Goal: Task Accomplishment & Management: Complete application form

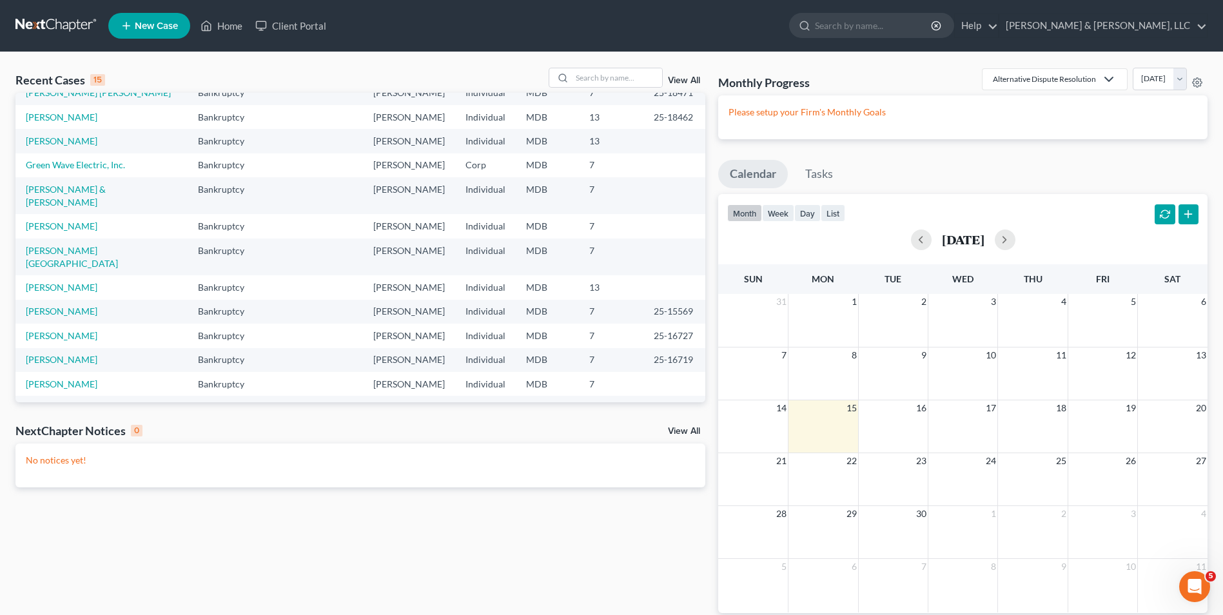
scroll to position [64, 0]
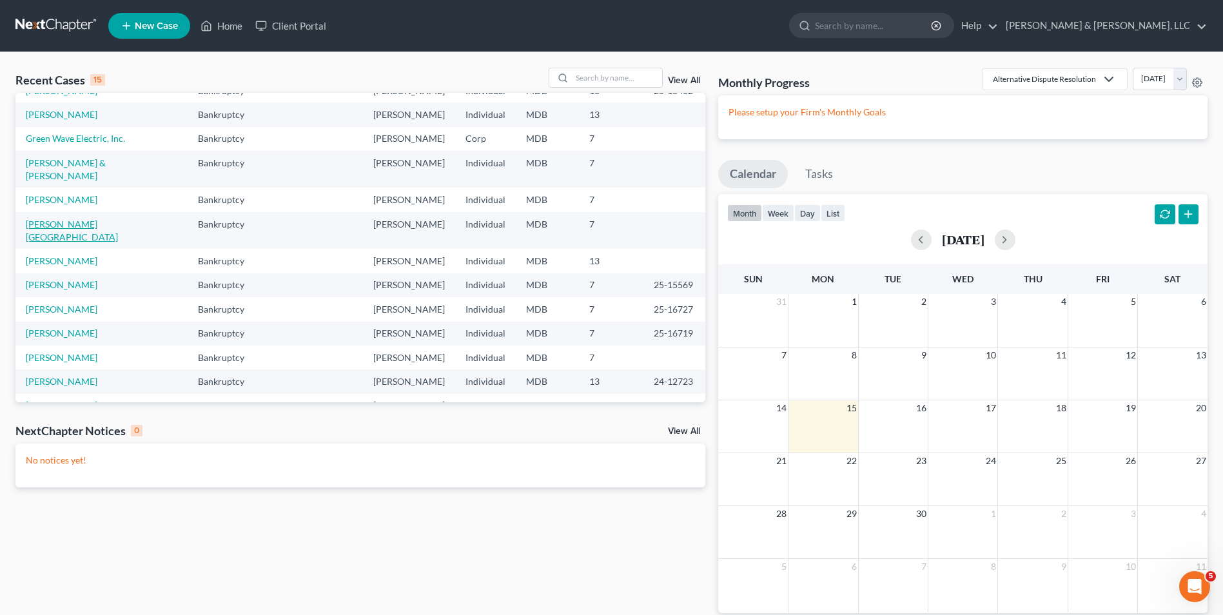
click at [58, 219] on link "[PERSON_NAME][GEOGRAPHIC_DATA]" at bounding box center [72, 231] width 92 height 24
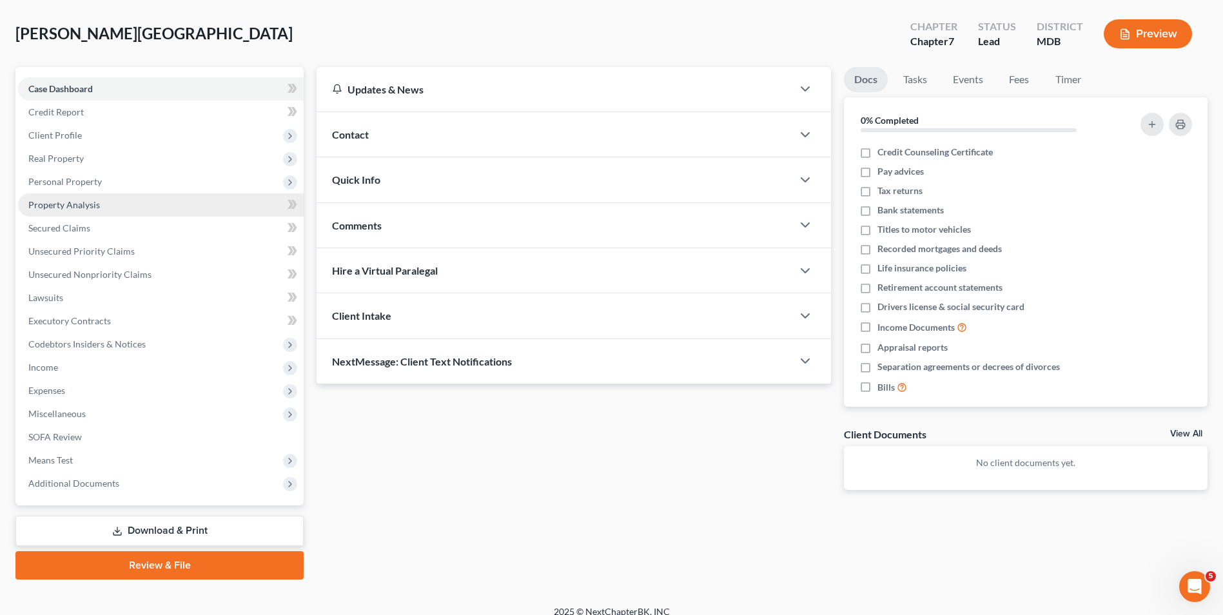
scroll to position [64, 0]
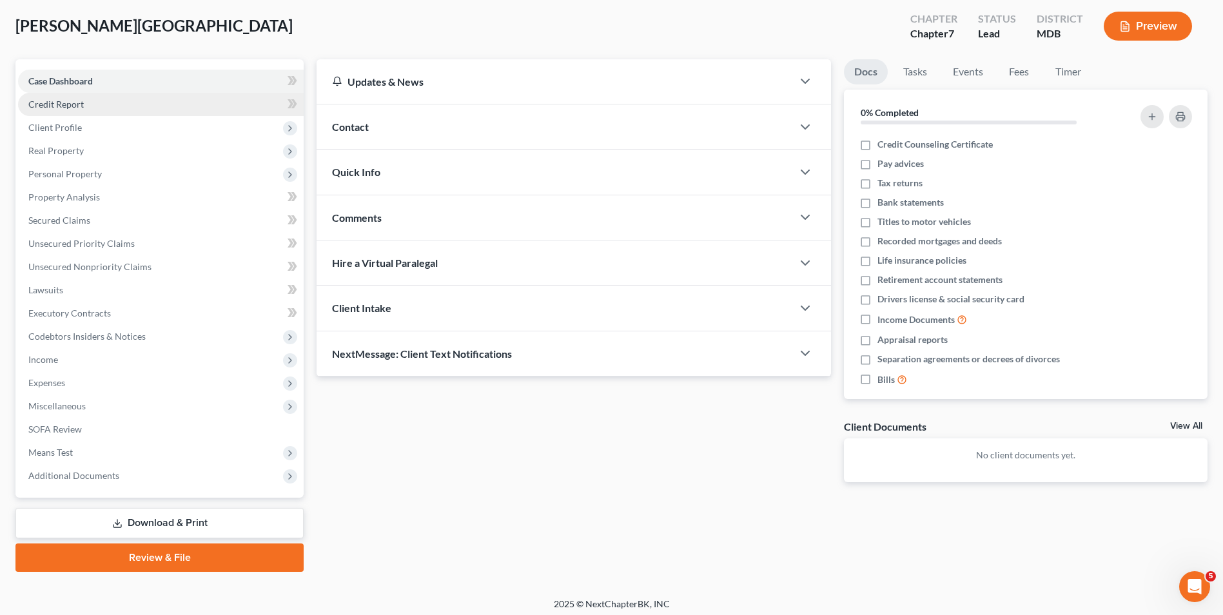
click at [115, 102] on link "Credit Report" at bounding box center [161, 104] width 286 height 23
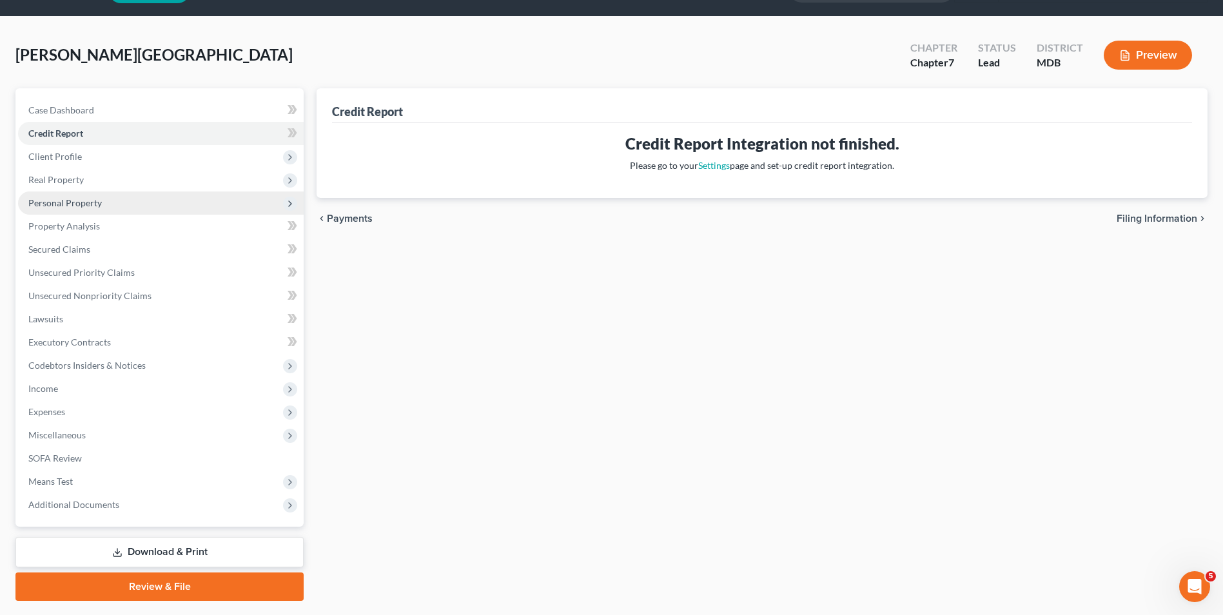
scroll to position [70, 0]
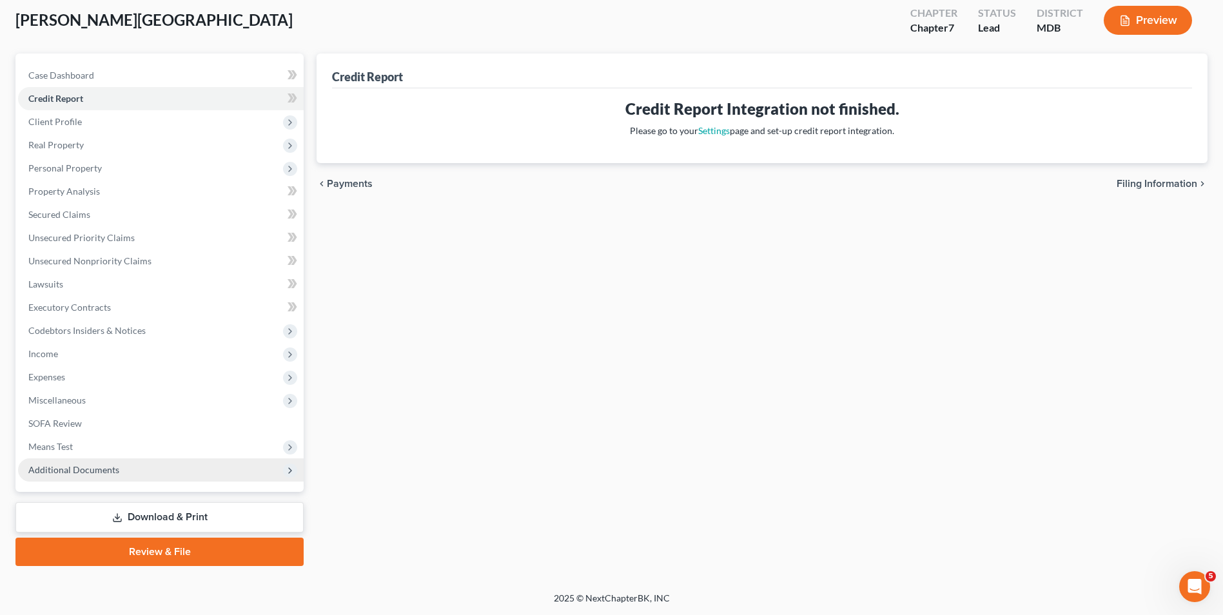
click at [88, 466] on span "Additional Documents" at bounding box center [73, 469] width 91 height 11
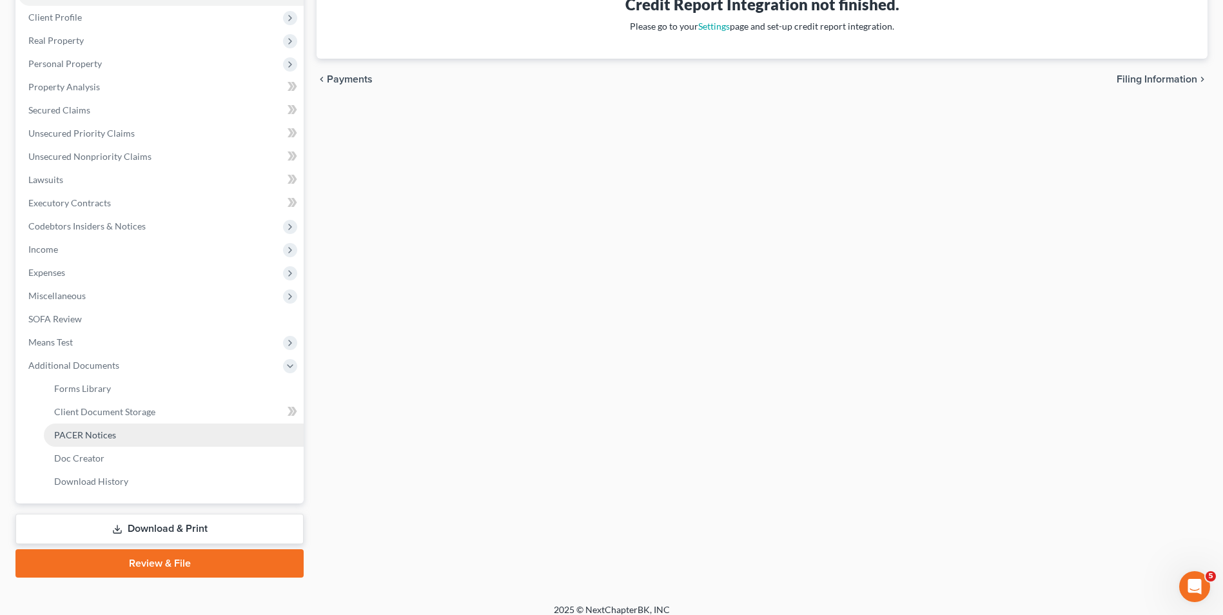
scroll to position [186, 0]
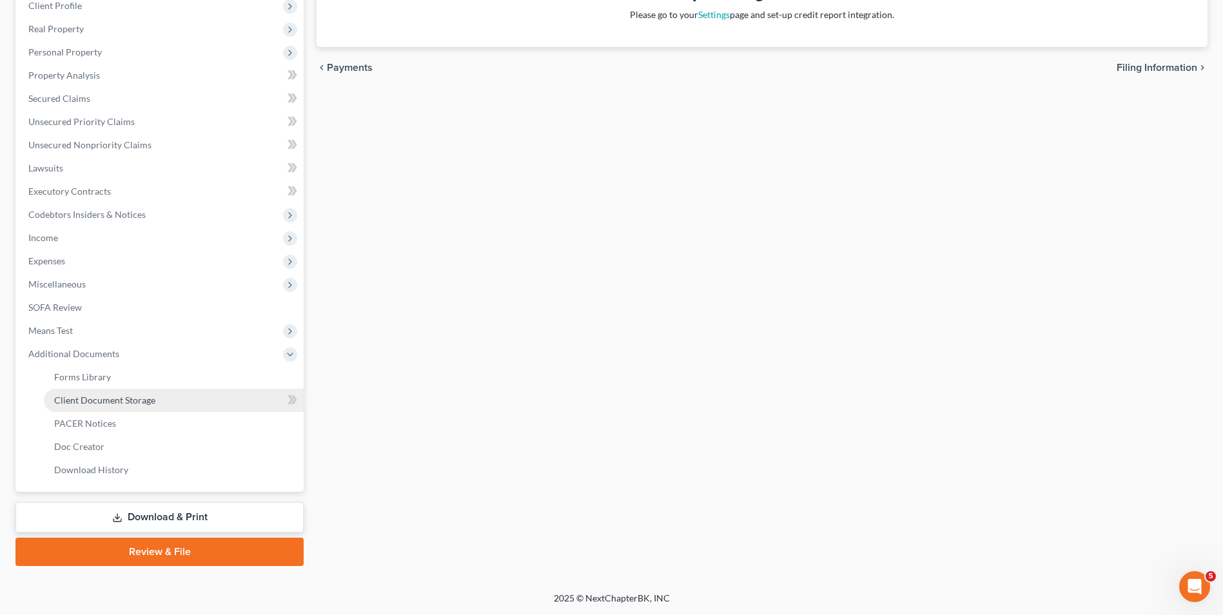
click at [110, 399] on span "Client Document Storage" at bounding box center [104, 400] width 101 height 11
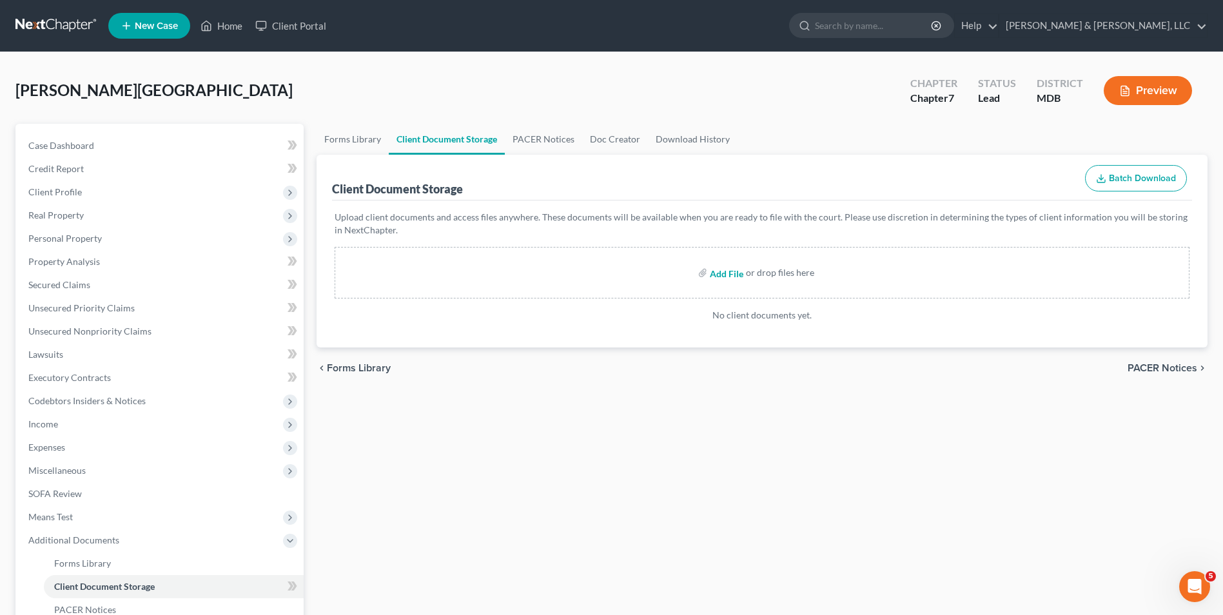
click at [735, 271] on input "file" at bounding box center [725, 272] width 31 height 23
type input "C:\fakepath\DOC180.pdf"
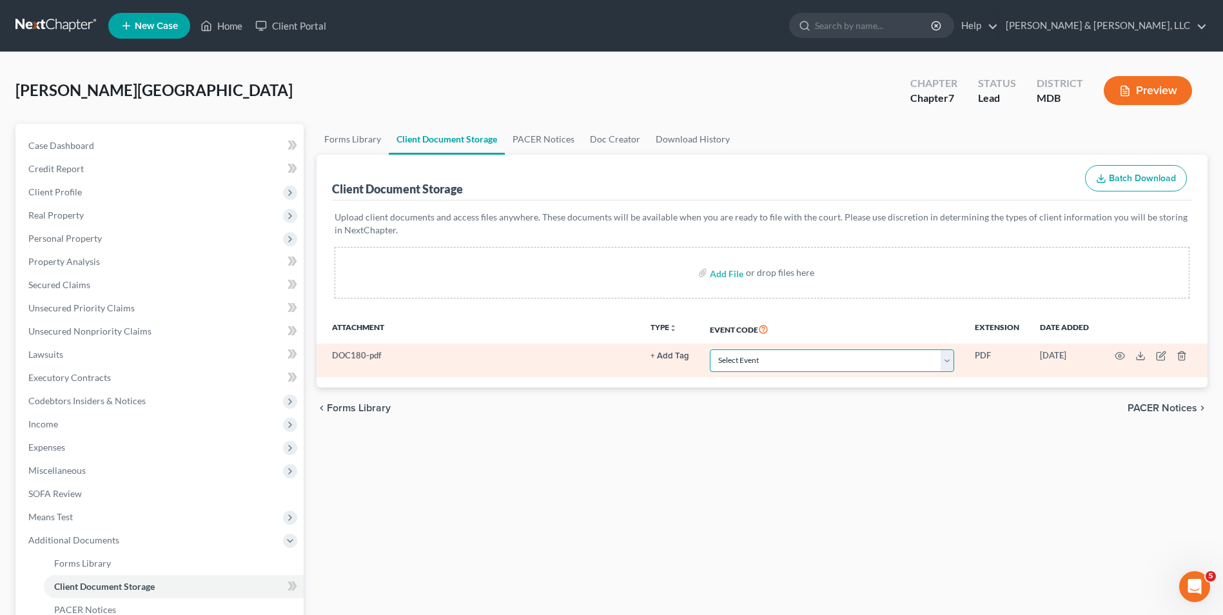
click at [950, 360] on select "Select Event Affidavit Affidavit of Adequate Protection and Lease Payments Affi…" at bounding box center [832, 361] width 244 height 23
select select "14"
click at [710, 350] on select "Select Event Affidavit Affidavit of Adequate Protection and Lease Payments Affi…" at bounding box center [832, 361] width 244 height 23
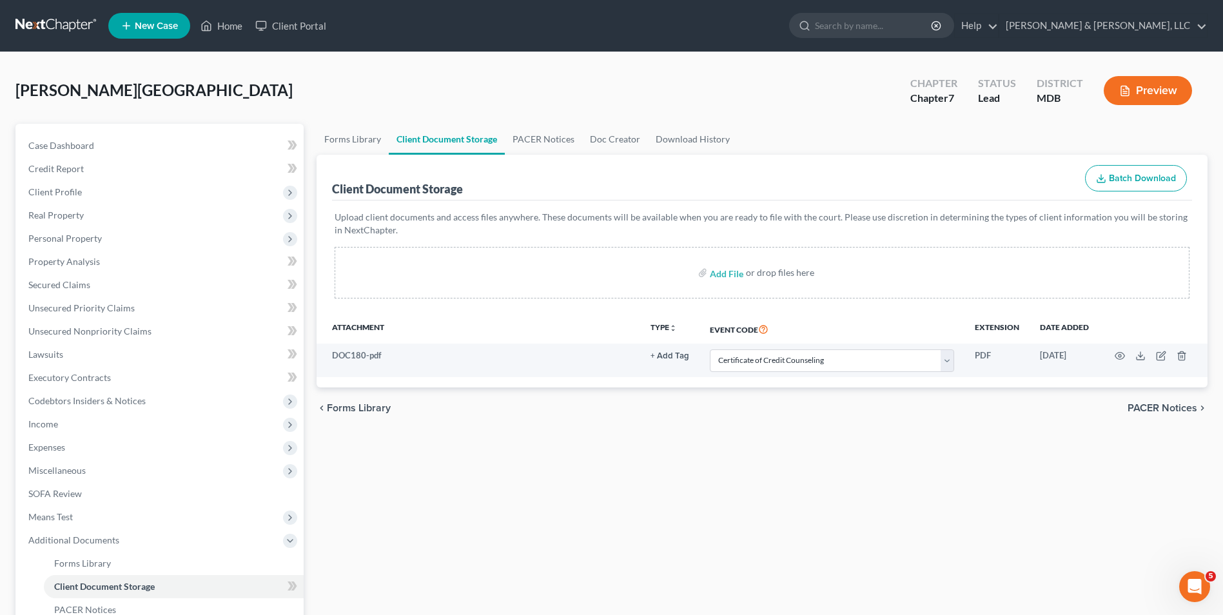
click at [747, 515] on div "Forms Library Client Document Storage PACER Notices Doc Creator Download Histor…" at bounding box center [762, 438] width 904 height 629
click at [111, 195] on span "Client Profile" at bounding box center [161, 192] width 286 height 23
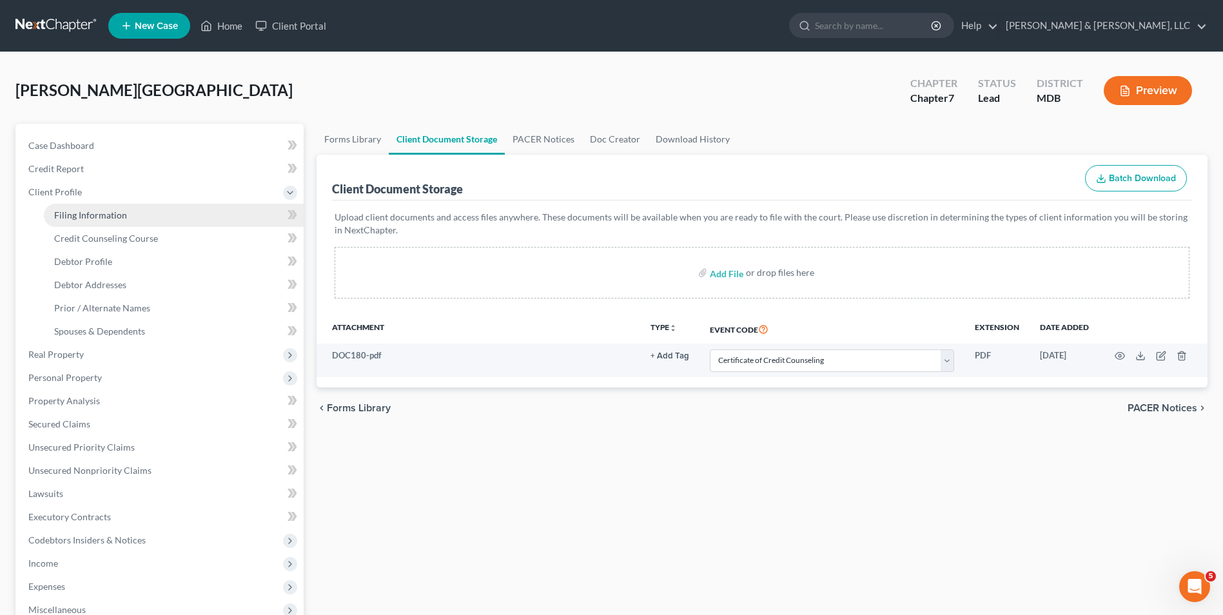
click at [124, 220] on span "Filing Information" at bounding box center [90, 215] width 73 height 11
select select "1"
select select "0"
select select "21"
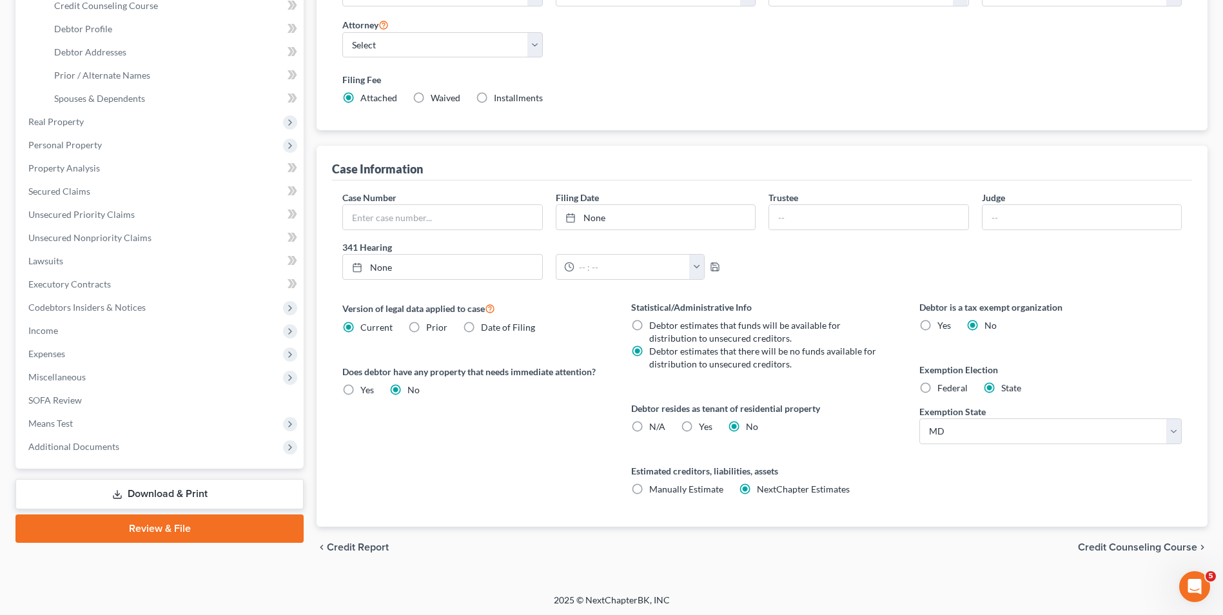
scroll to position [235, 0]
click at [1123, 542] on span "Credit Counseling Course" at bounding box center [1137, 545] width 119 height 10
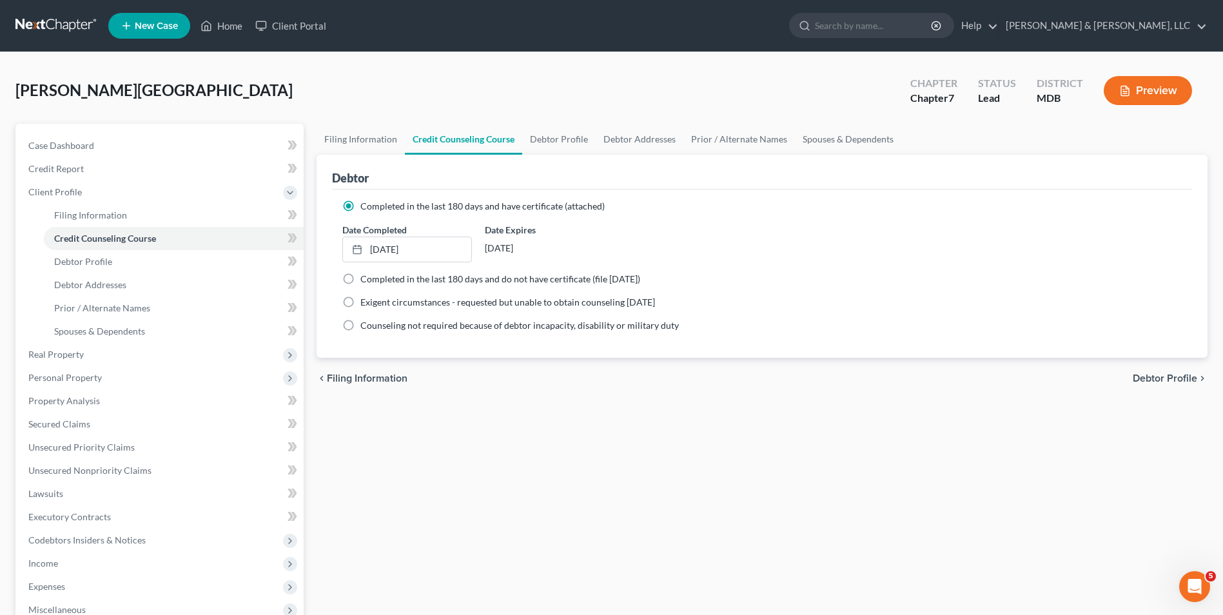
click at [1162, 376] on span "Debtor Profile" at bounding box center [1165, 378] width 64 height 10
select select "0"
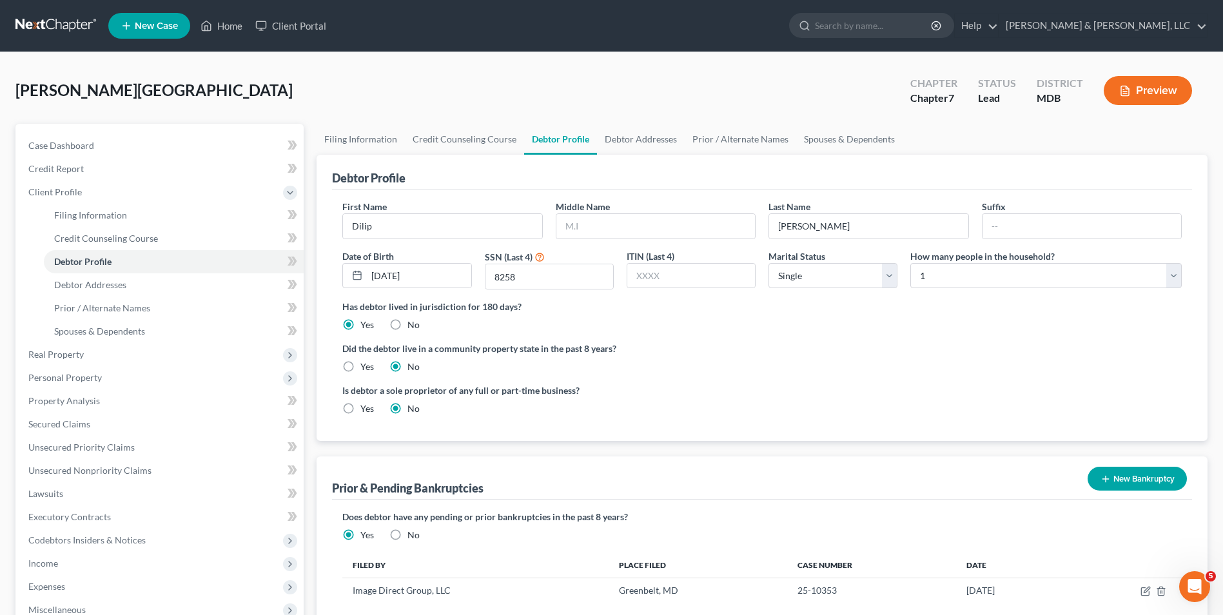
scroll to position [210, 0]
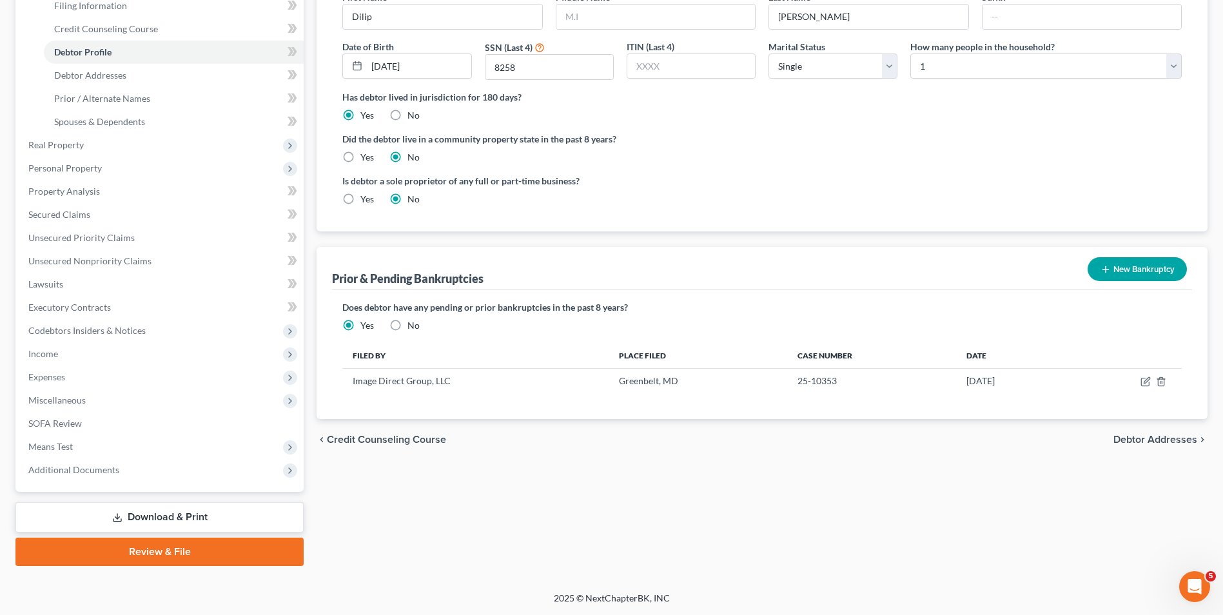
click at [1120, 435] on span "Debtor Addresses" at bounding box center [1156, 440] width 84 height 10
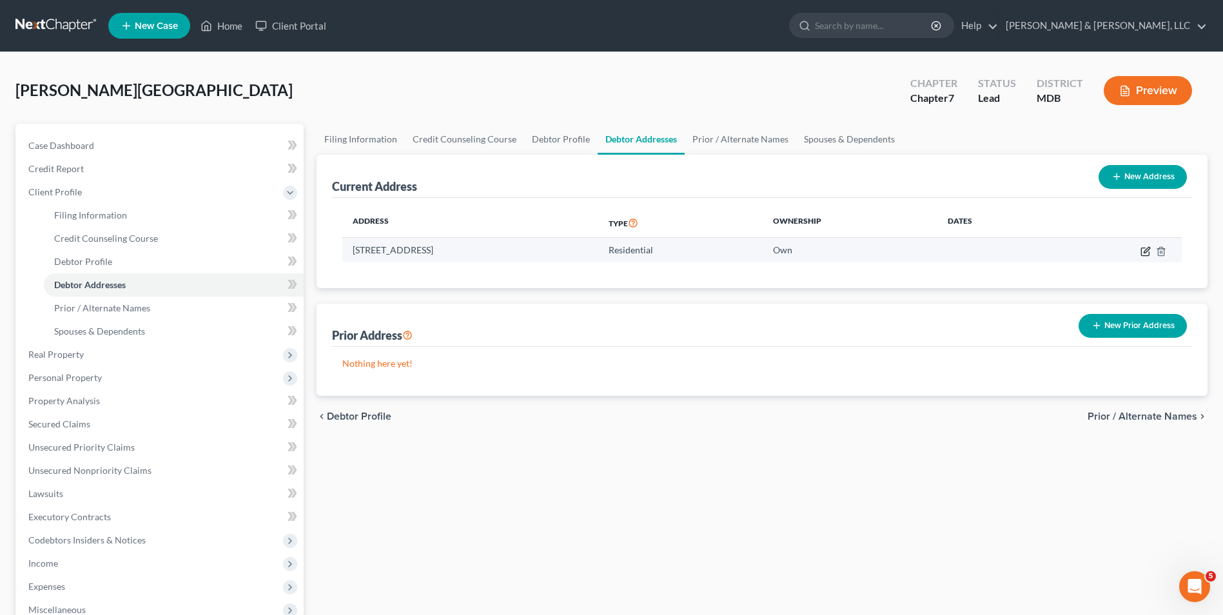
click at [1141, 253] on icon "button" at bounding box center [1145, 252] width 8 height 8
select select "21"
select select "0"
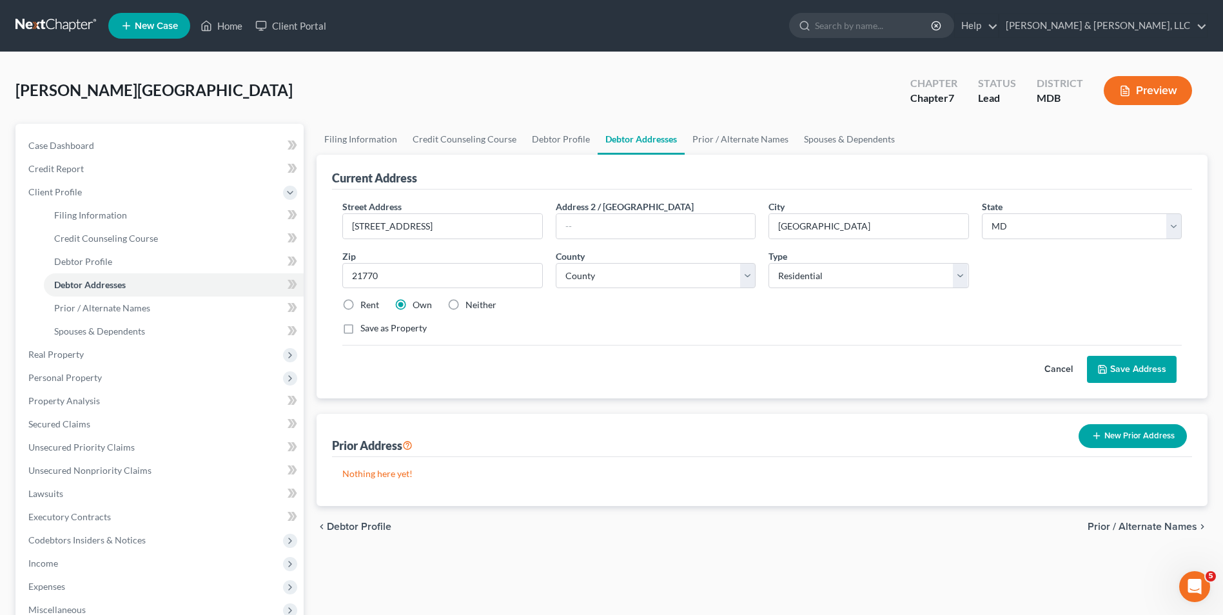
click at [1150, 522] on span "Prior / Alternate Names" at bounding box center [1143, 527] width 110 height 10
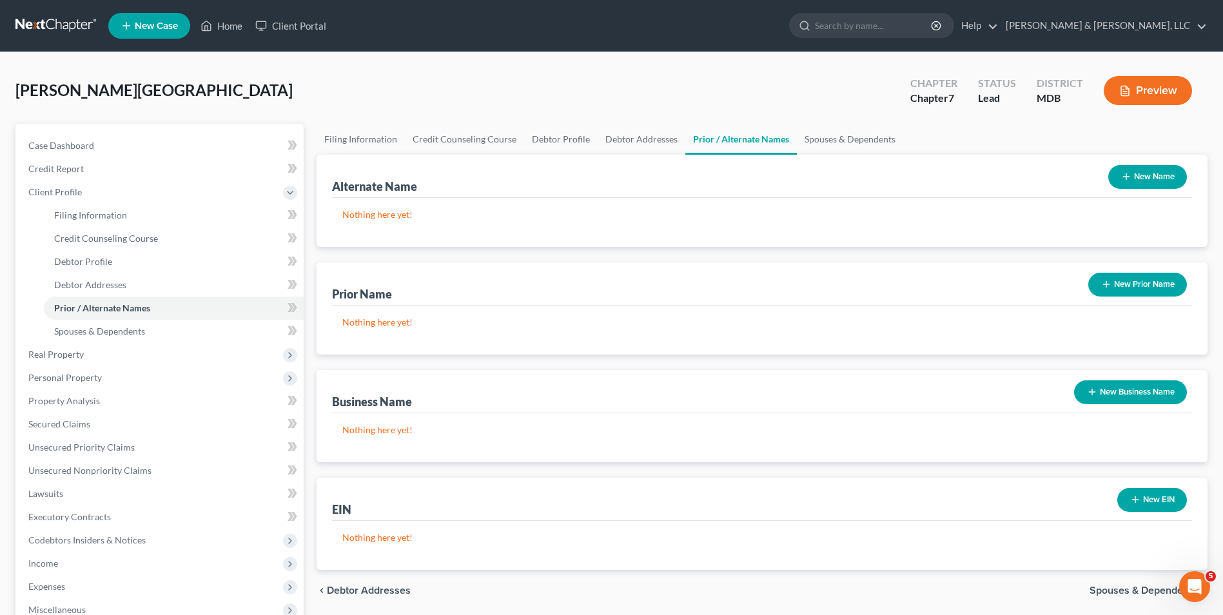
click at [1135, 589] on span "Spouses & Dependents" at bounding box center [1144, 591] width 108 height 10
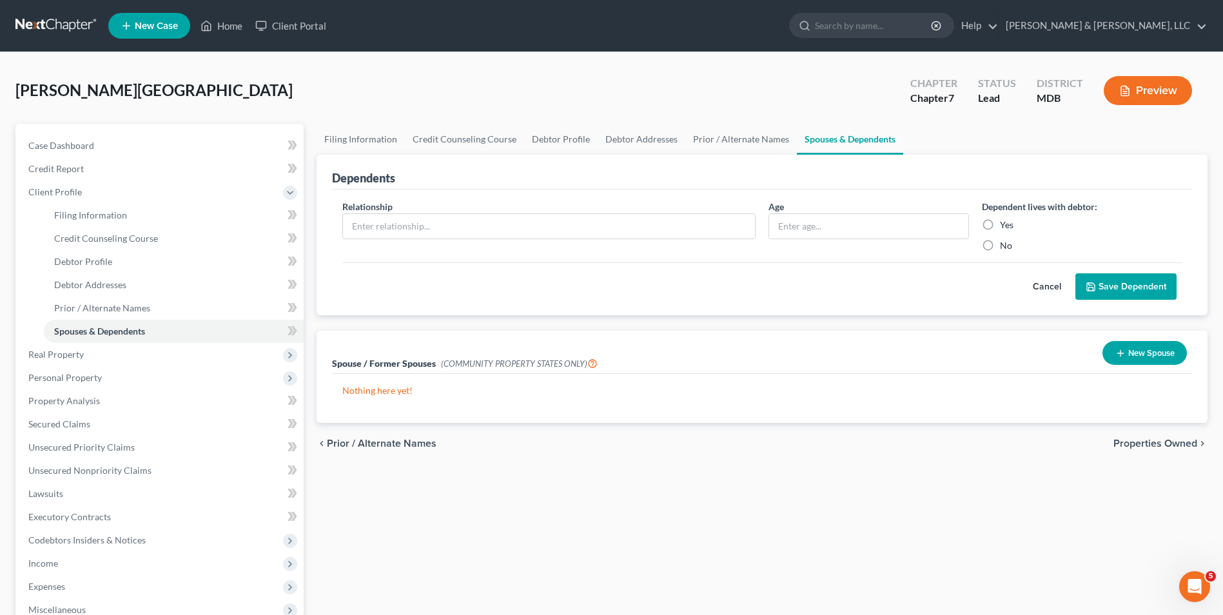
click at [1142, 444] on span "Properties Owned" at bounding box center [1156, 443] width 84 height 10
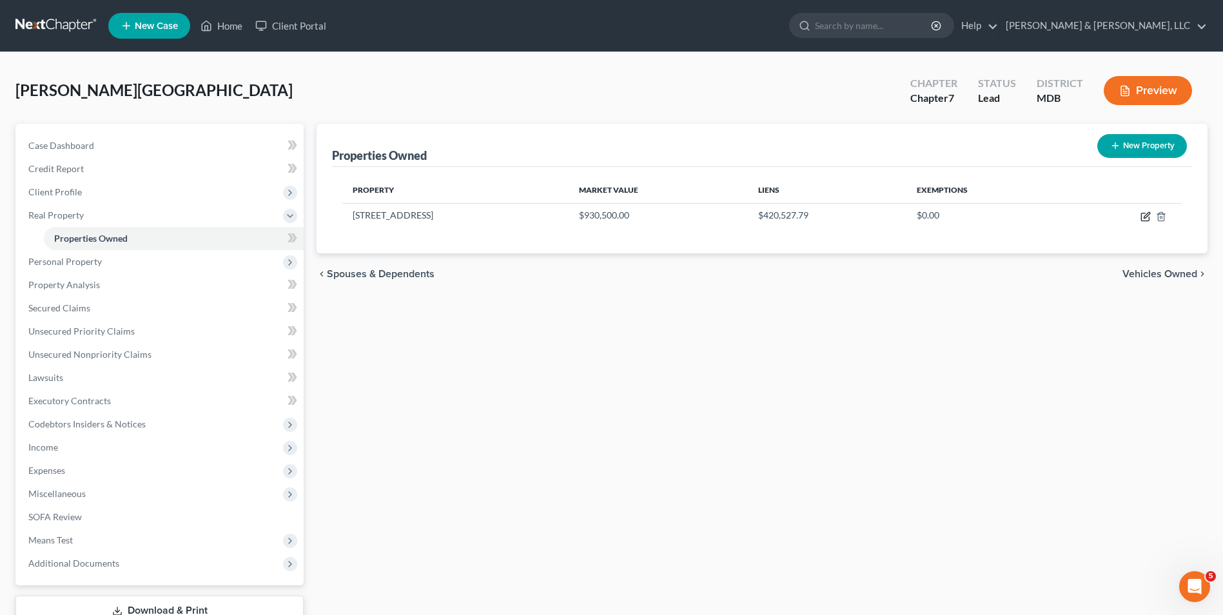
drag, startPoint x: 1147, startPoint y: 218, endPoint x: 836, endPoint y: 257, distance: 312.6
click at [1143, 219] on icon "button" at bounding box center [1146, 217] width 10 height 10
select select "21"
select select "10"
select select "0"
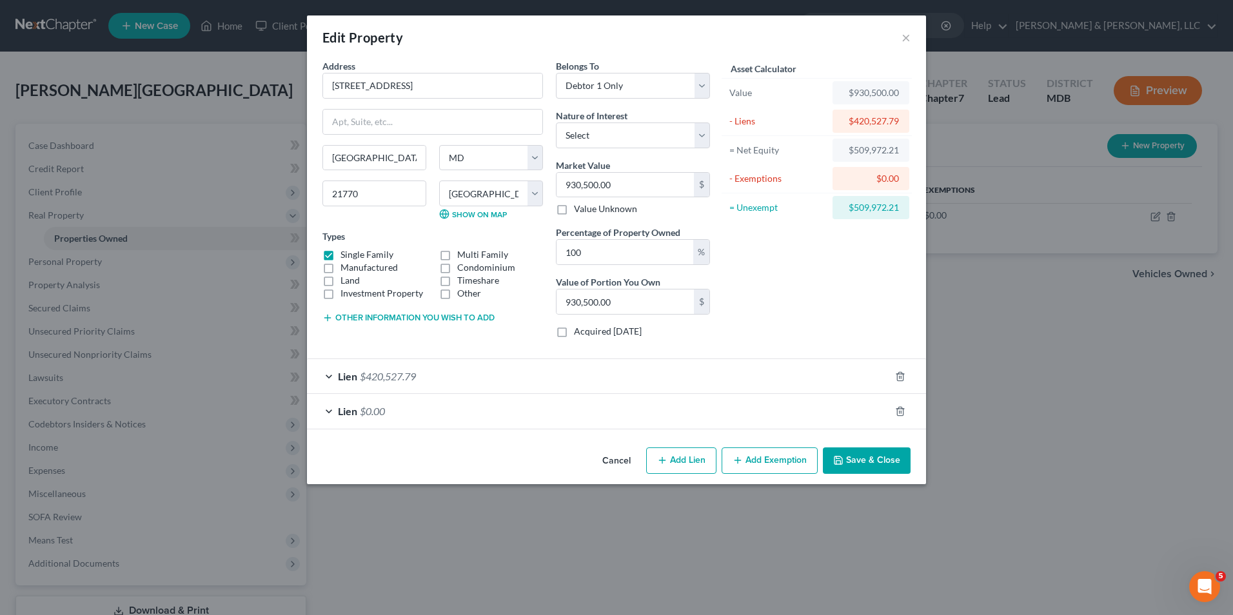
click at [371, 318] on button "Other information you wish to add" at bounding box center [408, 318] width 172 height 10
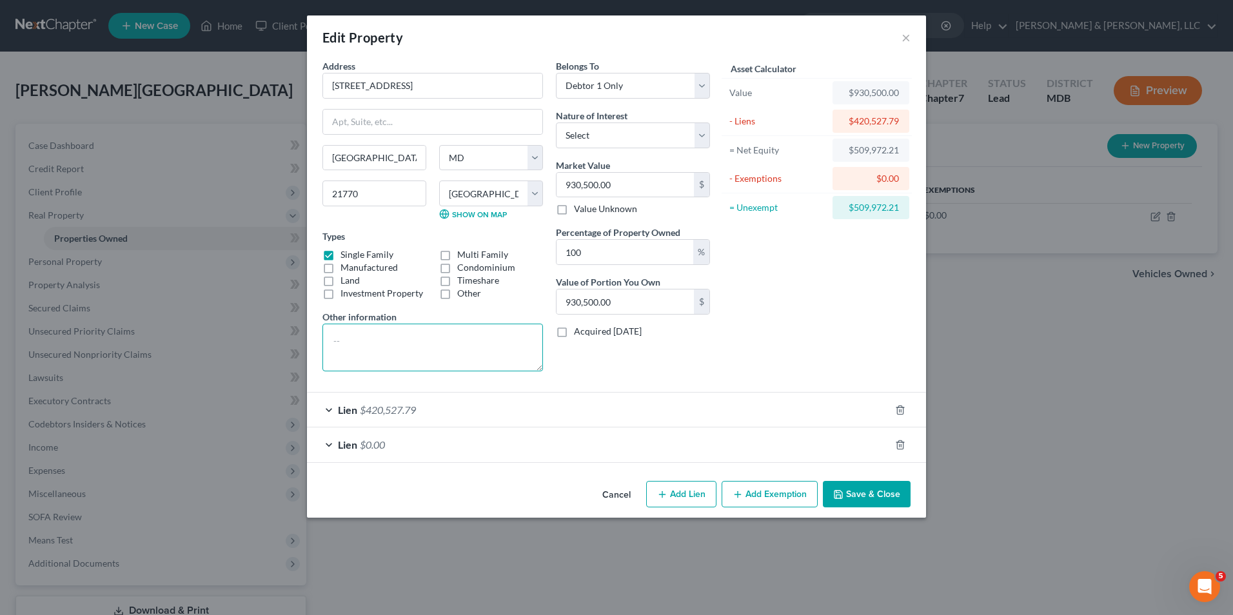
click at [366, 338] on textarea at bounding box center [432, 348] width 221 height 48
type textarea "Zillow valuation $930,500.00 less estimated 10% sales expense of $93,050.00 = $…"
click at [562, 309] on input "930,500.00" at bounding box center [625, 302] width 137 height 25
type input "0.00"
type input "8"
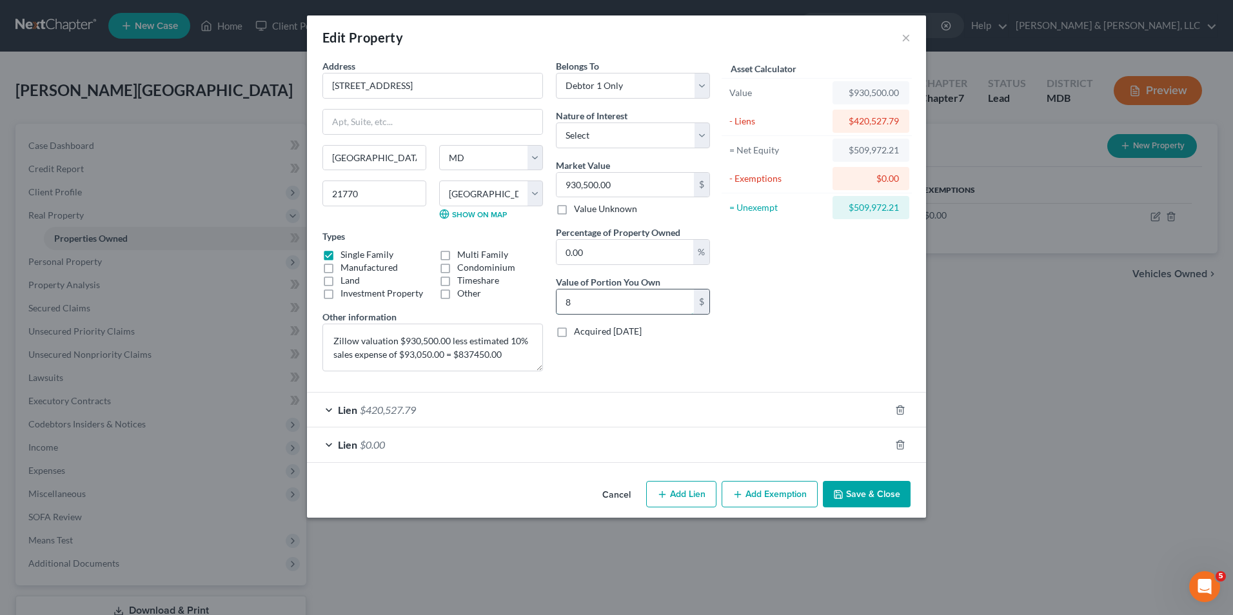
type input "0.01"
type input "83"
type input "0.09"
type input "837"
type input "0.90"
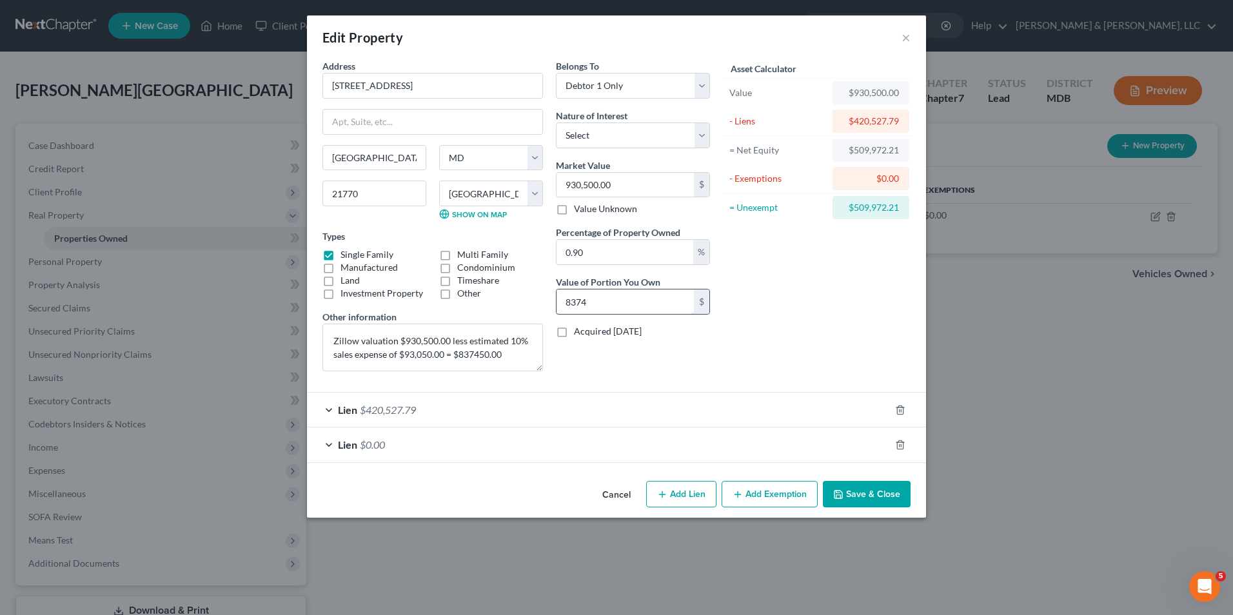
type input "8,374"
type input "9"
type input "83,745"
type input "90"
type input "837,450.00"
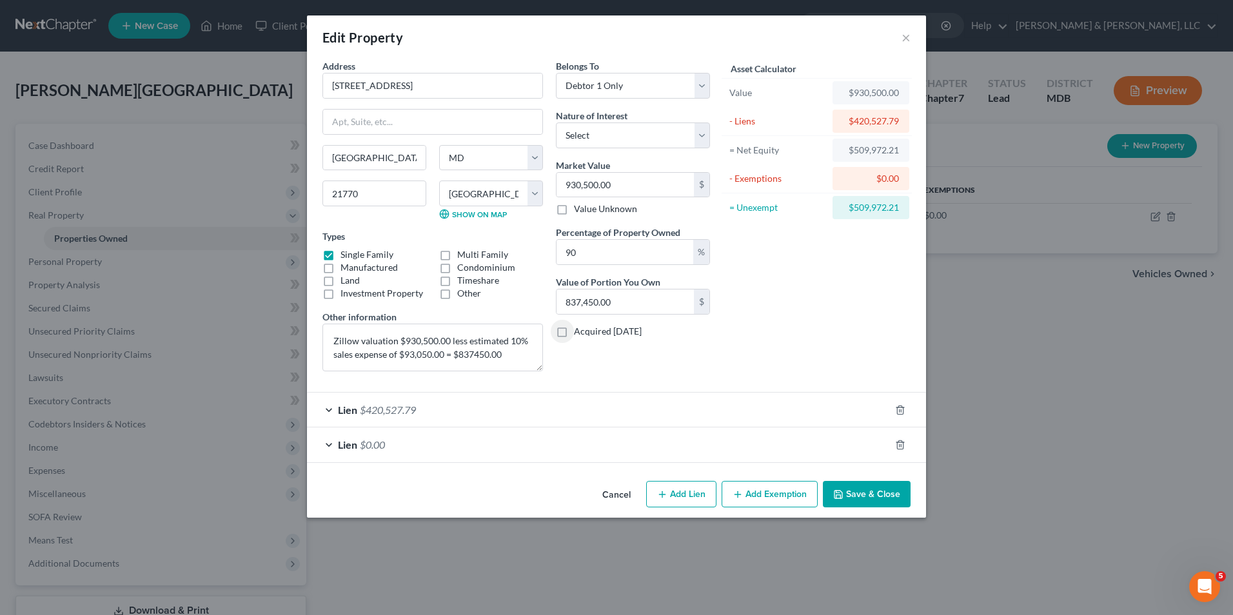
click at [331, 411] on div "Lien $420,527.79" at bounding box center [598, 410] width 583 height 34
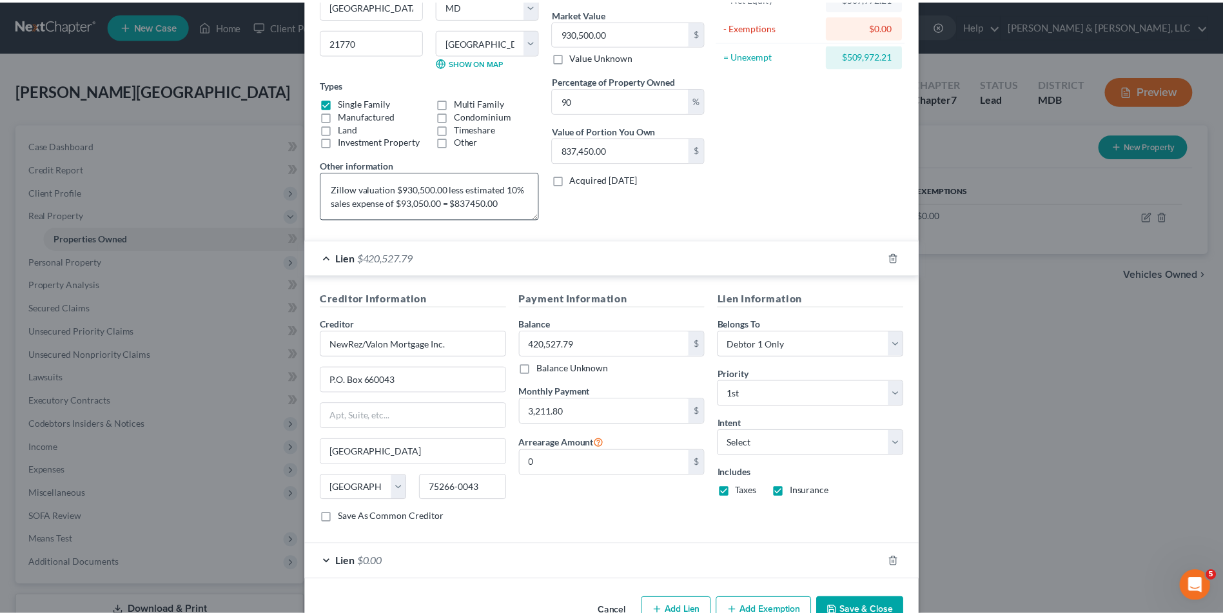
scroll to position [188, 0]
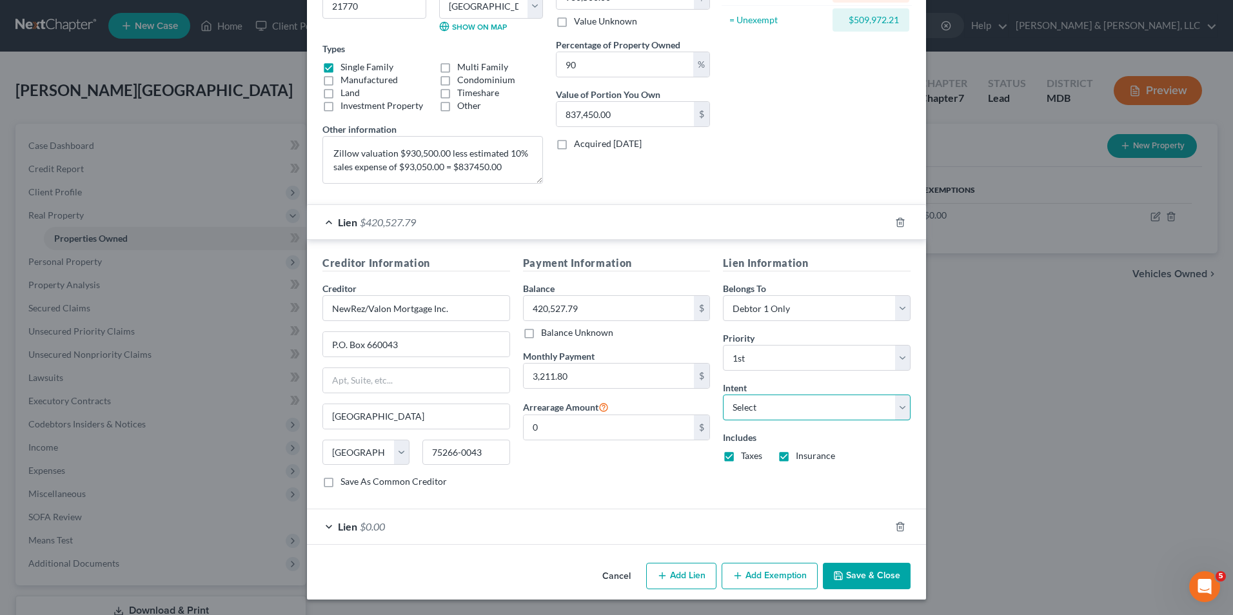
click at [895, 409] on select "Select Surrender Redeem Reaffirm Avoid Other" at bounding box center [817, 408] width 188 height 26
select select "4"
click at [723, 395] on select "Select Surrender Redeem Reaffirm Avoid Other" at bounding box center [817, 408] width 188 height 26
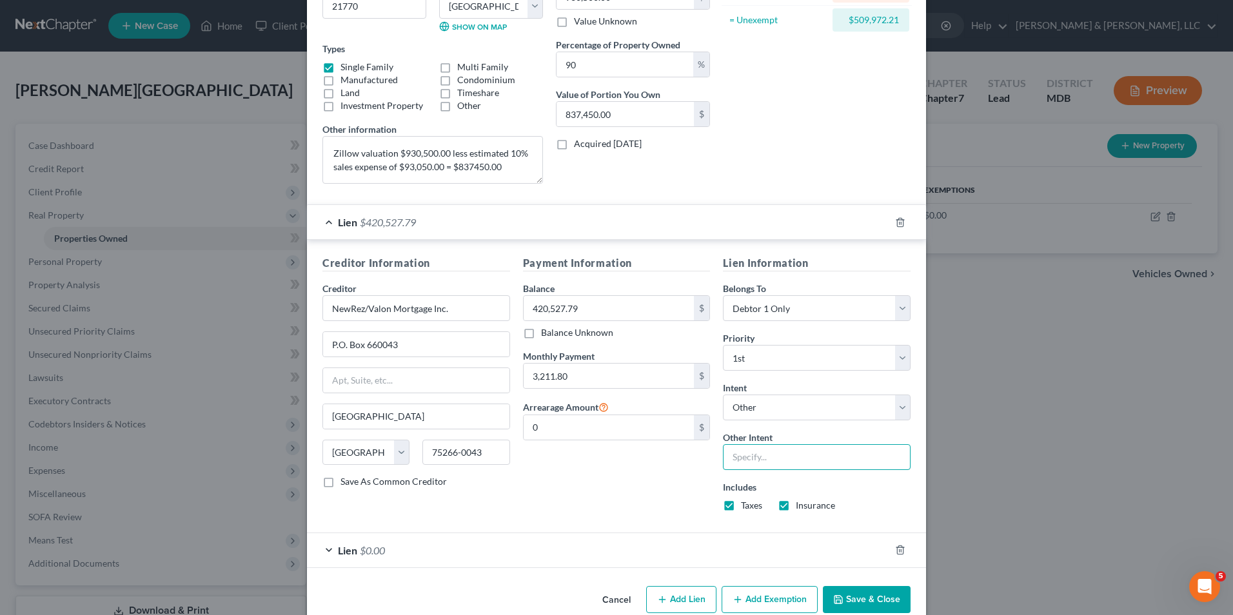
click at [773, 462] on input "text" at bounding box center [817, 457] width 188 height 26
type input "Retain and continue to pay"
click at [828, 593] on button "Save & Close" at bounding box center [867, 599] width 88 height 27
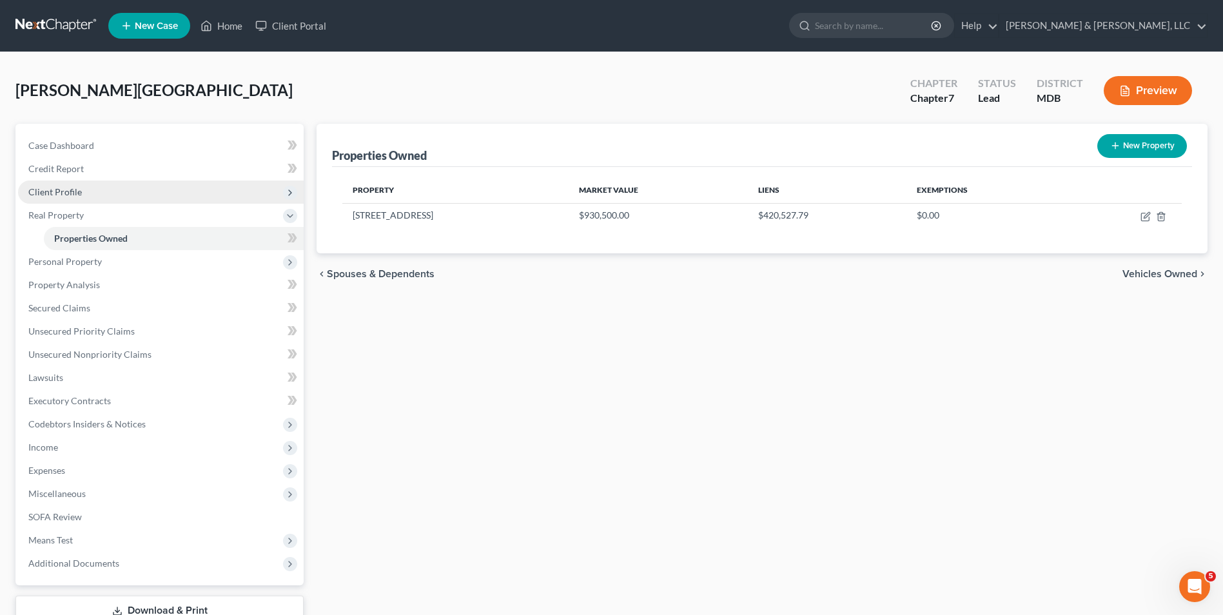
click at [146, 186] on span "Client Profile" at bounding box center [161, 192] width 286 height 23
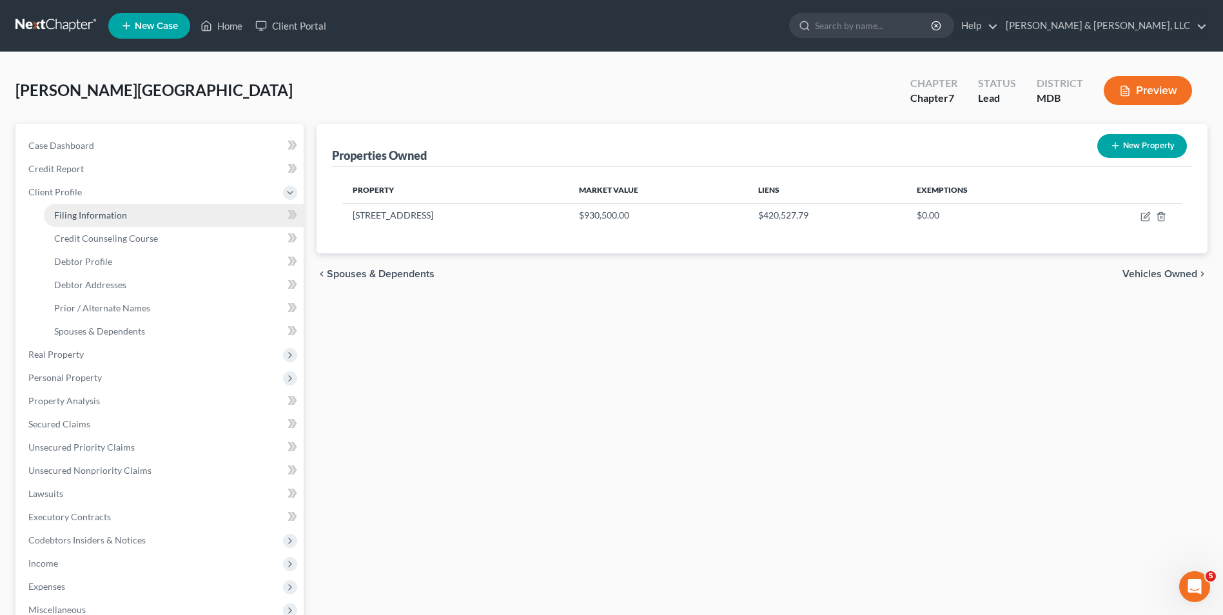
click at [253, 216] on link "Filing Information" at bounding box center [174, 215] width 260 height 23
select select "1"
select select "0"
select select "38"
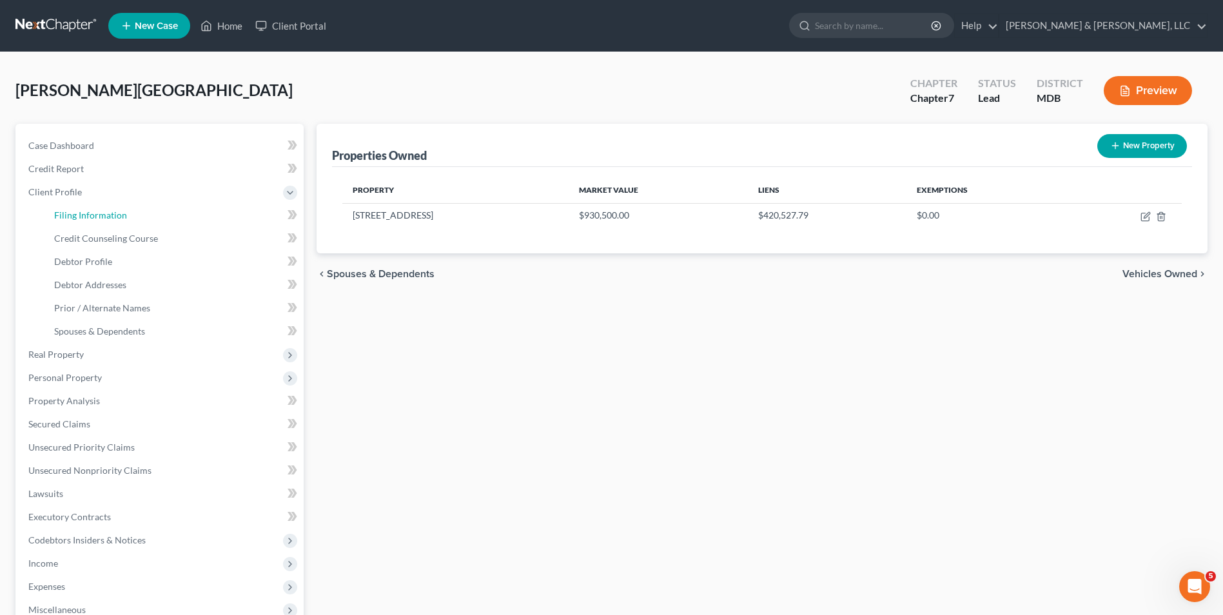
select select "0"
select select "21"
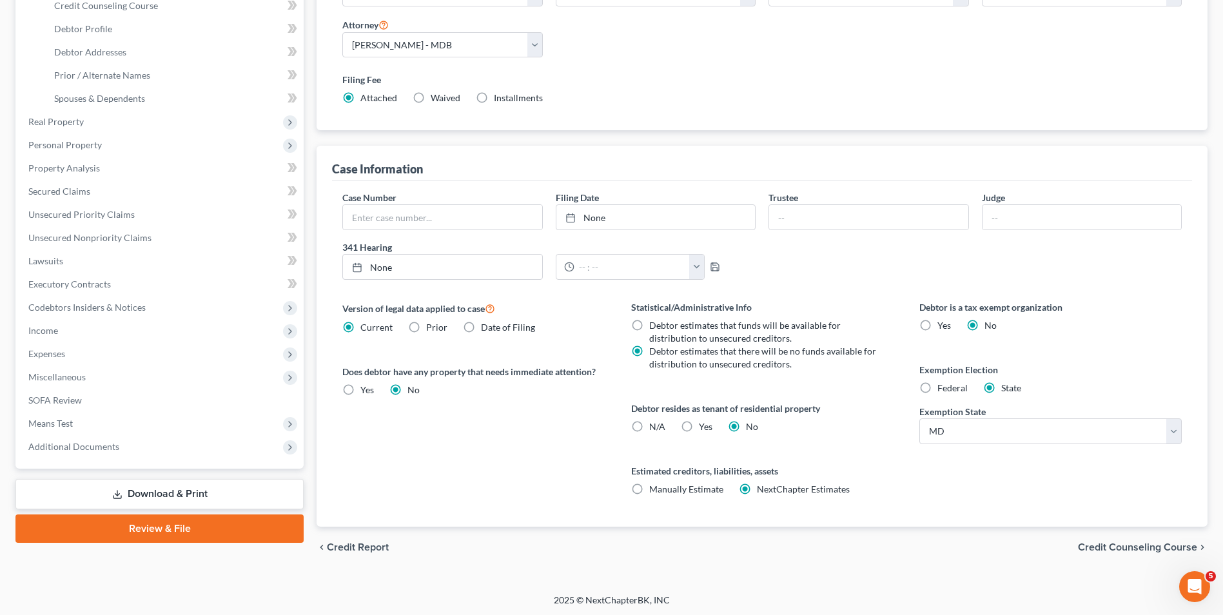
scroll to position [235, 0]
click at [1123, 547] on span "Credit Counseling Course" at bounding box center [1137, 545] width 119 height 10
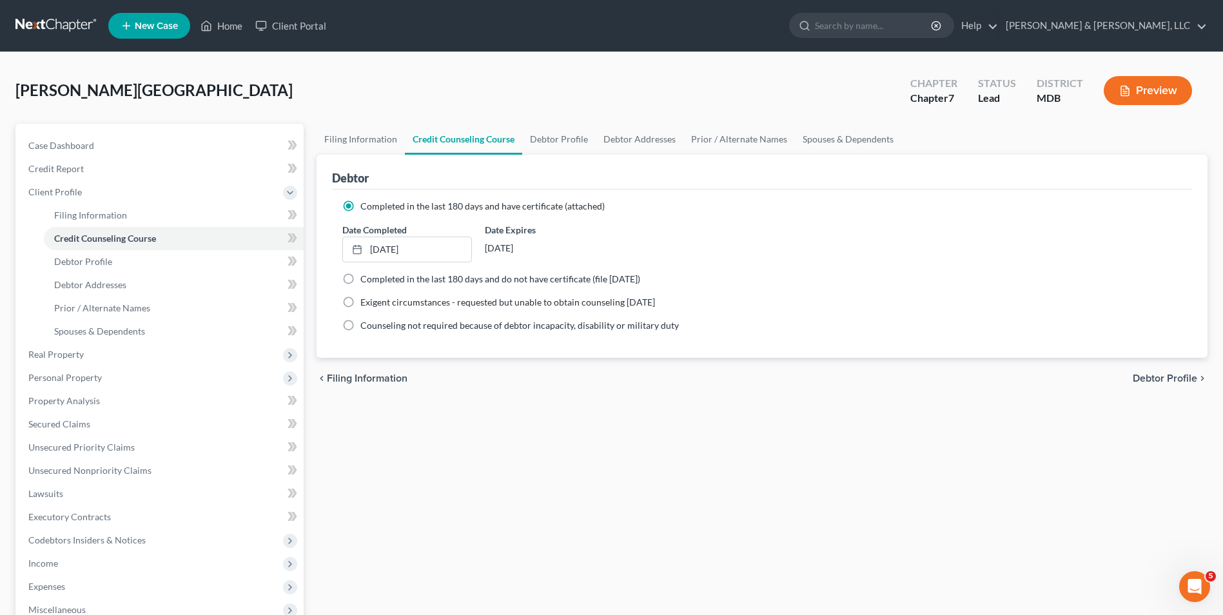
click at [1146, 375] on span "Debtor Profile" at bounding box center [1165, 378] width 64 height 10
select select "0"
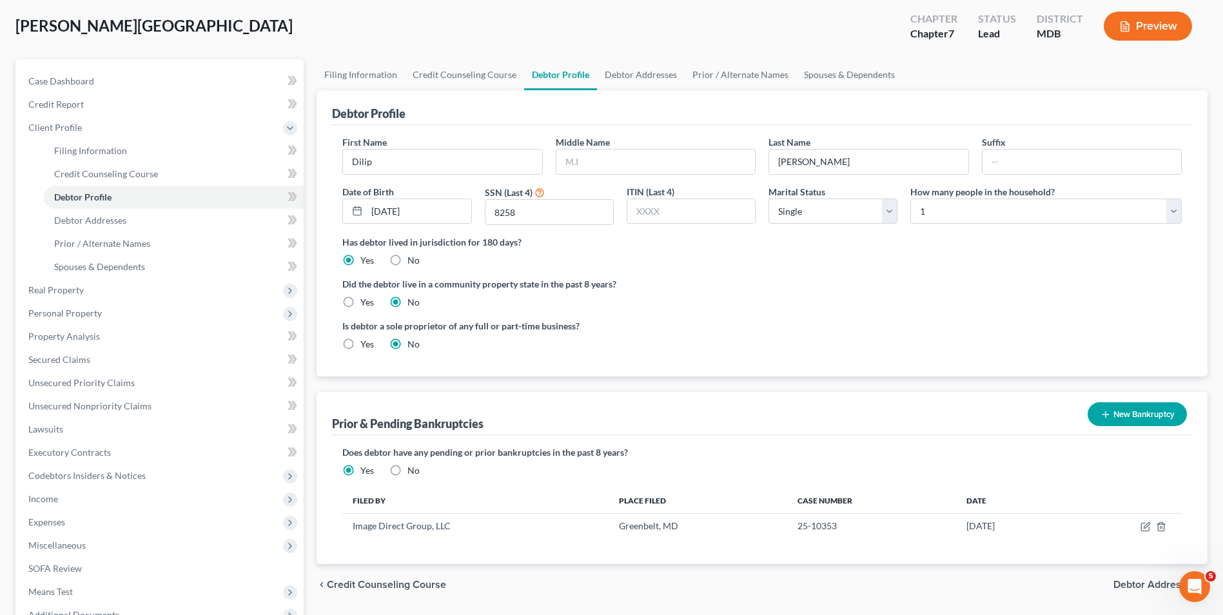
scroll to position [129, 0]
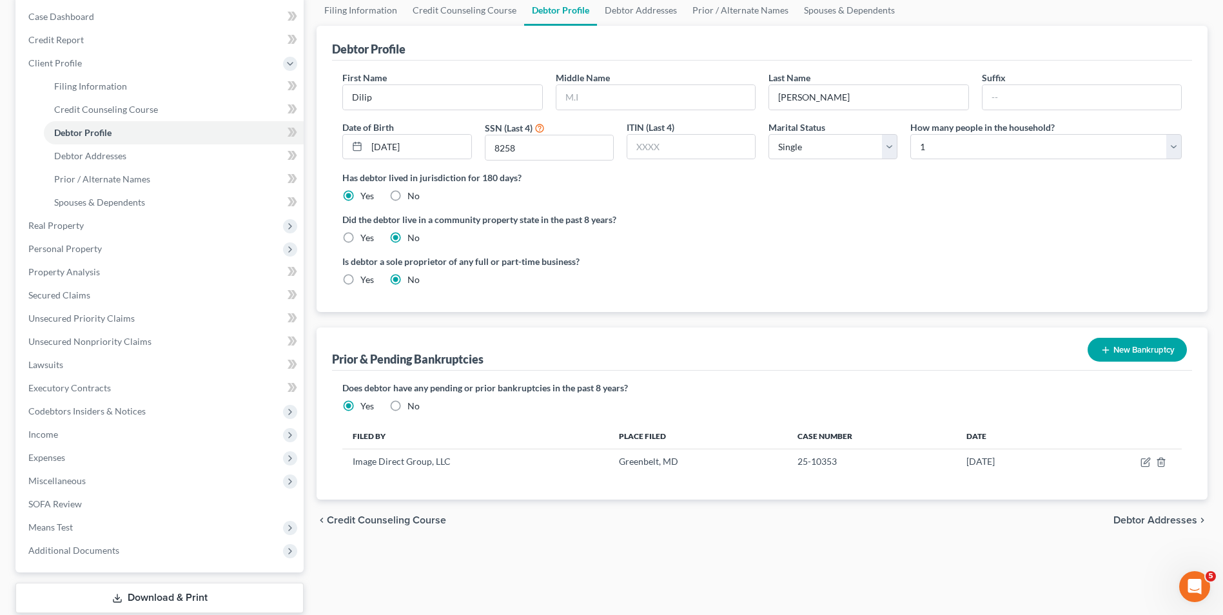
click at [1141, 520] on span "Debtor Addresses" at bounding box center [1156, 520] width 84 height 10
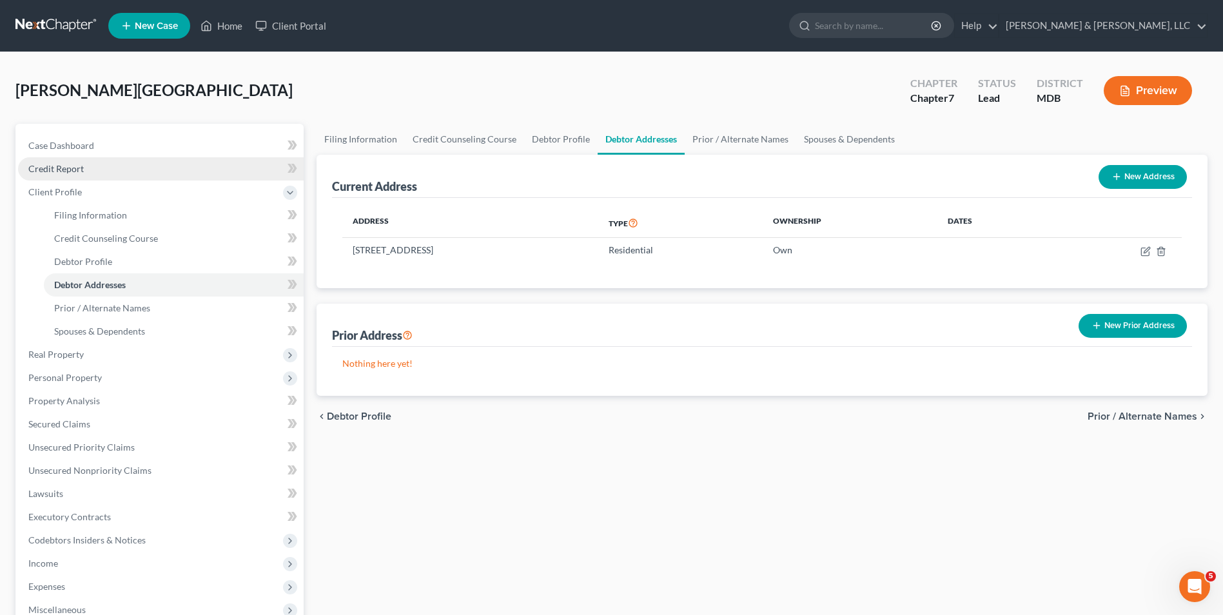
click at [147, 168] on link "Credit Report" at bounding box center [161, 168] width 286 height 23
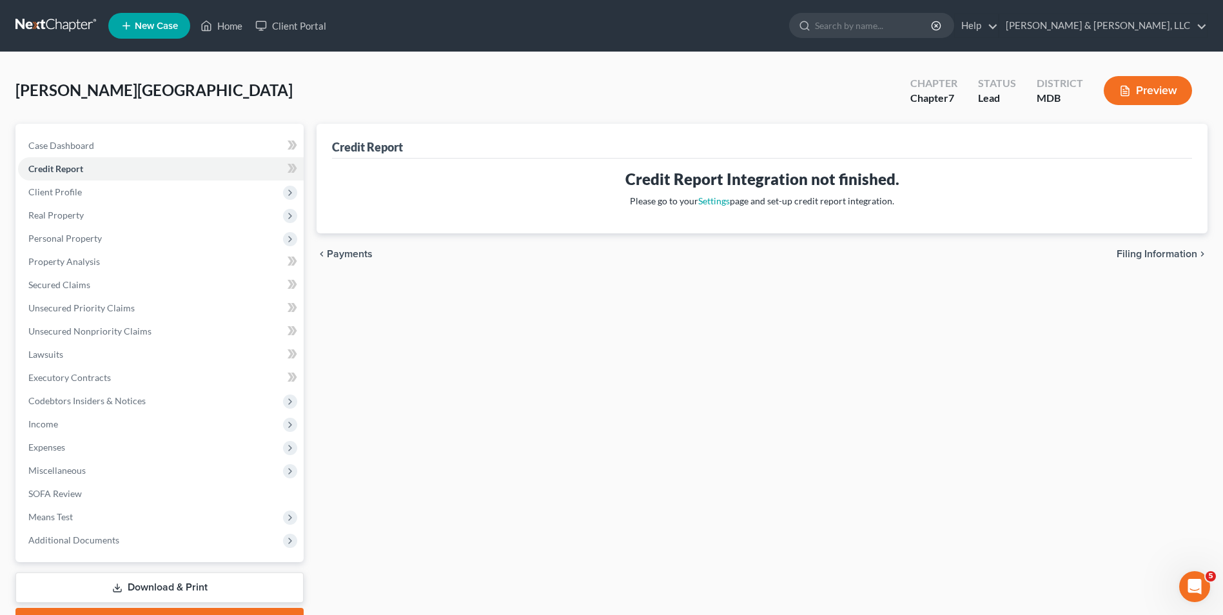
click at [1120, 250] on span "Filing Information" at bounding box center [1157, 254] width 81 height 10
select select "1"
select select "0"
select select "38"
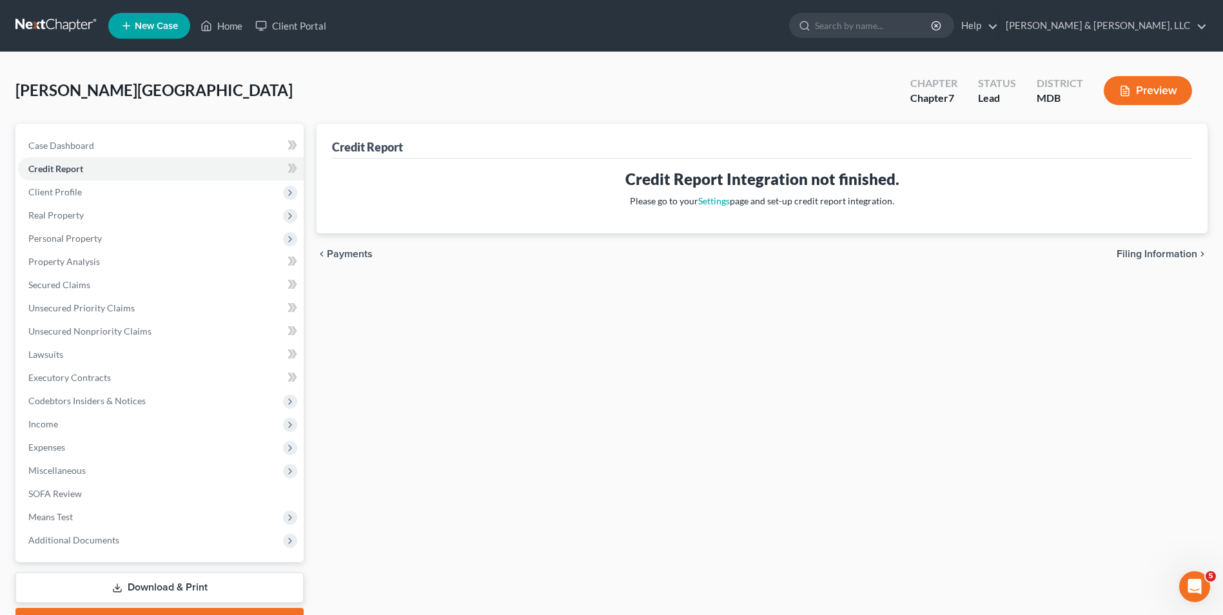
select select "0"
select select "21"
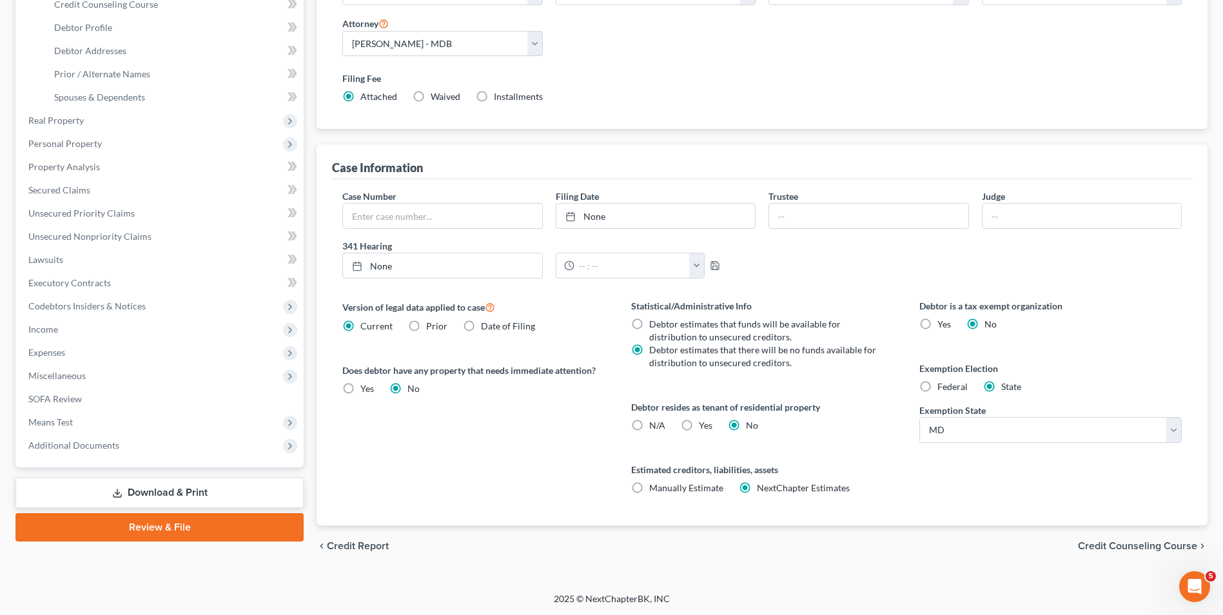
scroll to position [235, 0]
click at [1147, 549] on span "Credit Counseling Course" at bounding box center [1137, 545] width 119 height 10
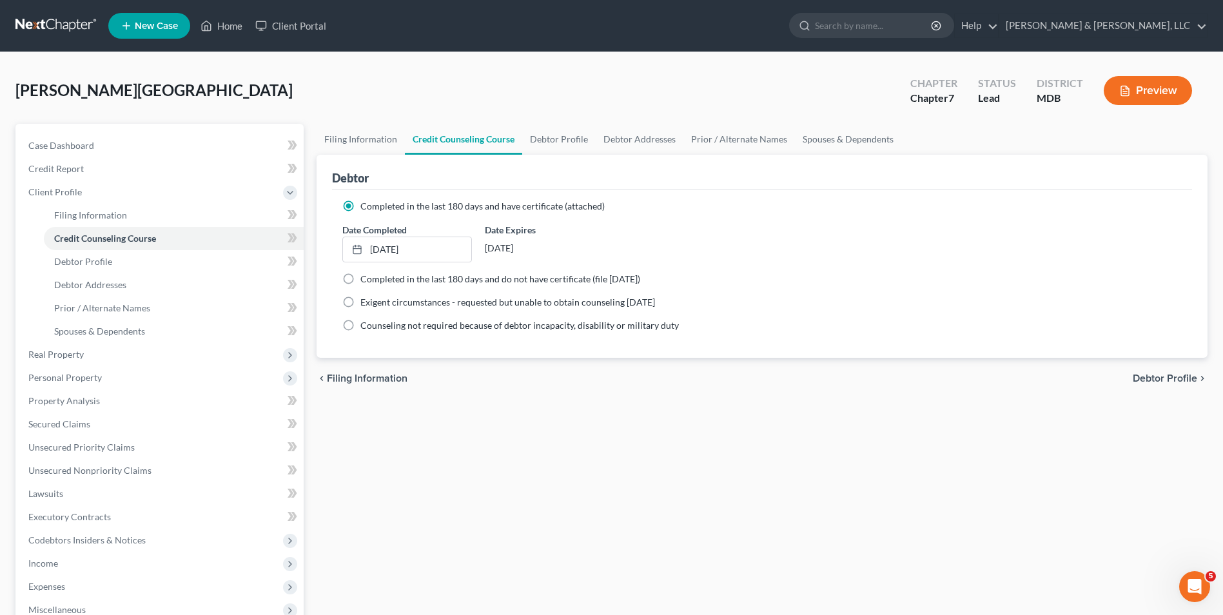
click at [1174, 375] on span "Debtor Profile" at bounding box center [1165, 378] width 64 height 10
select select "0"
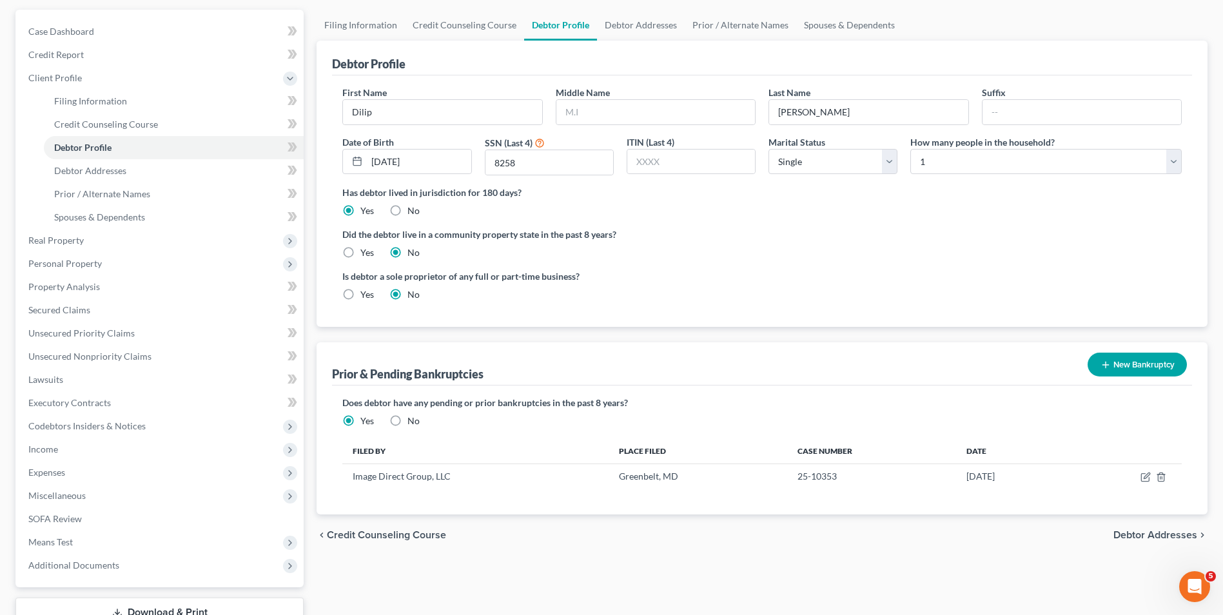
scroll to position [129, 0]
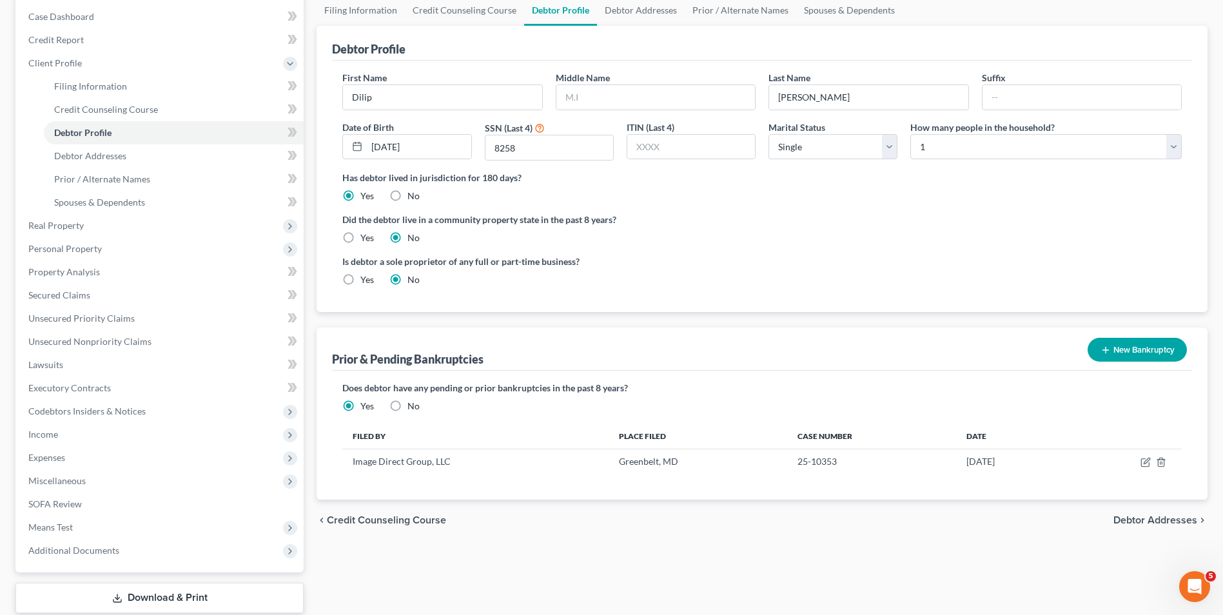
drag, startPoint x: 1156, startPoint y: 520, endPoint x: 806, endPoint y: 443, distance: 358.6
click at [1156, 520] on span "Debtor Addresses" at bounding box center [1156, 520] width 84 height 10
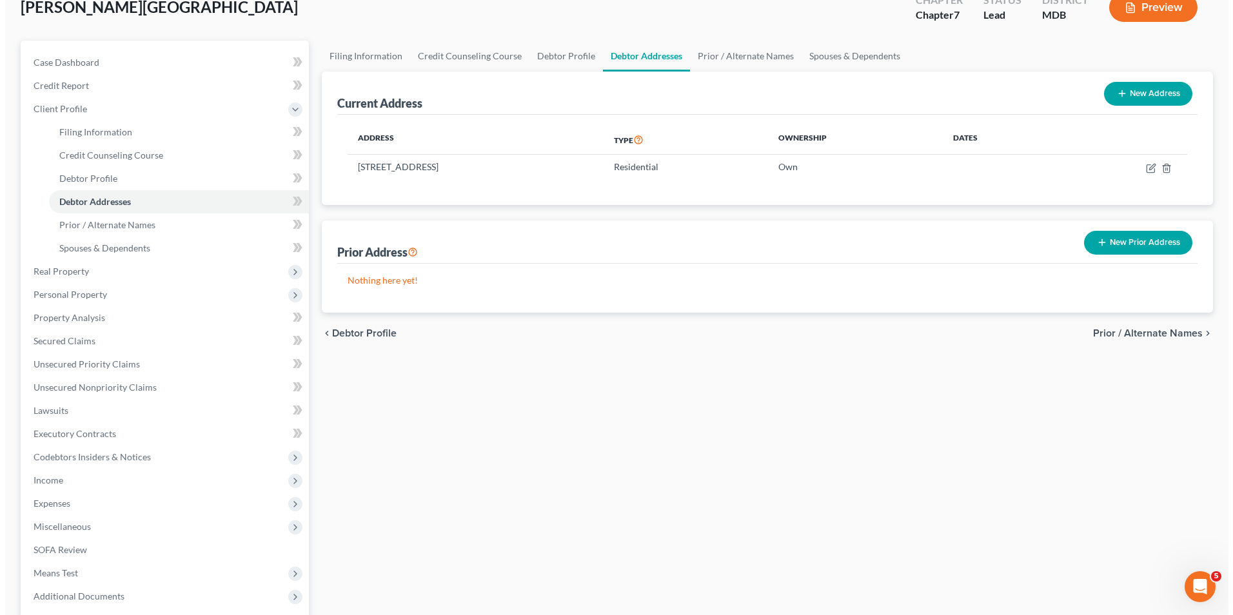
scroll to position [81, 0]
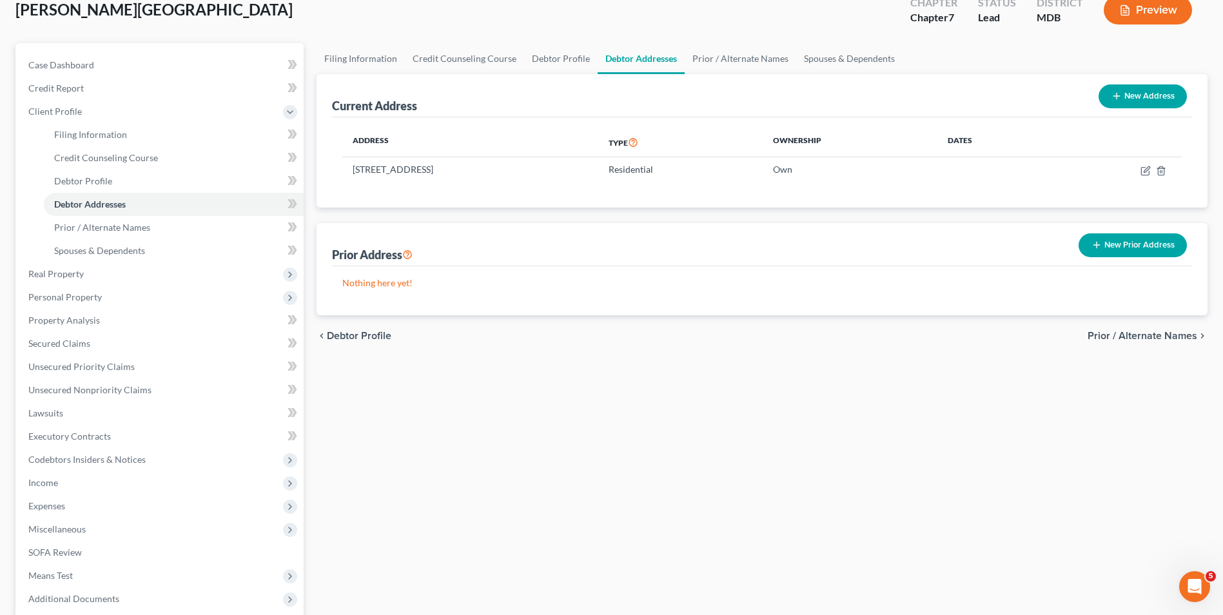
click at [1131, 13] on button "Preview" at bounding box center [1148, 9] width 88 height 29
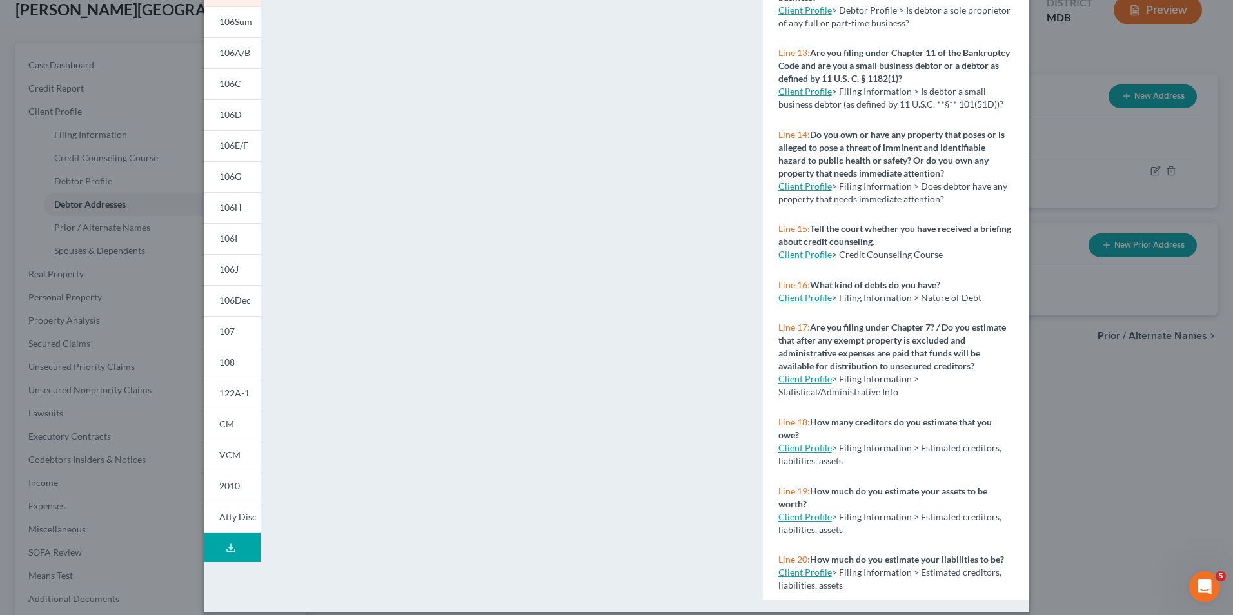
scroll to position [112, 0]
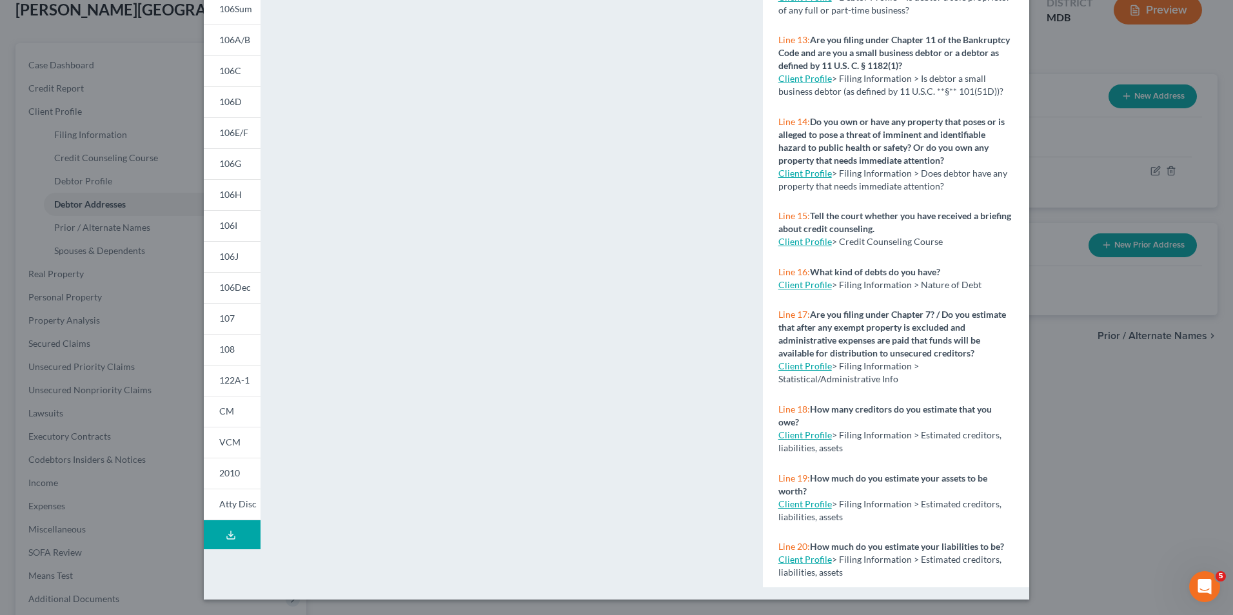
click at [796, 279] on link "Client Profile" at bounding box center [805, 284] width 54 height 11
select select "1"
select select "0"
select select "38"
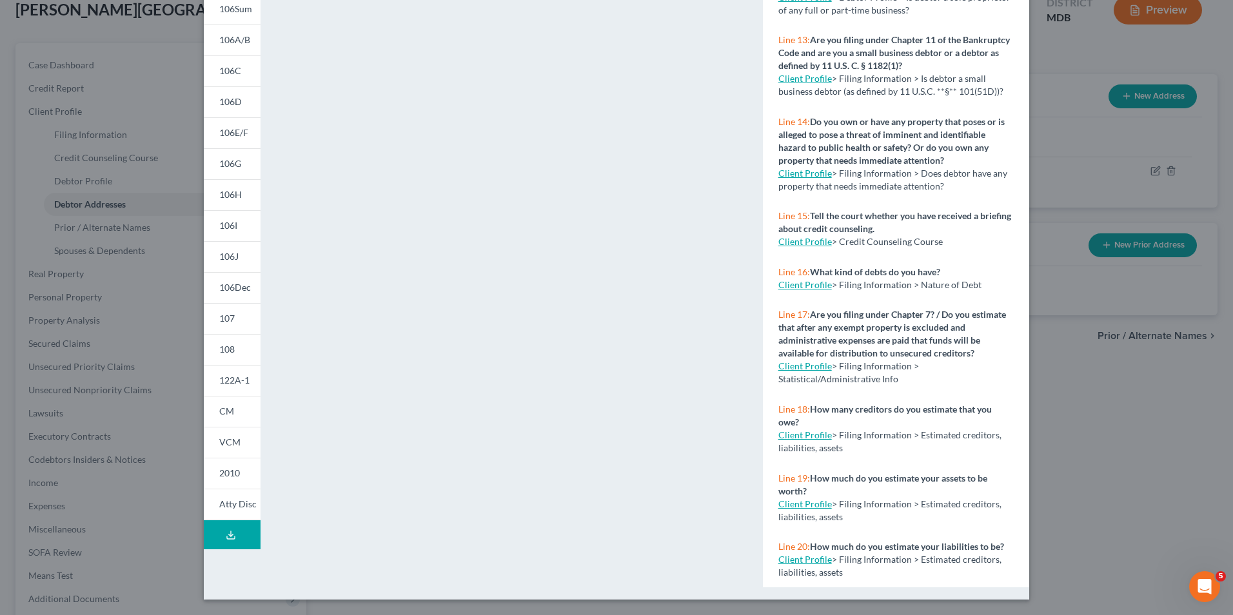
select select "0"
select select "21"
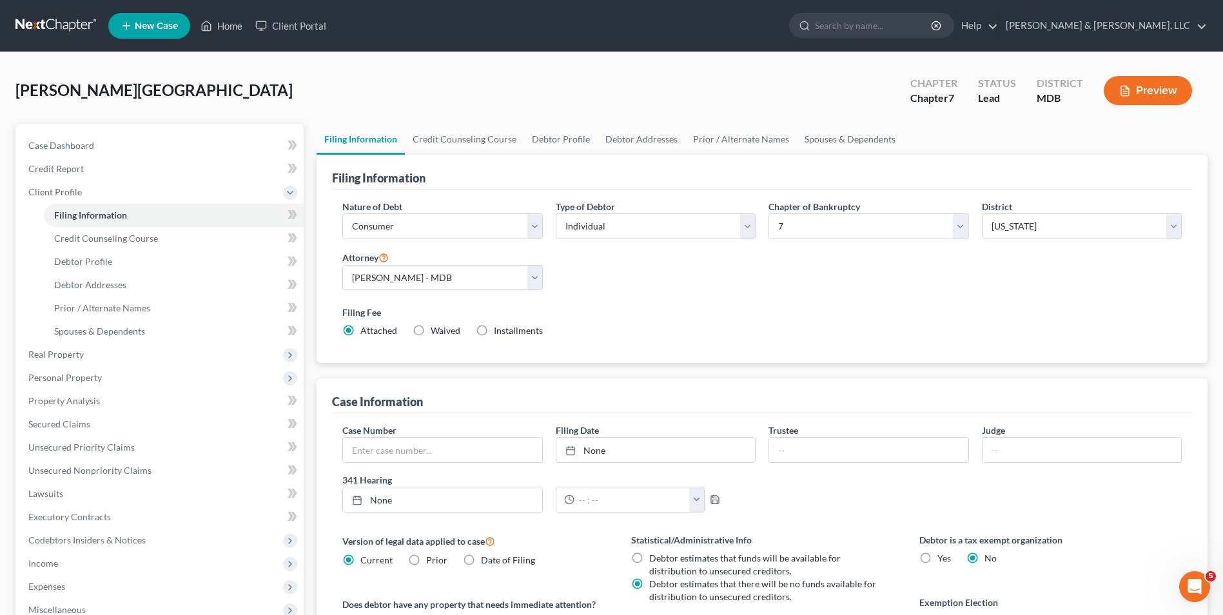
select select "1"
select select "0"
select select "38"
select select "0"
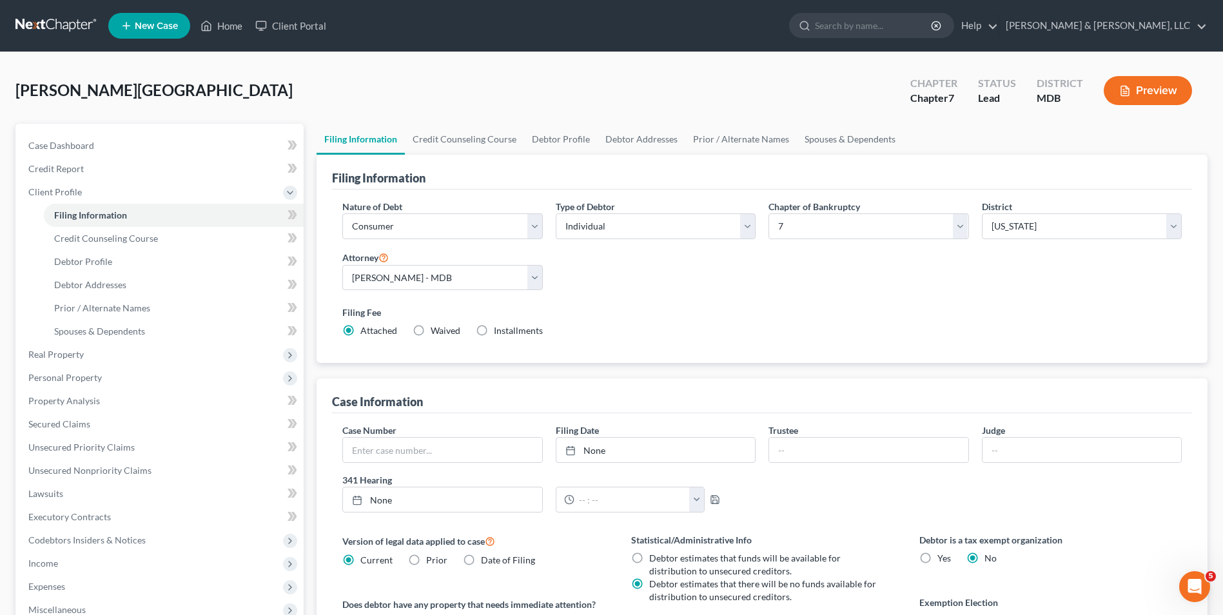
select select "21"
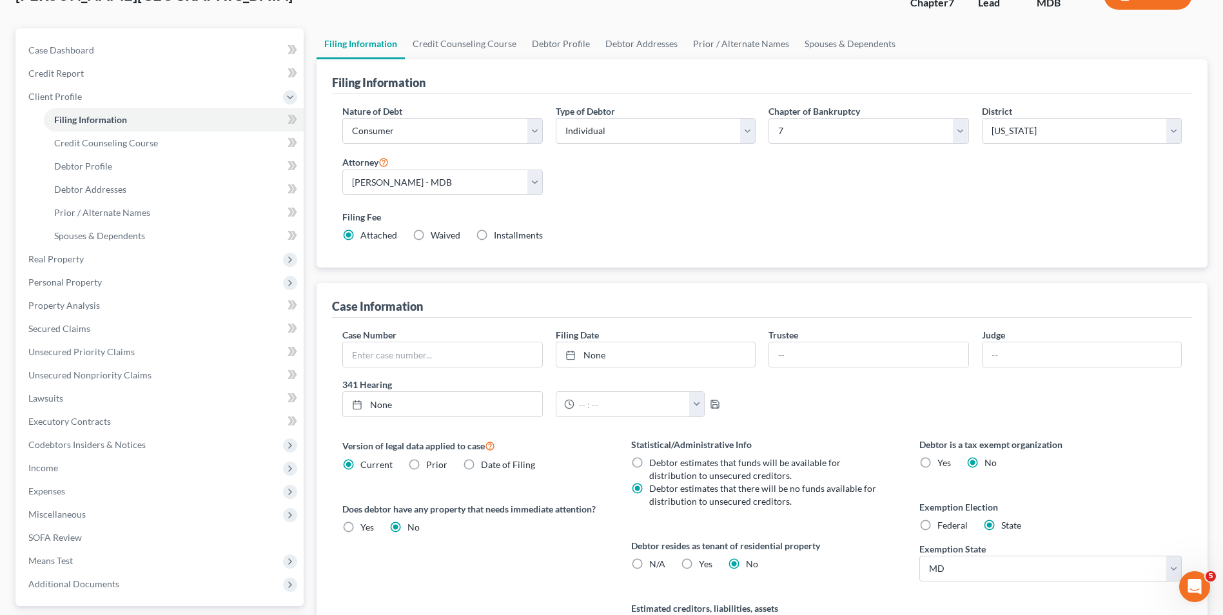
scroll to position [64, 0]
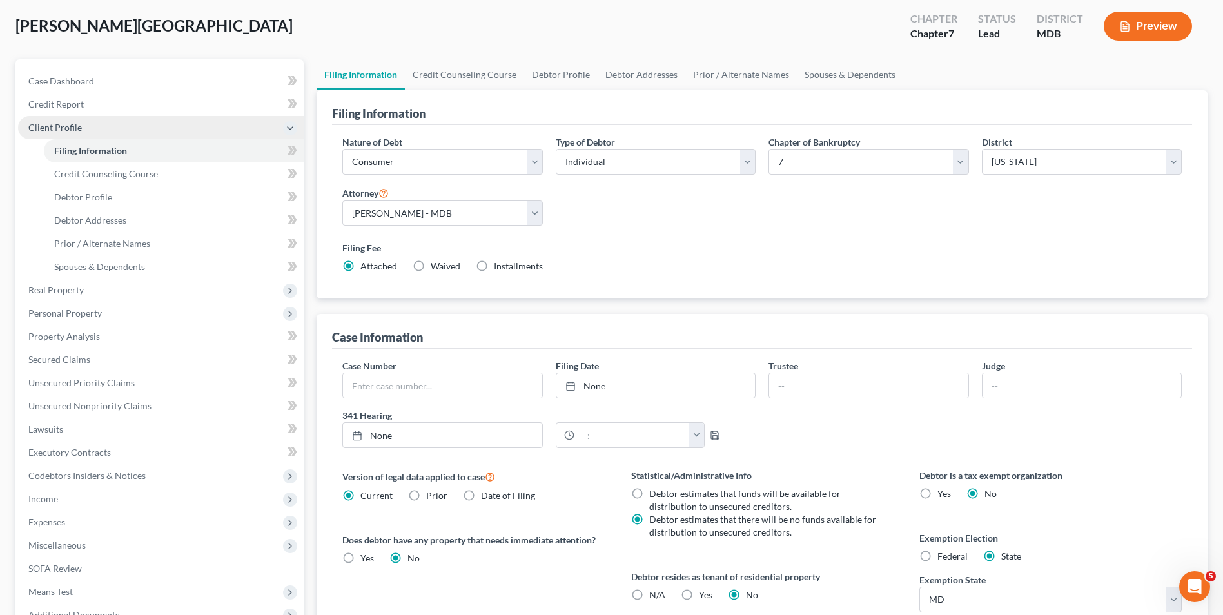
click at [173, 126] on span "Client Profile" at bounding box center [161, 127] width 286 height 23
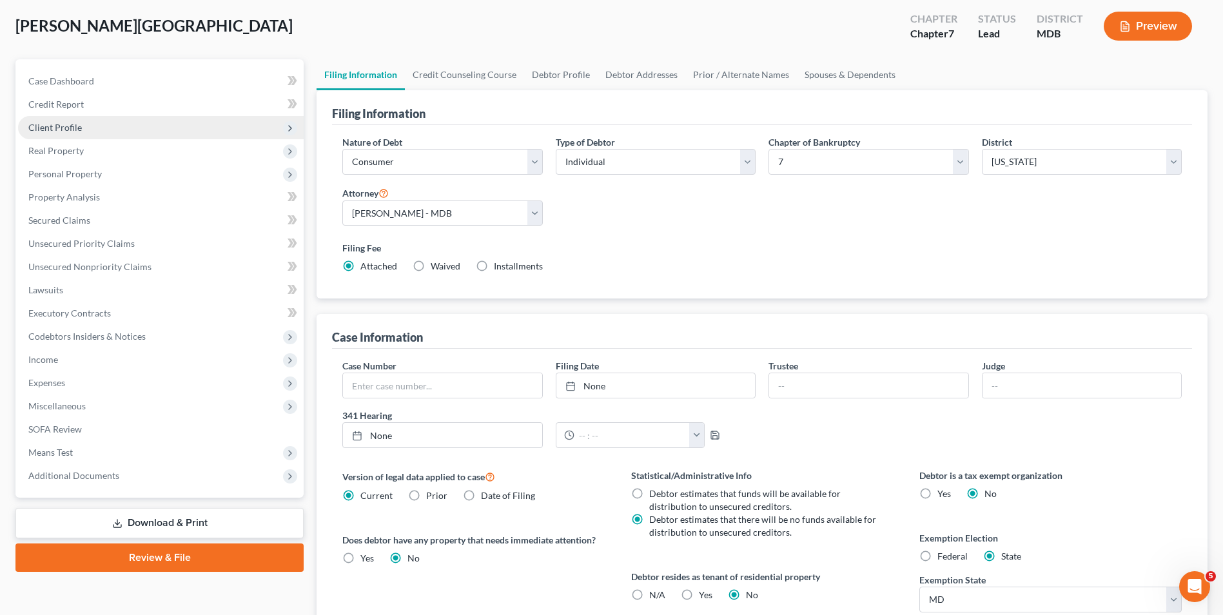
click at [173, 126] on span "Client Profile" at bounding box center [161, 127] width 286 height 23
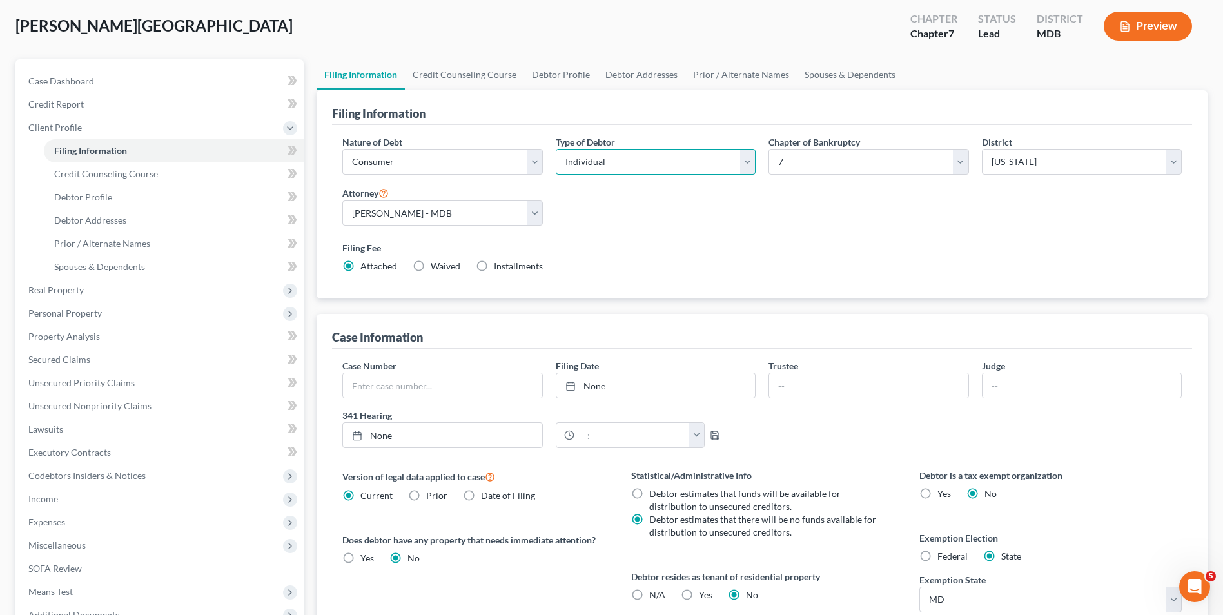
click at [740, 167] on select "Select Individual Joint" at bounding box center [656, 162] width 200 height 26
click at [556, 149] on select "Select Individual Joint" at bounding box center [656, 162] width 200 height 26
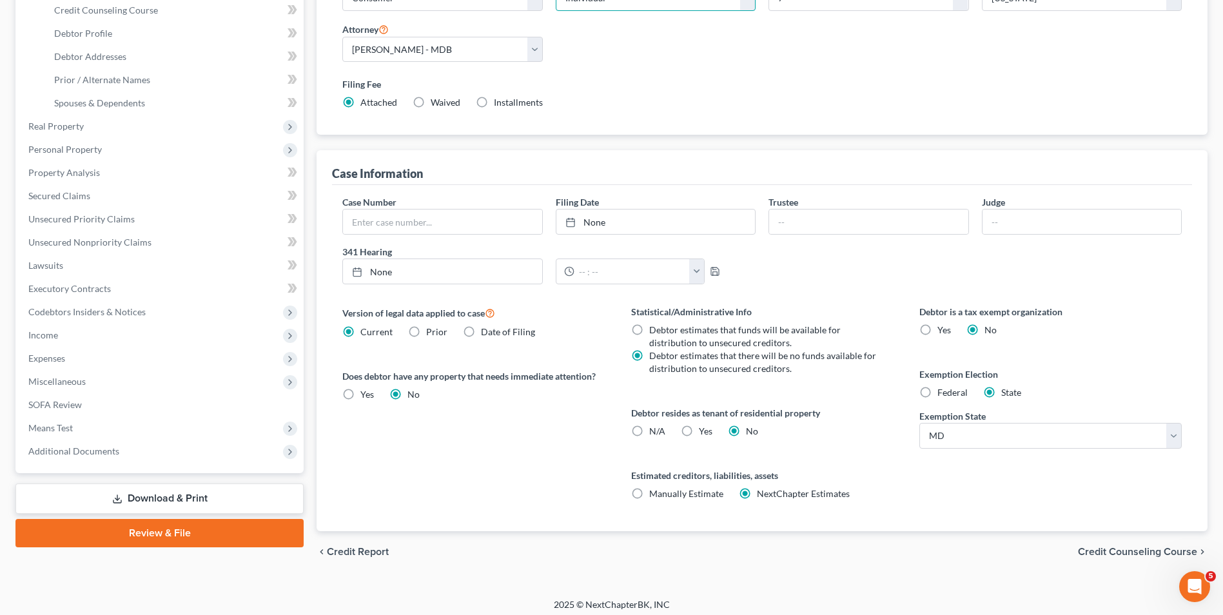
scroll to position [235, 0]
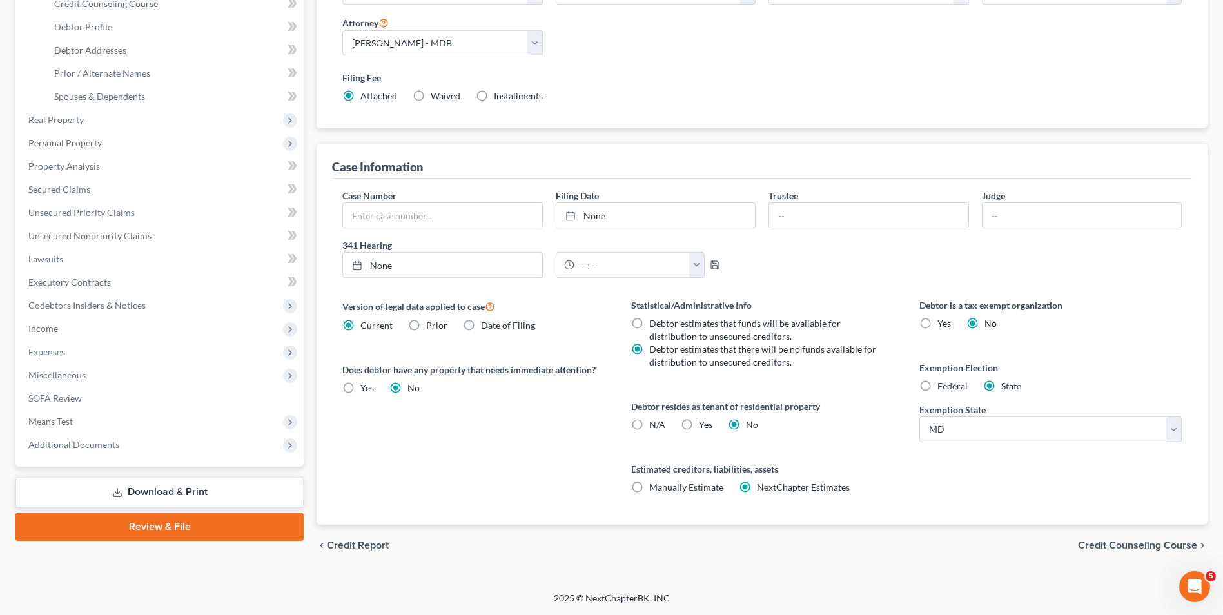
click at [1107, 548] on span "Credit Counseling Course" at bounding box center [1137, 545] width 119 height 10
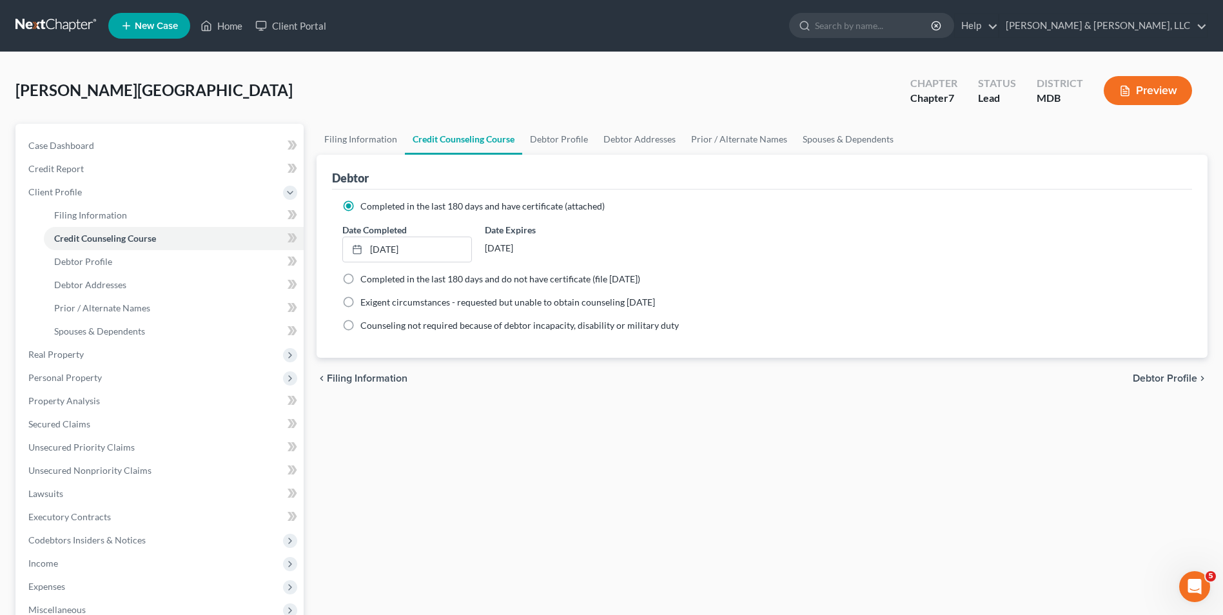
click at [1165, 381] on span "Debtor Profile" at bounding box center [1165, 378] width 64 height 10
select select "0"
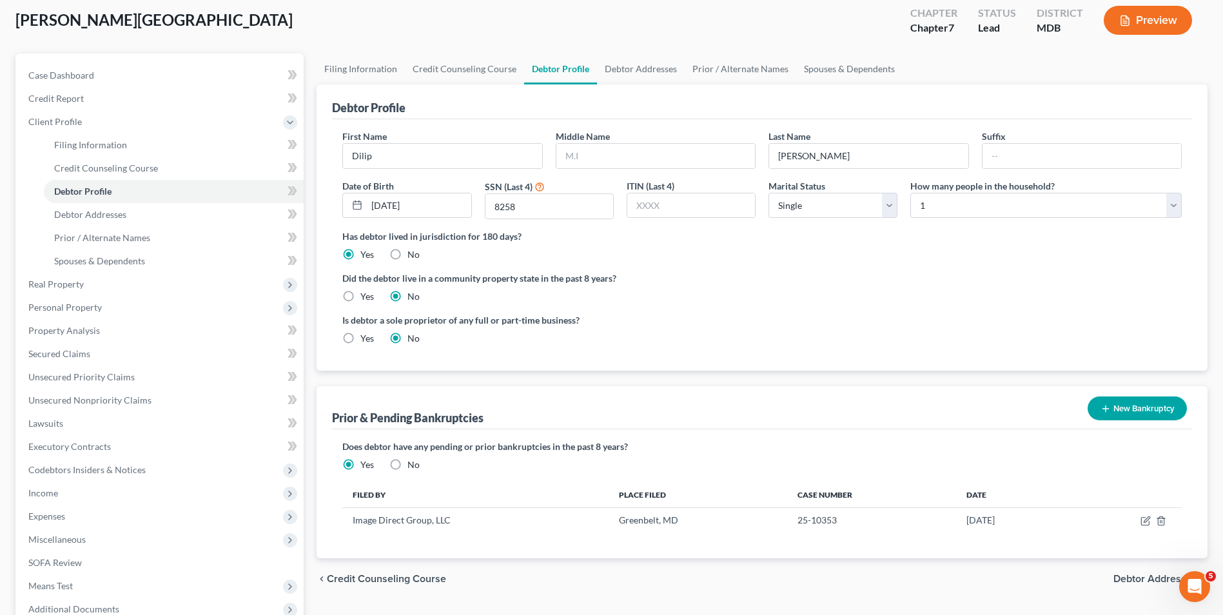
scroll to position [129, 0]
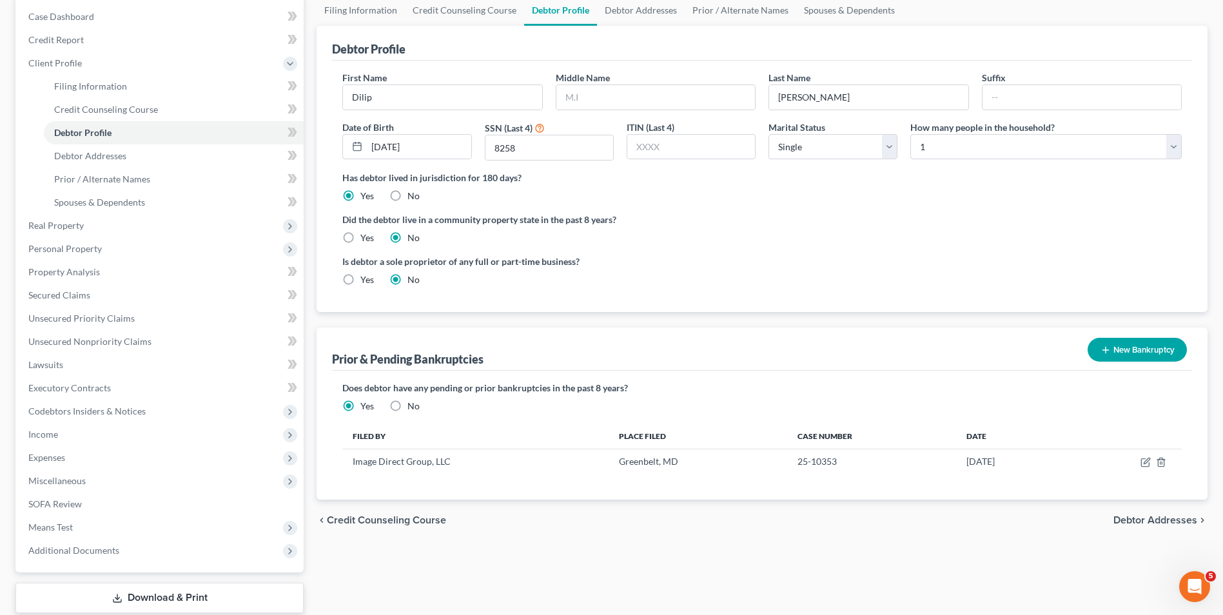
click at [1119, 518] on span "Debtor Addresses" at bounding box center [1156, 520] width 84 height 10
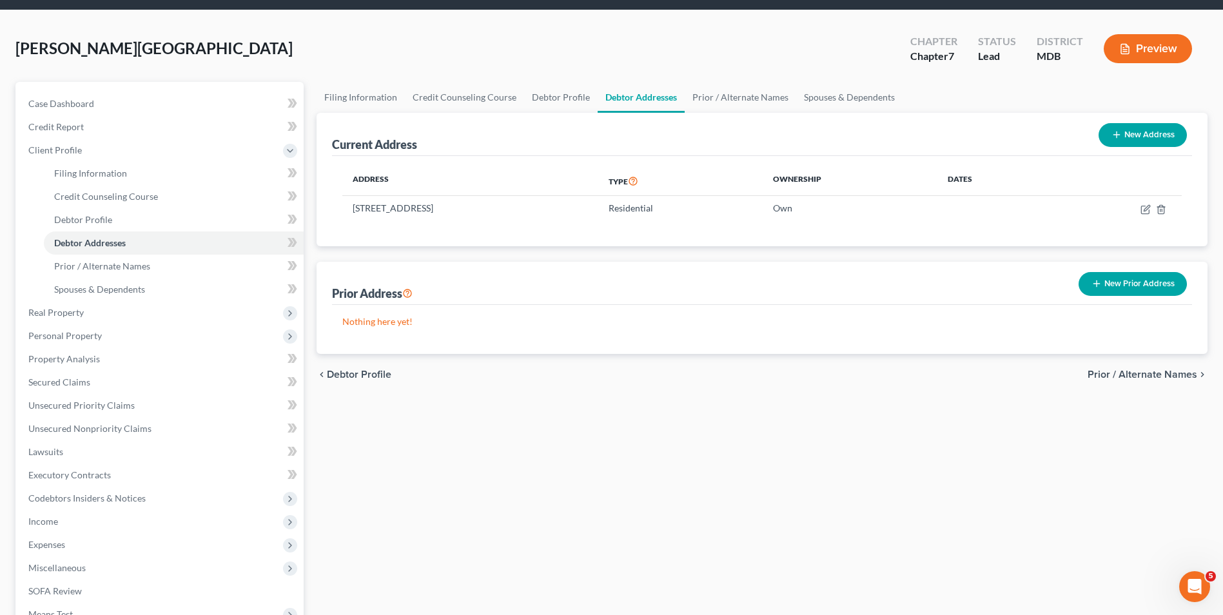
scroll to position [64, 0]
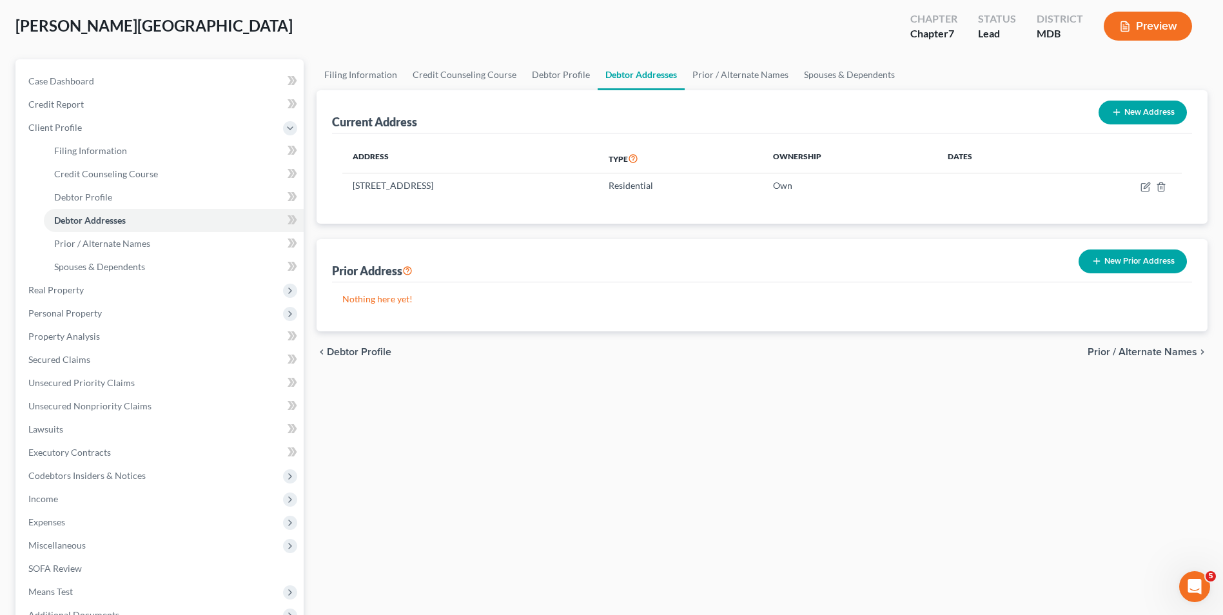
click at [1137, 352] on span "Prior / Alternate Names" at bounding box center [1143, 352] width 110 height 10
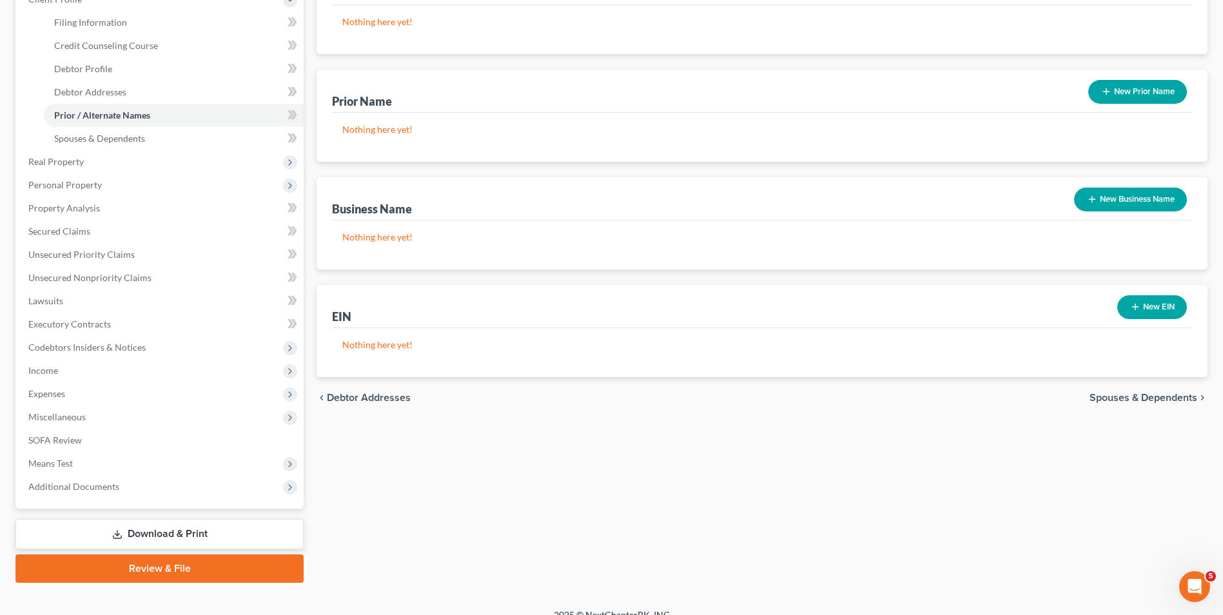
scroll to position [210, 0]
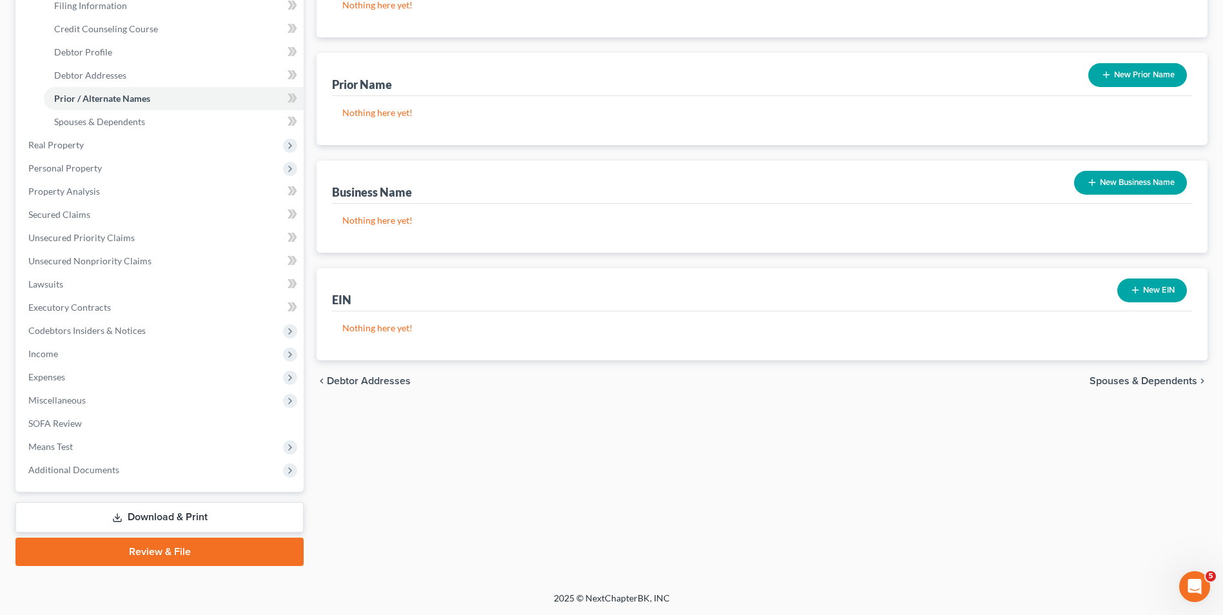
click at [1118, 374] on div "chevron_left Debtor Addresses Spouses & Dependents chevron_right" at bounding box center [762, 380] width 891 height 41
click at [1116, 379] on span "Spouses & Dependents" at bounding box center [1144, 381] width 108 height 10
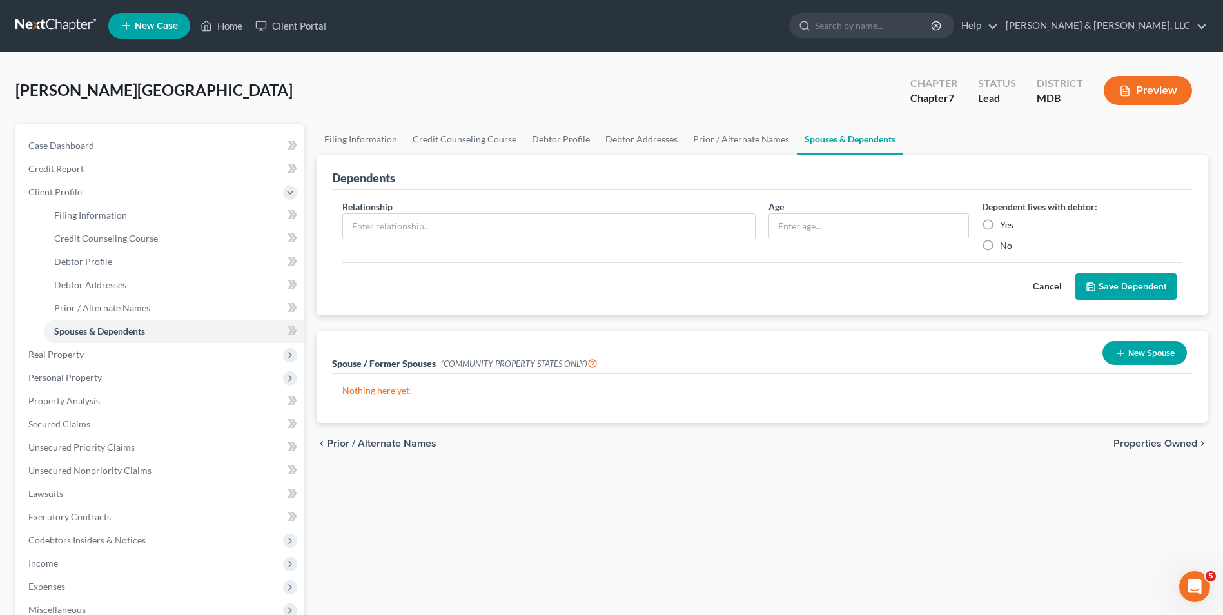
click at [1129, 441] on span "Properties Owned" at bounding box center [1156, 443] width 84 height 10
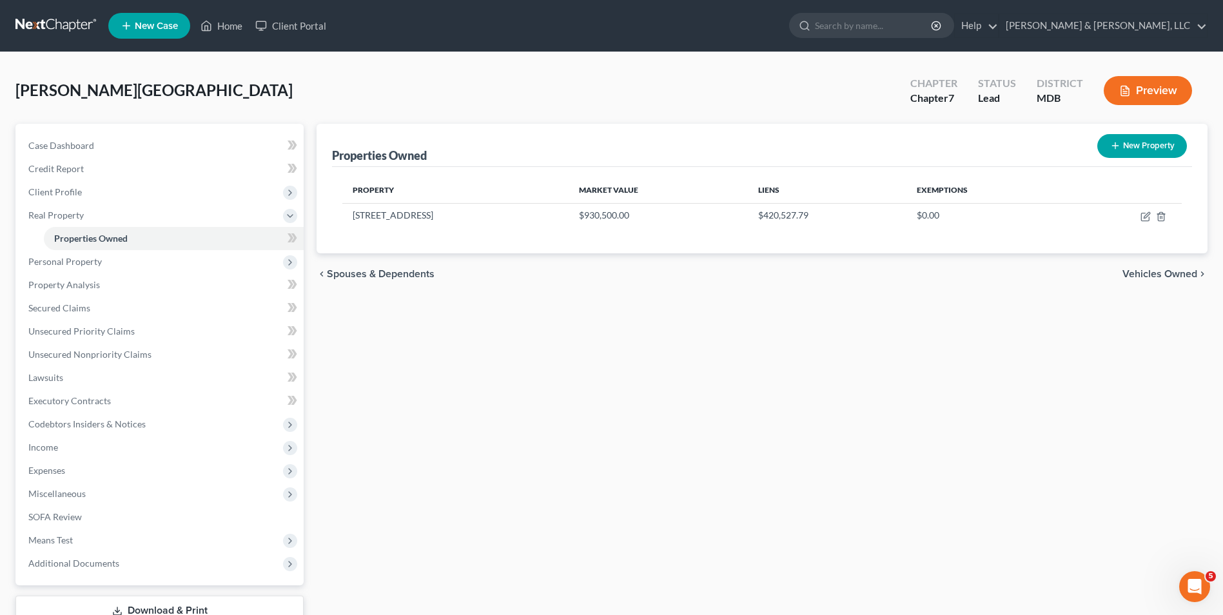
click at [1146, 277] on span "Vehicles Owned" at bounding box center [1160, 274] width 75 height 10
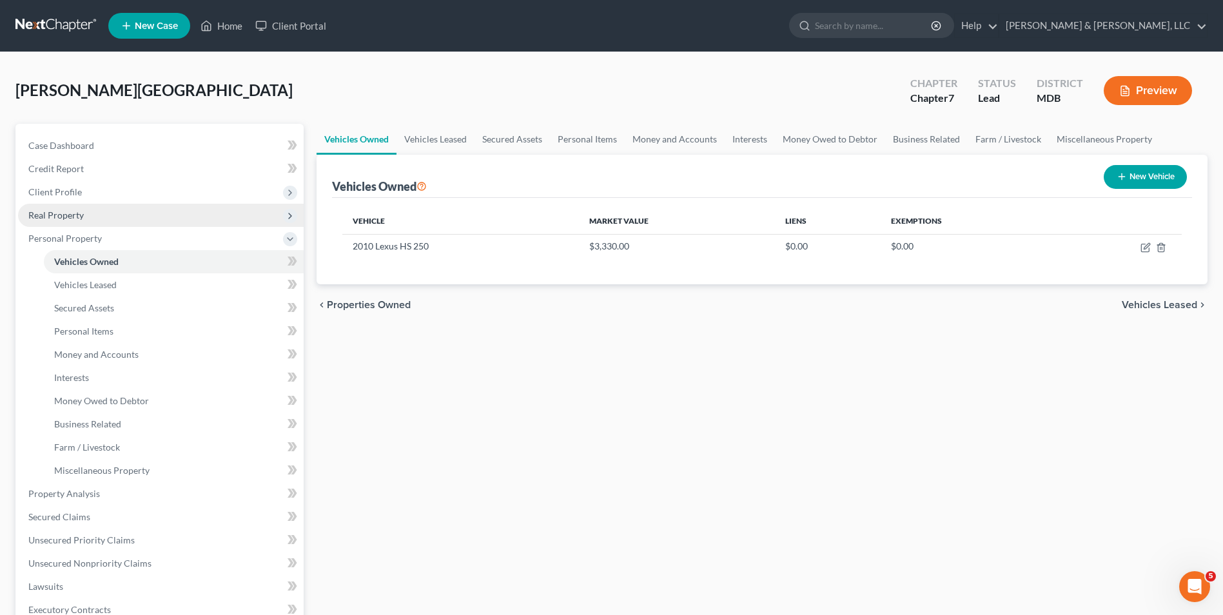
click at [104, 221] on span "Real Property" at bounding box center [161, 215] width 286 height 23
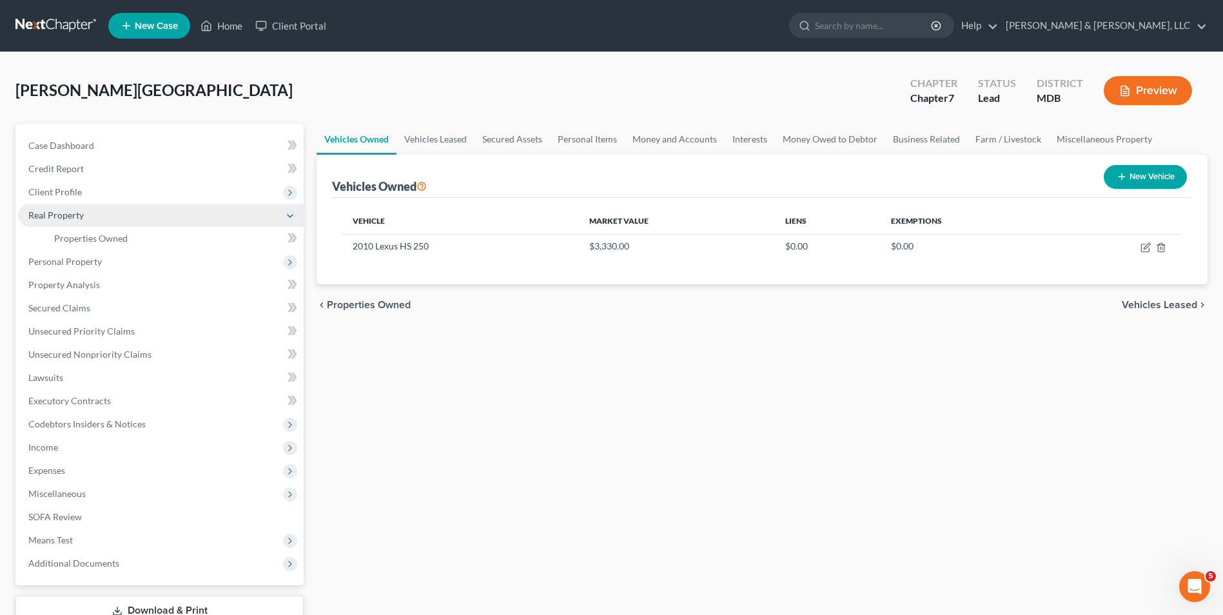
click at [147, 208] on span "Real Property" at bounding box center [161, 215] width 286 height 23
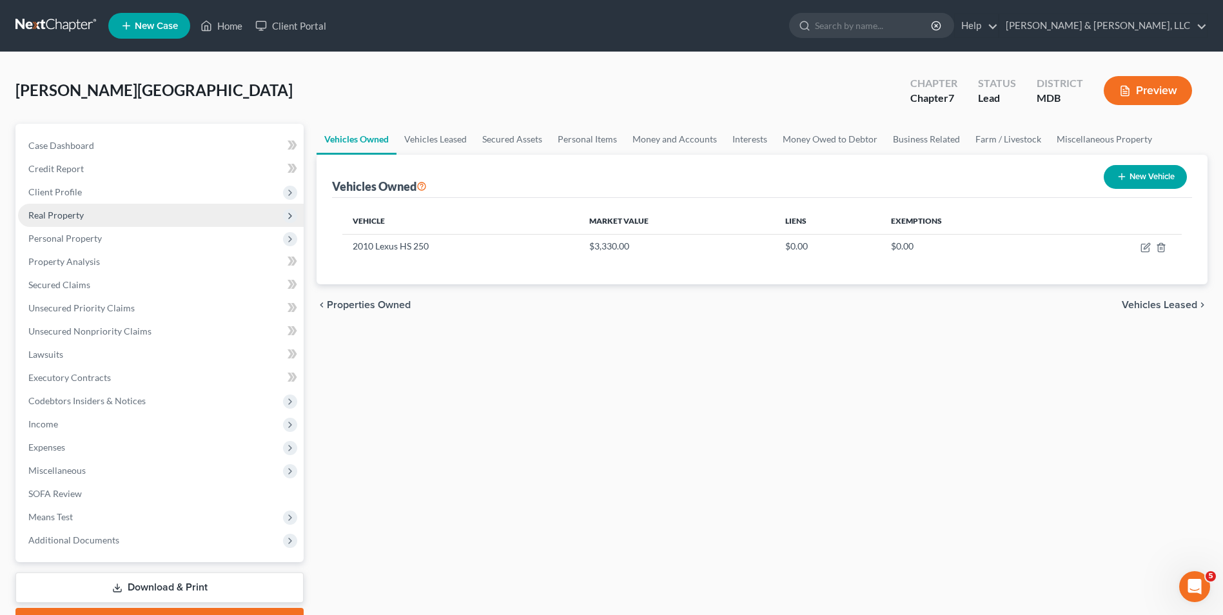
click at [148, 209] on span "Real Property" at bounding box center [161, 215] width 286 height 23
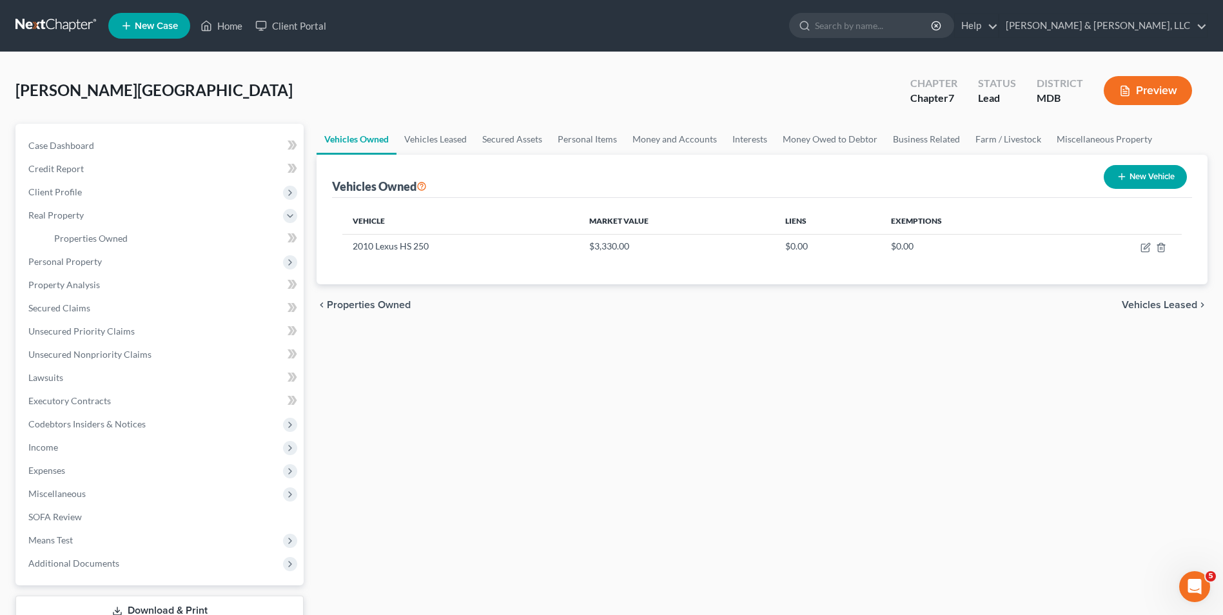
click at [1111, 84] on button "Preview" at bounding box center [1148, 90] width 88 height 29
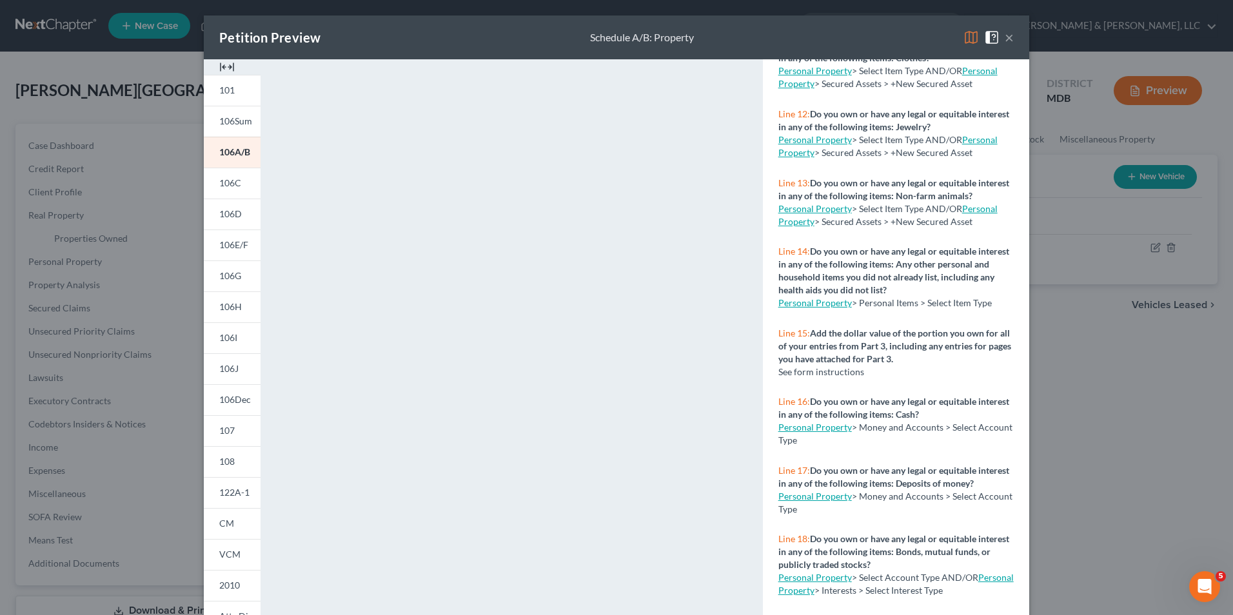
scroll to position [903, 0]
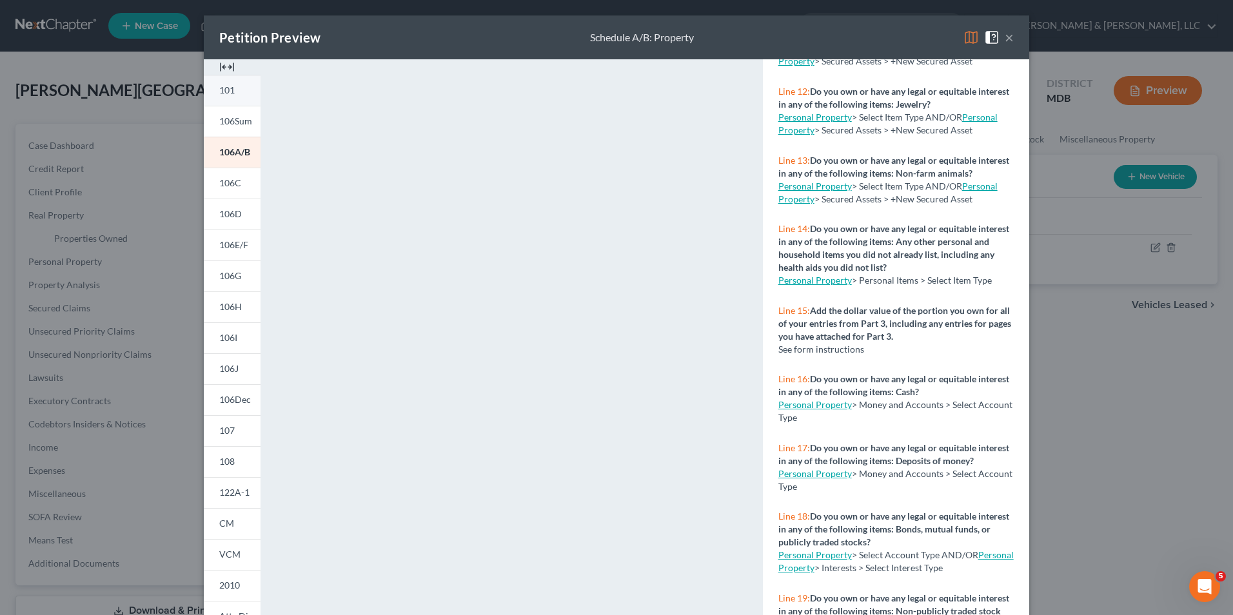
click at [225, 94] on span "101" at bounding box center [226, 89] width 15 height 11
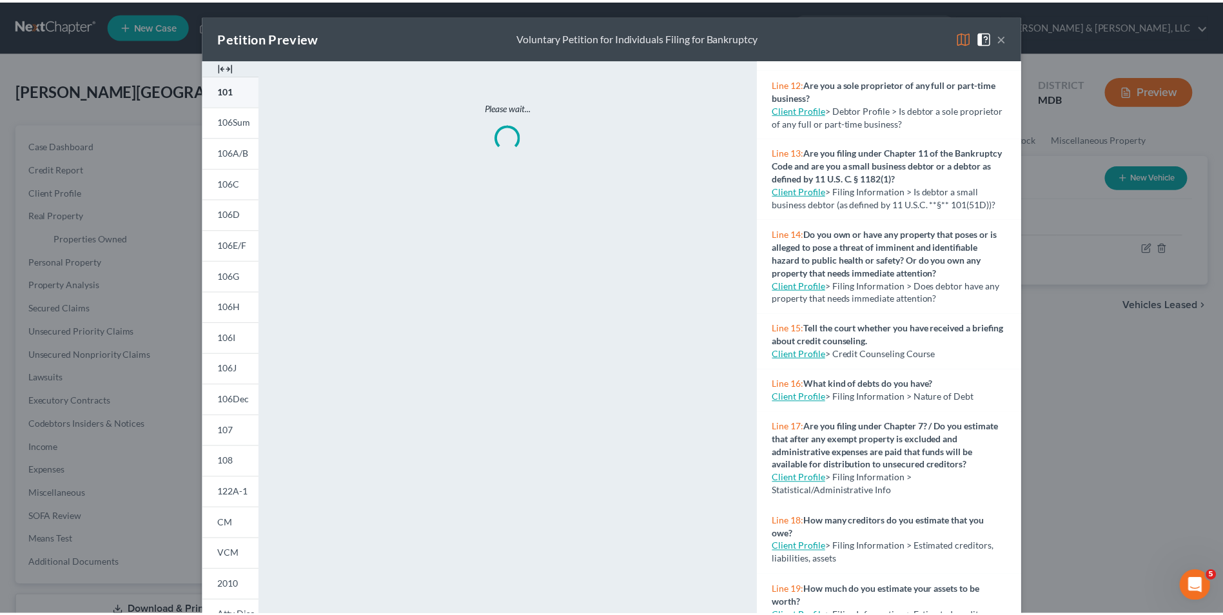
scroll to position [756, 0]
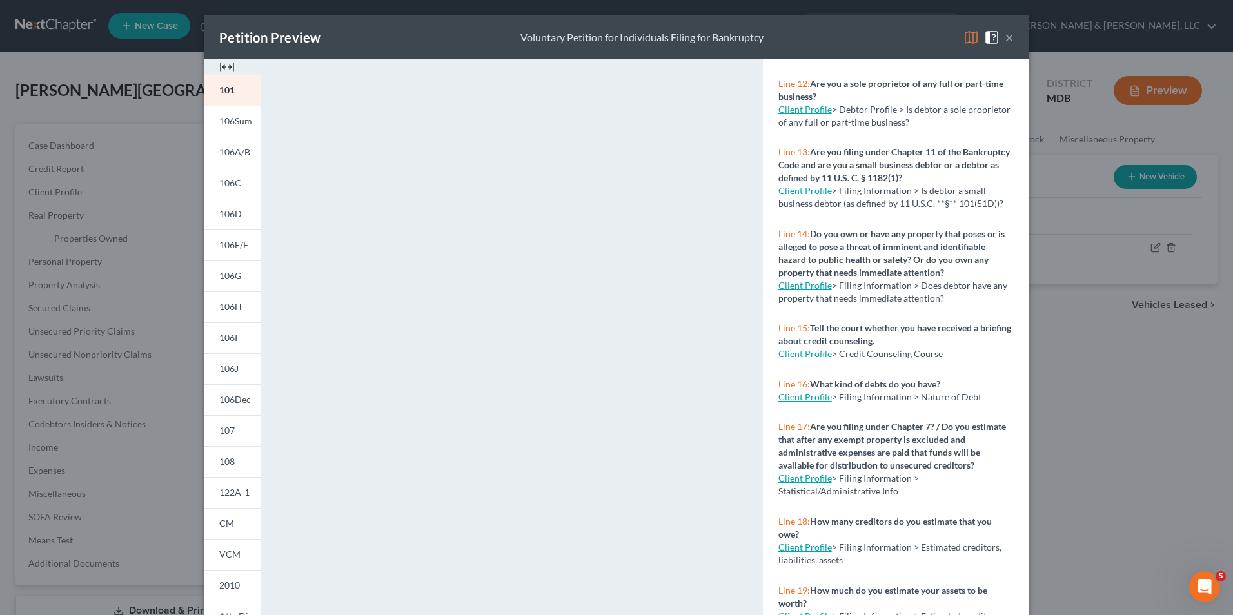
click at [798, 391] on link "Client Profile" at bounding box center [805, 396] width 54 height 11
select select "1"
select select "0"
select select "38"
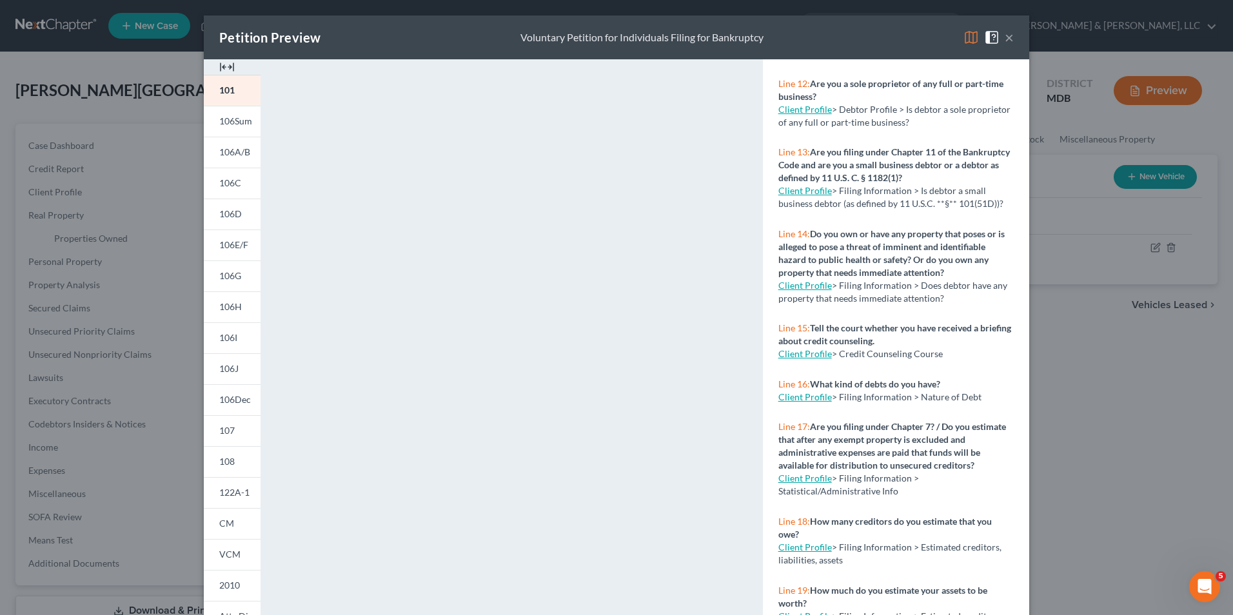
select select "0"
select select "21"
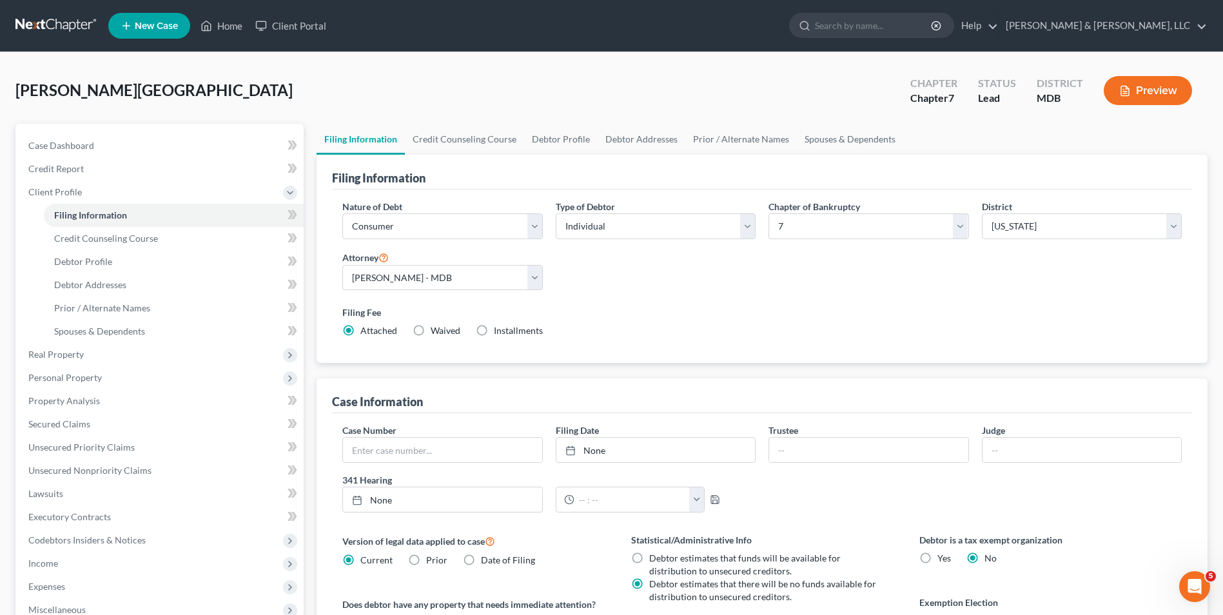
select select "1"
select select "0"
select select "38"
select select "0"
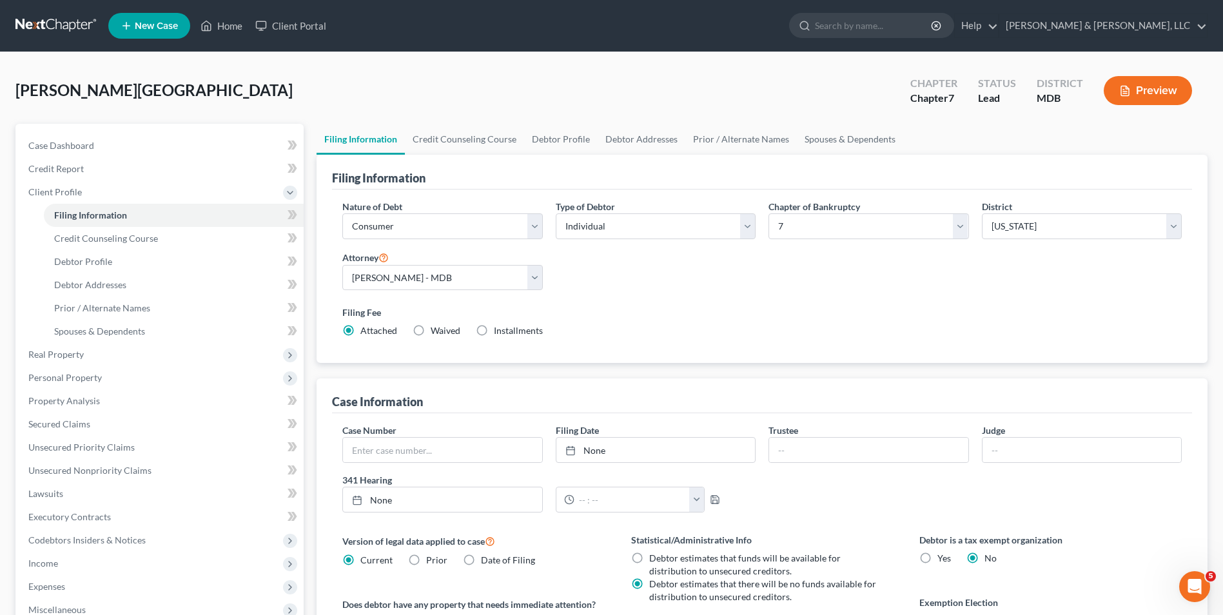
select select "21"
click at [491, 143] on link "Credit Counseling Course" at bounding box center [464, 139] width 119 height 31
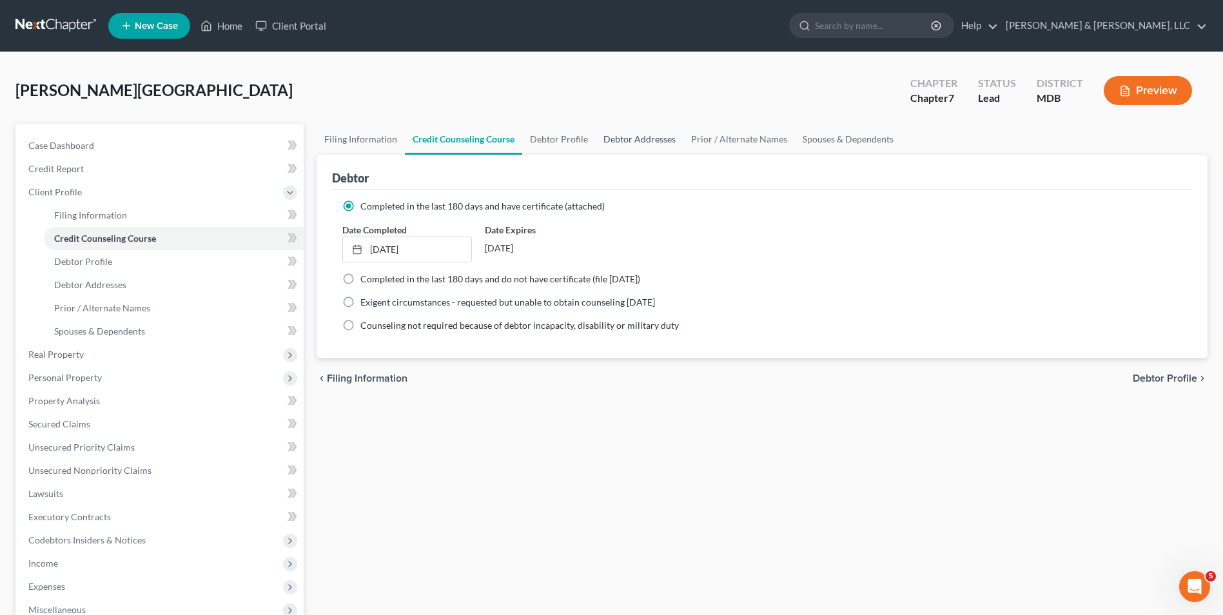
click at [615, 140] on link "Debtor Addresses" at bounding box center [640, 139] width 88 height 31
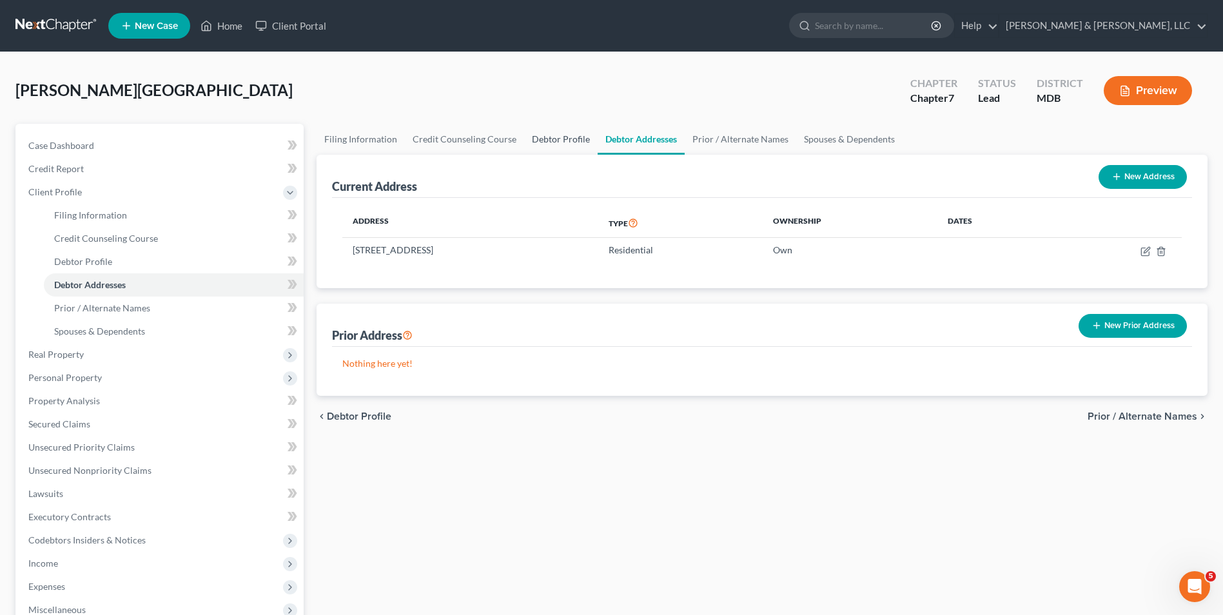
click at [558, 141] on link "Debtor Profile" at bounding box center [561, 139] width 74 height 31
select select "0"
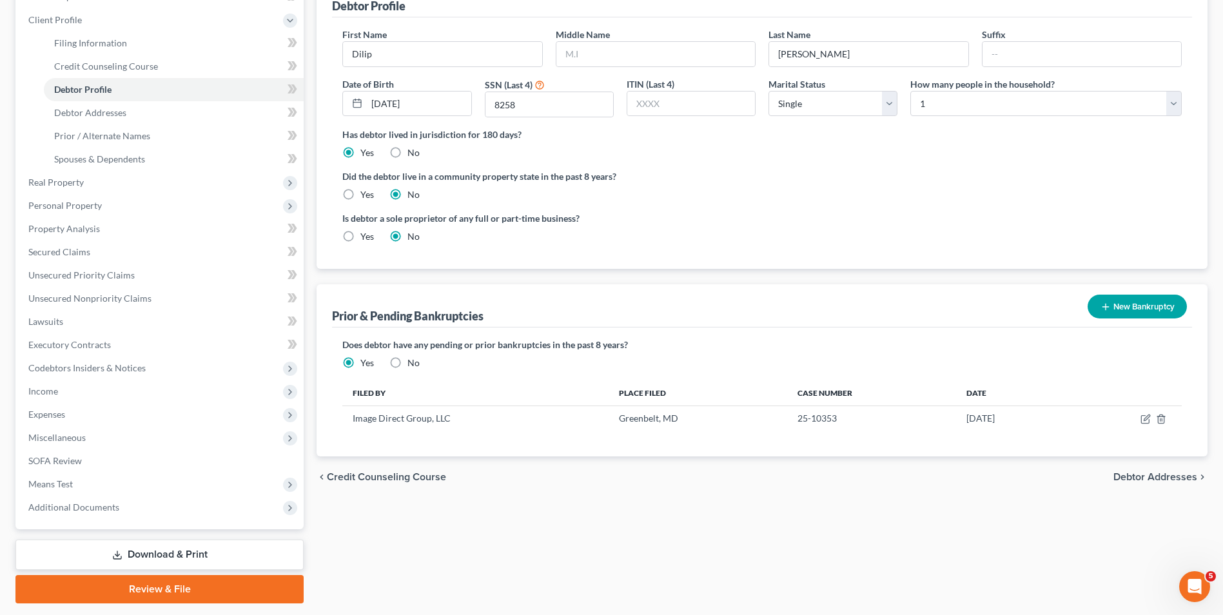
scroll to position [210, 0]
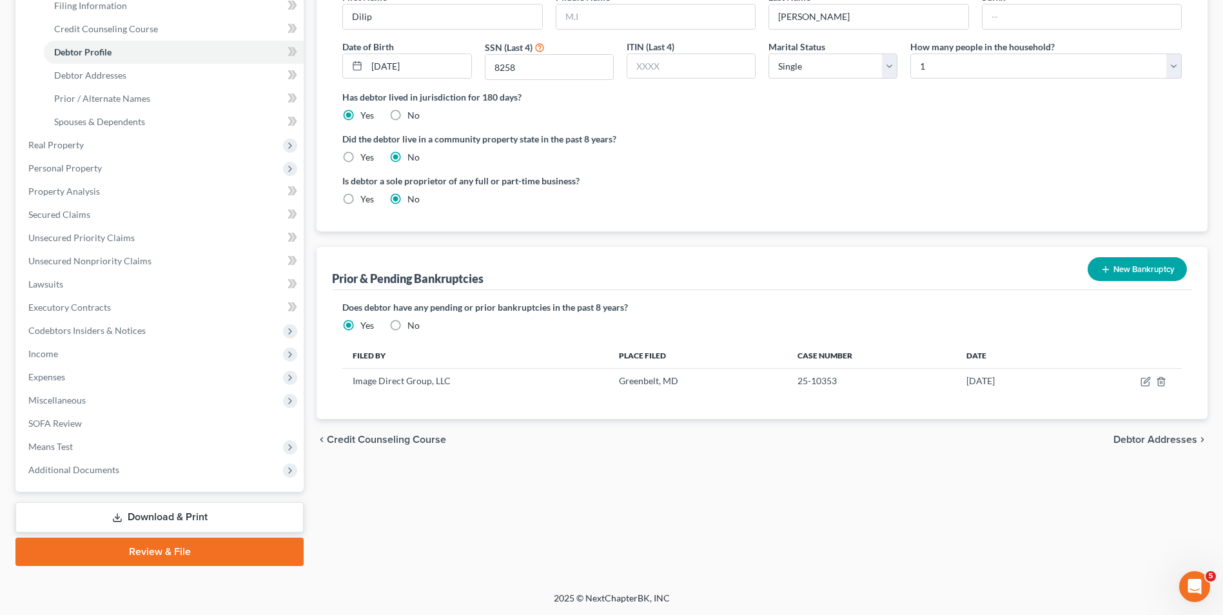
drag, startPoint x: 1117, startPoint y: 439, endPoint x: 1099, endPoint y: 434, distance: 18.8
click at [1117, 439] on span "Debtor Addresses" at bounding box center [1156, 440] width 84 height 10
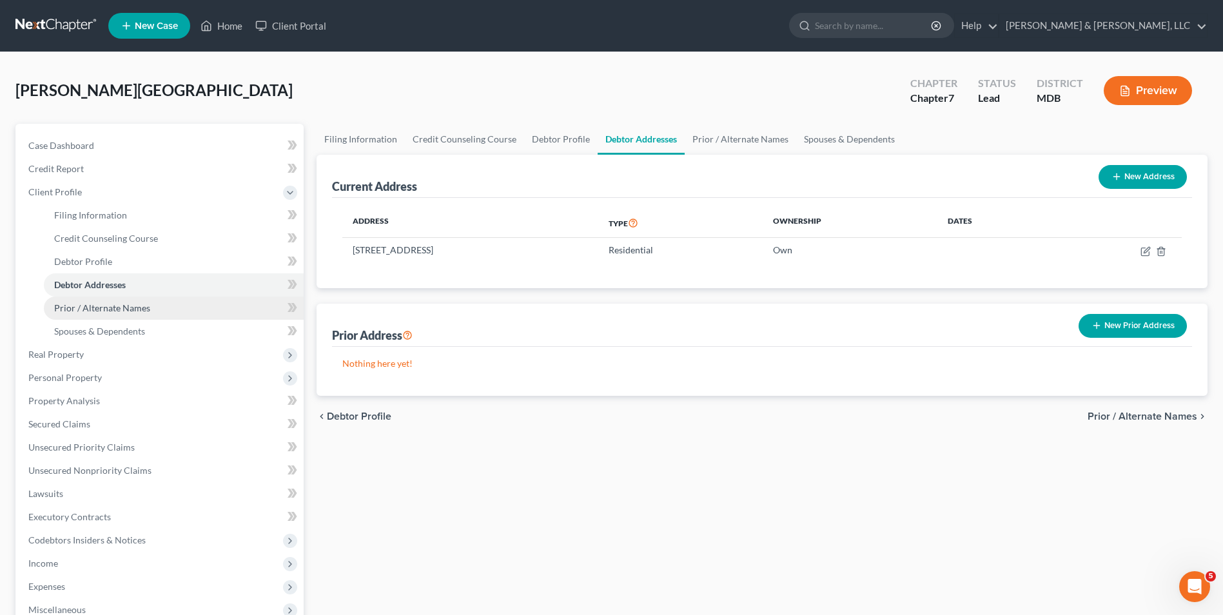
click at [141, 301] on link "Prior / Alternate Names" at bounding box center [174, 308] width 260 height 23
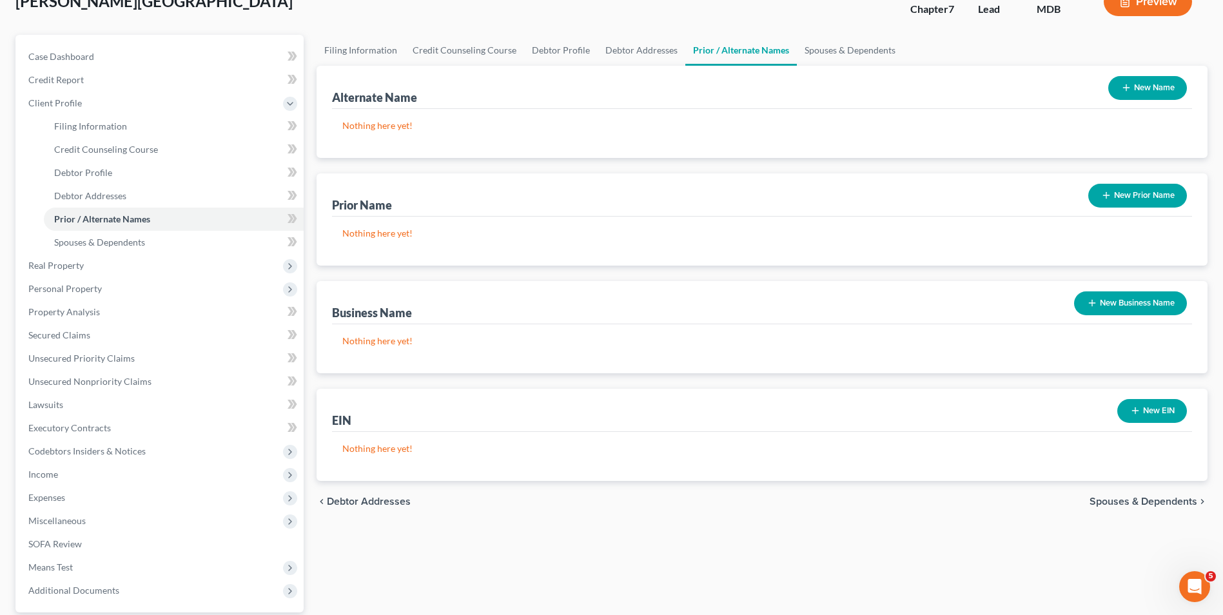
scroll to position [210, 0]
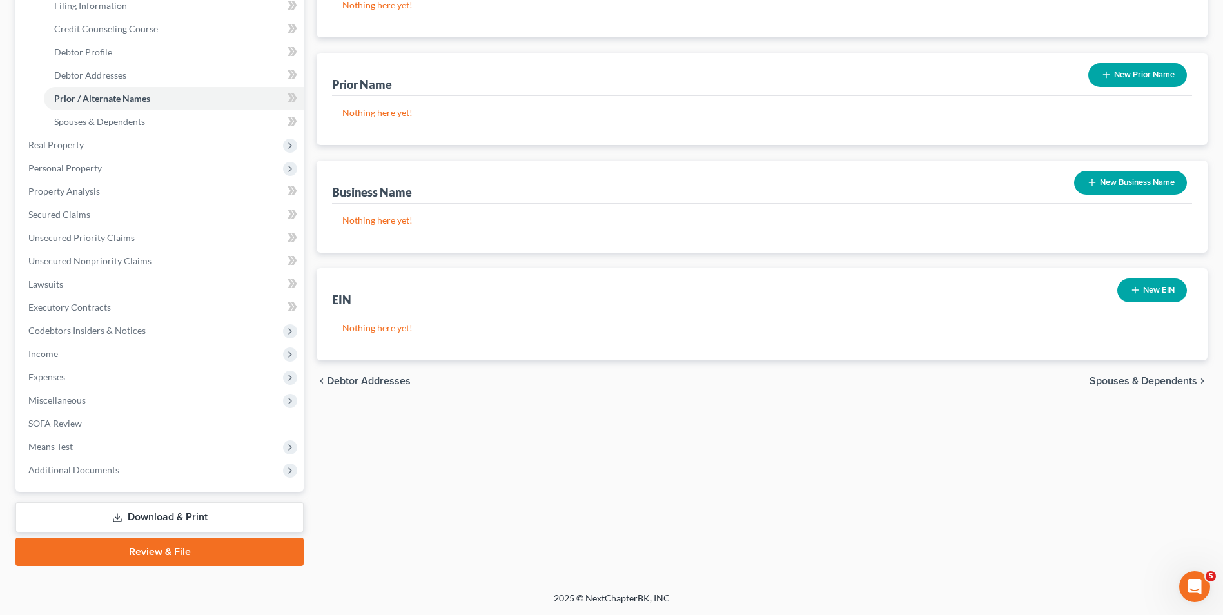
click at [1094, 379] on span "Spouses & Dependents" at bounding box center [1144, 381] width 108 height 10
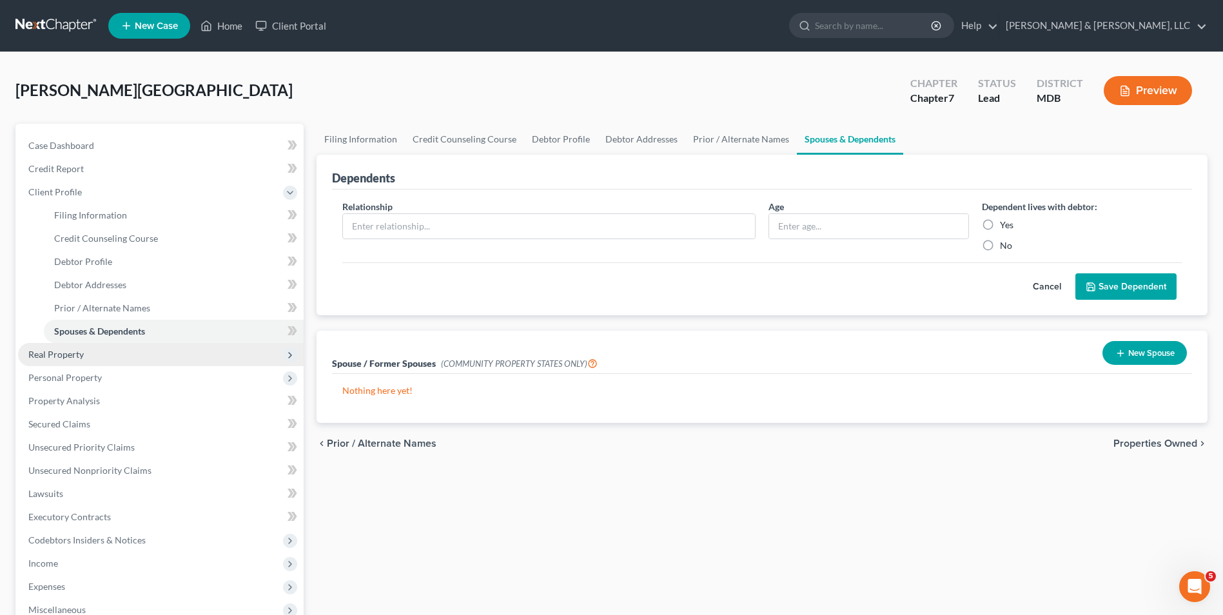
click at [86, 352] on span "Real Property" at bounding box center [161, 354] width 286 height 23
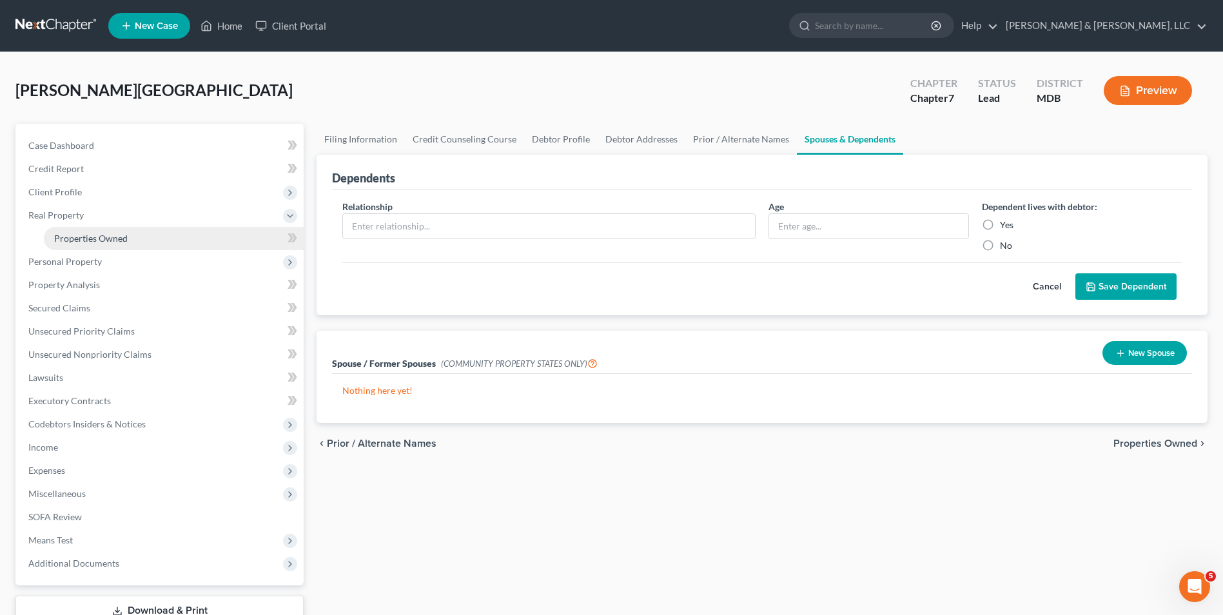
click at [101, 237] on span "Properties Owned" at bounding box center [91, 238] width 74 height 11
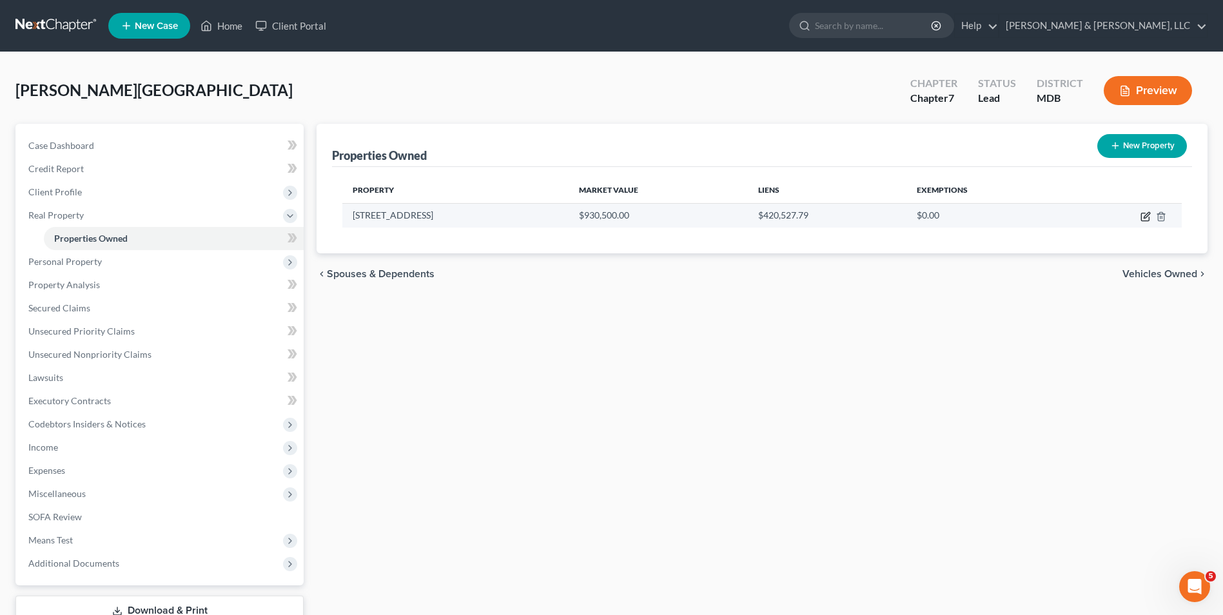
drag, startPoint x: 1143, startPoint y: 218, endPoint x: 1040, endPoint y: 244, distance: 106.4
click at [1142, 218] on icon "button" at bounding box center [1146, 217] width 10 height 10
select select "21"
select select "10"
select select "0"
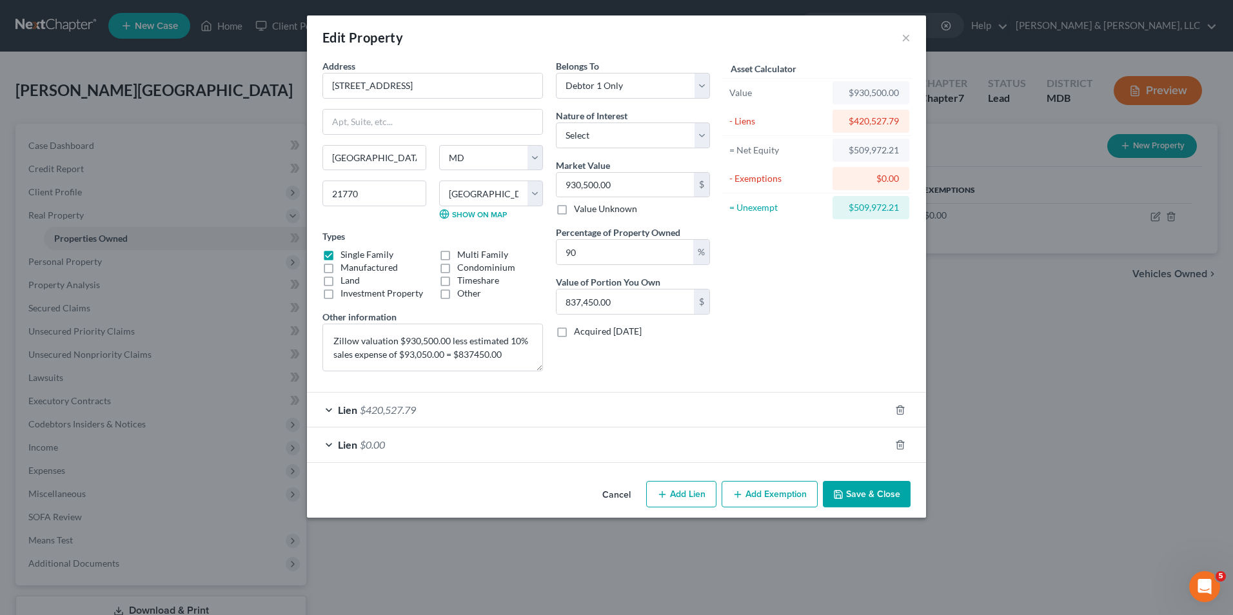
click at [328, 439] on div "Lien $0.00" at bounding box center [598, 445] width 583 height 34
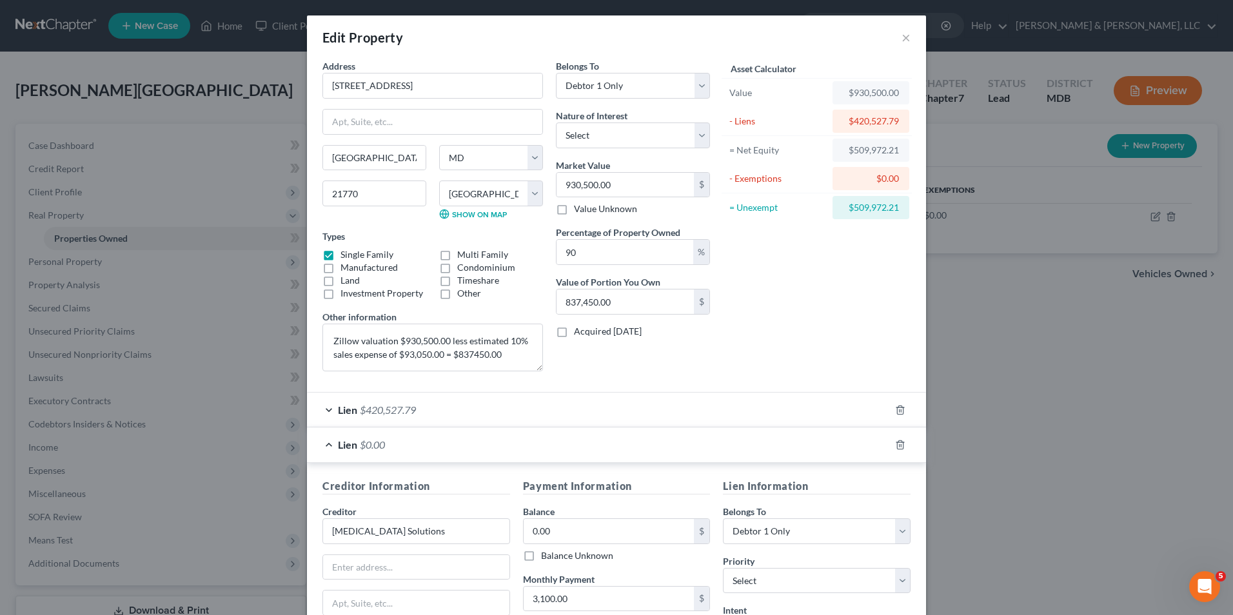
scroll to position [187, 0]
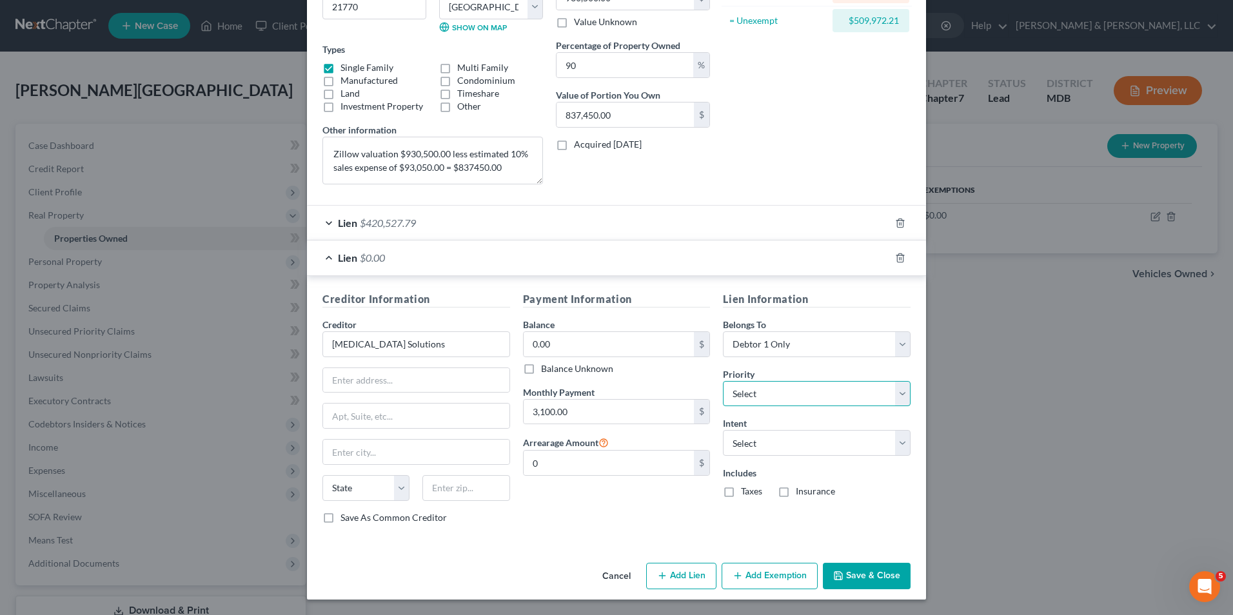
click at [877, 391] on select "Select 2nd 3rd 4th 5th 6th 7th 8th 9th 10th 11th 12th 13th 14th 15th 16th 17th …" at bounding box center [817, 394] width 188 height 26
select select "0"
click at [723, 381] on select "Select 2nd 3rd 4th 5th 6th 7th 8th 9th 10th 11th 12th 13th 14th 15th 16th 17th …" at bounding box center [817, 394] width 188 height 26
click at [773, 440] on select "Select Surrender Redeem Reaffirm Avoid Other" at bounding box center [817, 443] width 188 height 26
select select "4"
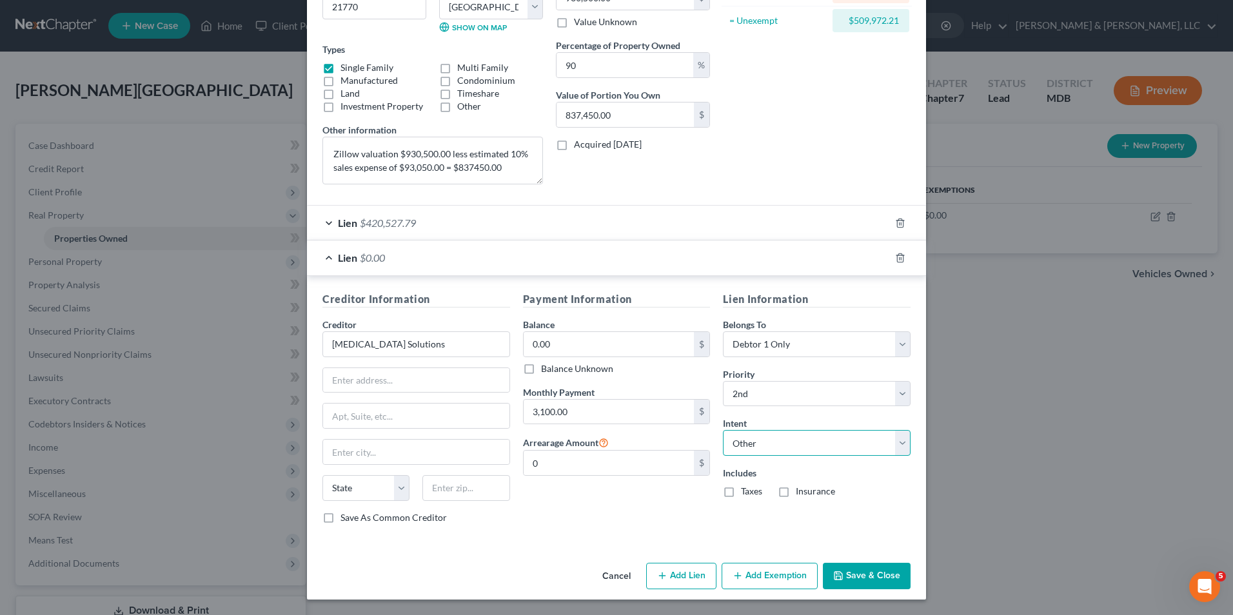
click at [723, 430] on select "Select Surrender Redeem Reaffirm Avoid Other" at bounding box center [817, 443] width 188 height 26
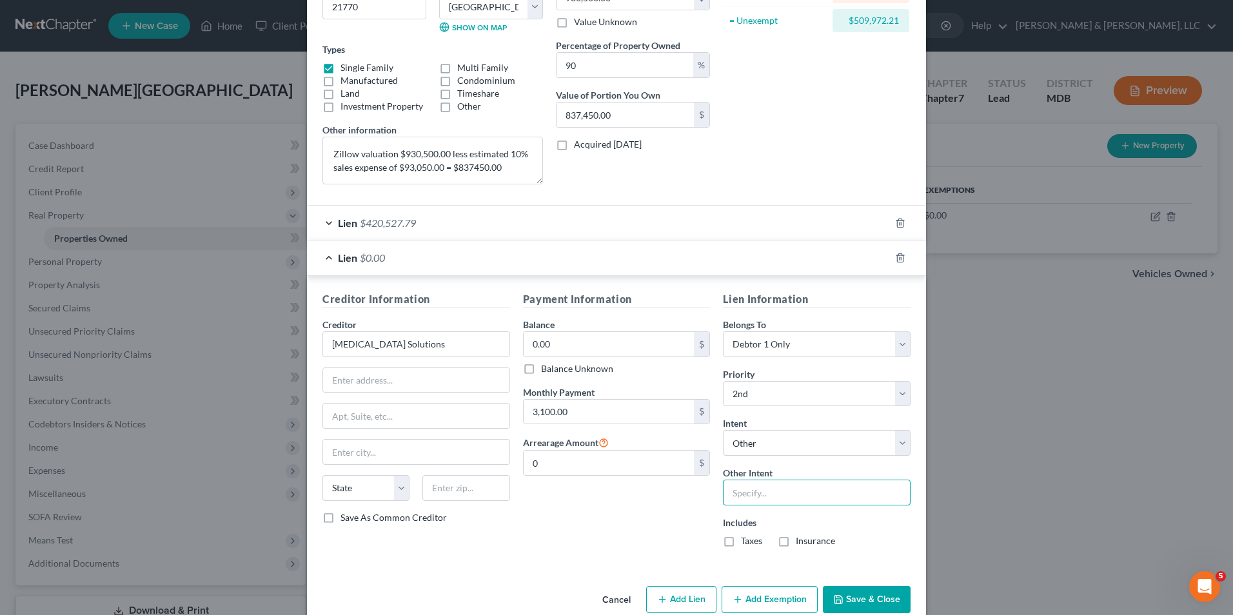
click at [747, 500] on input "text" at bounding box center [817, 493] width 188 height 26
type input "Retain and continue to pay"
click at [422, 382] on input "text" at bounding box center [416, 380] width 186 height 25
type input "[STREET_ADDRESS][PERSON_NAME] A3"
type input "[GEOGRAPHIC_DATA]"
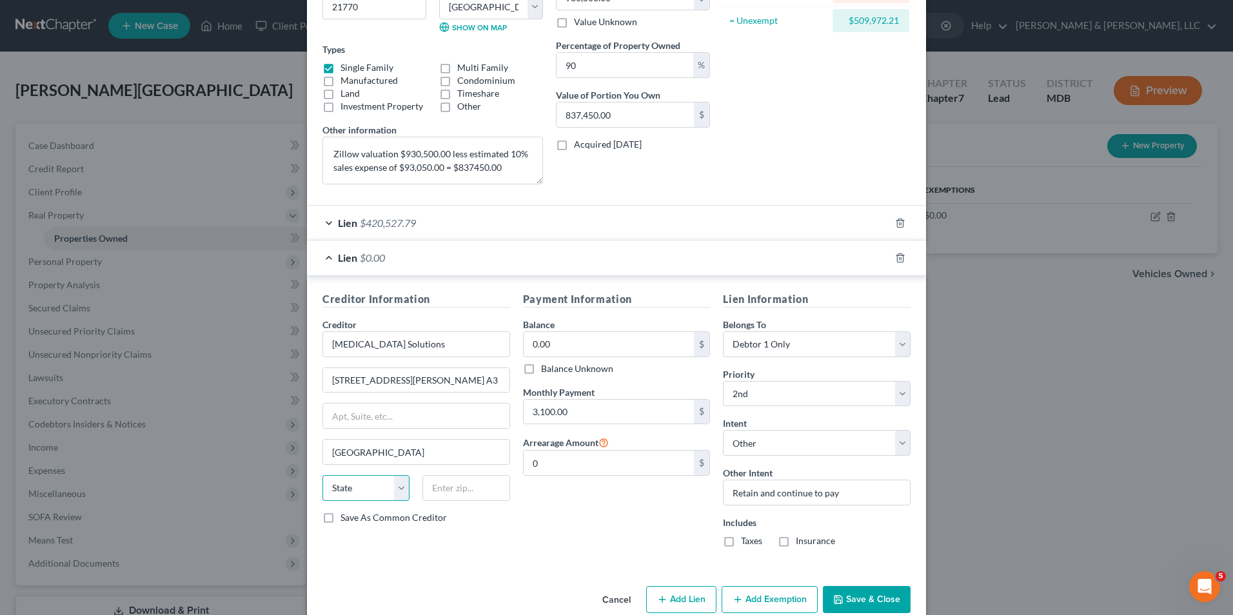
click at [392, 487] on select "State [US_STATE] AK AR AZ CA CO CT DE DC [GEOGRAPHIC_DATA] [GEOGRAPHIC_DATA] GU…" at bounding box center [365, 488] width 87 height 26
select select "42"
click at [322, 475] on select "State [US_STATE] AK AR AZ CA CO CT DE DC [GEOGRAPHIC_DATA] [GEOGRAPHIC_DATA] GU…" at bounding box center [365, 488] width 87 height 26
click at [440, 489] on input "text" at bounding box center [465, 488] width 87 height 26
type input "29607"
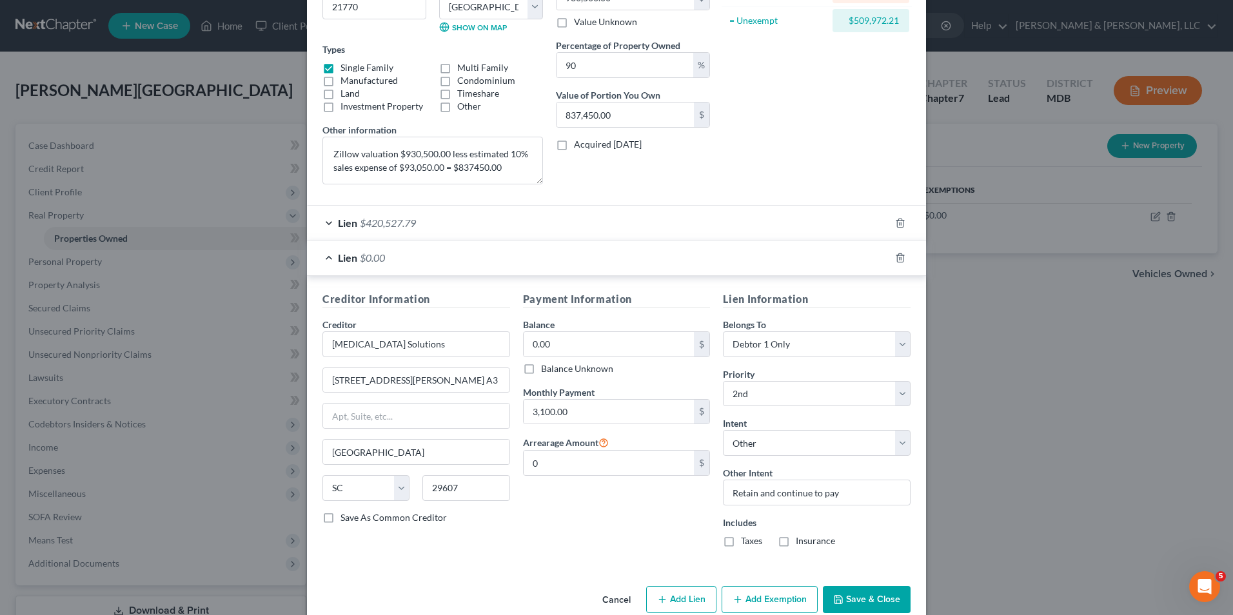
click at [538, 528] on div "Payment Information Balance 0.00 $ Balance Unknown Balance Undetermined 0.00 $ …" at bounding box center [617, 424] width 201 height 266
click at [571, 345] on input "0.00" at bounding box center [609, 344] width 171 height 25
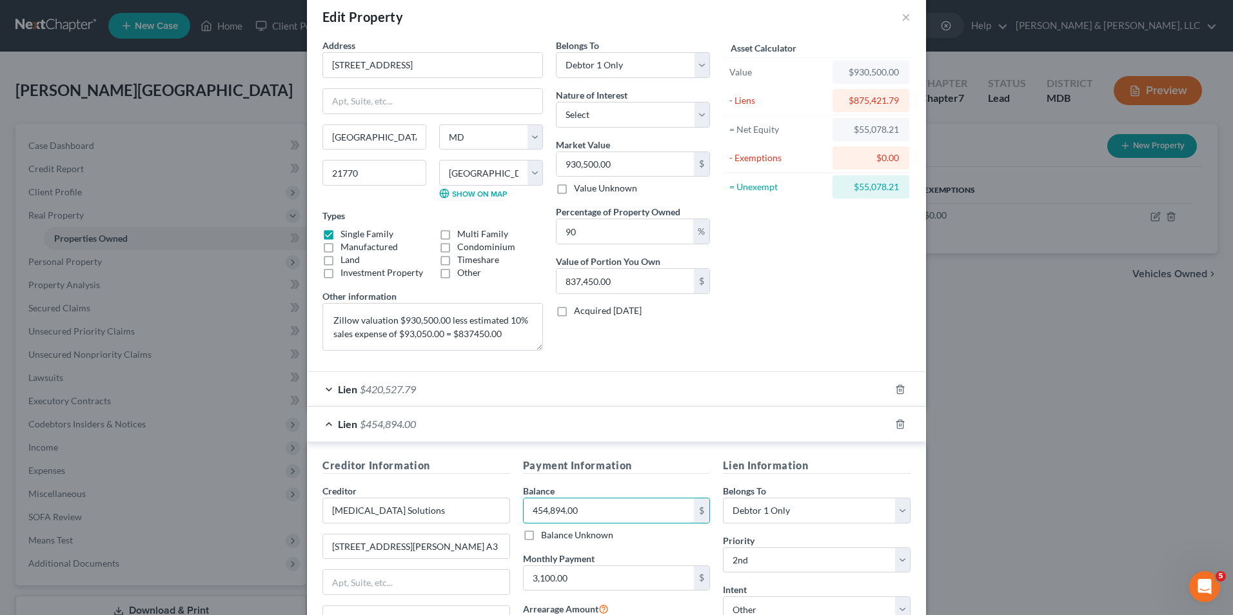
scroll to position [0, 0]
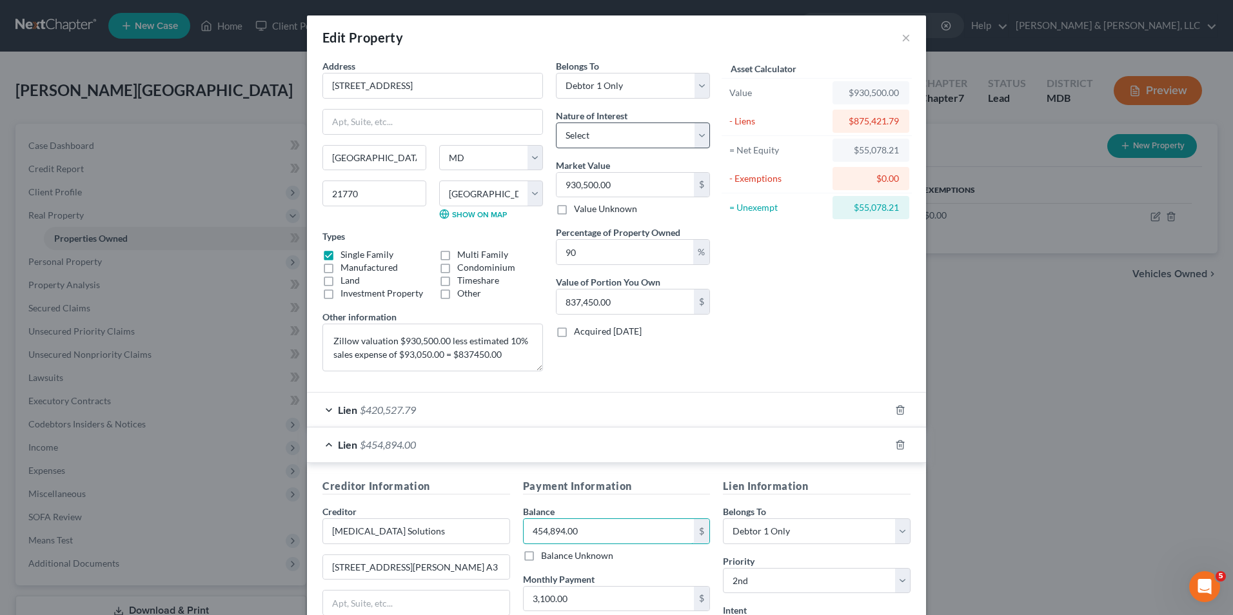
type input "454,894.00"
click at [694, 139] on select "Select Fee Simple Joint Tenant Life Estate Equitable Interest Future Interest T…" at bounding box center [633, 136] width 154 height 26
select select "0"
click at [556, 123] on select "Select Fee Simple Joint Tenant Life Estate Equitable Interest Future Interest T…" at bounding box center [633, 136] width 154 height 26
click at [831, 324] on div "Asset Calculator Value $930,500.00 - Liens $875,421.79 = Net Equity $55,078.21 …" at bounding box center [816, 220] width 201 height 322
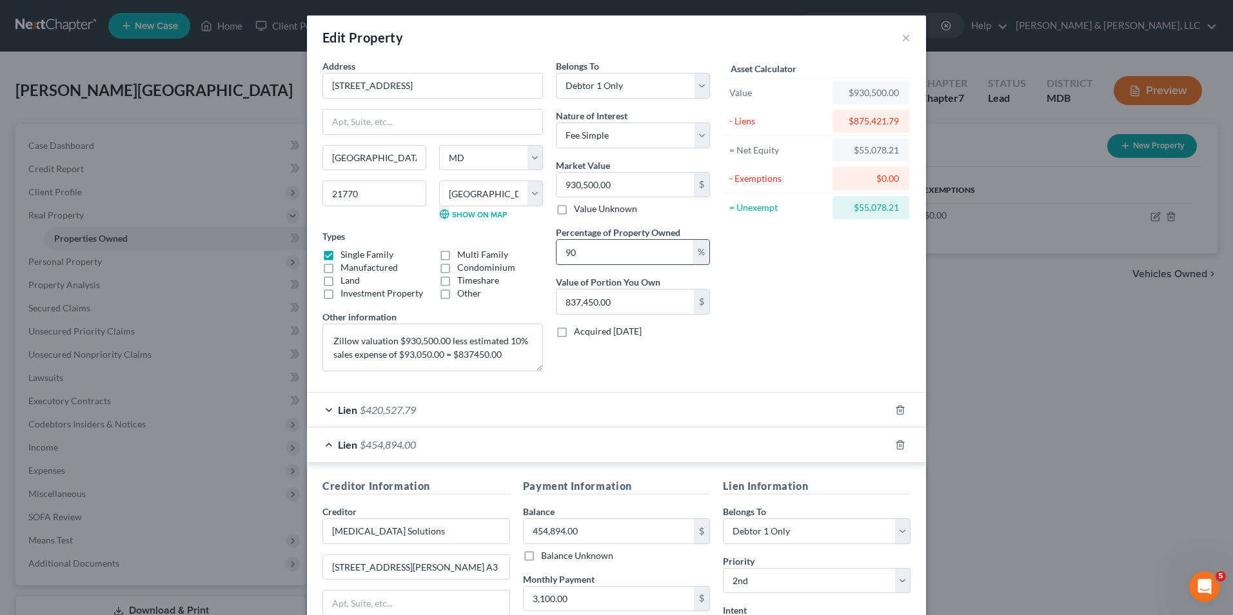
click at [679, 259] on input "90" at bounding box center [625, 252] width 137 height 25
type input "0"
type input "1"
type input "9,305.00"
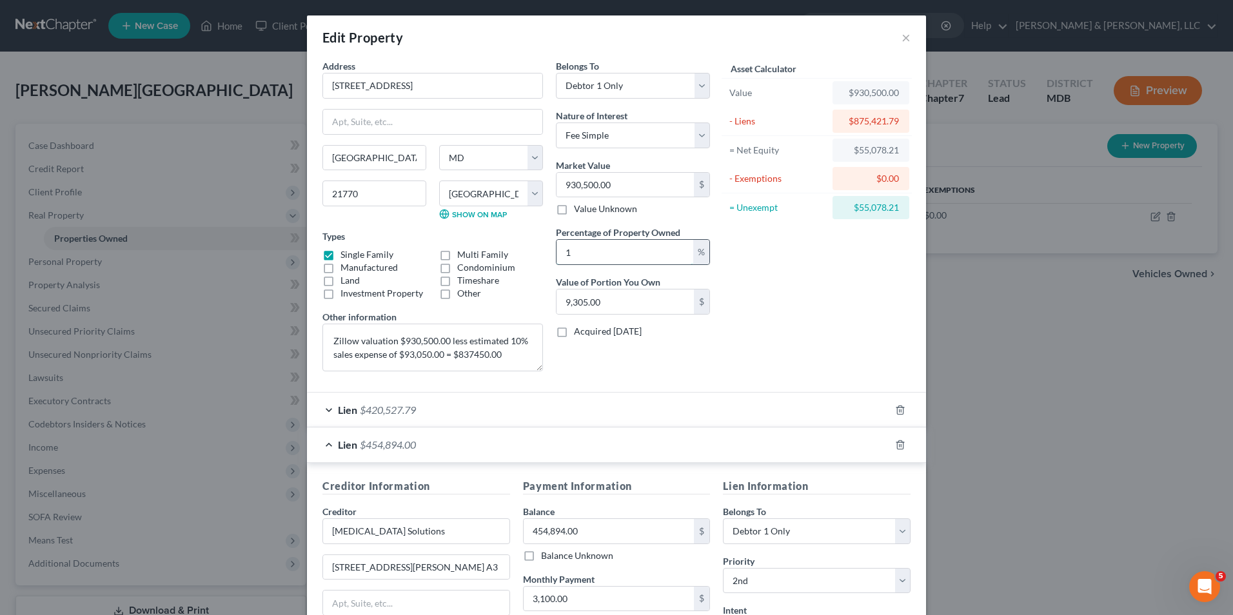
type input "10"
type input "93,050.00"
type input "100"
type input "930,500.00"
type input "100"
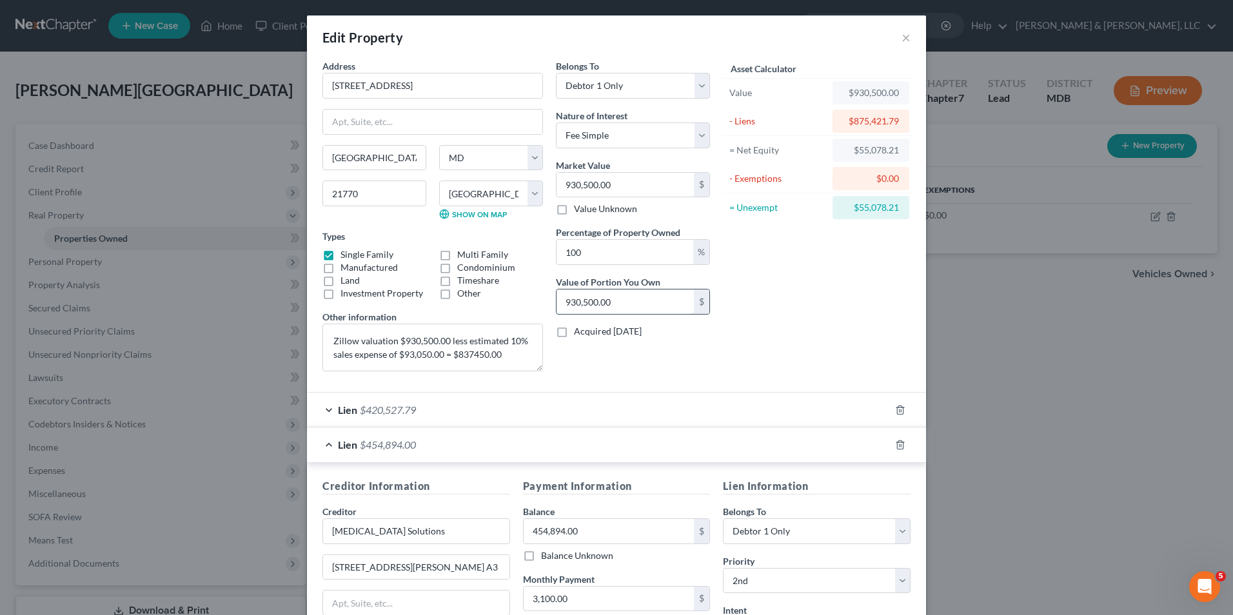
click at [642, 301] on input "930,500.00" at bounding box center [625, 302] width 137 height 25
click at [818, 279] on div "Asset Calculator Value $930,500.00 - Liens $875,421.79 = Net Equity $55,078.21 …" at bounding box center [816, 220] width 201 height 322
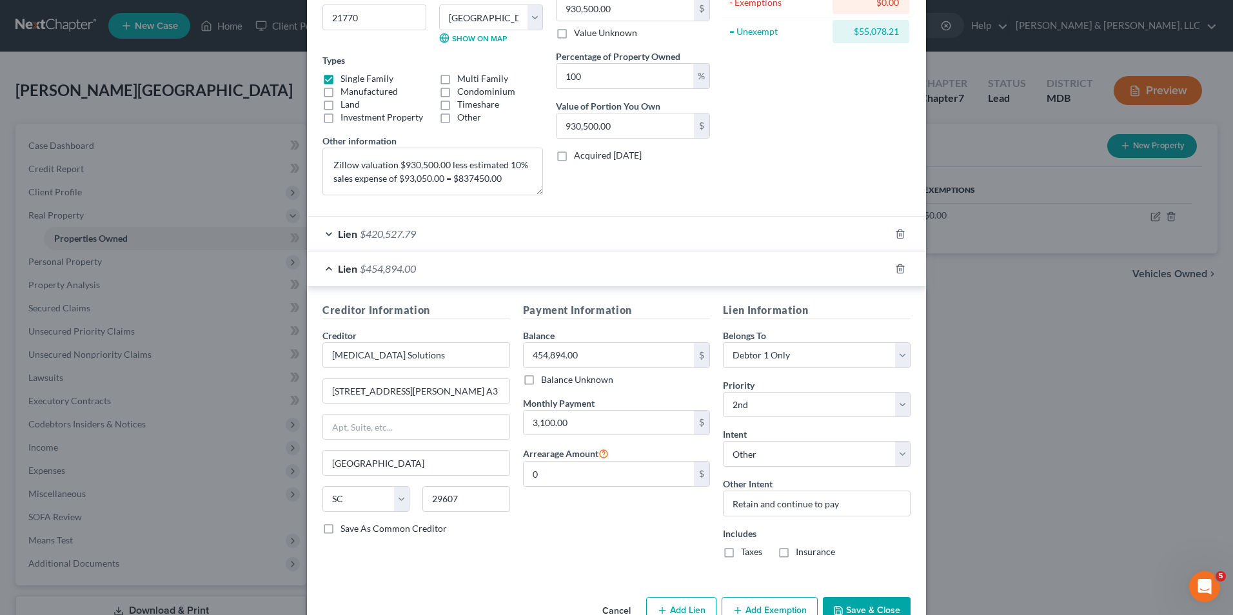
scroll to position [211, 0]
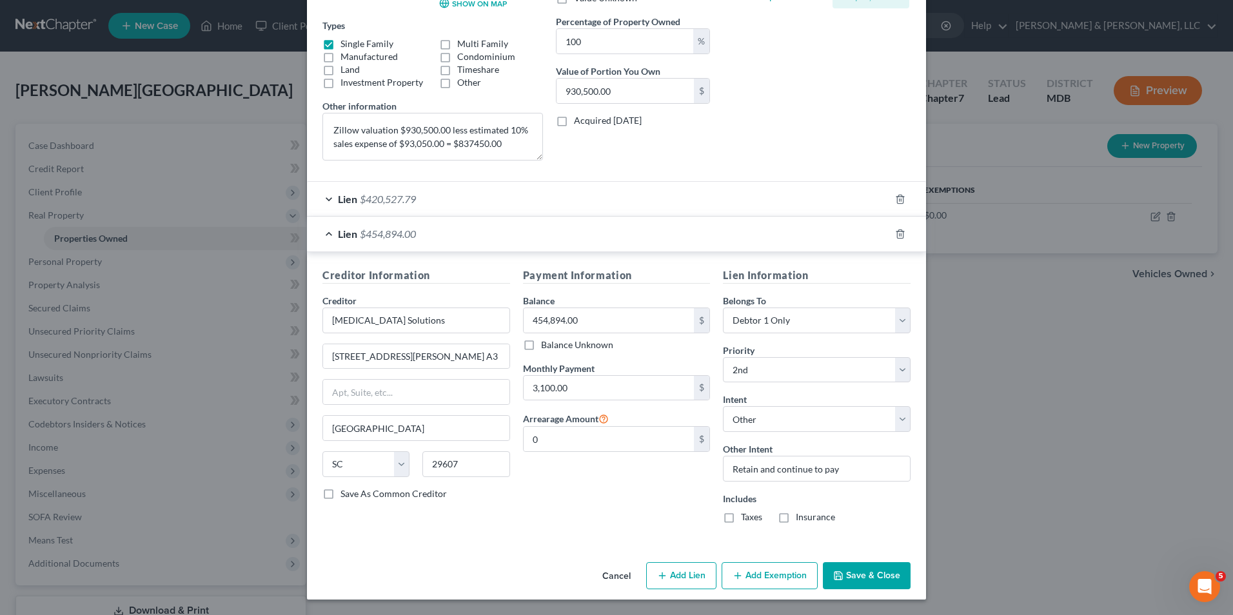
click at [861, 576] on button "Save & Close" at bounding box center [867, 575] width 88 height 27
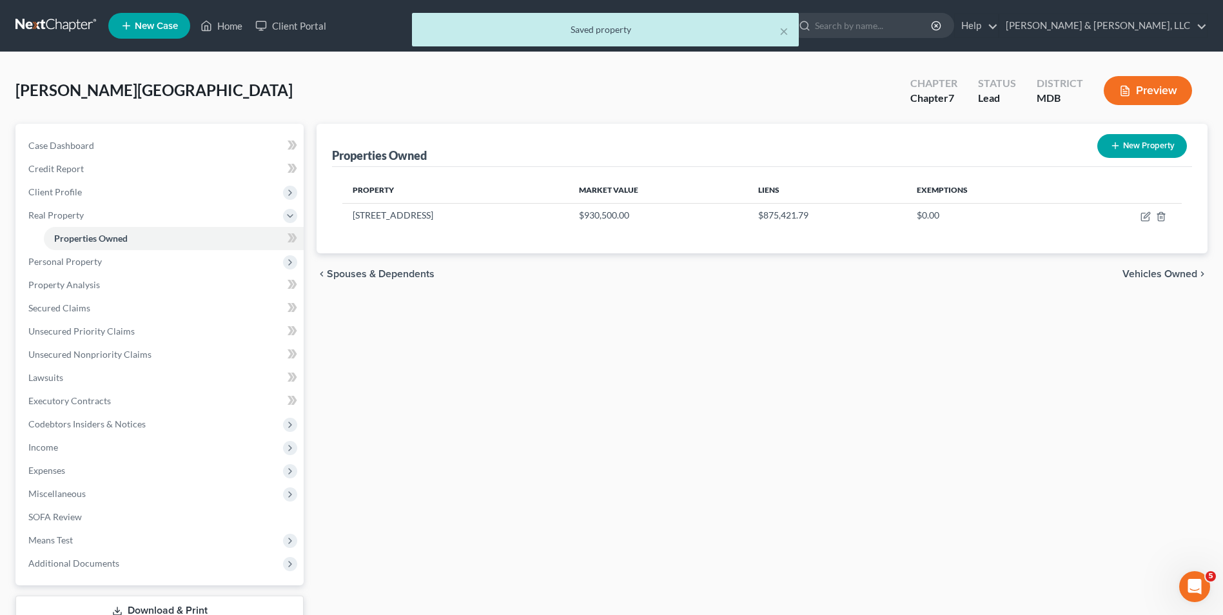
click at [1168, 275] on span "Vehicles Owned" at bounding box center [1160, 274] width 75 height 10
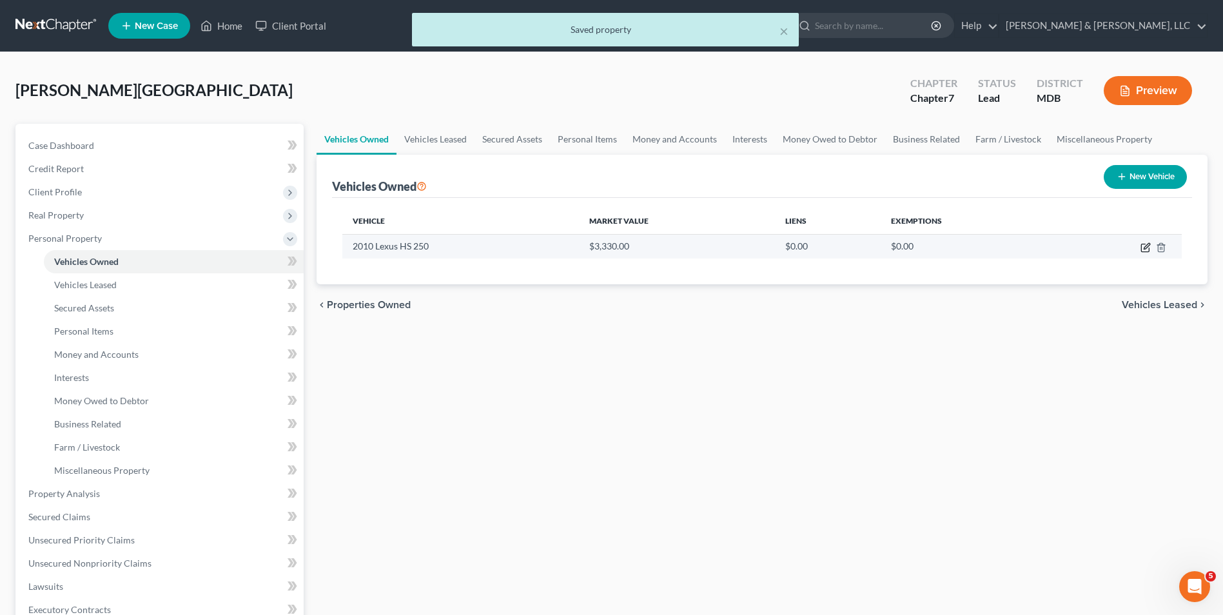
click at [1146, 251] on icon "button" at bounding box center [1145, 248] width 8 height 8
select select "0"
select select "16"
select select "3"
select select "0"
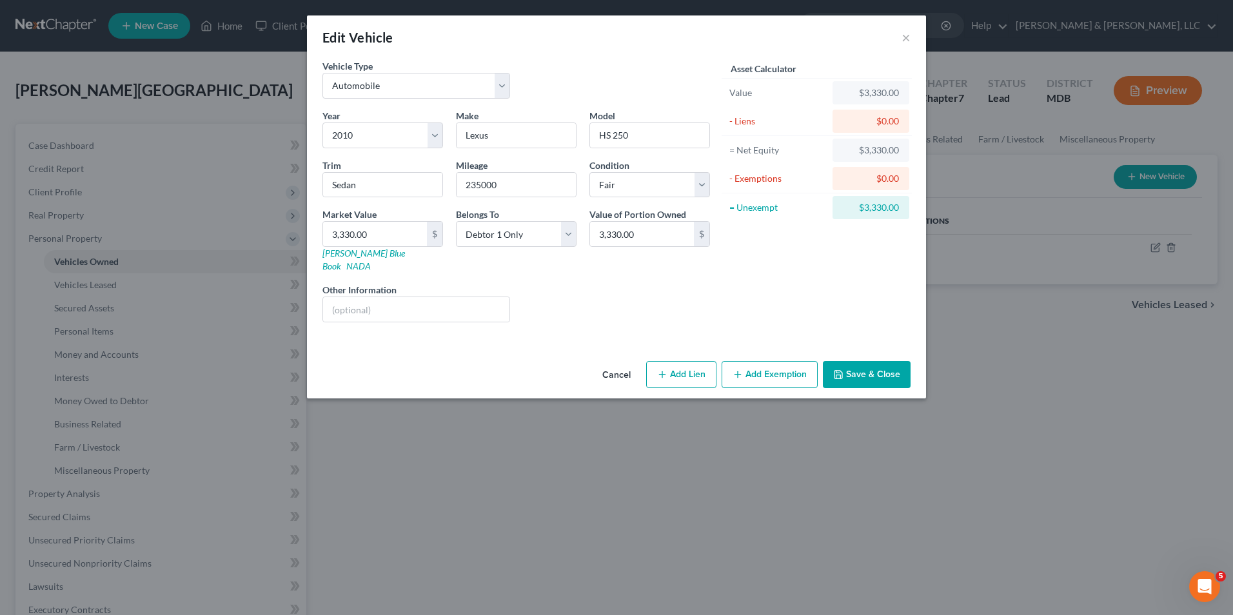
click at [745, 362] on button "Add Exemption" at bounding box center [770, 374] width 96 height 27
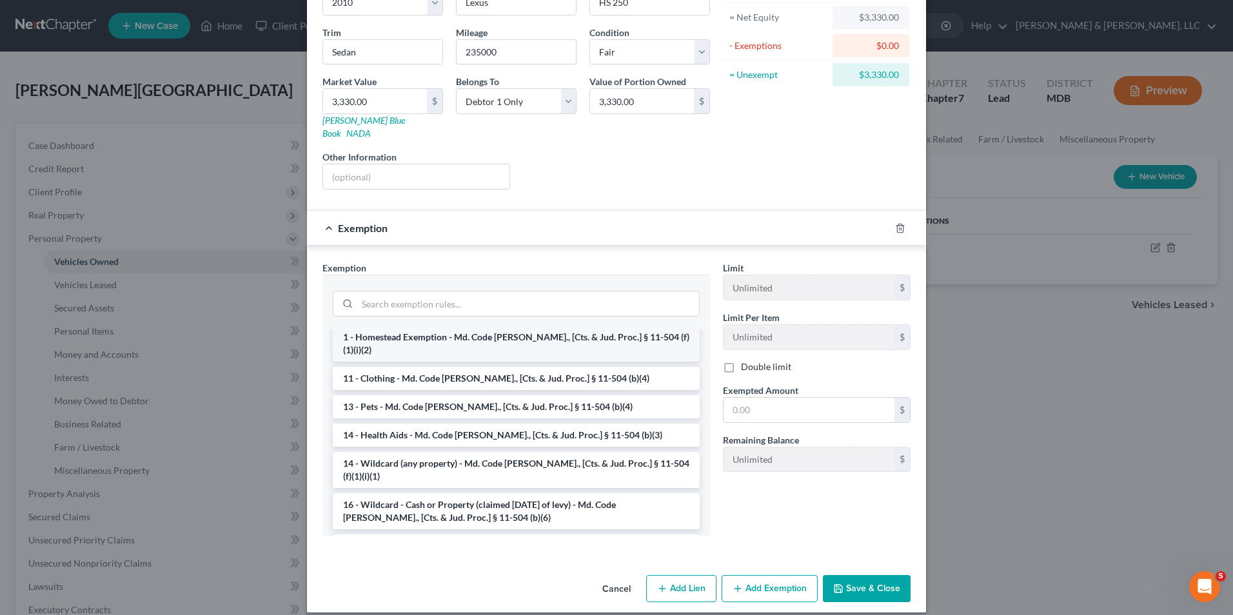
scroll to position [193, 0]
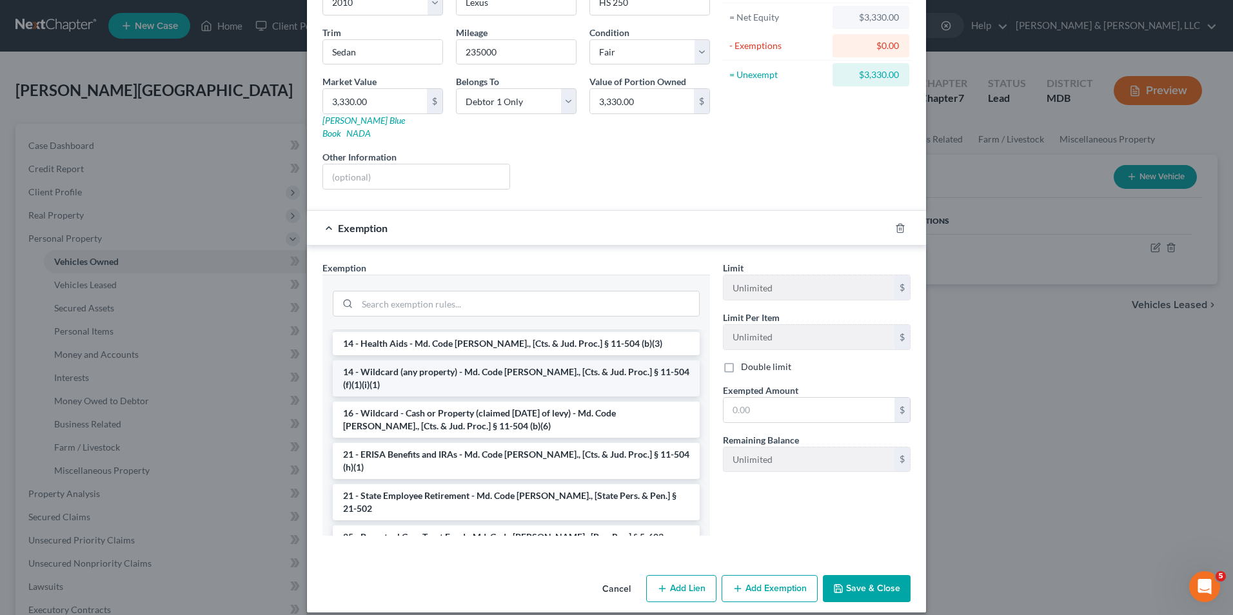
click at [525, 360] on li "14 - Wildcard (any property) - Md. Code [PERSON_NAME]., [Cts. & Jud. Proc.] § 1…" at bounding box center [516, 378] width 367 height 36
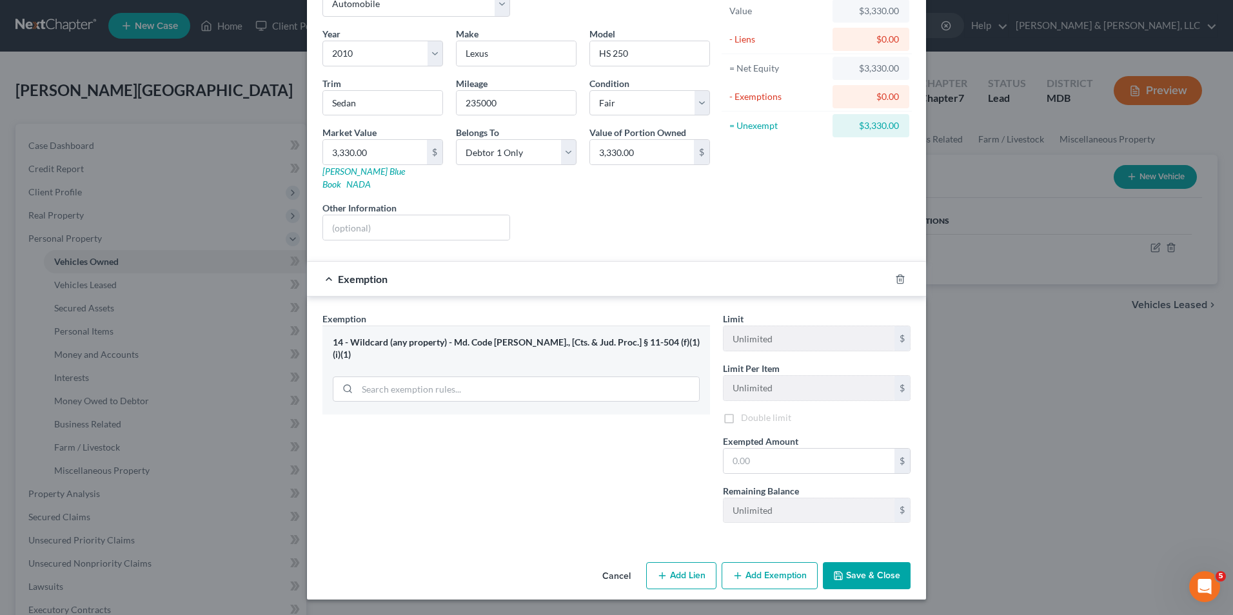
scroll to position [71, 0]
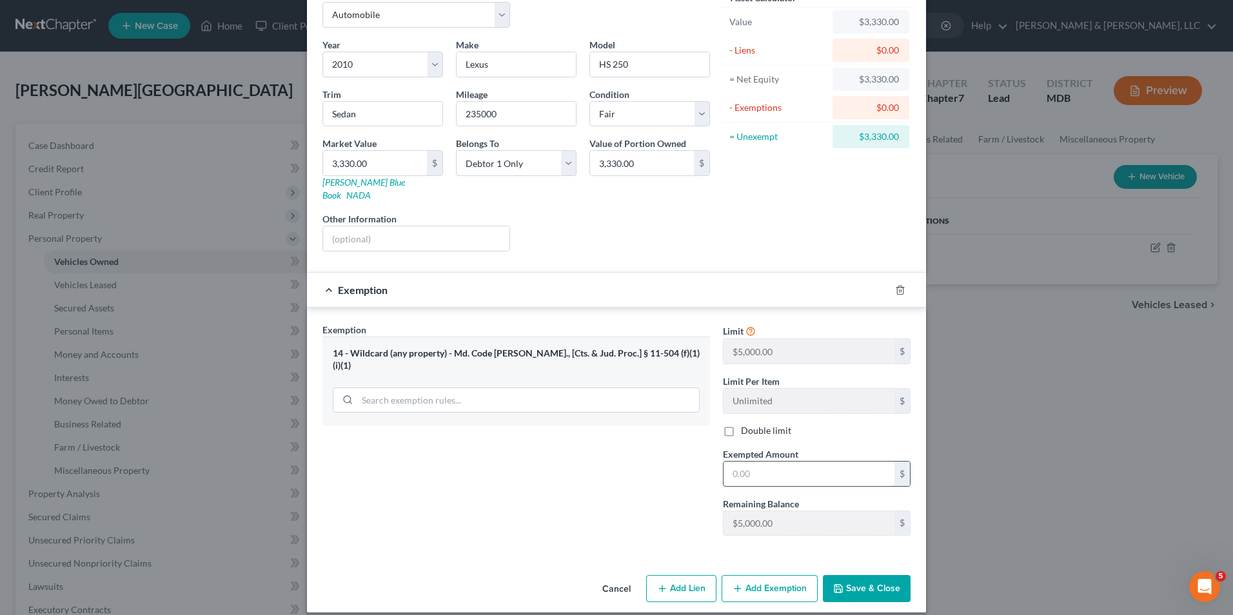
click at [749, 462] on input "text" at bounding box center [809, 474] width 171 height 25
type input "3,300.00"
drag, startPoint x: 871, startPoint y: 573, endPoint x: 785, endPoint y: 468, distance: 136.1
click at [867, 575] on button "Save & Close" at bounding box center [867, 588] width 88 height 27
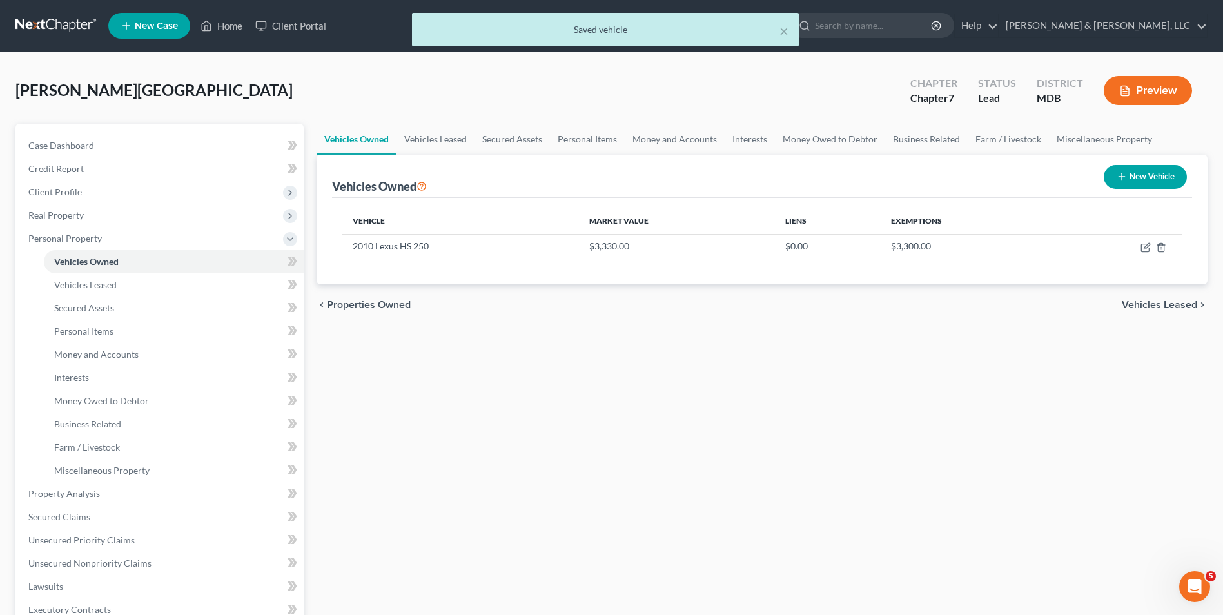
drag, startPoint x: 1145, startPoint y: 307, endPoint x: 1094, endPoint y: 306, distance: 51.0
click at [1145, 307] on span "Vehicles Leased" at bounding box center [1159, 305] width 75 height 10
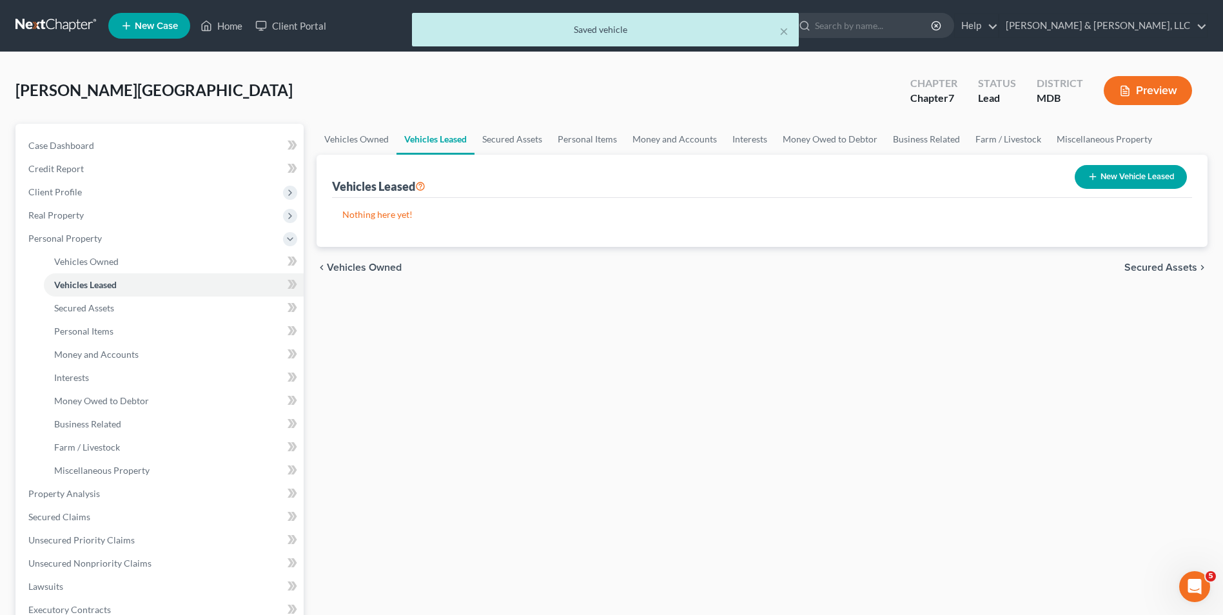
click at [1134, 270] on span "Secured Assets" at bounding box center [1161, 267] width 73 height 10
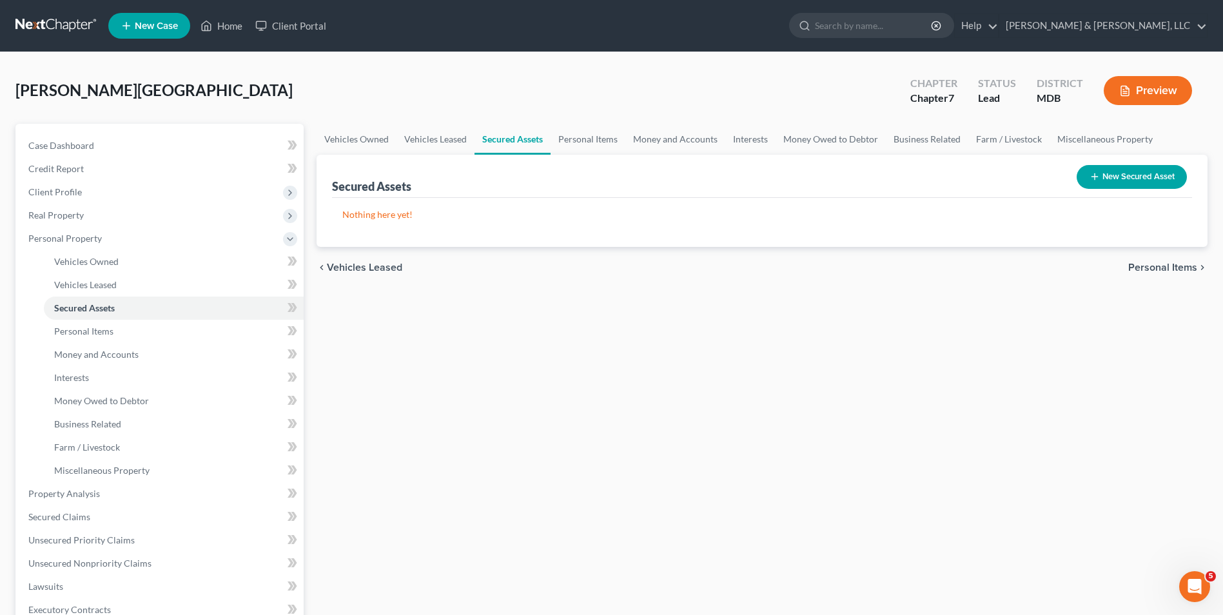
click at [1139, 270] on span "Personal Items" at bounding box center [1162, 267] width 69 height 10
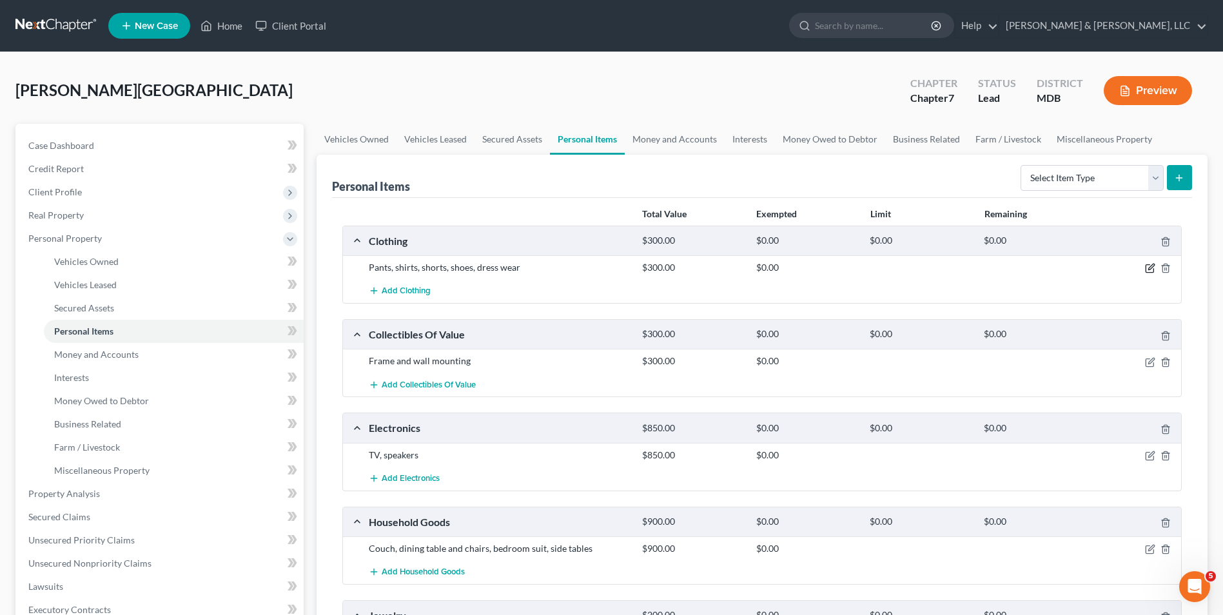
drag, startPoint x: 1151, startPoint y: 268, endPoint x: 856, endPoint y: 289, distance: 296.1
click at [1148, 268] on icon "button" at bounding box center [1150, 268] width 10 height 10
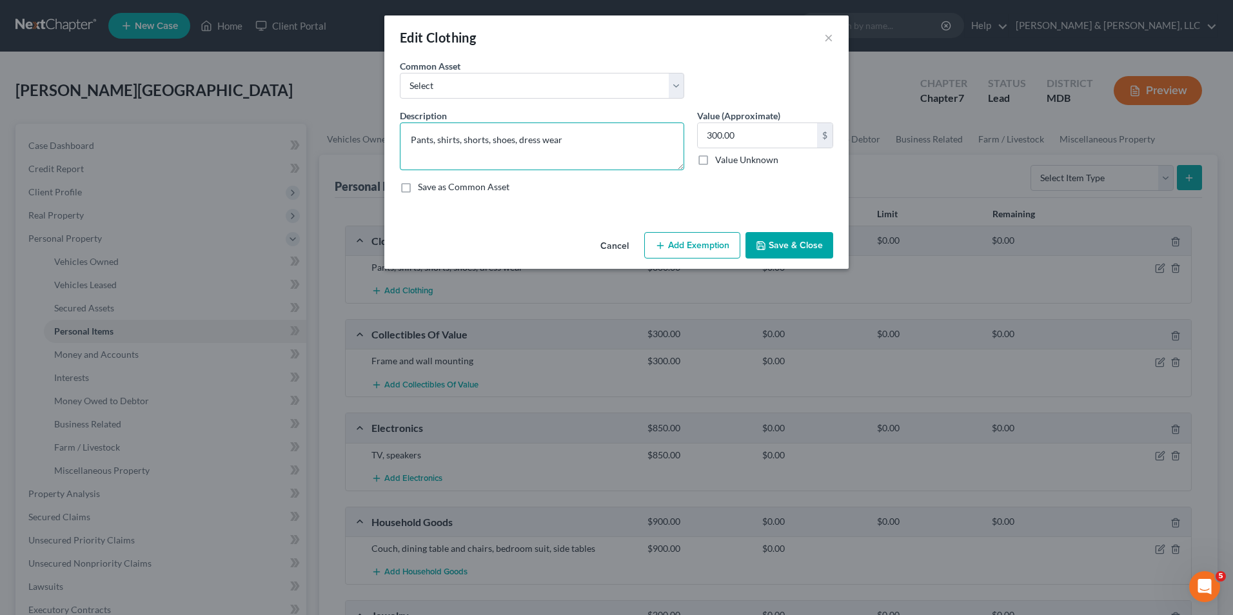
click at [566, 141] on textarea "Pants, shirts, shorts, shoes, dress wear" at bounding box center [542, 147] width 284 height 48
type textarea "Pants, shirts, shorts, shoes, dress wear. misc. accesories"
click at [673, 252] on button "Add Exemption" at bounding box center [692, 245] width 96 height 27
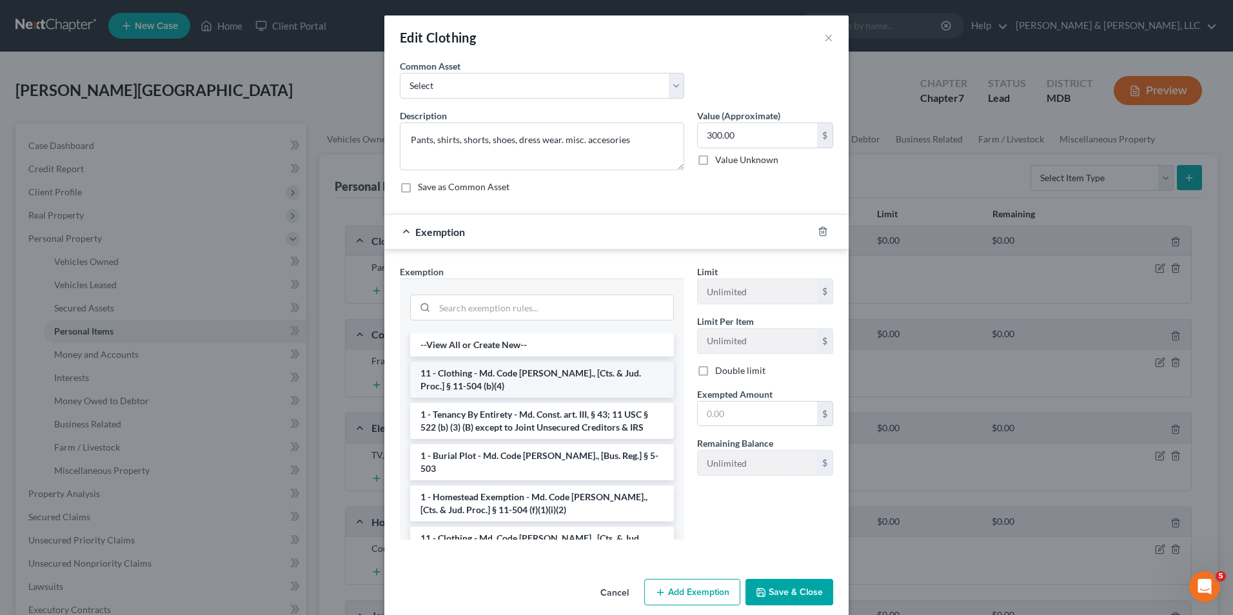
click at [560, 376] on li "11 - Clothing - Md. Code [PERSON_NAME]., [Cts. & Jud. Proc.] § 11-504 (b)(4)" at bounding box center [542, 380] width 264 height 36
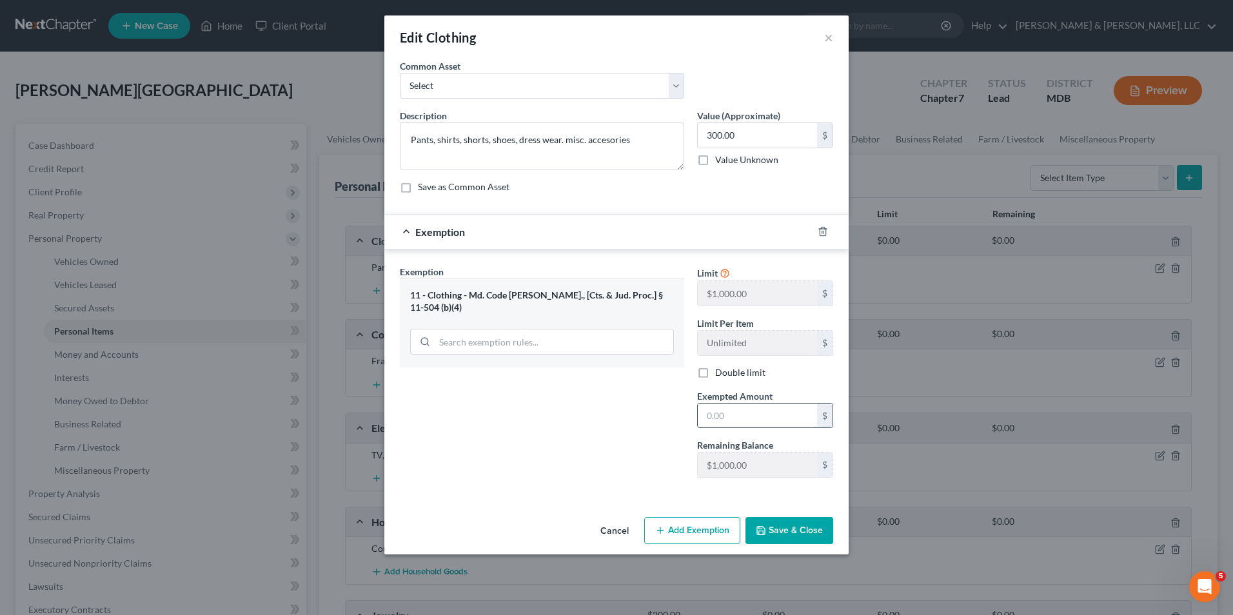
click at [707, 424] on input "text" at bounding box center [757, 416] width 119 height 25
type input "300.00"
click at [761, 533] on icon "button" at bounding box center [761, 531] width 10 height 10
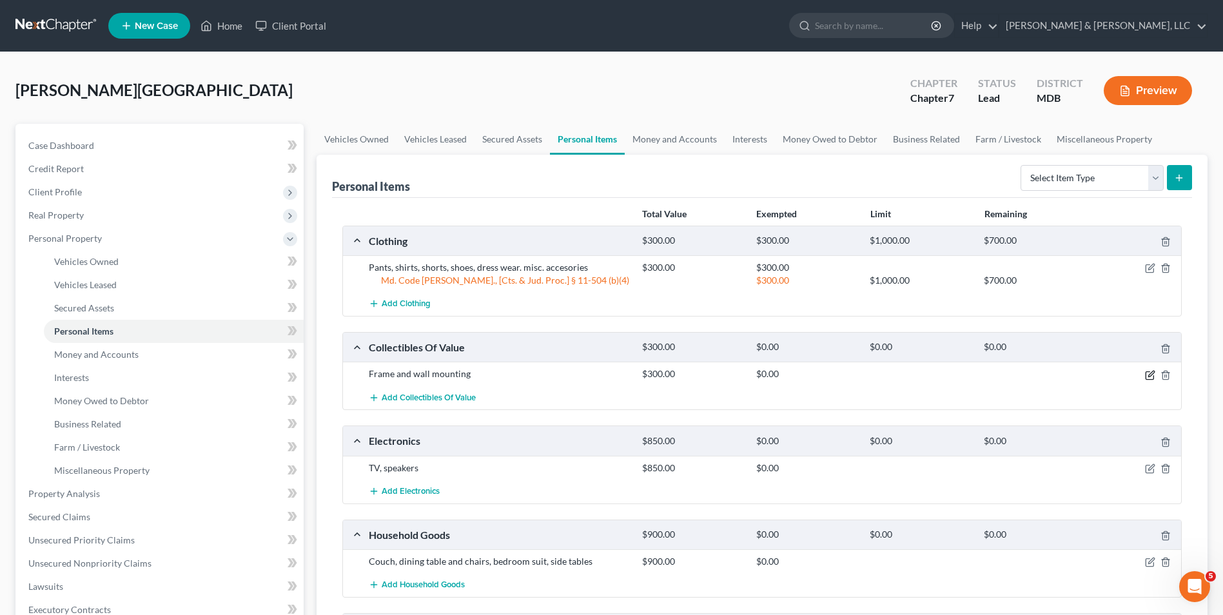
click at [1151, 375] on icon "button" at bounding box center [1150, 375] width 10 height 10
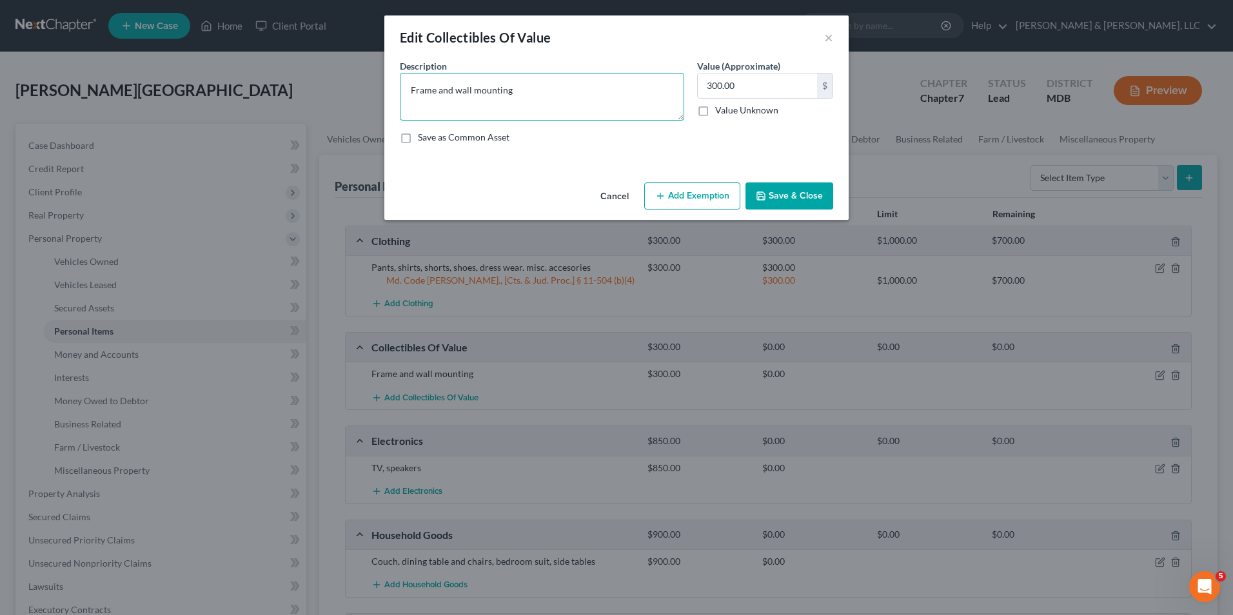
click at [435, 91] on textarea "Frame and wall mounting" at bounding box center [542, 97] width 284 height 48
click at [522, 90] on textarea "Frames and wall mounting" at bounding box center [542, 97] width 284 height 48
type textarea "Frames and wall mountings"
click at [692, 191] on button "Add Exemption" at bounding box center [692, 195] width 96 height 27
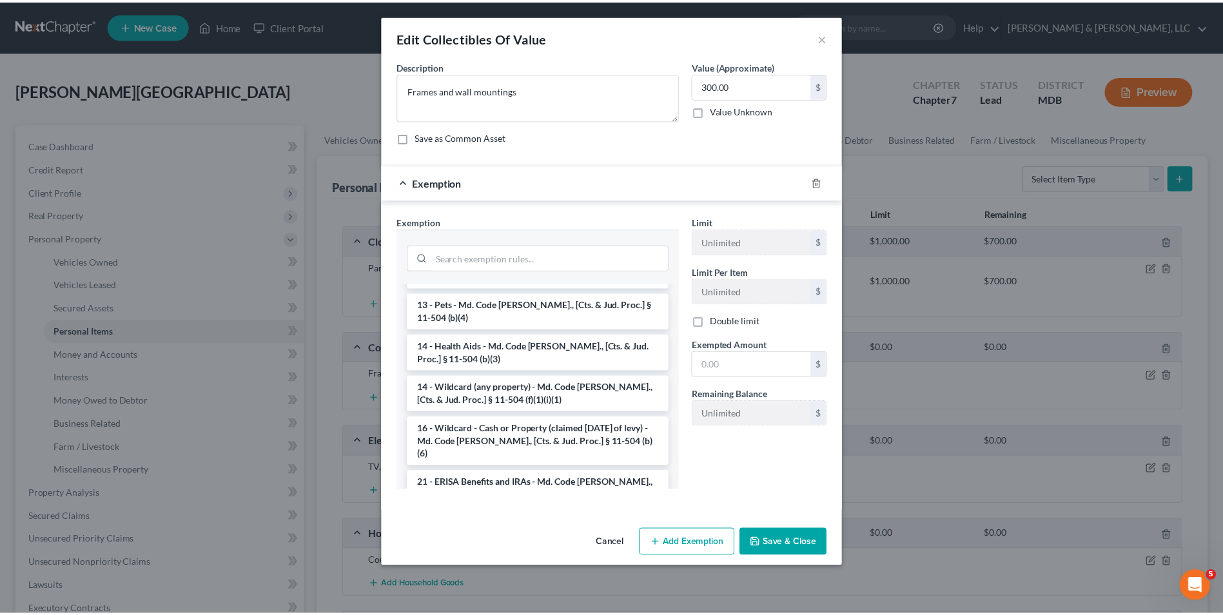
scroll to position [193, 0]
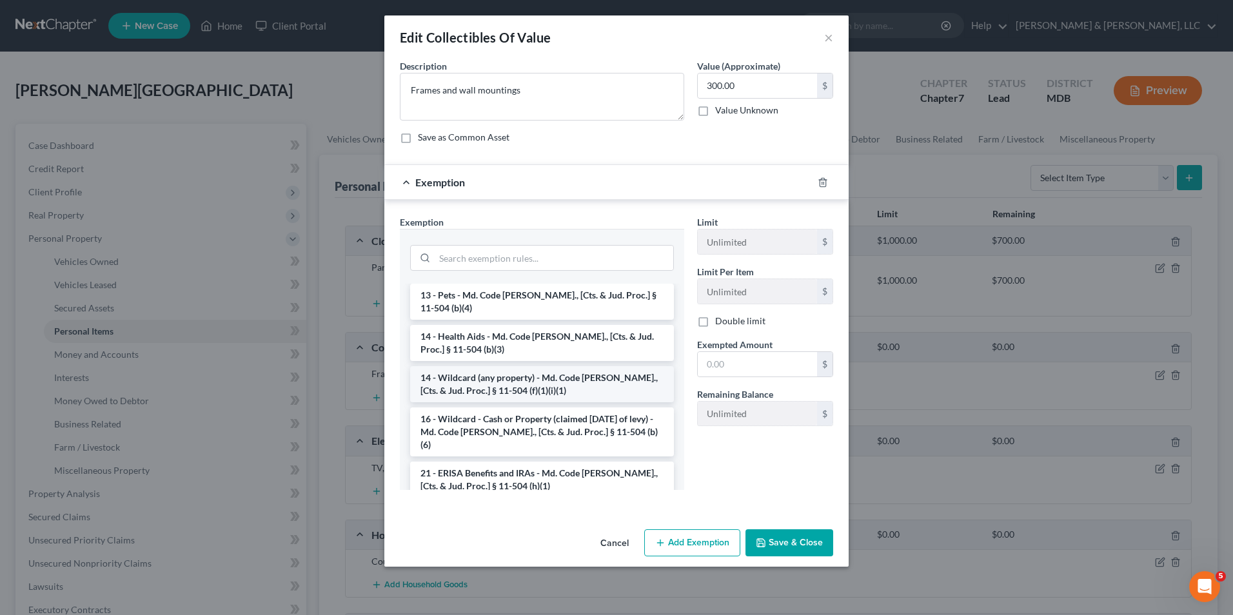
click at [549, 375] on li "14 - Wildcard (any property) - Md. Code [PERSON_NAME]., [Cts. & Jud. Proc.] § 1…" at bounding box center [542, 384] width 264 height 36
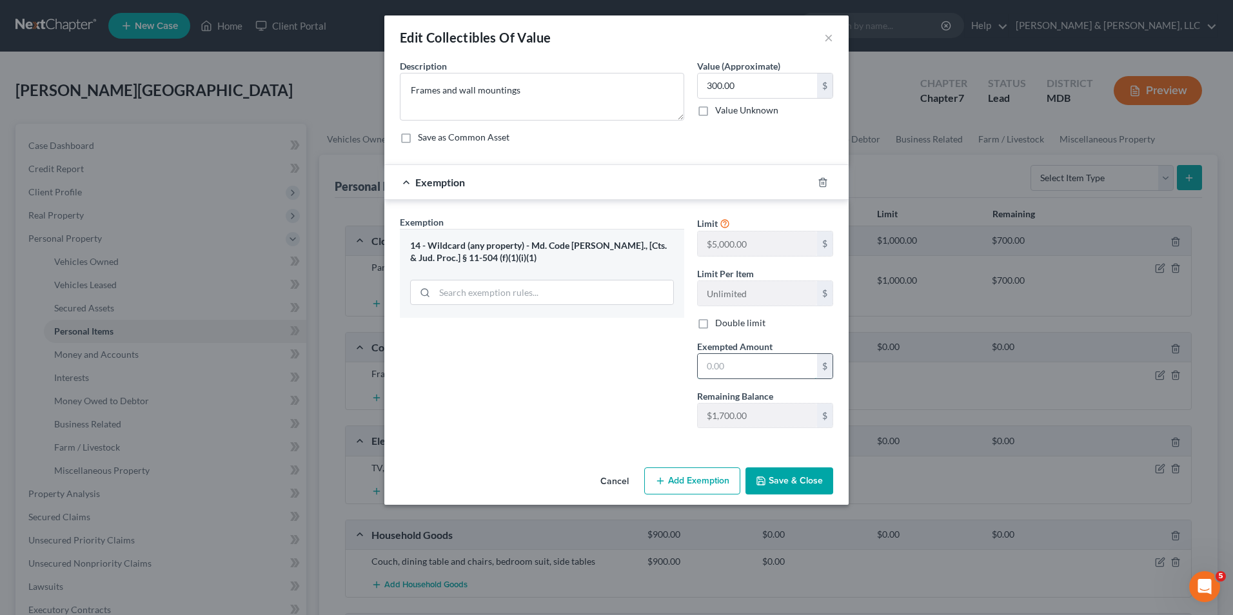
click at [704, 375] on input "text" at bounding box center [757, 366] width 119 height 25
type input "300.00"
drag, startPoint x: 780, startPoint y: 485, endPoint x: 722, endPoint y: 468, distance: 60.6
click at [778, 485] on button "Save & Close" at bounding box center [789, 481] width 88 height 27
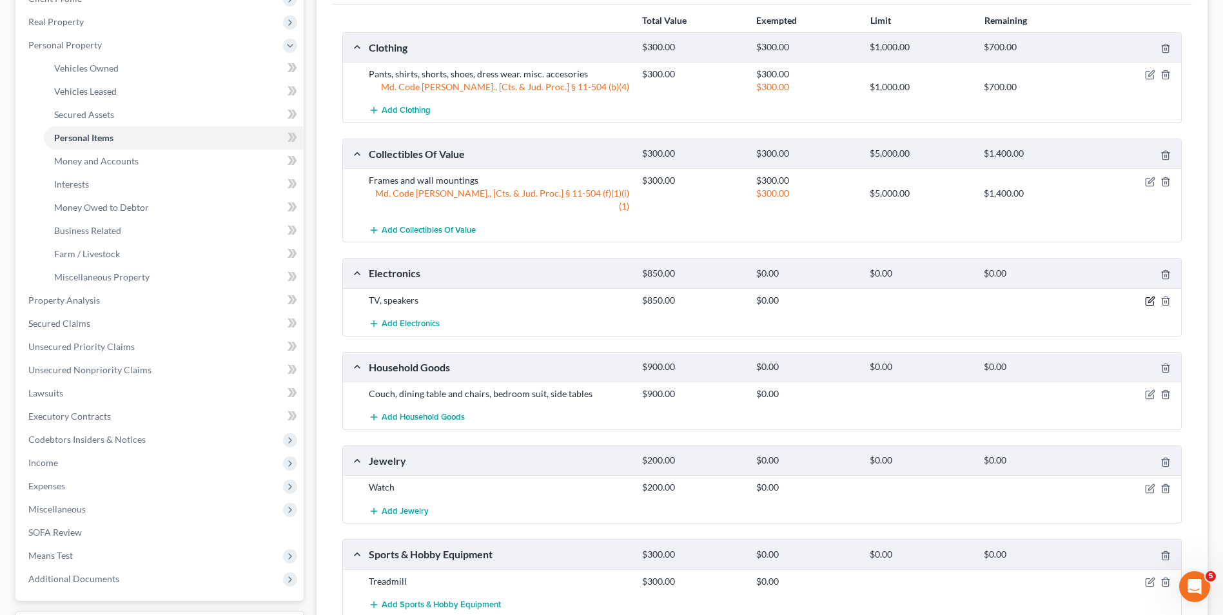
click at [1148, 296] on icon "button" at bounding box center [1150, 301] width 10 height 10
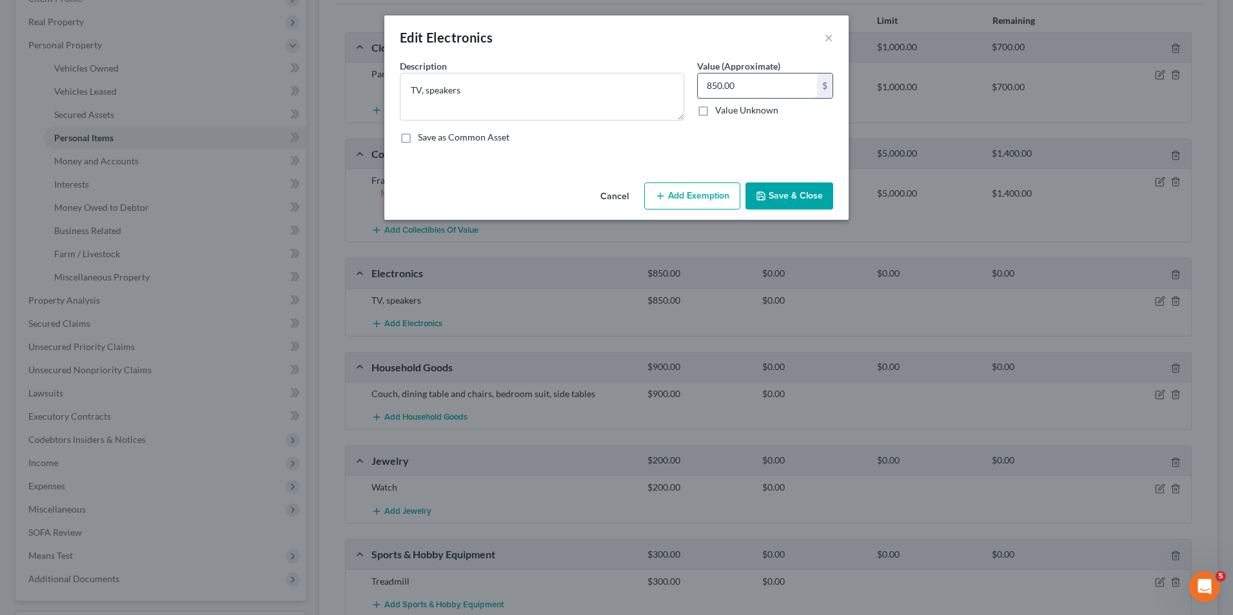
click at [707, 85] on input "850.00" at bounding box center [757, 86] width 119 height 25
click at [480, 90] on textarea "TV, speakers" at bounding box center [542, 97] width 284 height 48
type textarea "TV, speakers, phone"
click at [703, 92] on input "850.00" at bounding box center [757, 86] width 119 height 25
type input "500.00"
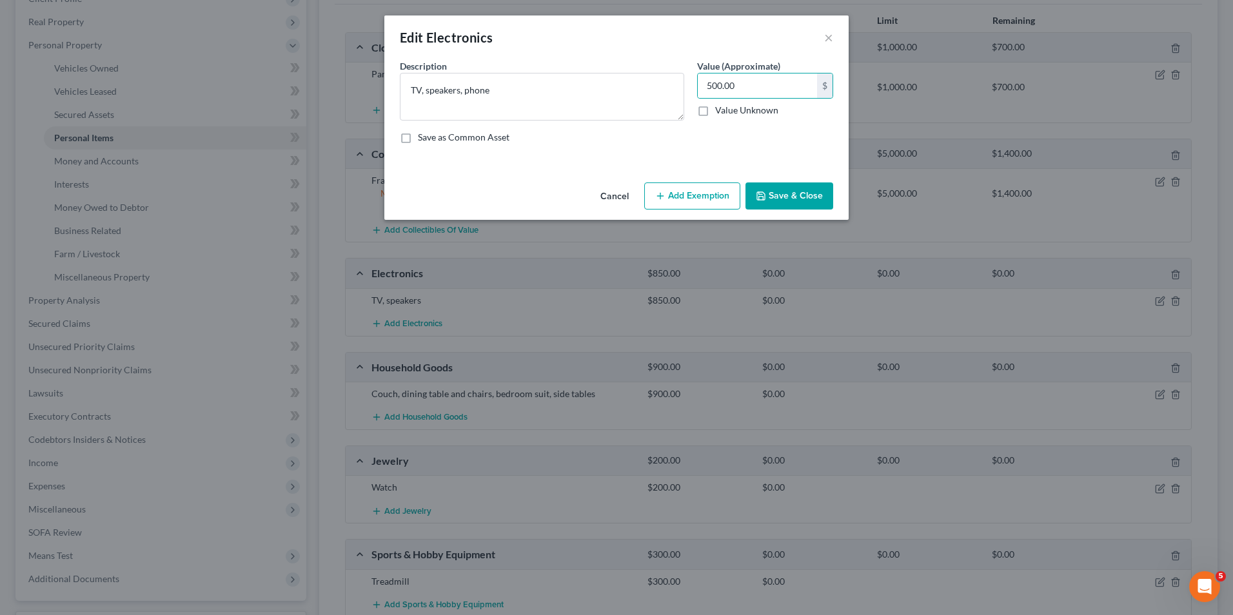
click at [679, 190] on button "Add Exemption" at bounding box center [692, 195] width 96 height 27
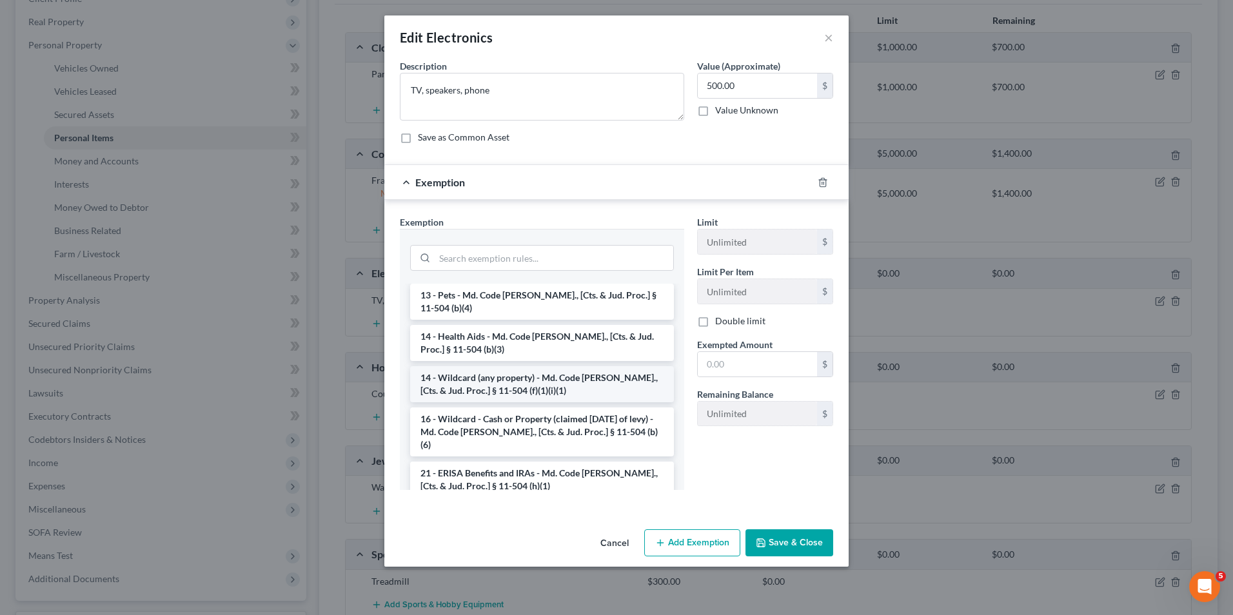
click at [535, 366] on li "14 - Wildcard (any property) - Md. Code [PERSON_NAME]., [Cts. & Jud. Proc.] § 1…" at bounding box center [542, 384] width 264 height 36
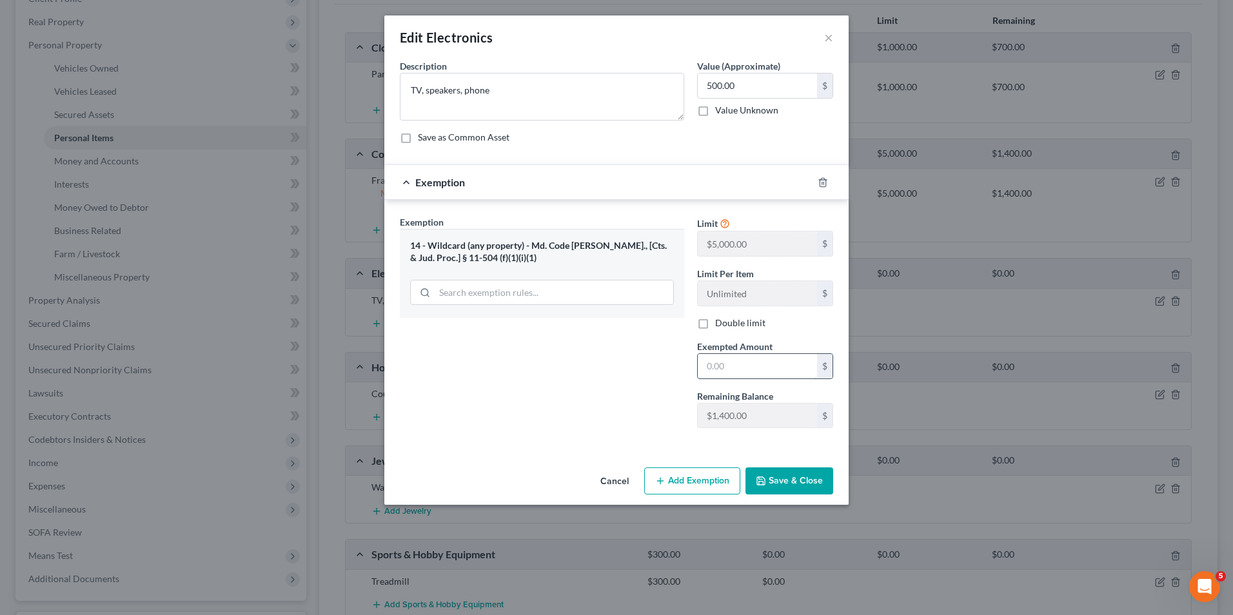
click at [700, 372] on input "text" at bounding box center [757, 366] width 119 height 25
type input "500.00"
drag, startPoint x: 805, startPoint y: 488, endPoint x: 798, endPoint y: 481, distance: 9.6
click at [803, 486] on button "Save & Close" at bounding box center [789, 481] width 88 height 27
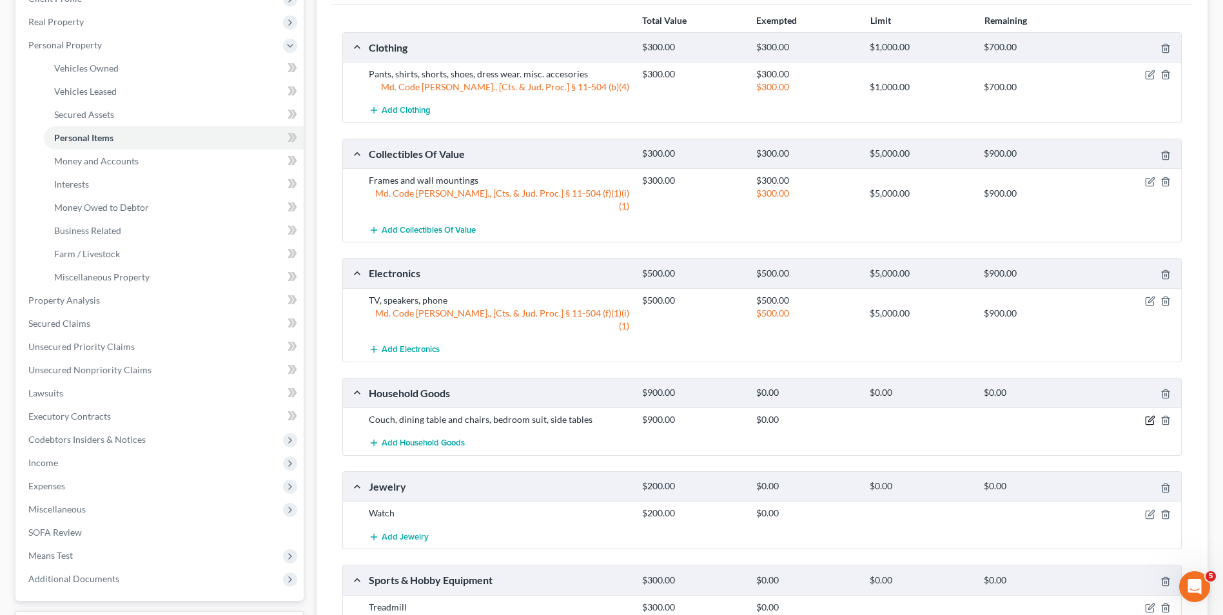
click at [1147, 415] on icon "button" at bounding box center [1150, 420] width 10 height 10
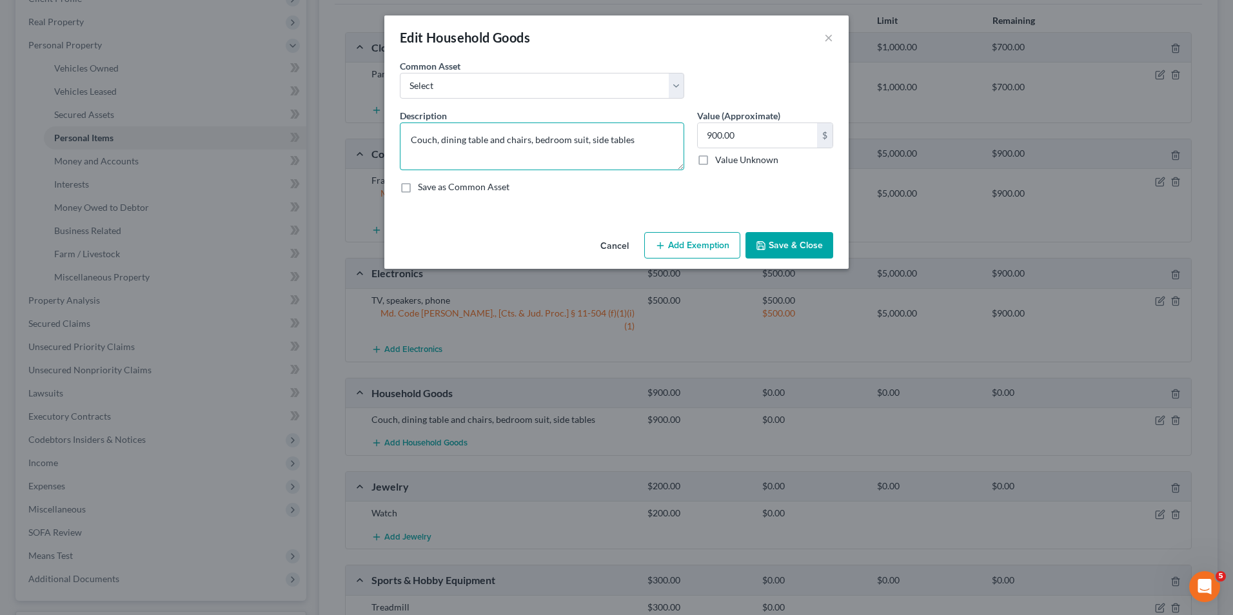
click at [657, 141] on textarea "Couch, dining table and chairs, bedroom suit, side tables" at bounding box center [542, 147] width 284 height 48
type textarea "Couch, dining table and chairs, bedroom suit, side tables, misc. household items"
click at [687, 233] on button "Add Exemption" at bounding box center [692, 245] width 96 height 27
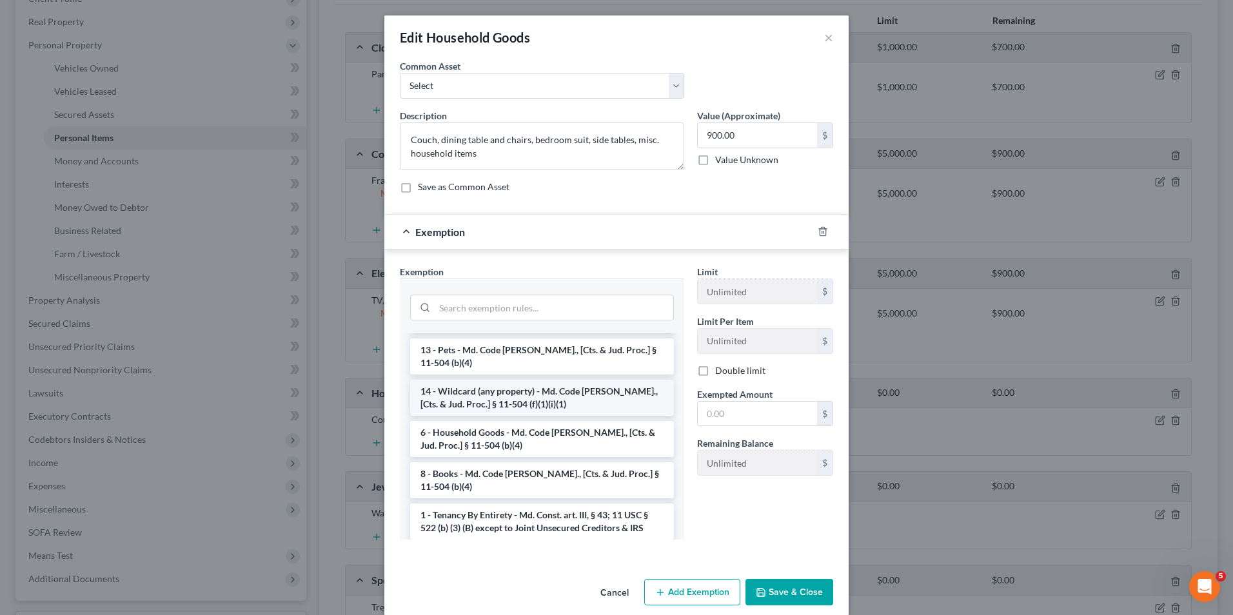
scroll to position [129, 0]
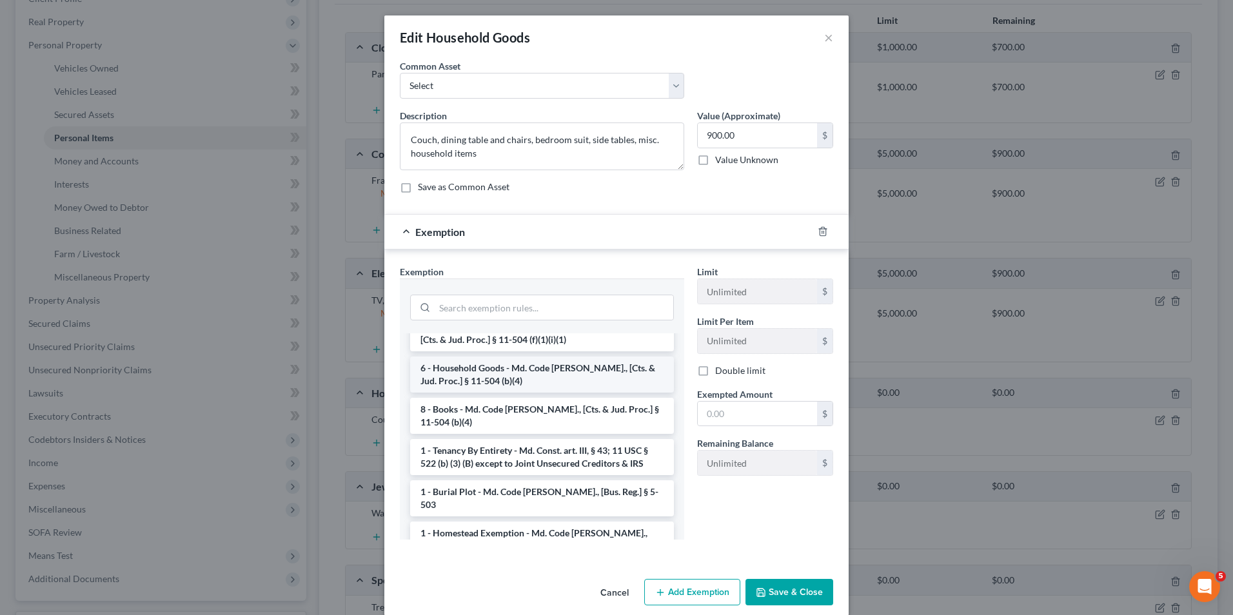
click at [520, 379] on li "6 - Household Goods - Md. Code [PERSON_NAME]., [Cts. & Jud. Proc.] § 11-504 (b)…" at bounding box center [542, 375] width 264 height 36
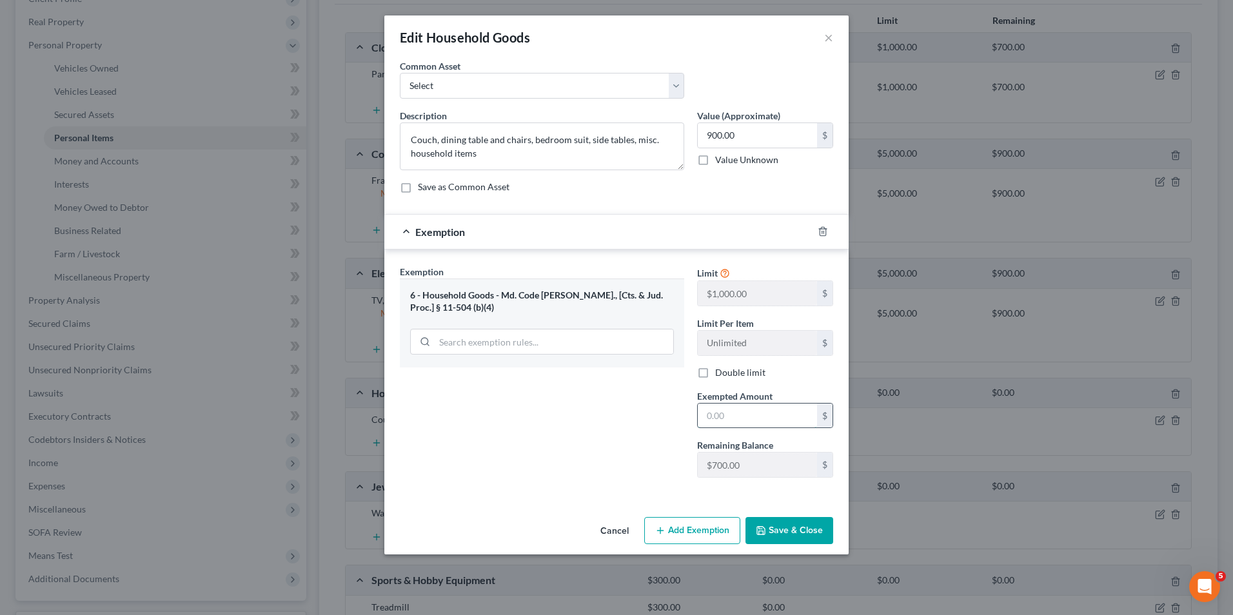
click at [702, 420] on input "text" at bounding box center [757, 416] width 119 height 25
type input "700.00"
click at [707, 526] on button "Add Exemption" at bounding box center [692, 530] width 96 height 27
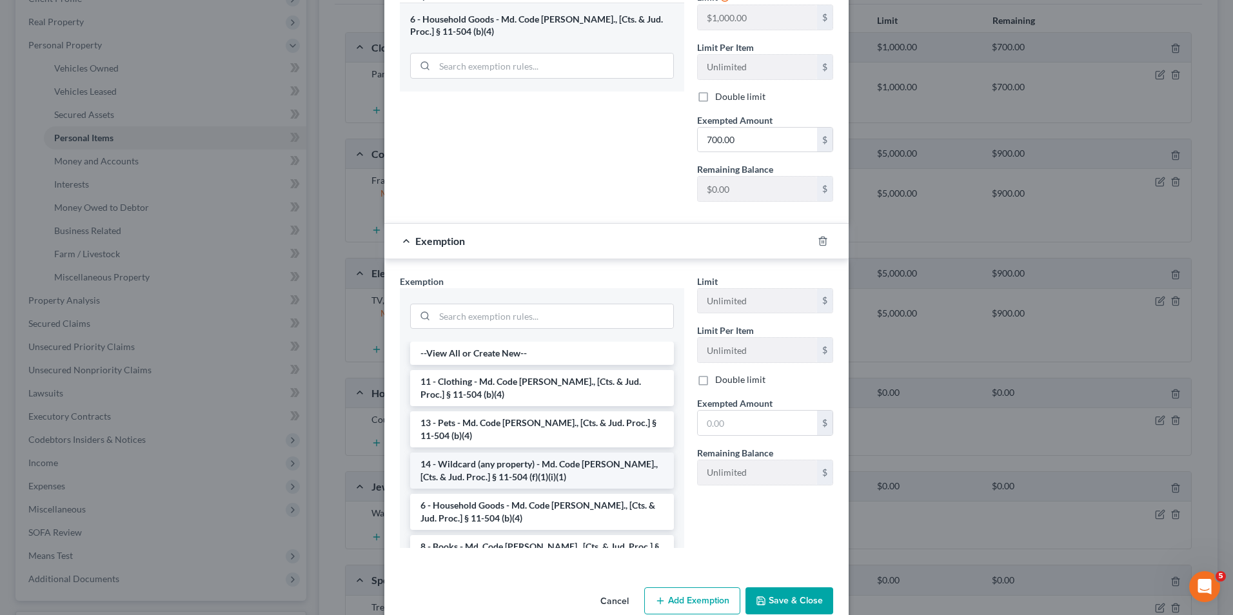
scroll to position [301, 0]
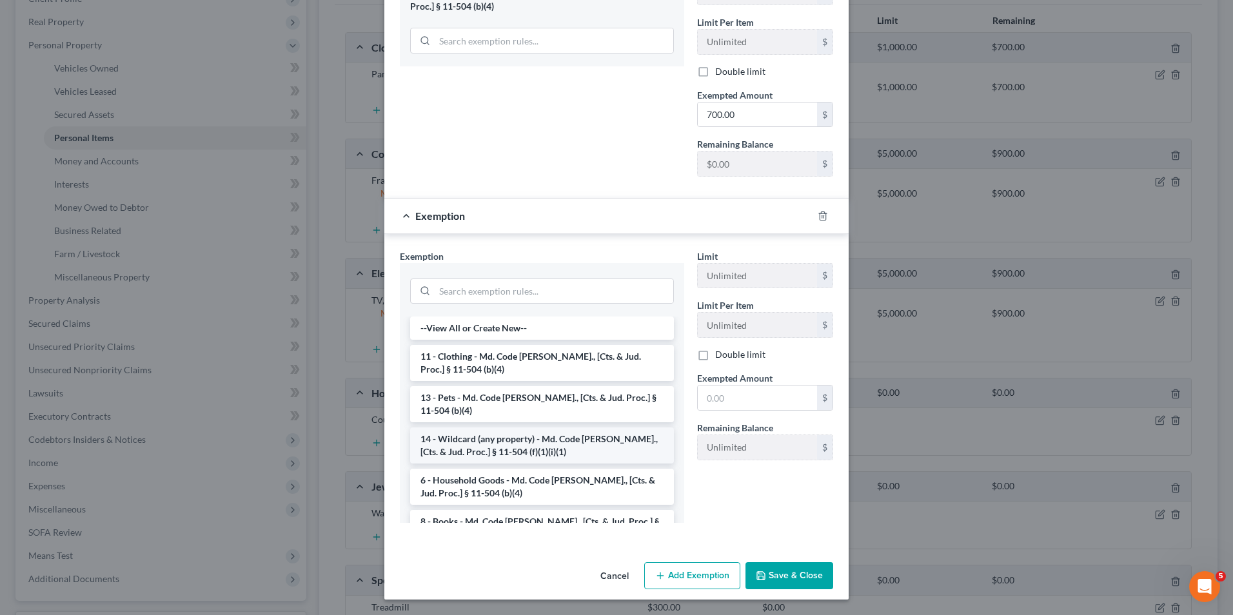
click at [558, 441] on li "14 - Wildcard (any property) - Md. Code [PERSON_NAME]., [Cts. & Jud. Proc.] § 1…" at bounding box center [542, 446] width 264 height 36
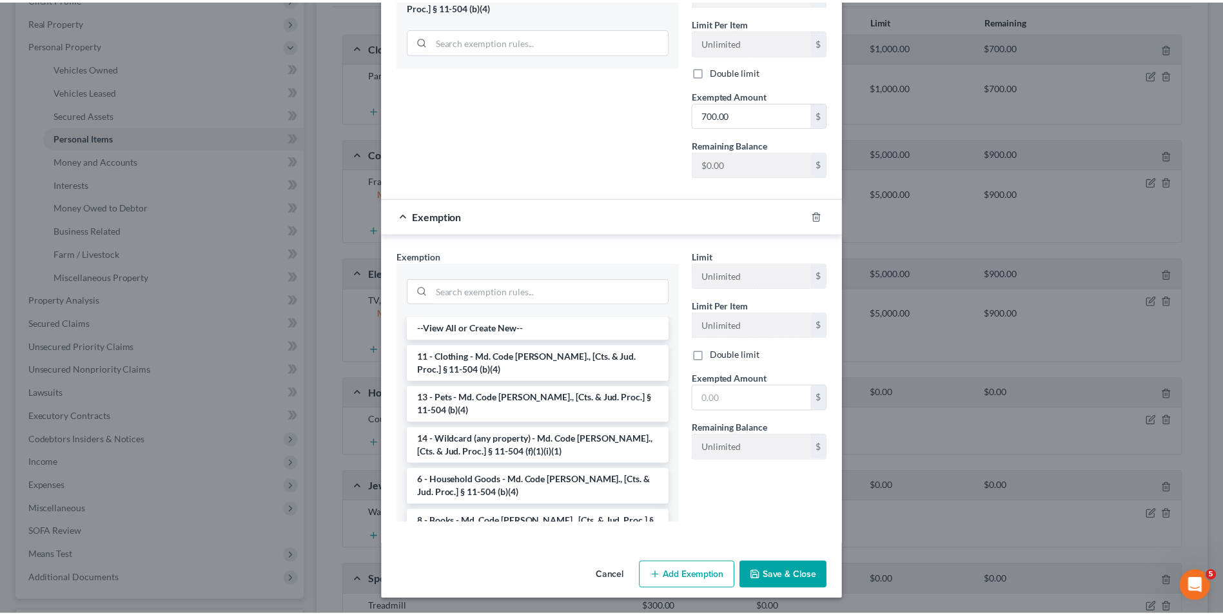
scroll to position [240, 0]
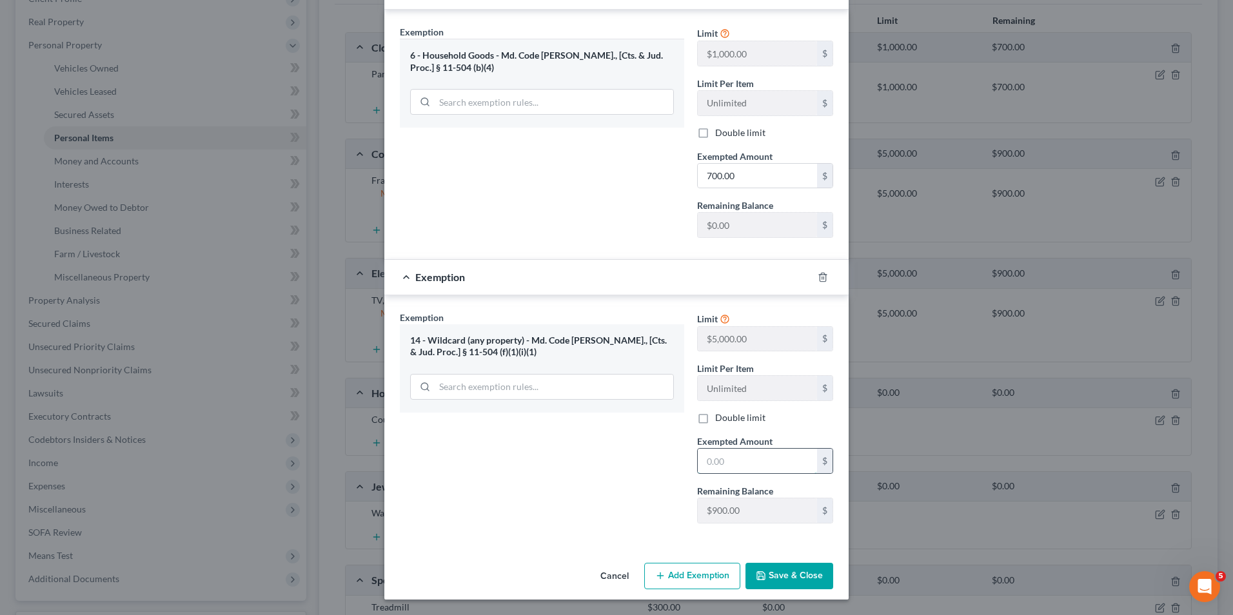
click at [705, 453] on input "text" at bounding box center [757, 461] width 119 height 25
type input "200.00"
click at [786, 578] on button "Save & Close" at bounding box center [789, 576] width 88 height 27
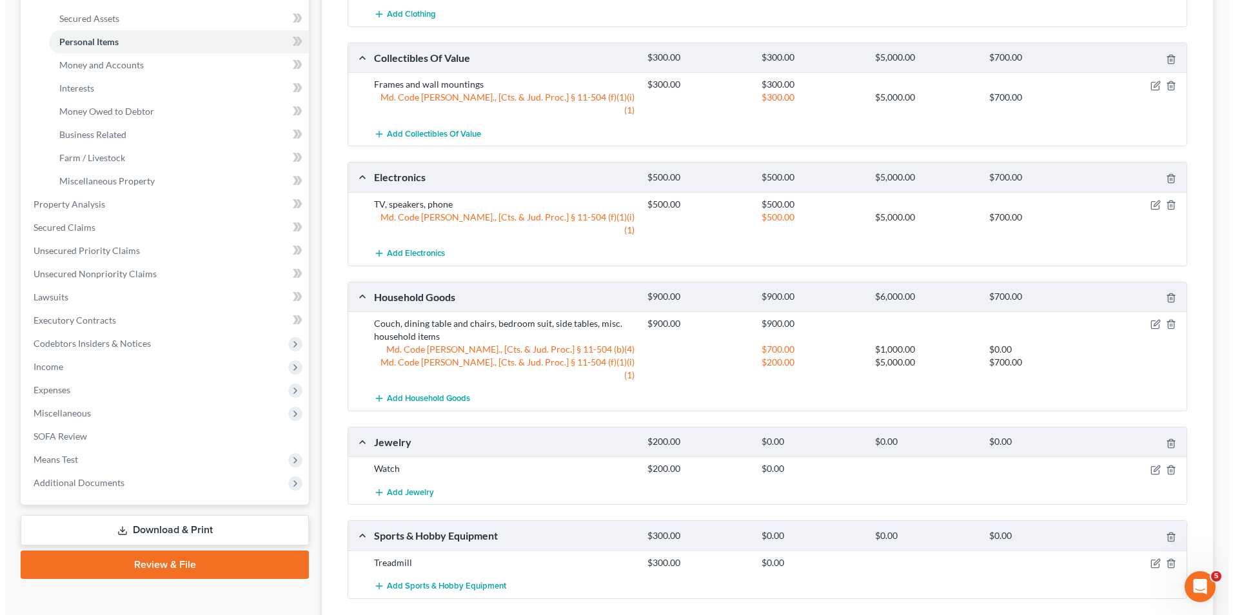
scroll to position [322, 0]
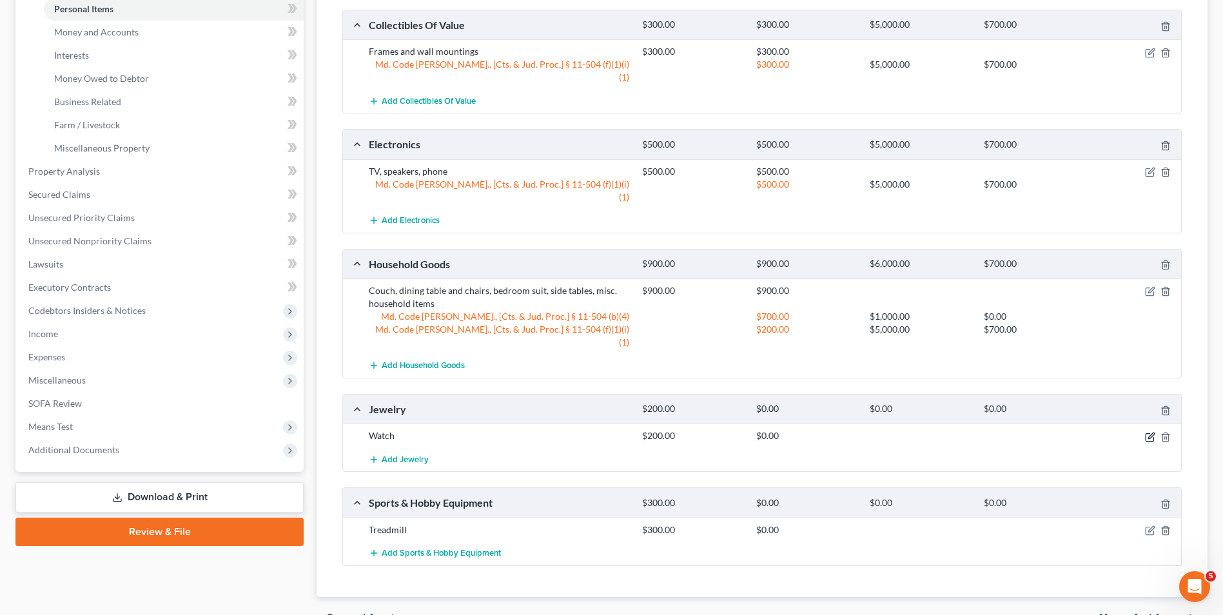
click at [1150, 433] on icon "button" at bounding box center [1151, 436] width 6 height 6
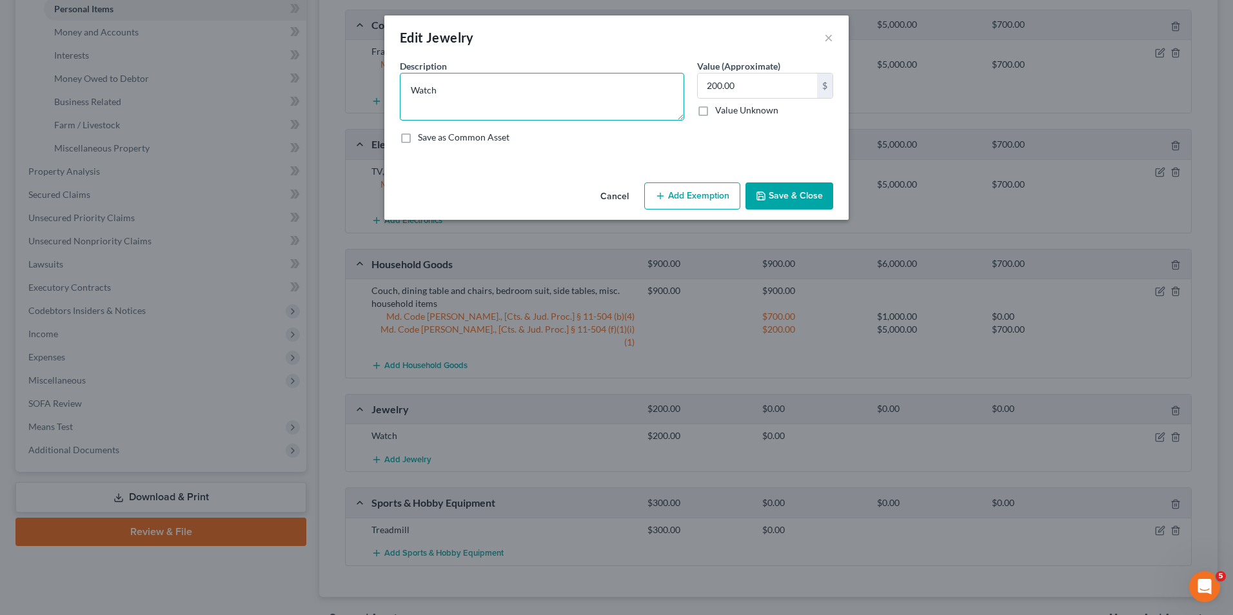
click at [460, 98] on textarea "Watch" at bounding box center [542, 97] width 284 height 48
type textarea "Watch, misc. items"
click at [664, 199] on icon "button" at bounding box center [660, 196] width 10 height 10
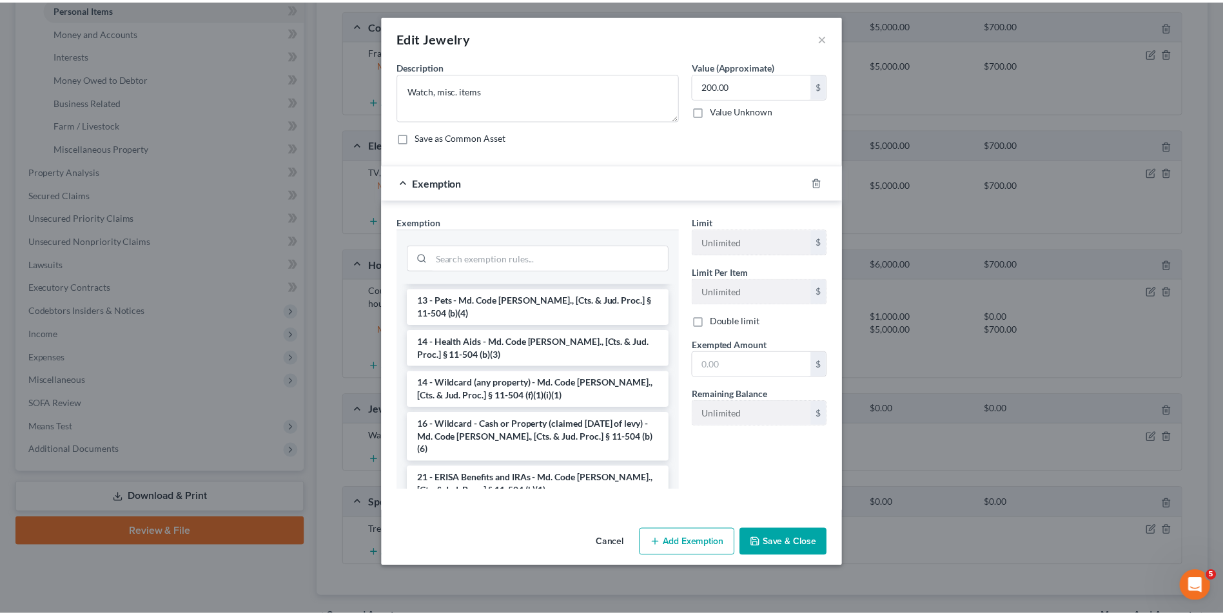
scroll to position [193, 0]
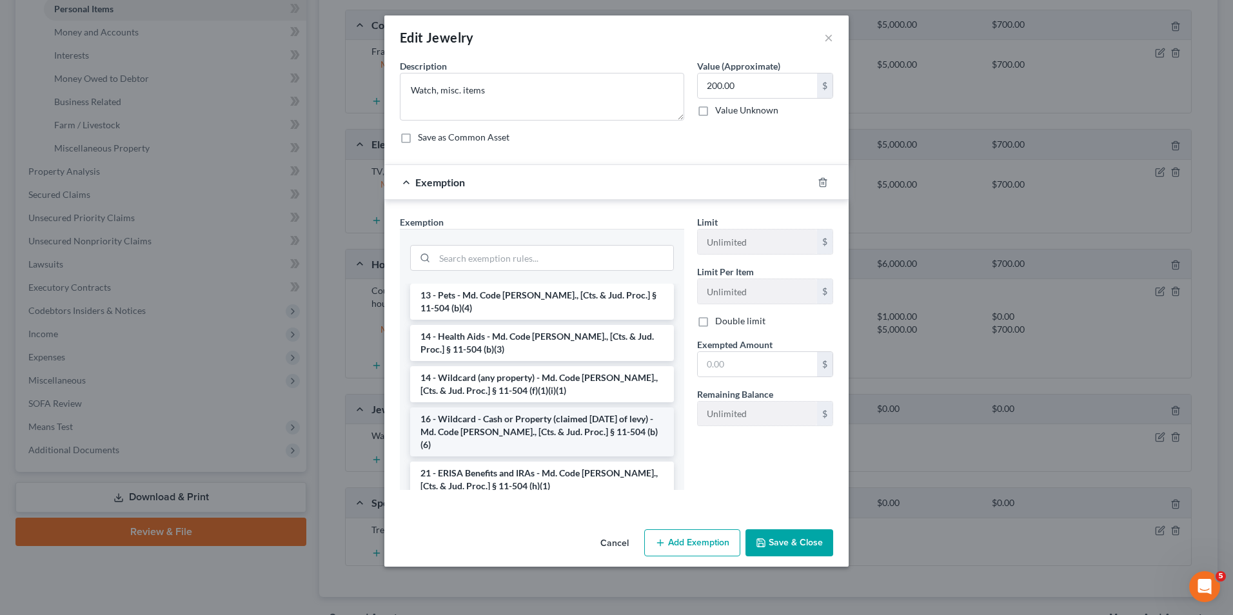
click at [501, 409] on li "16 - Wildcard - Cash or Property (claimed [DATE] of levy) - Md. Code [PERSON_NA…" at bounding box center [542, 432] width 264 height 49
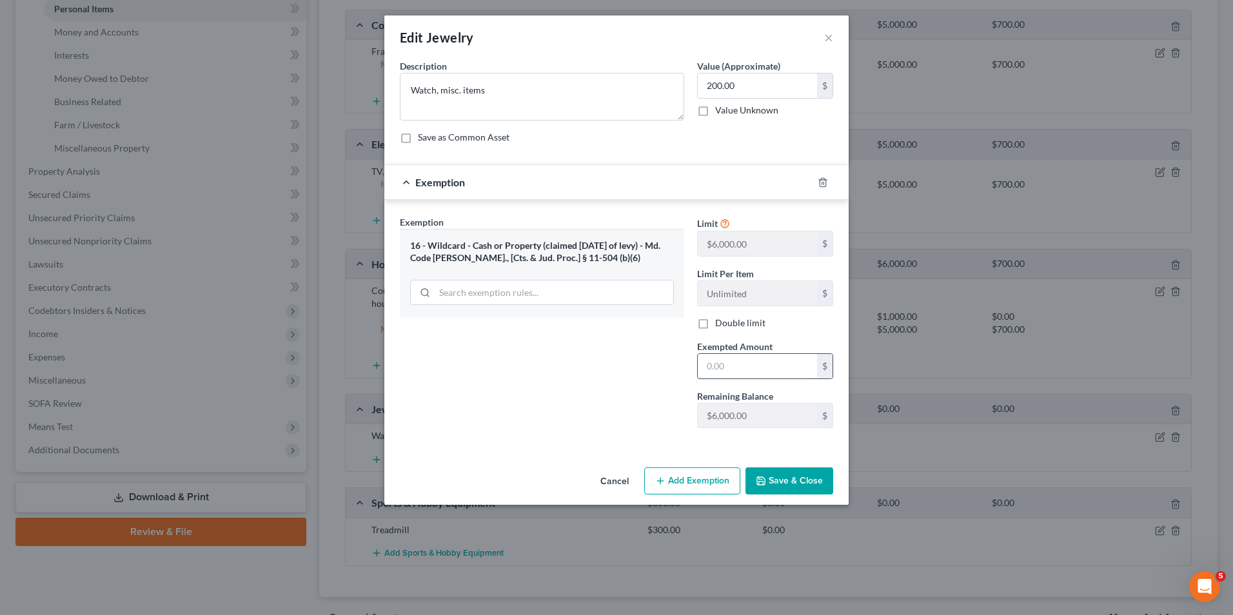
click at [705, 374] on input "text" at bounding box center [757, 366] width 119 height 25
type input "200.00"
drag, startPoint x: 810, startPoint y: 479, endPoint x: 738, endPoint y: 438, distance: 82.6
click at [808, 479] on button "Save & Close" at bounding box center [789, 481] width 88 height 27
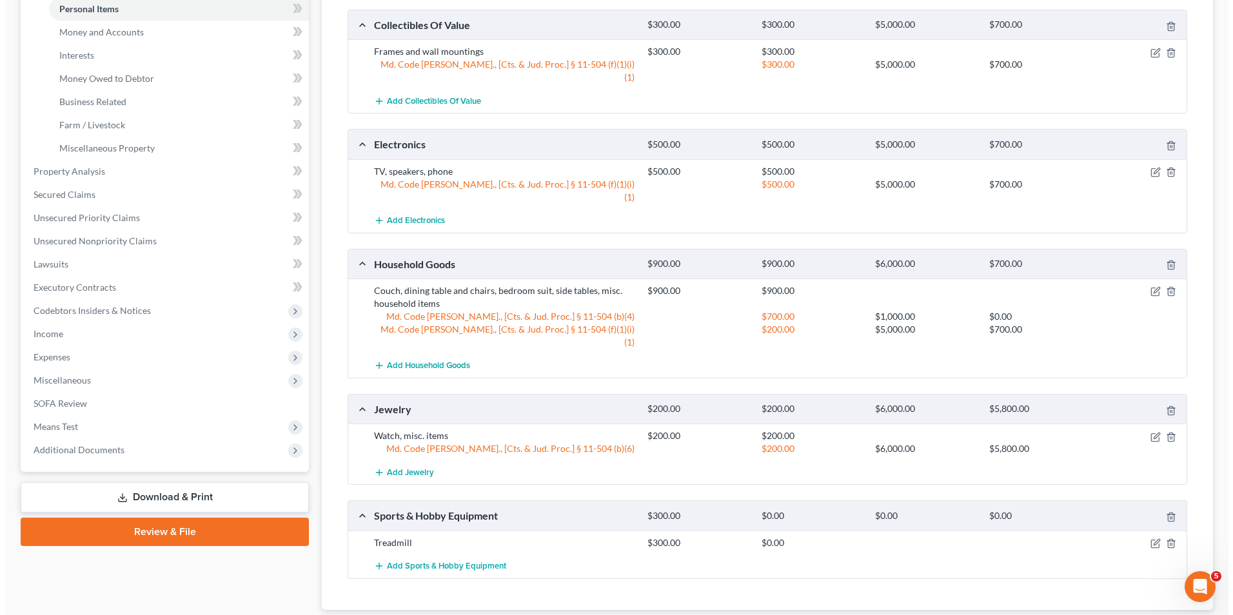
scroll to position [369, 0]
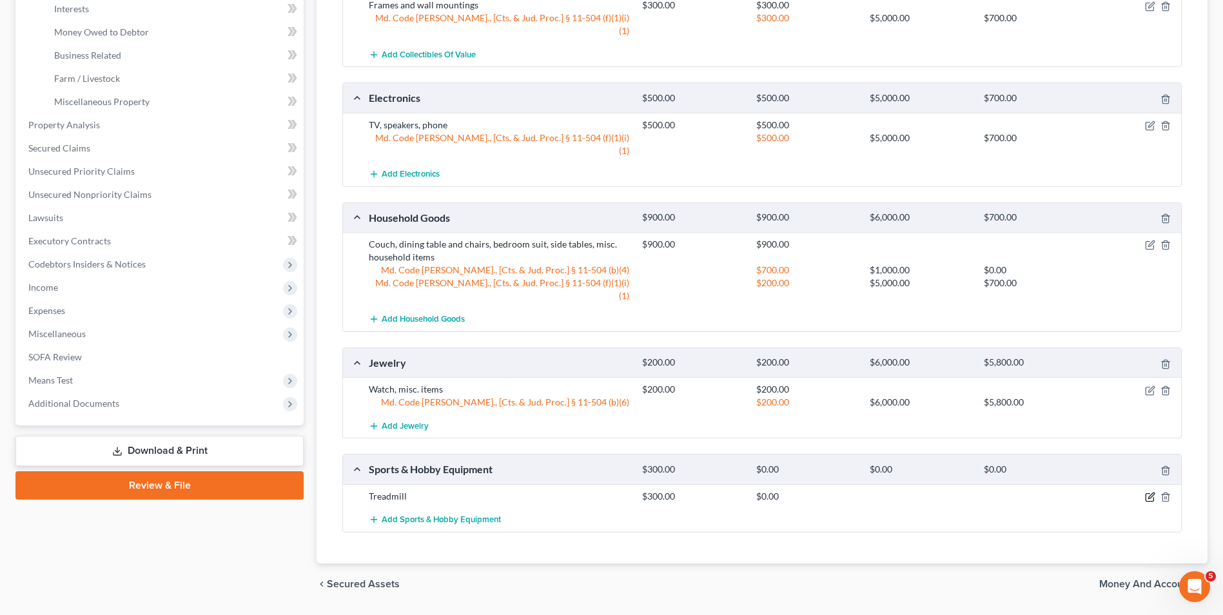
click at [1151, 493] on icon "button" at bounding box center [1151, 496] width 6 height 6
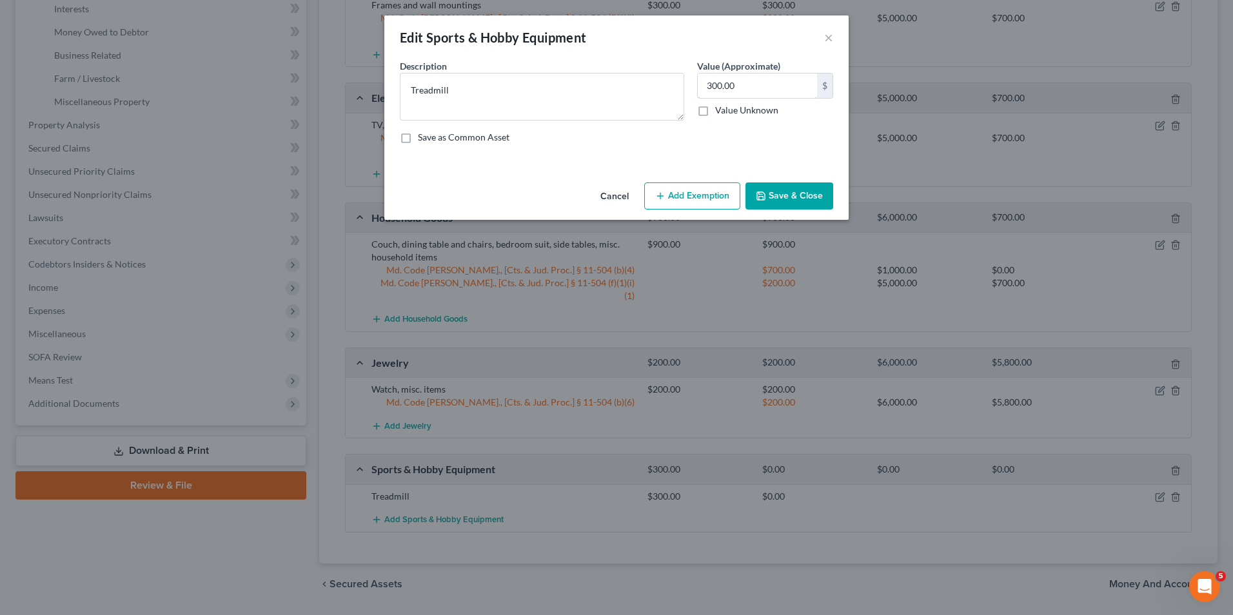
drag, startPoint x: 702, startPoint y: 83, endPoint x: 734, endPoint y: 113, distance: 43.3
click at [702, 84] on input "300.00" at bounding box center [757, 86] width 119 height 25
type input "200.00"
click at [722, 192] on button "Add Exemption" at bounding box center [692, 195] width 96 height 27
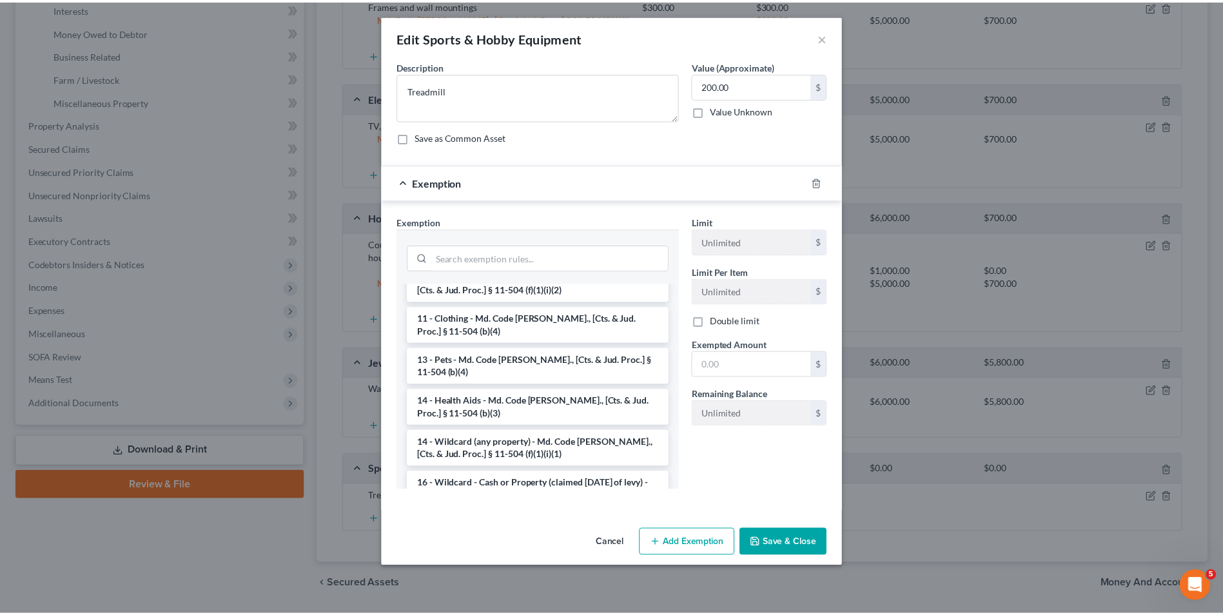
scroll to position [193, 0]
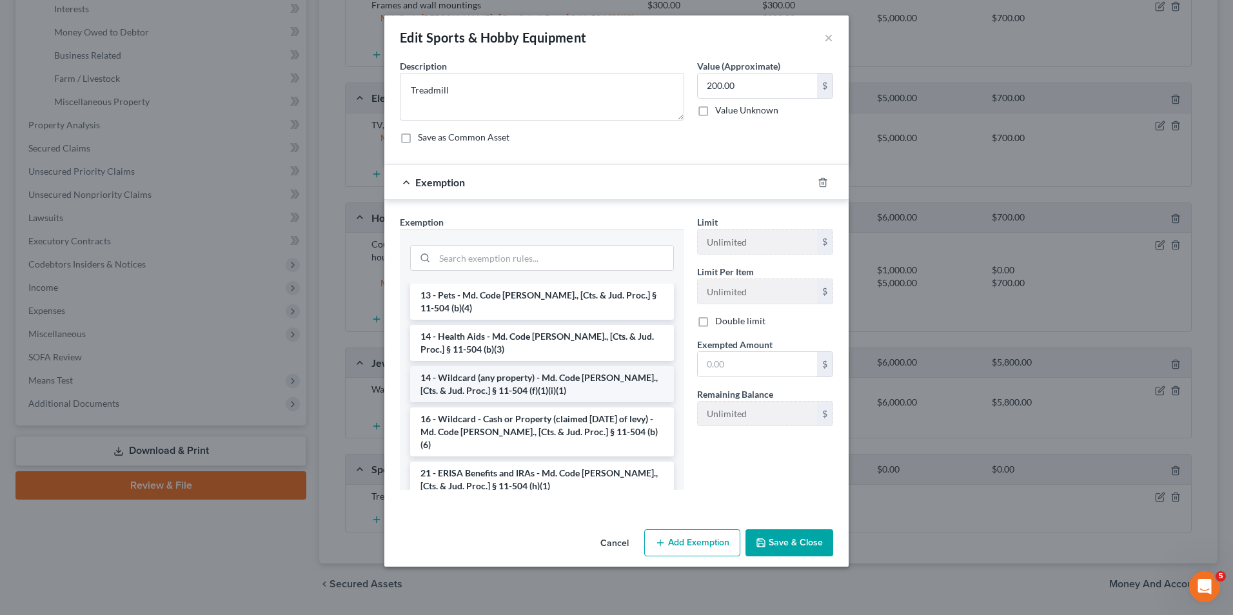
click at [502, 370] on li "14 - Wildcard (any property) - Md. Code [PERSON_NAME]., [Cts. & Jud. Proc.] § 1…" at bounding box center [542, 384] width 264 height 36
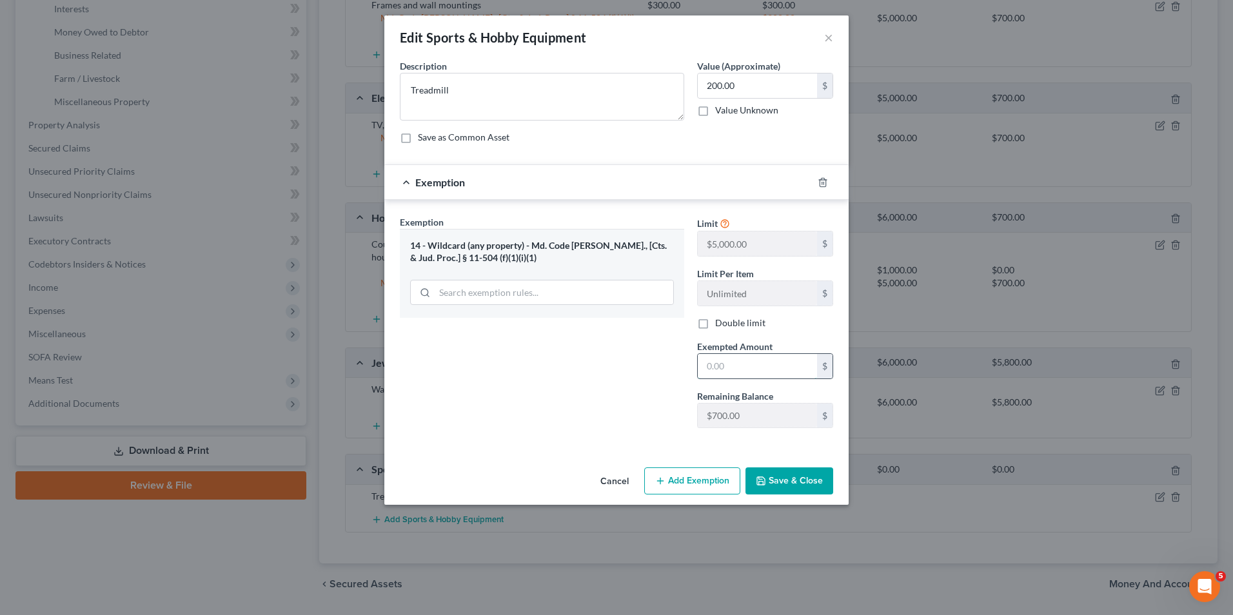
click at [702, 367] on input "text" at bounding box center [757, 366] width 119 height 25
type input "200.00"
click at [766, 475] on button "Save & Close" at bounding box center [789, 481] width 88 height 27
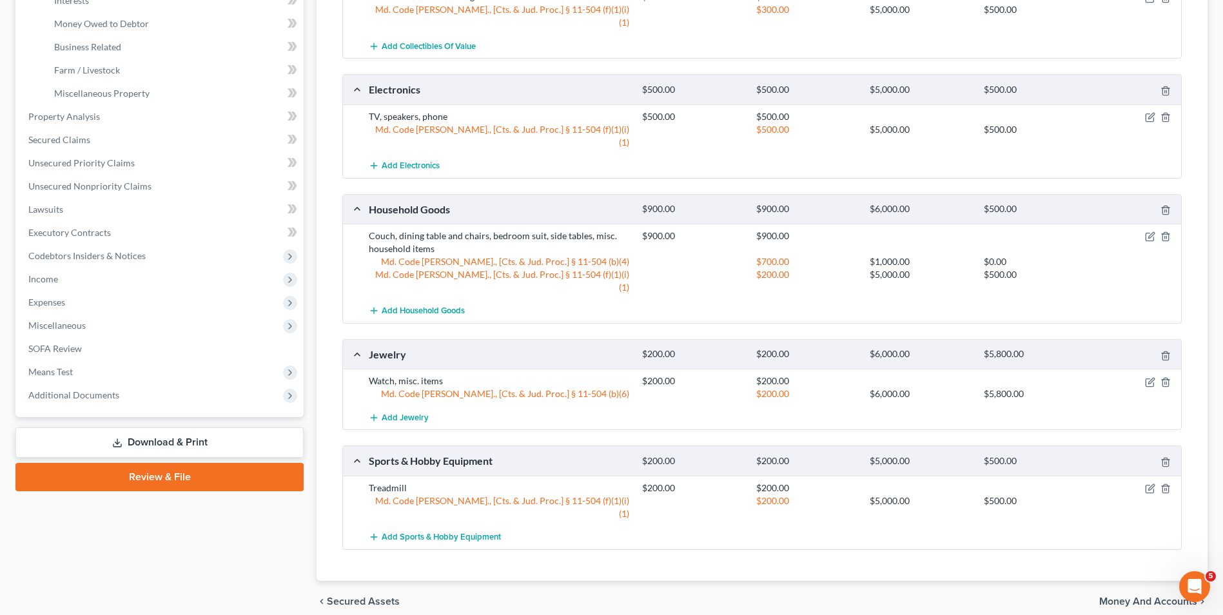
scroll to position [382, 0]
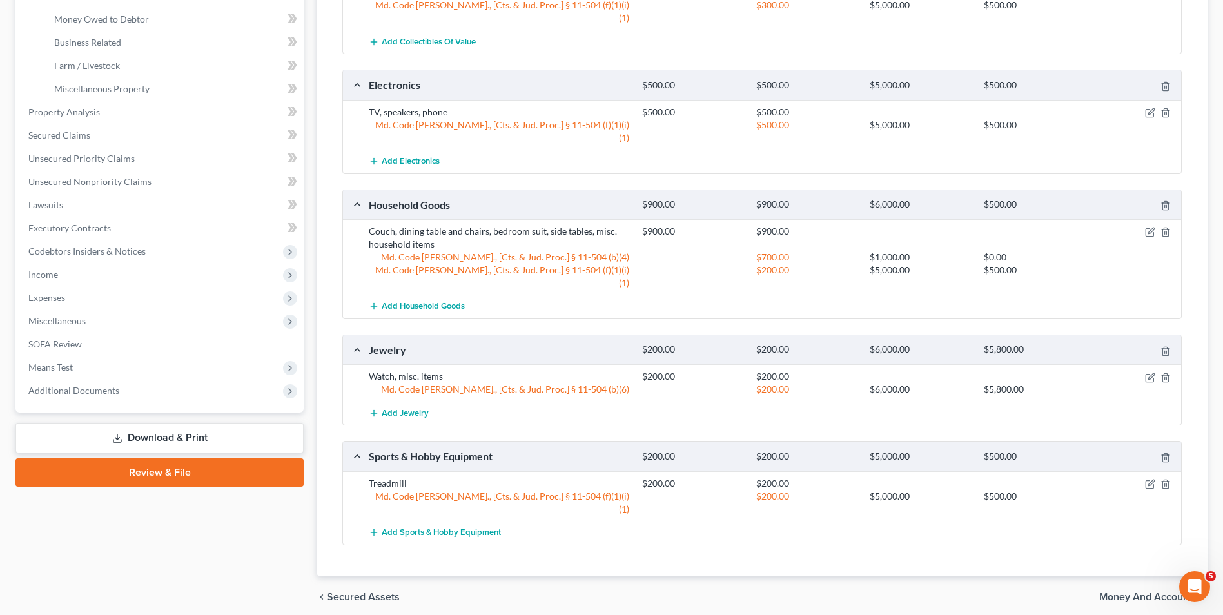
drag, startPoint x: 1147, startPoint y: 548, endPoint x: 1031, endPoint y: 506, distance: 123.6
click at [1143, 592] on span "Money and Accounts" at bounding box center [1148, 597] width 98 height 10
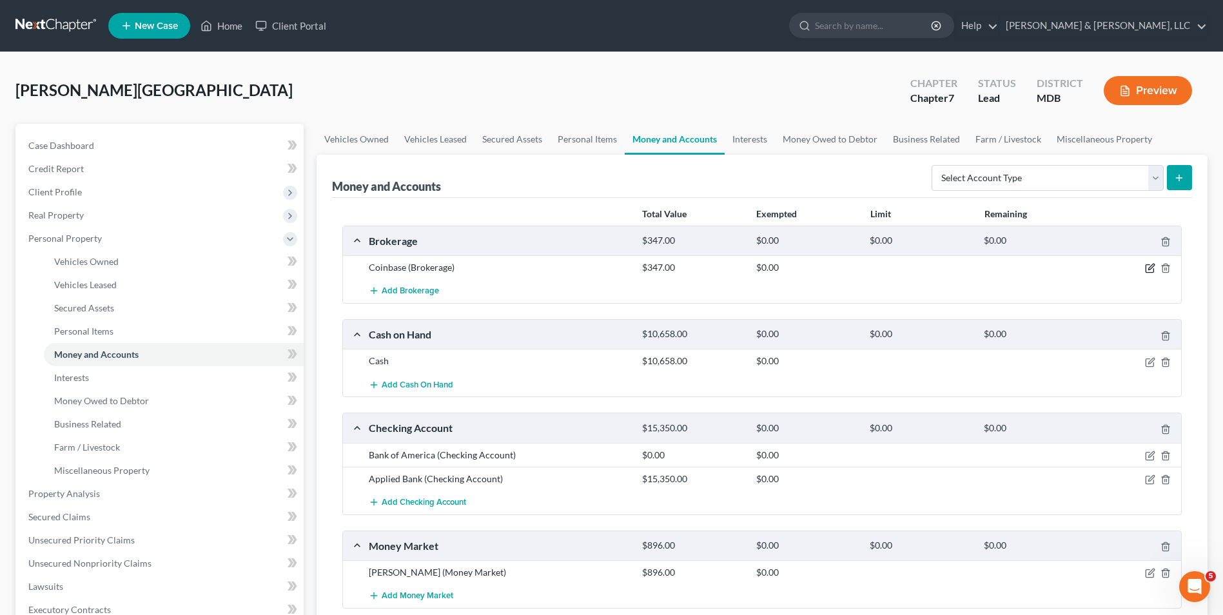
click at [1145, 266] on icon "button" at bounding box center [1150, 268] width 10 height 10
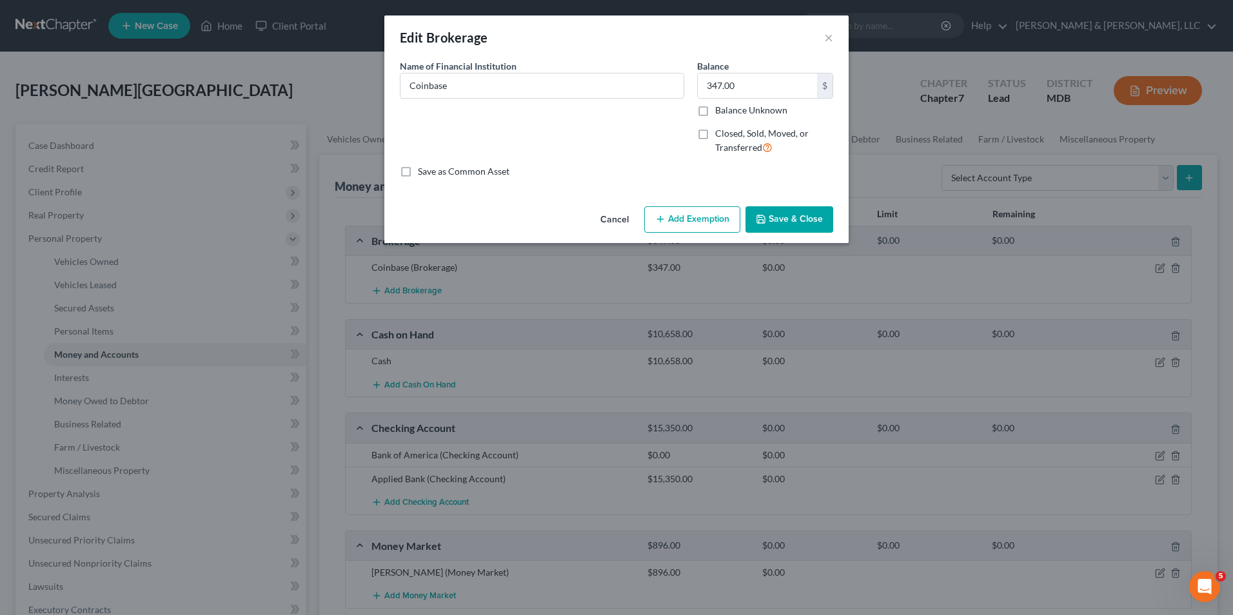
click at [657, 220] on icon "button" at bounding box center [660, 219] width 10 height 10
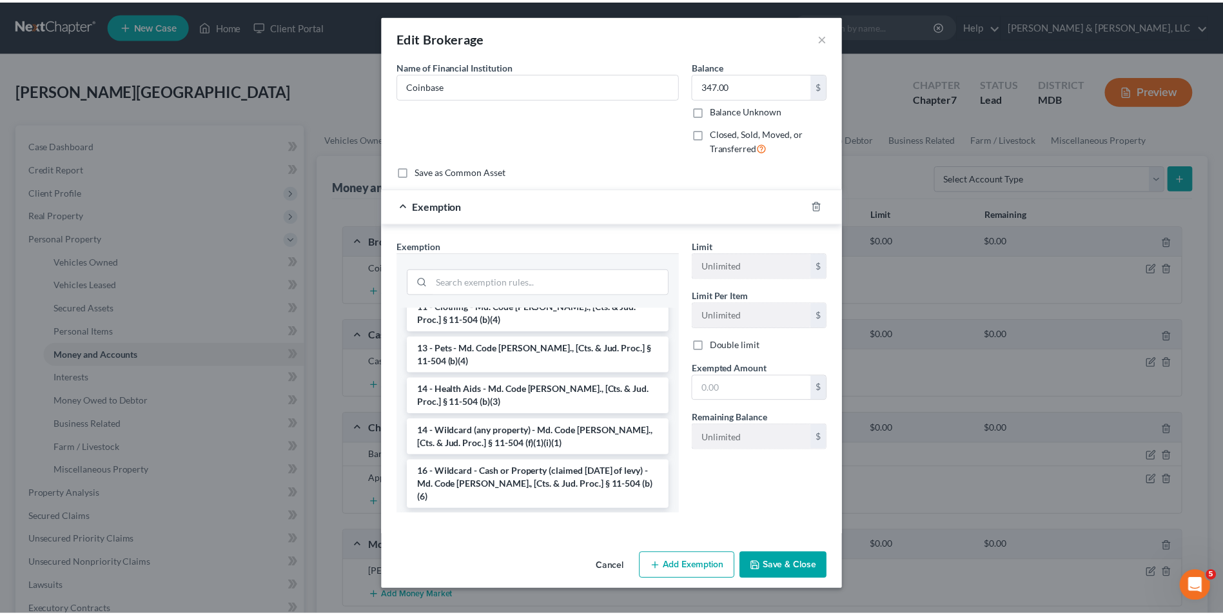
scroll to position [193, 0]
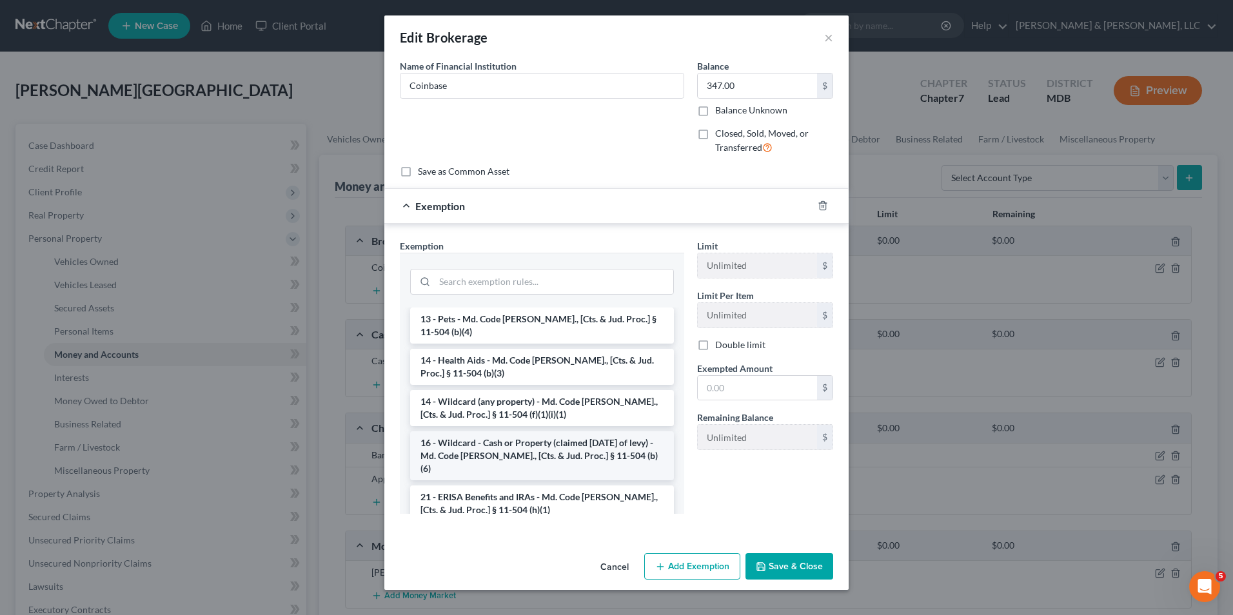
click at [530, 433] on li "16 - Wildcard - Cash or Property (claimed [DATE] of levy) - Md. Code [PERSON_NA…" at bounding box center [542, 455] width 264 height 49
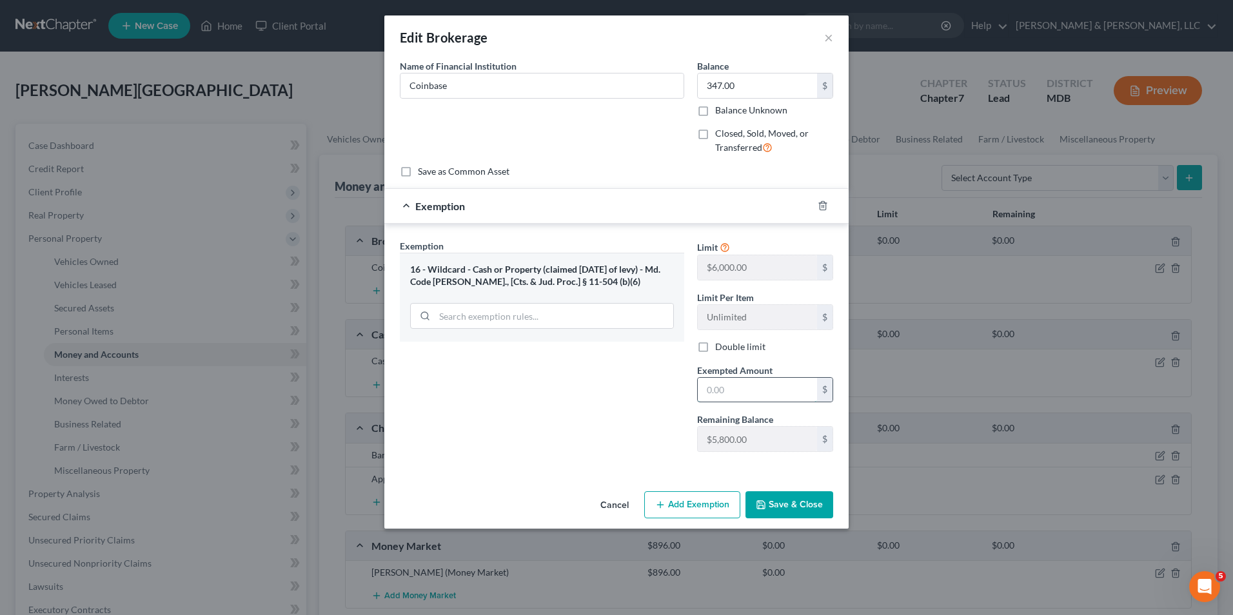
click at [719, 388] on input "text" at bounding box center [757, 390] width 119 height 25
type input "347.00"
click at [779, 497] on button "Save & Close" at bounding box center [789, 504] width 88 height 27
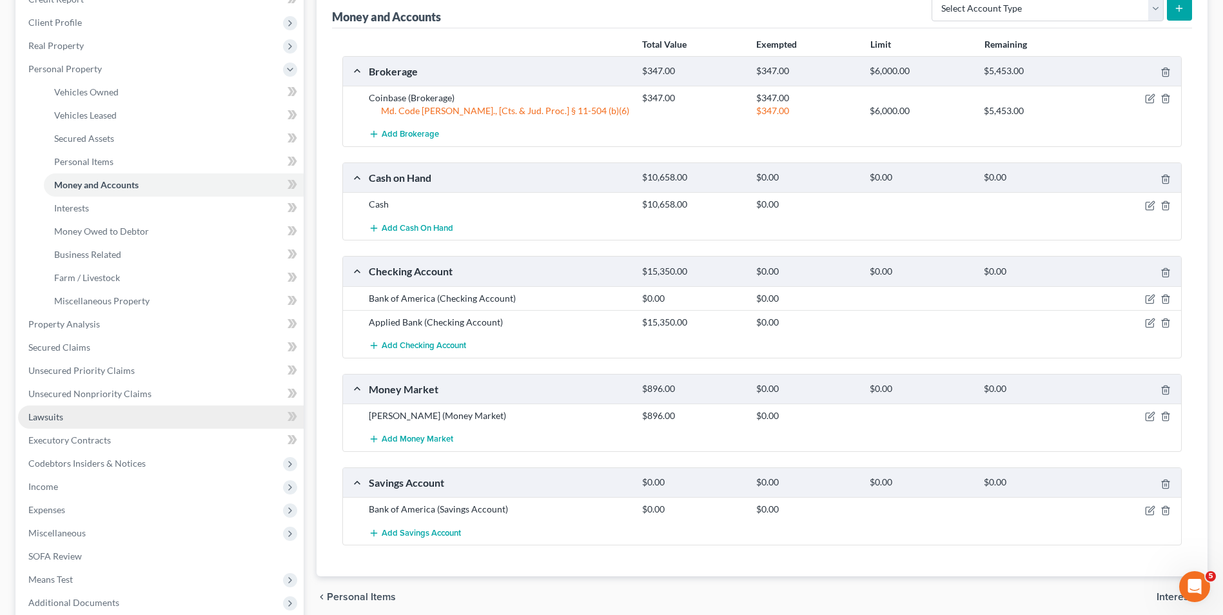
scroll to position [173, 0]
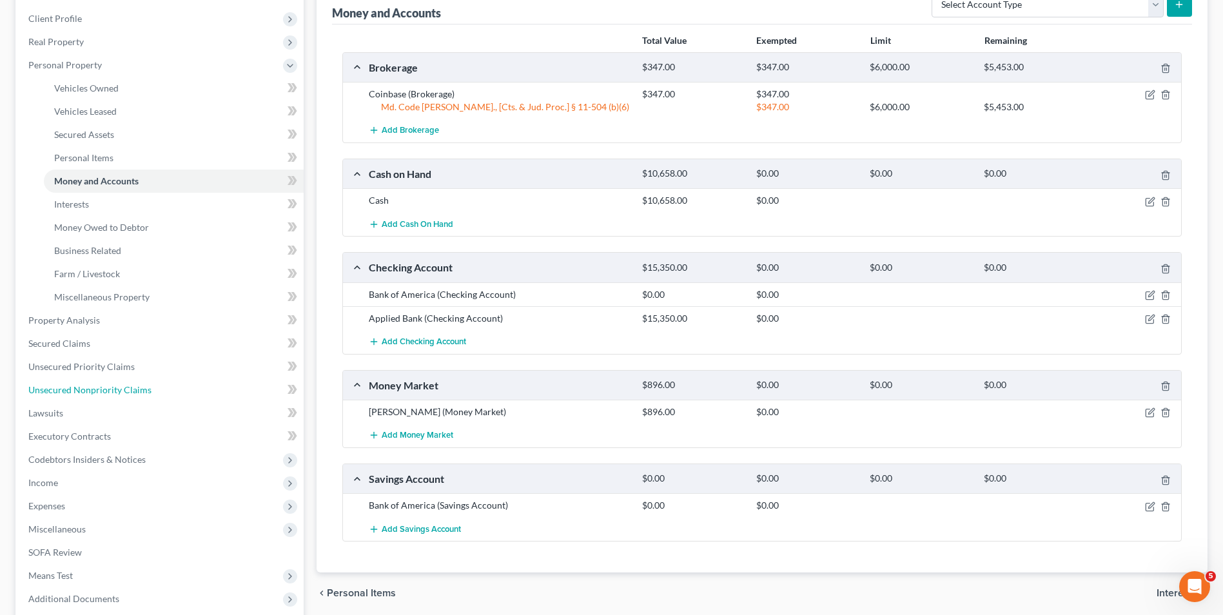
drag, startPoint x: 156, startPoint y: 386, endPoint x: 615, endPoint y: 308, distance: 465.1
click at [156, 386] on link "Unsecured Nonpriority Claims" at bounding box center [161, 390] width 286 height 23
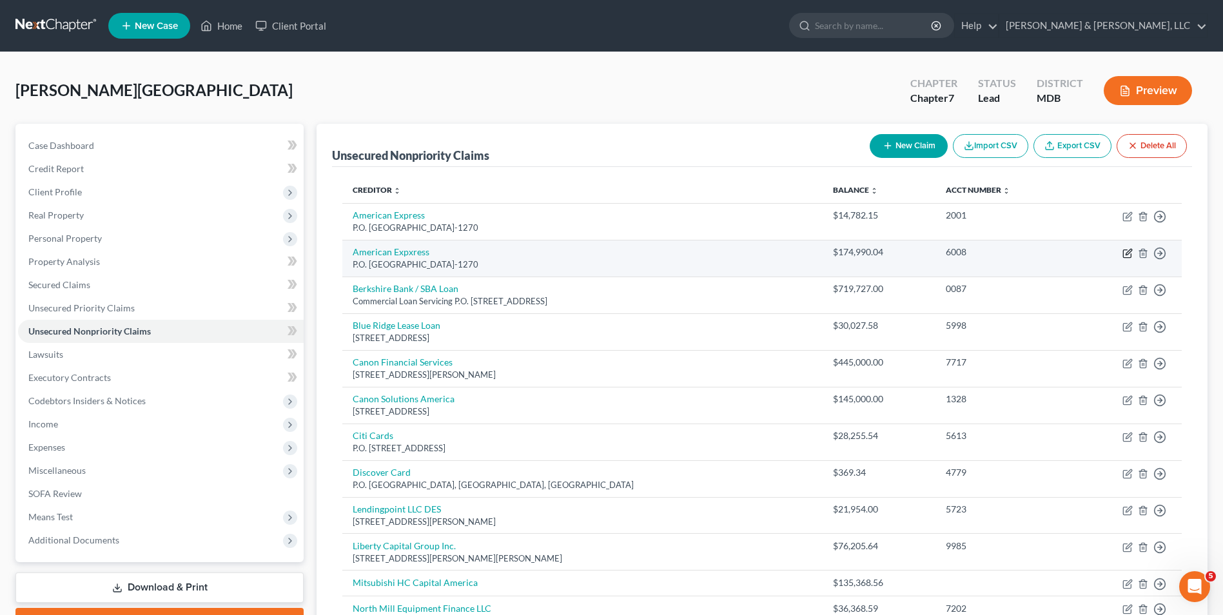
click at [1126, 250] on icon "button" at bounding box center [1127, 254] width 8 height 8
select select "33"
select select "2"
select select "0"
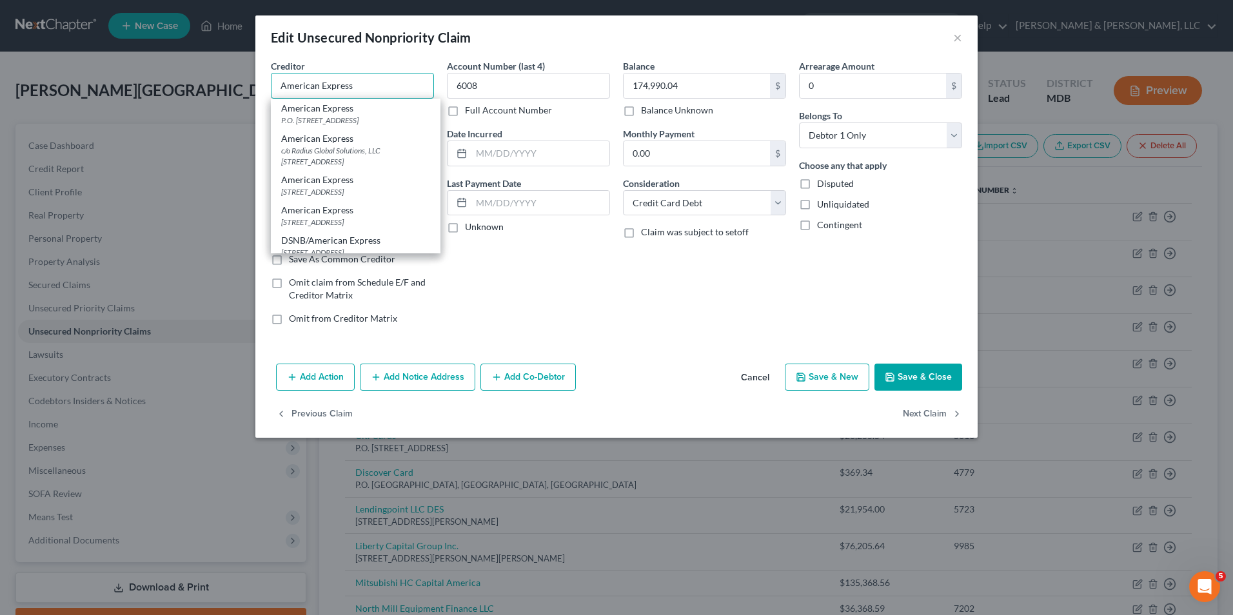
type input "American Express"
click at [898, 373] on button "Save & Close" at bounding box center [918, 377] width 88 height 27
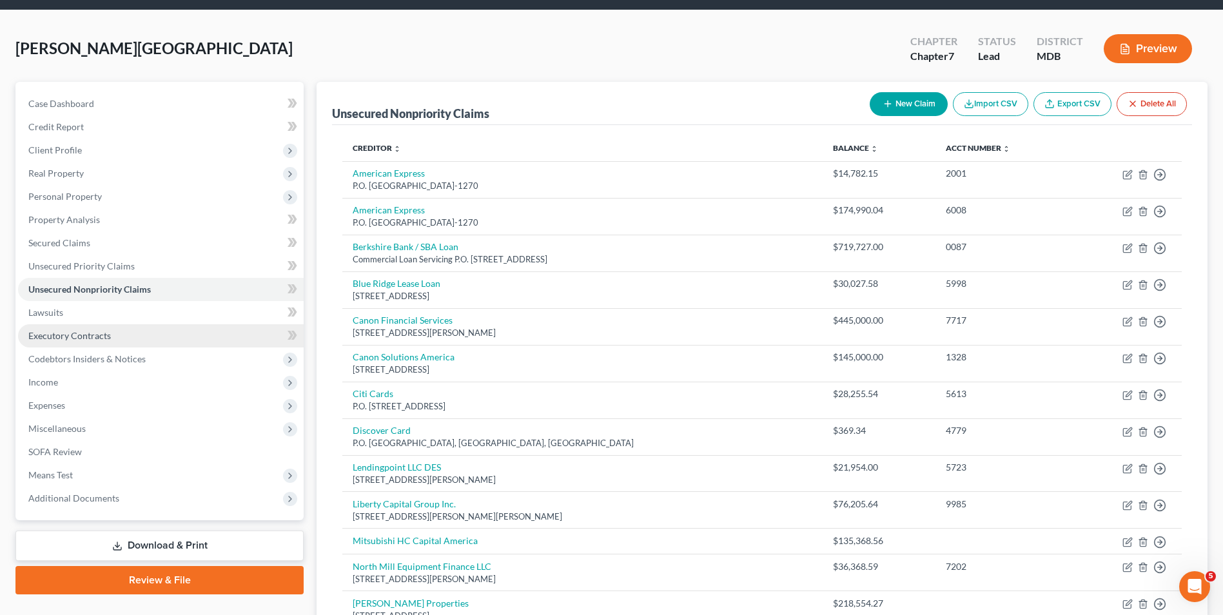
scroll to position [64, 0]
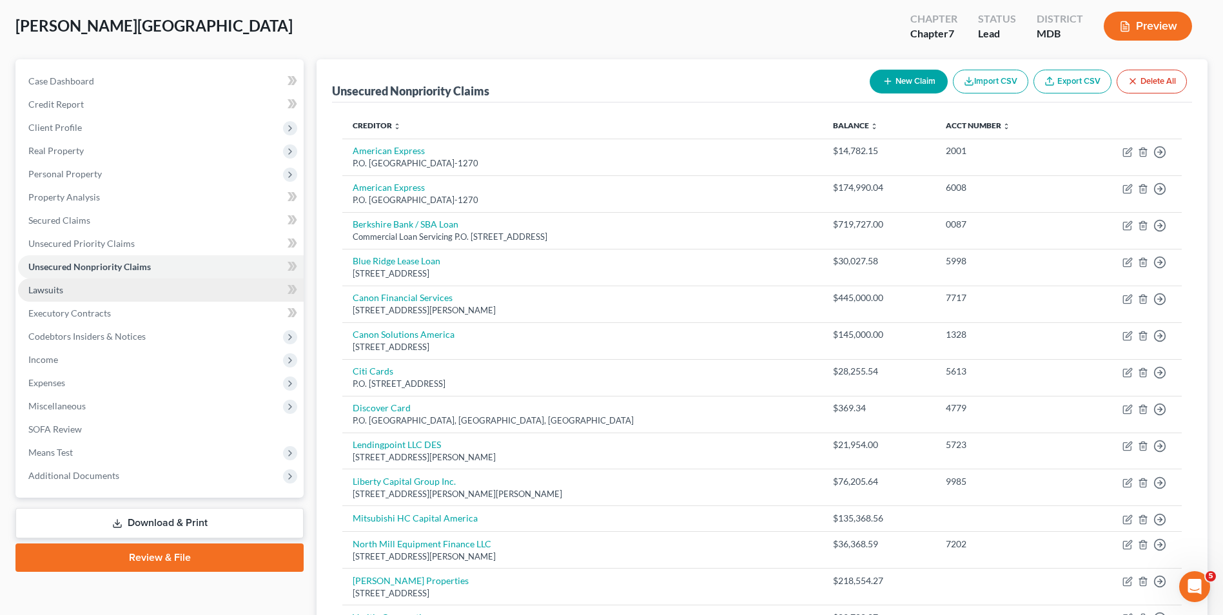
click at [110, 293] on link "Lawsuits" at bounding box center [161, 290] width 286 height 23
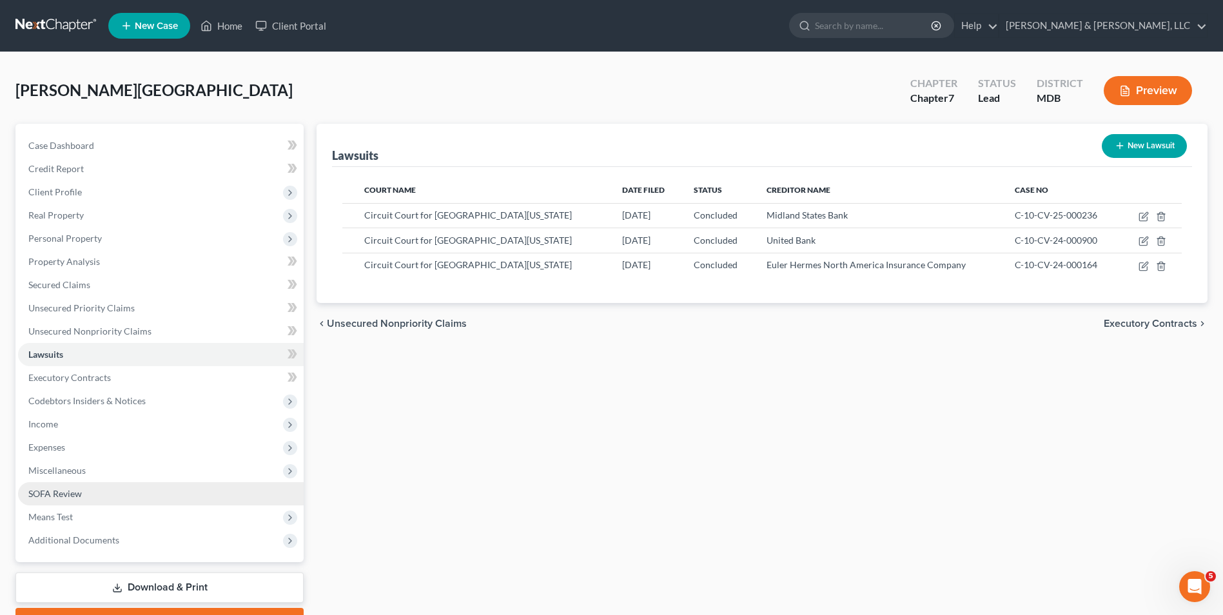
click at [93, 495] on link "SOFA Review" at bounding box center [161, 493] width 286 height 23
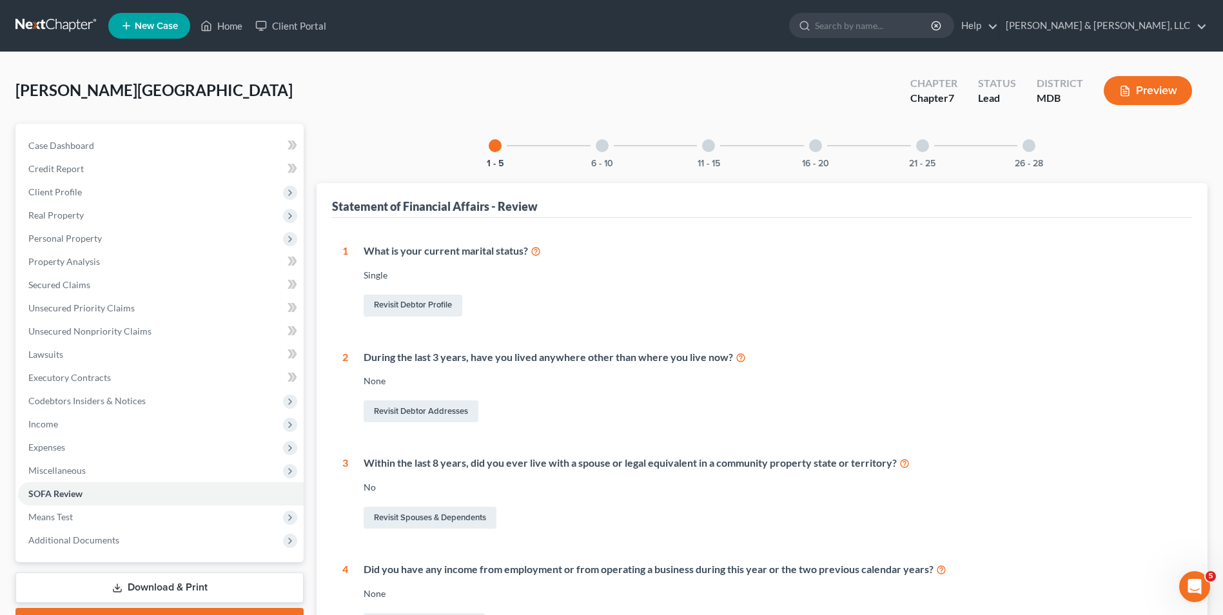
click at [599, 146] on div at bounding box center [602, 145] width 13 height 13
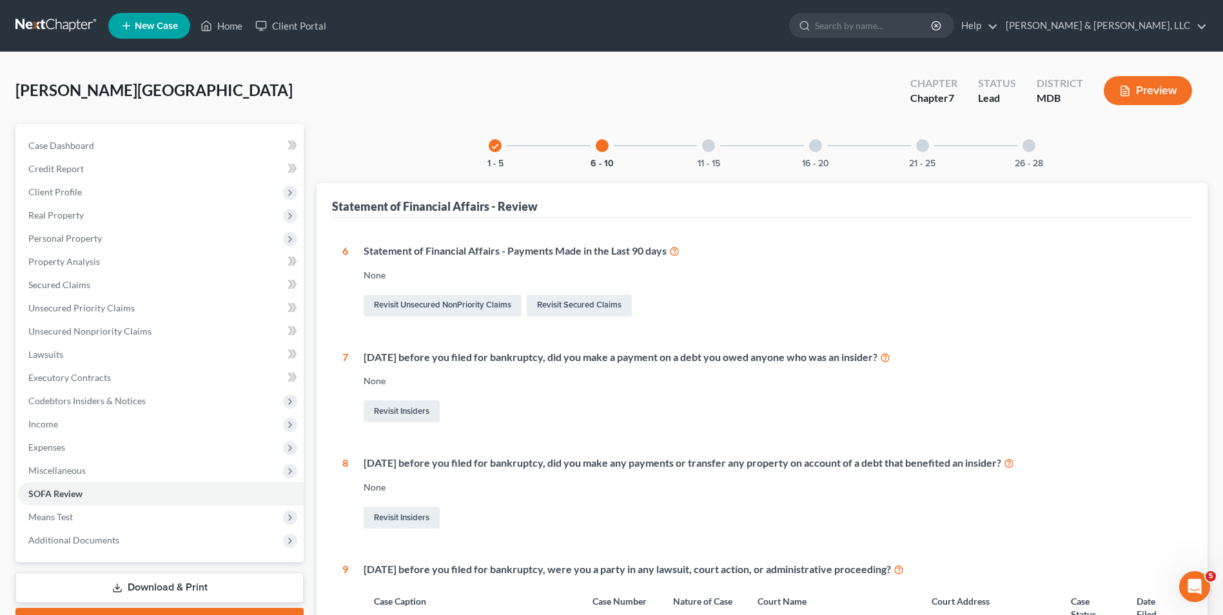
click at [704, 143] on div at bounding box center [708, 145] width 13 height 13
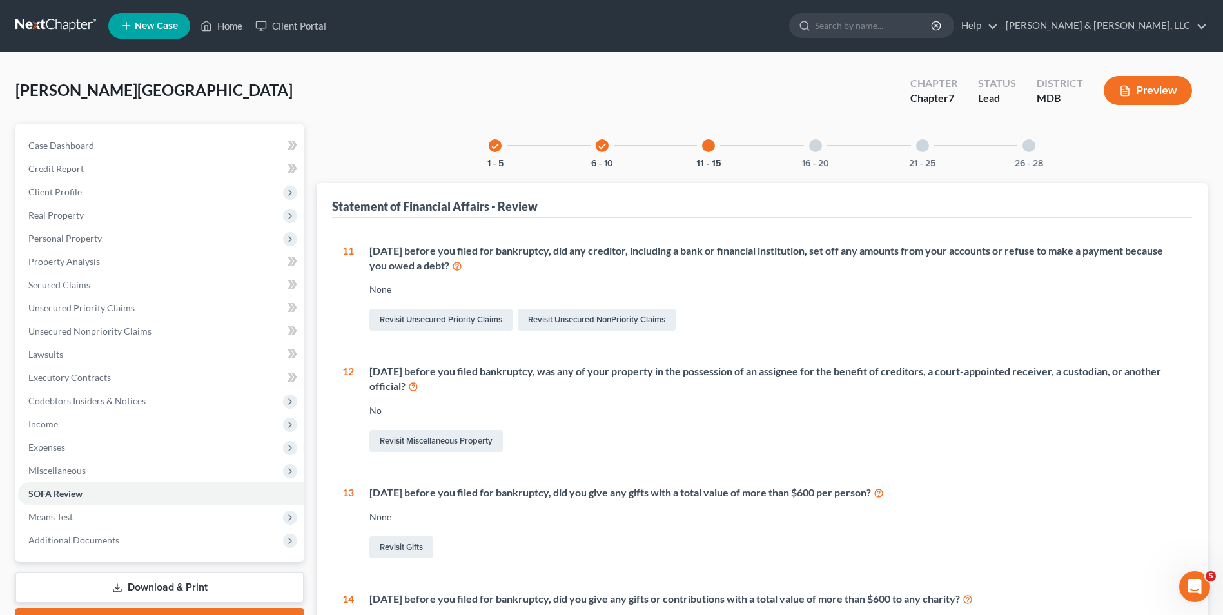
click at [808, 146] on div "16 - 20" at bounding box center [816, 146] width 44 height 44
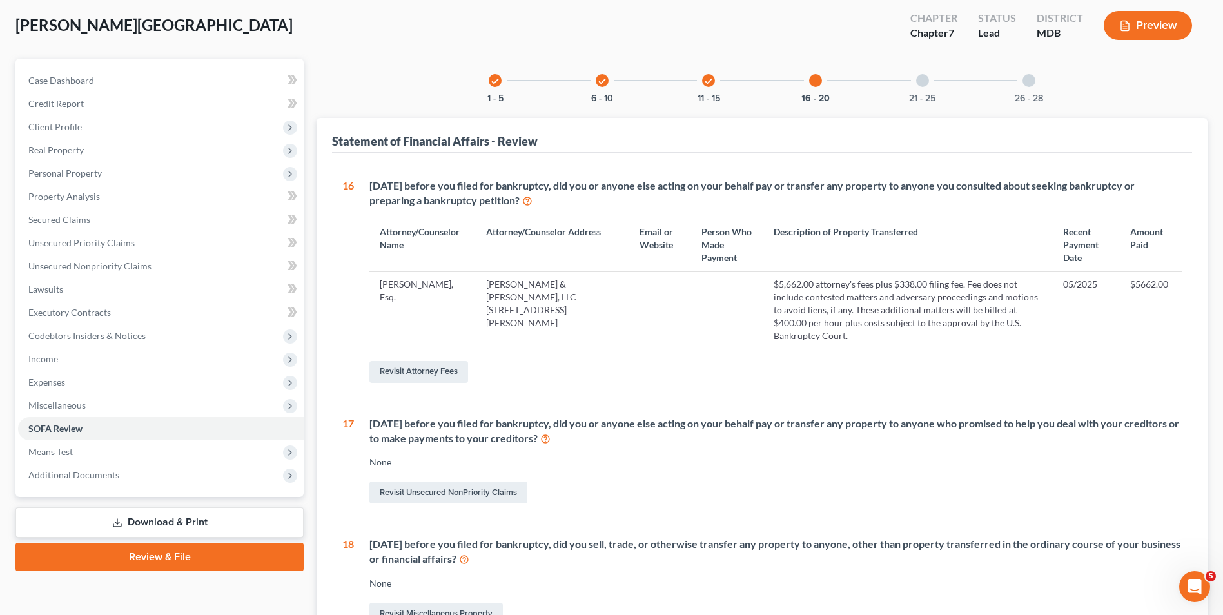
scroll to position [64, 0]
click at [490, 85] on div "check" at bounding box center [495, 81] width 13 height 13
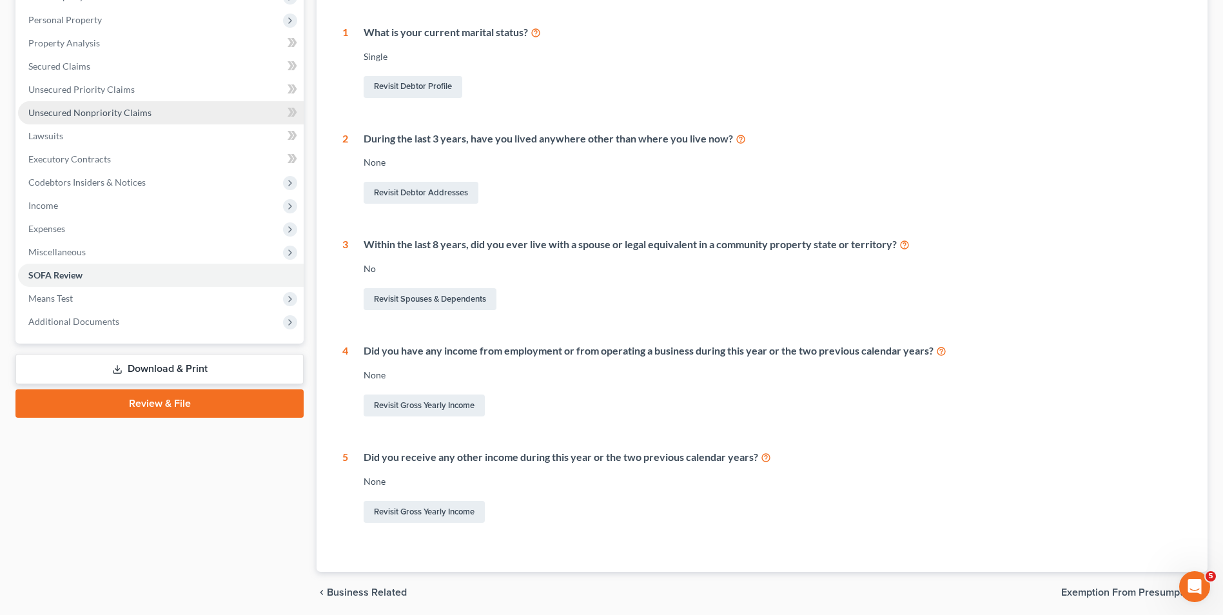
scroll to position [266, 0]
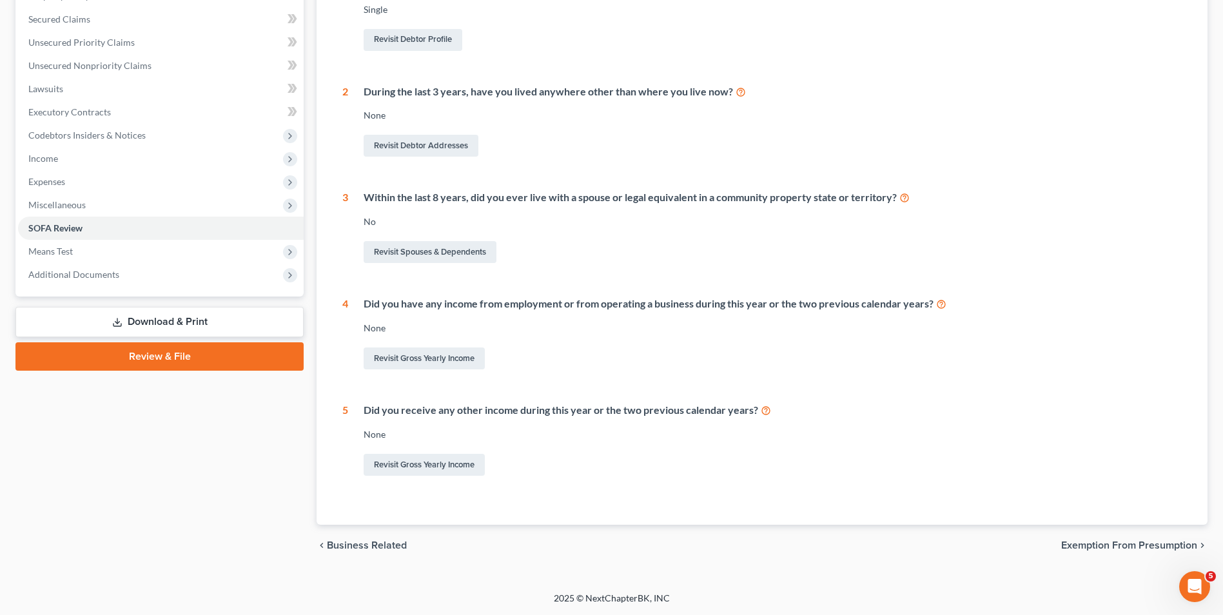
click at [170, 320] on link "Download & Print" at bounding box center [159, 322] width 288 height 30
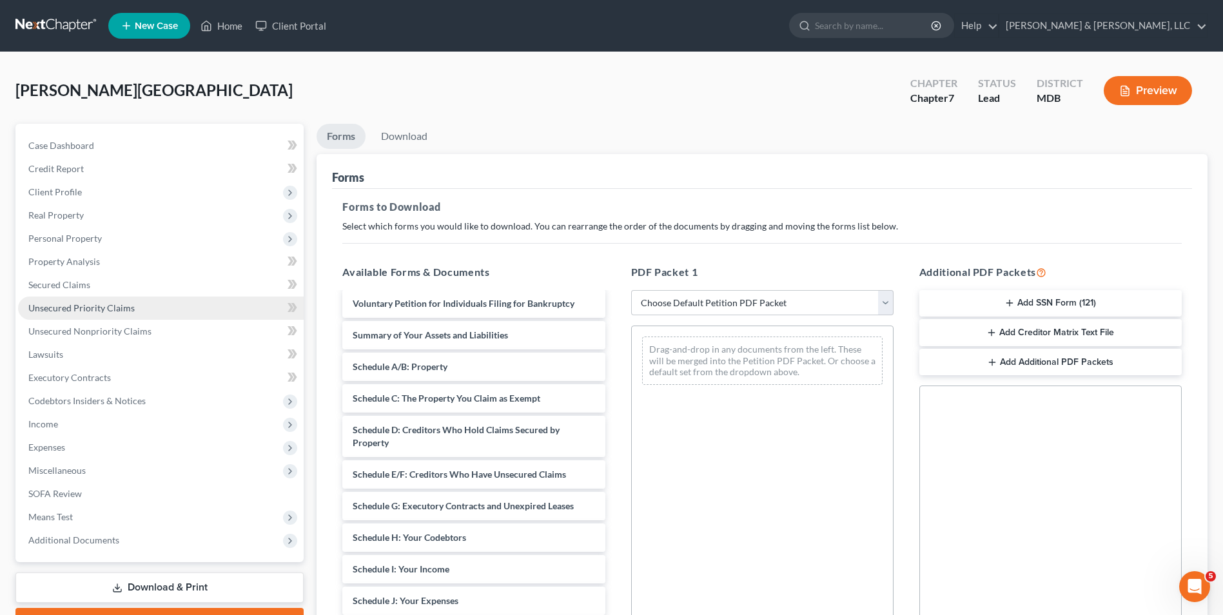
scroll to position [129, 0]
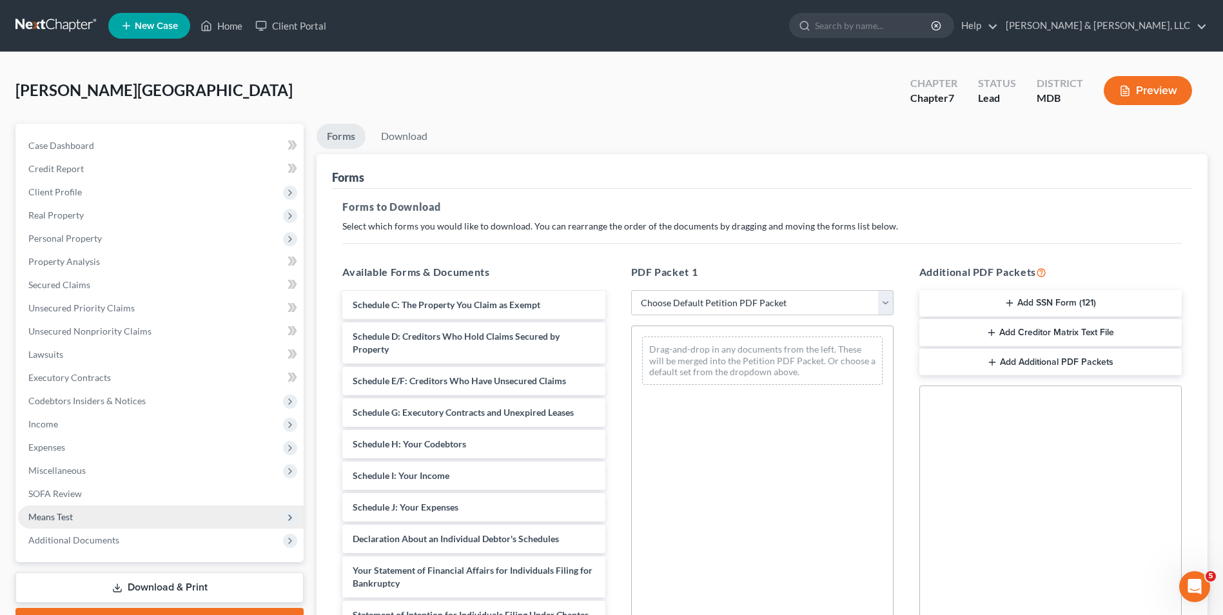
click at [69, 511] on span "Means Test" at bounding box center [50, 516] width 44 height 11
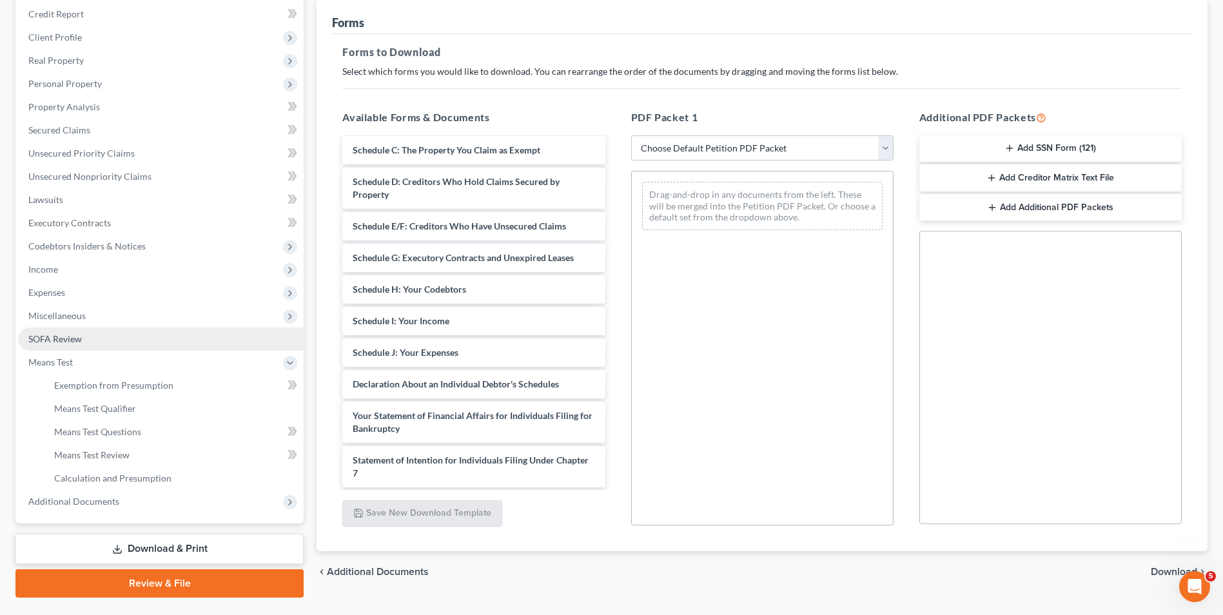
scroll to position [186, 0]
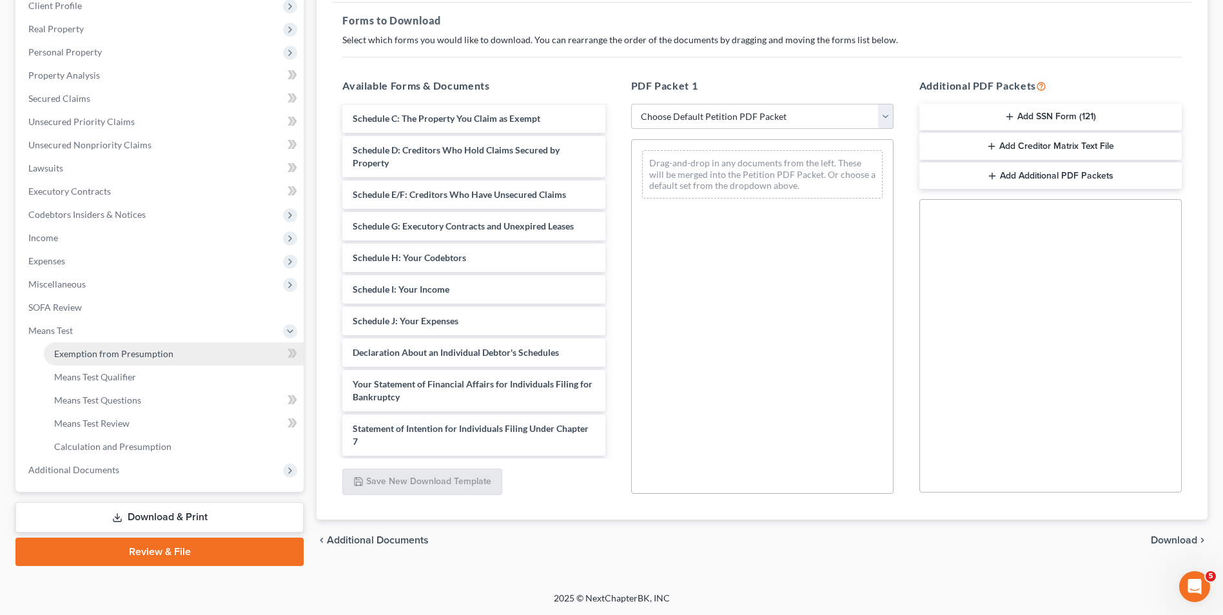
click at [126, 356] on span "Exemption from Presumption" at bounding box center [113, 353] width 119 height 11
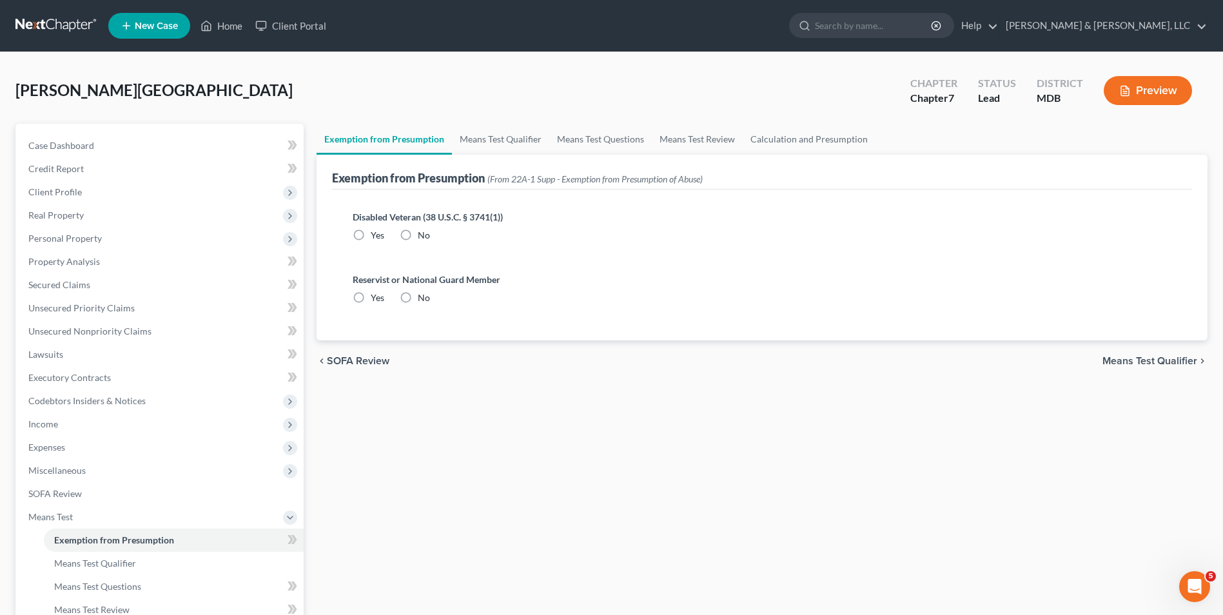
click at [418, 238] on label "No" at bounding box center [424, 235] width 12 height 13
click at [423, 237] on input "No" at bounding box center [427, 233] width 8 height 8
radio input "true"
click at [418, 302] on label "No" at bounding box center [424, 297] width 12 height 13
click at [423, 300] on input "No" at bounding box center [427, 295] width 8 height 8
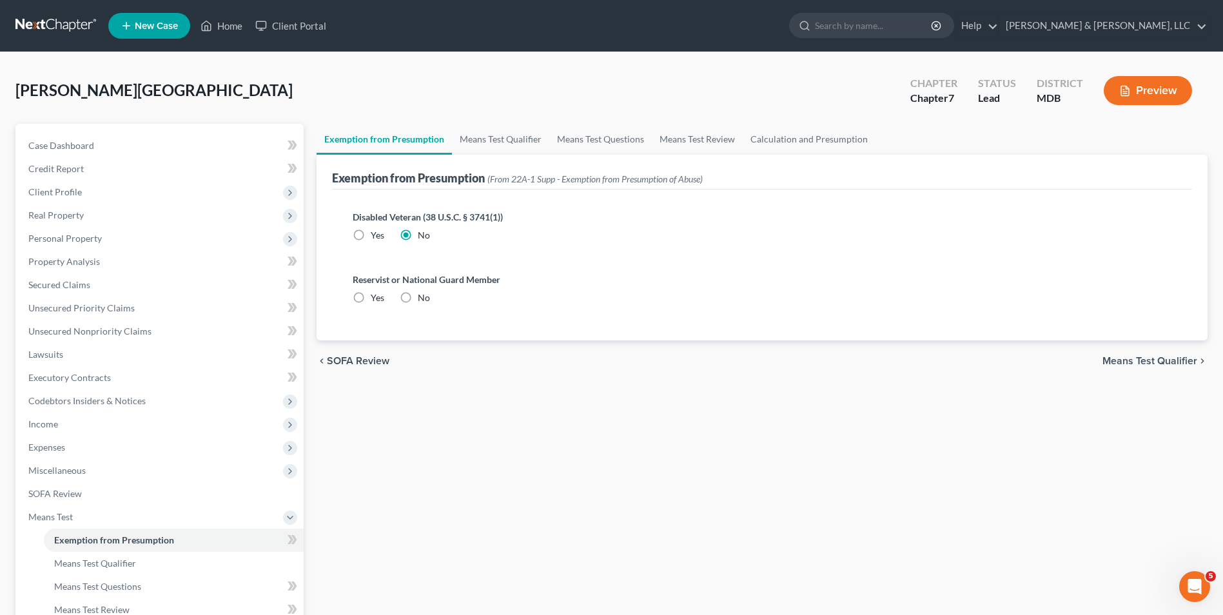
radio input "true"
click at [1113, 362] on span "Means Test Qualifier" at bounding box center [1150, 361] width 95 height 10
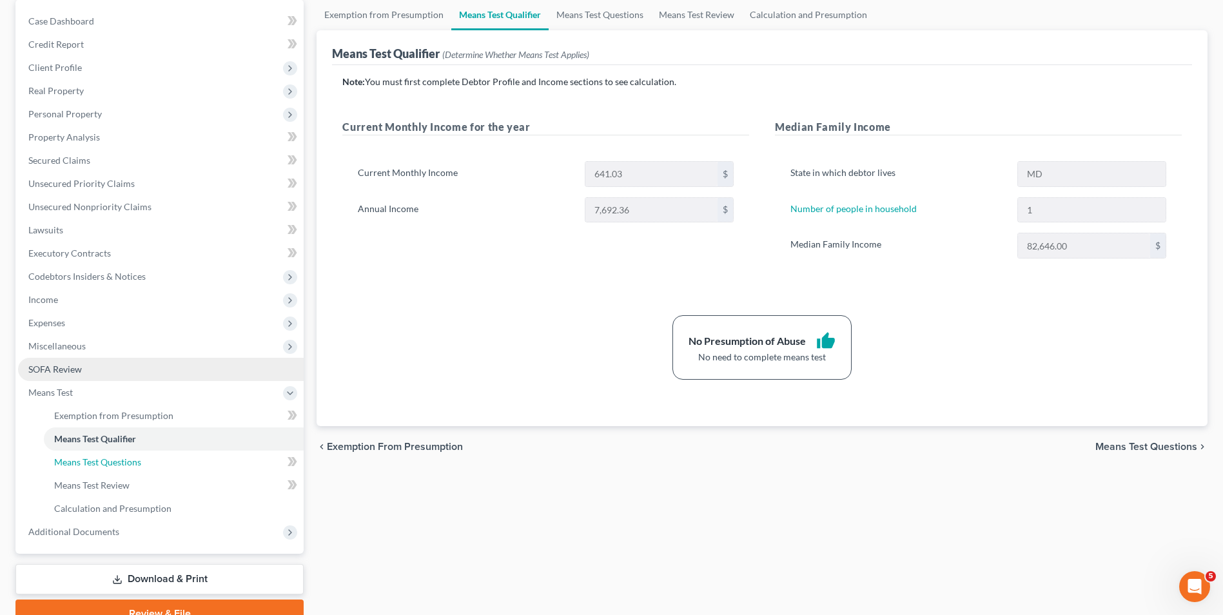
scroll to position [186, 0]
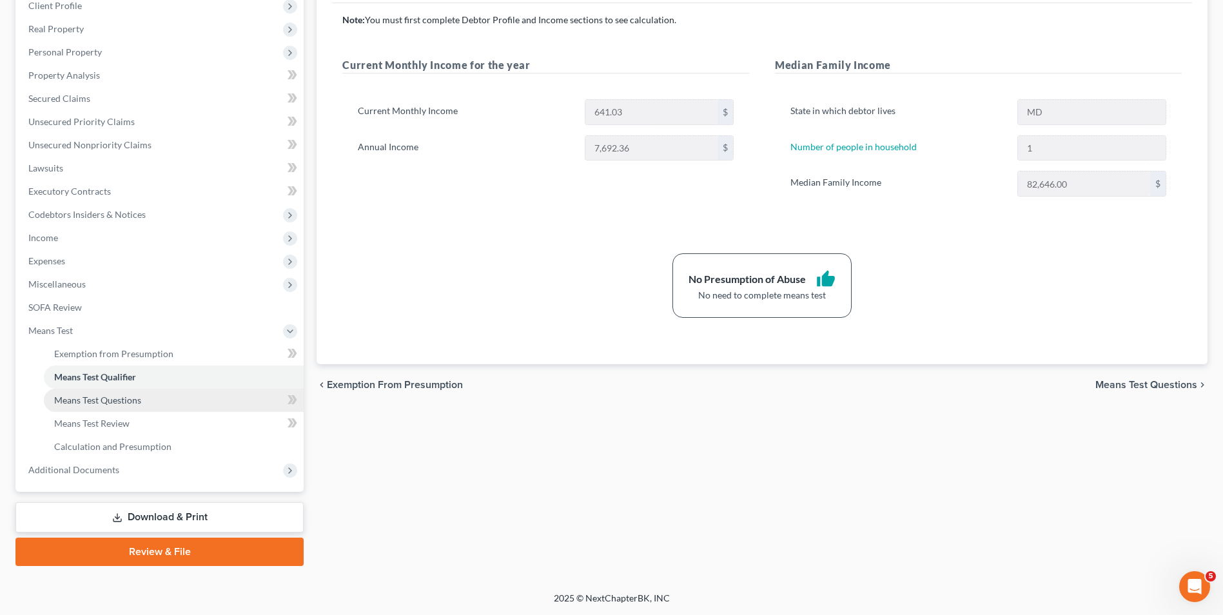
click at [121, 391] on link "Means Test Questions" at bounding box center [174, 400] width 260 height 23
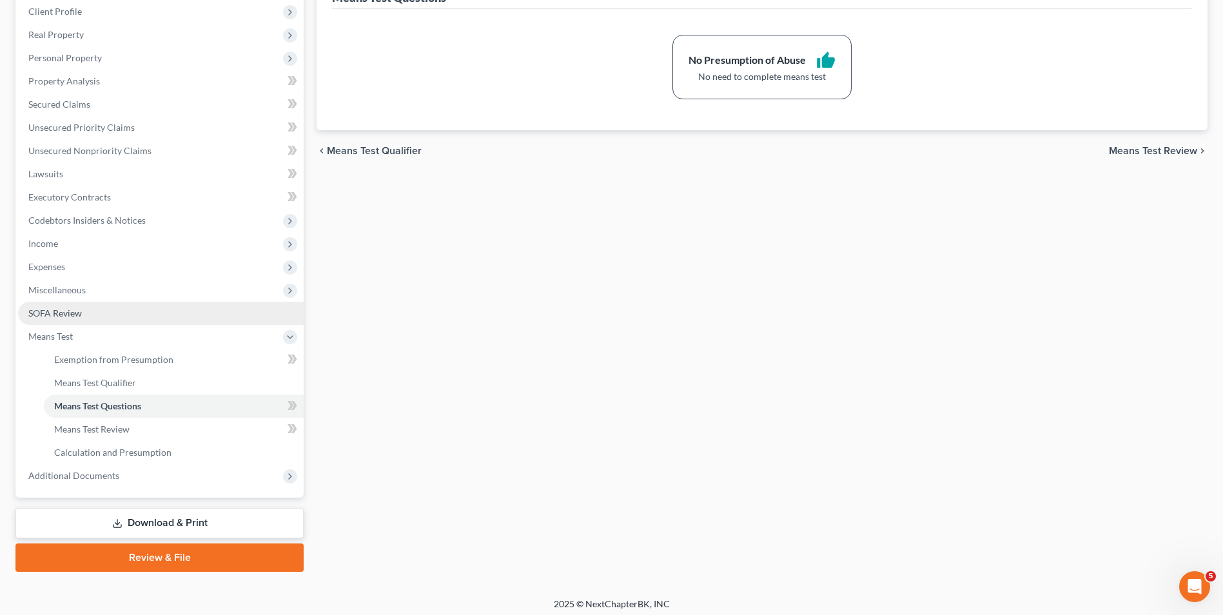
scroll to position [186, 0]
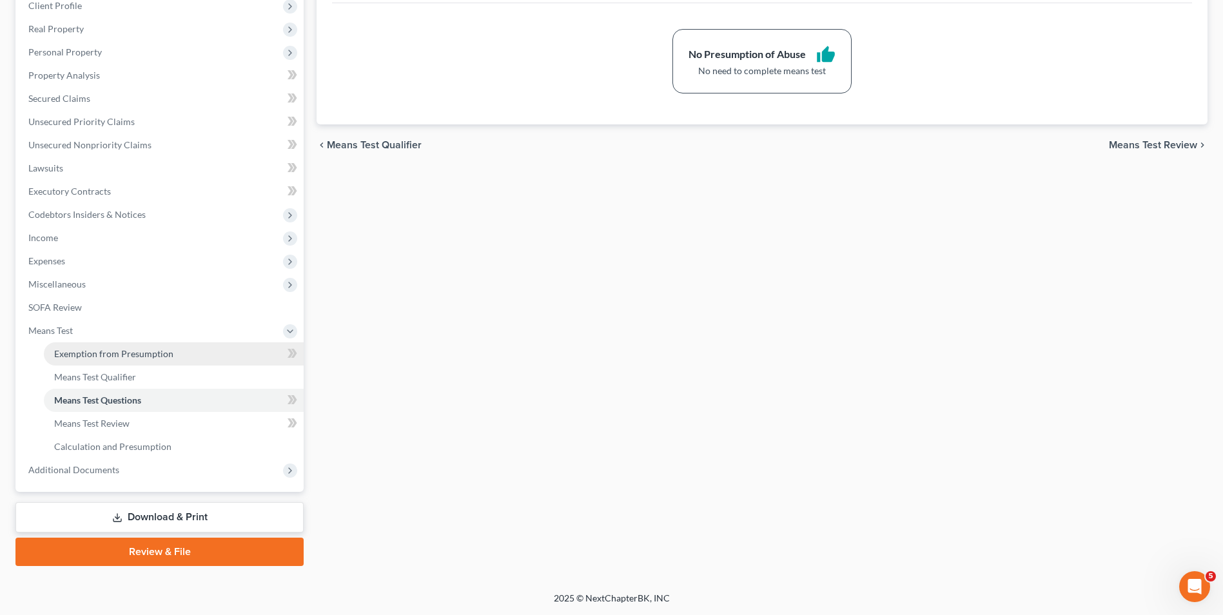
click at [115, 347] on link "Exemption from Presumption" at bounding box center [174, 353] width 260 height 23
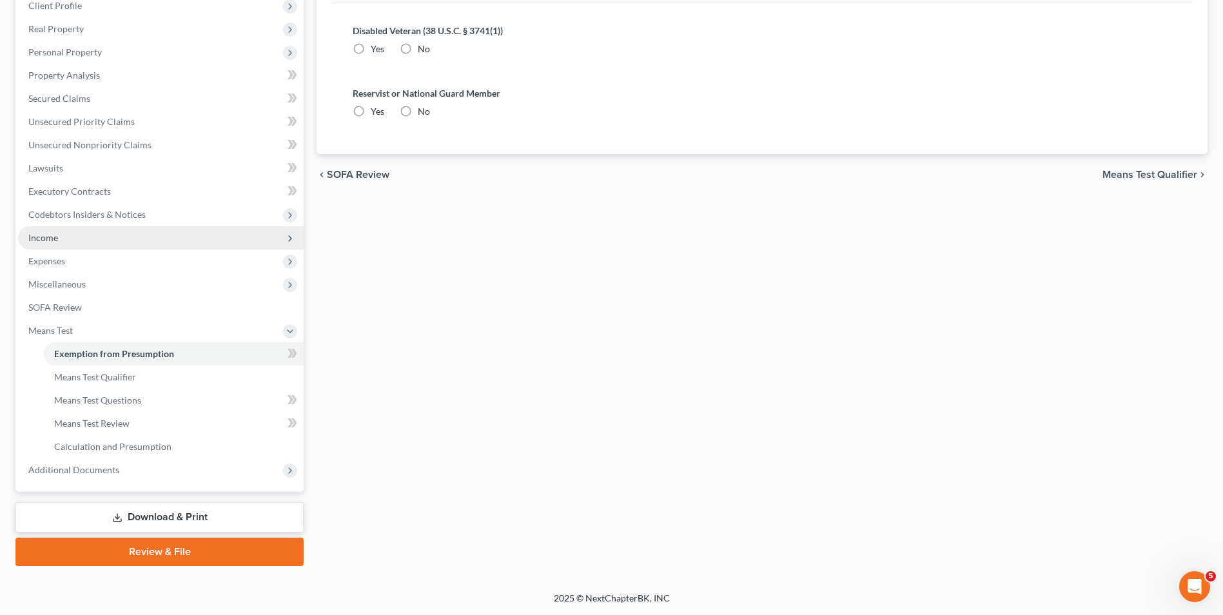
radio input "true"
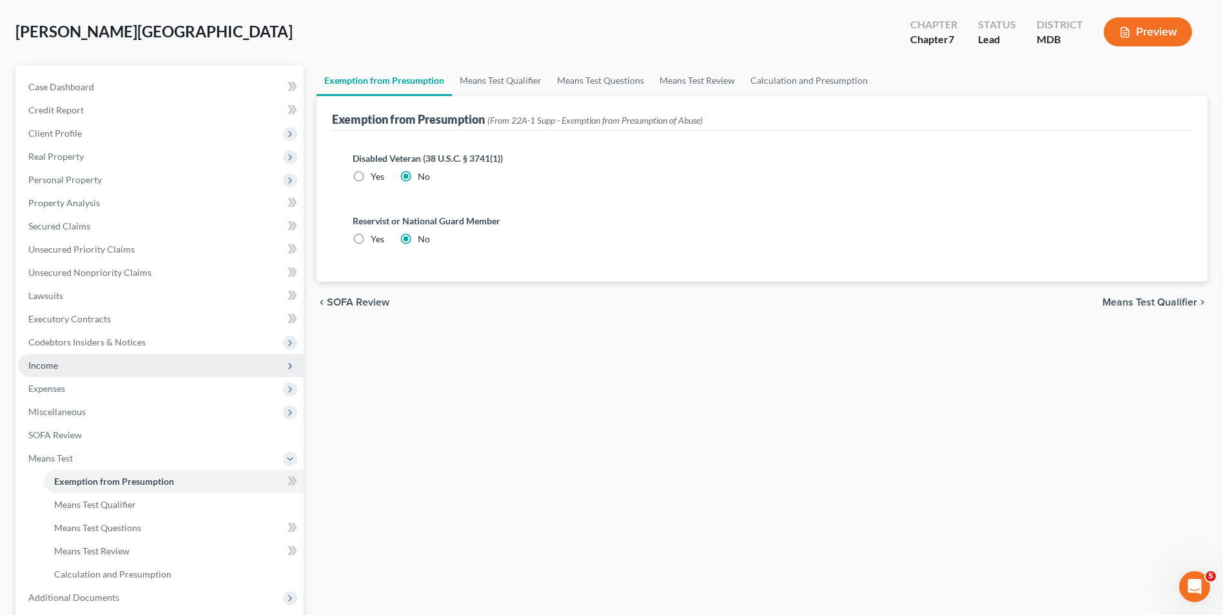
scroll to position [57, 0]
click at [88, 365] on span "Income" at bounding box center [161, 366] width 286 height 23
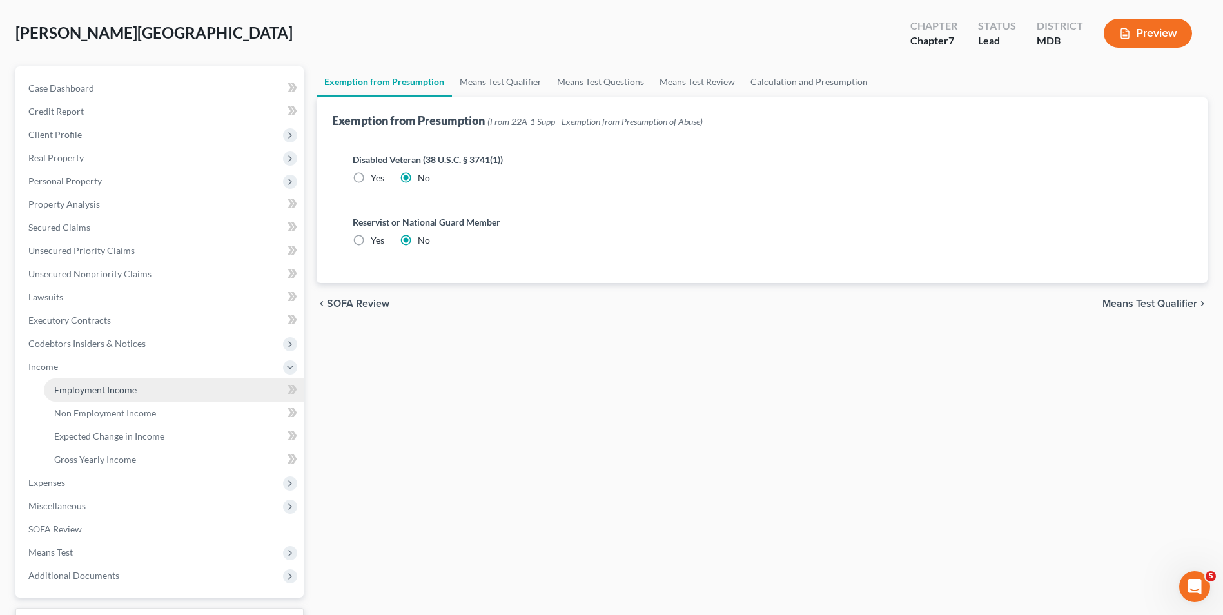
click at [110, 385] on span "Employment Income" at bounding box center [95, 389] width 83 height 11
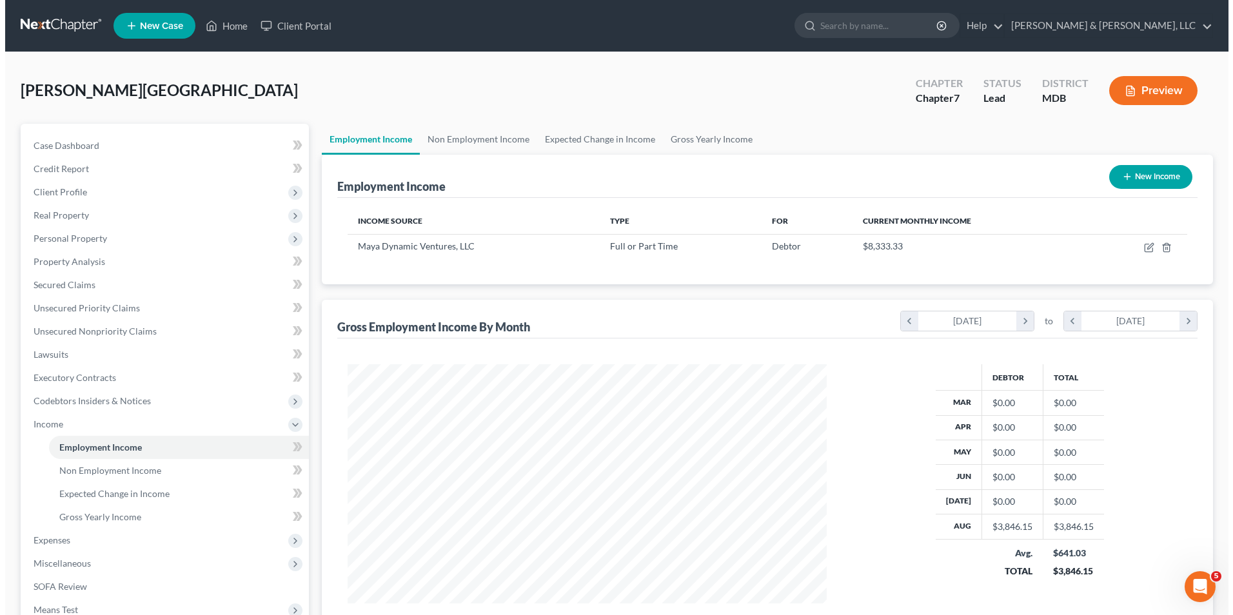
scroll to position [239, 504]
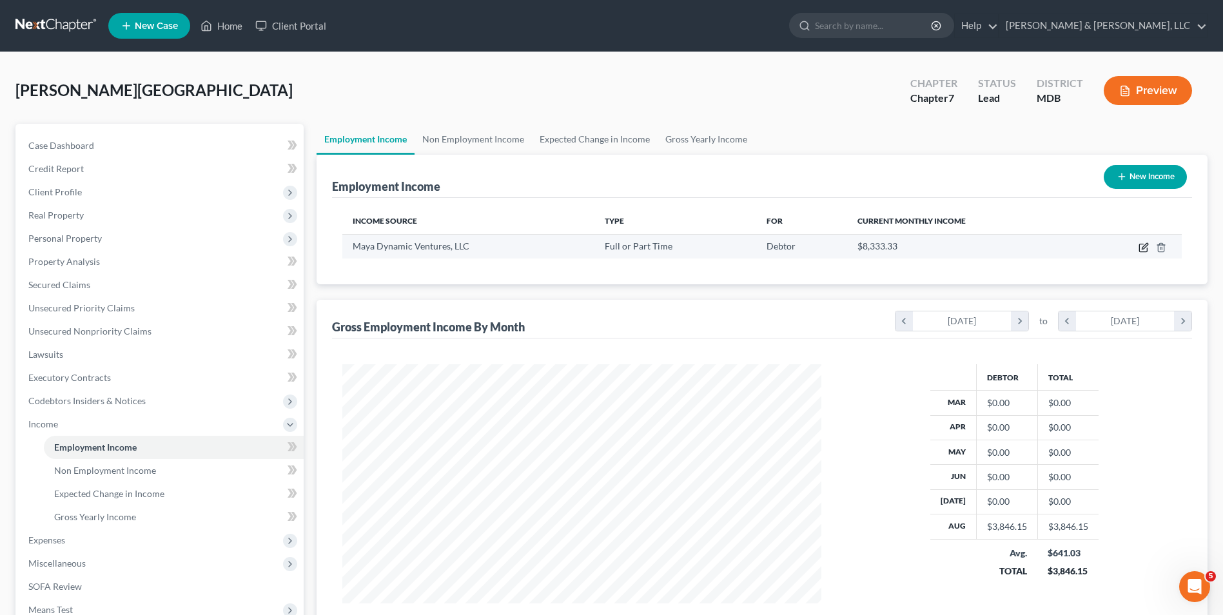
click at [1147, 252] on icon "button" at bounding box center [1143, 248] width 8 height 8
select select "0"
select select "21"
select select "2"
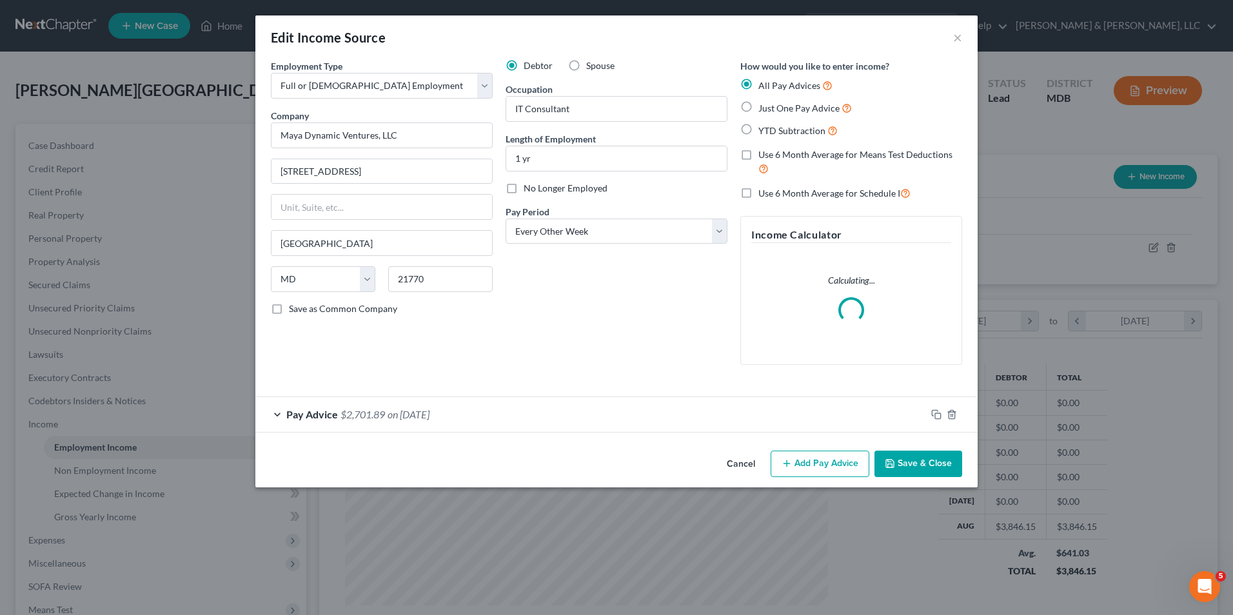
scroll to position [241, 509]
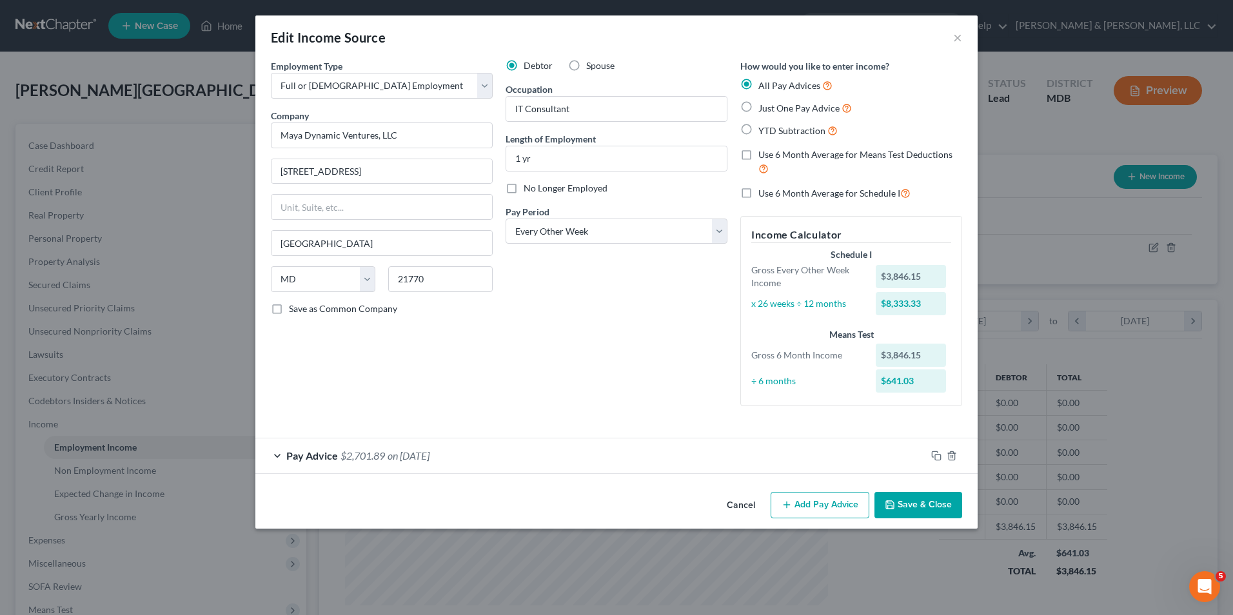
click at [758, 113] on label "Just One Pay Advice" at bounding box center [805, 108] width 94 height 15
click at [764, 109] on input "Just One Pay Advice" at bounding box center [768, 105] width 8 height 8
radio input "true"
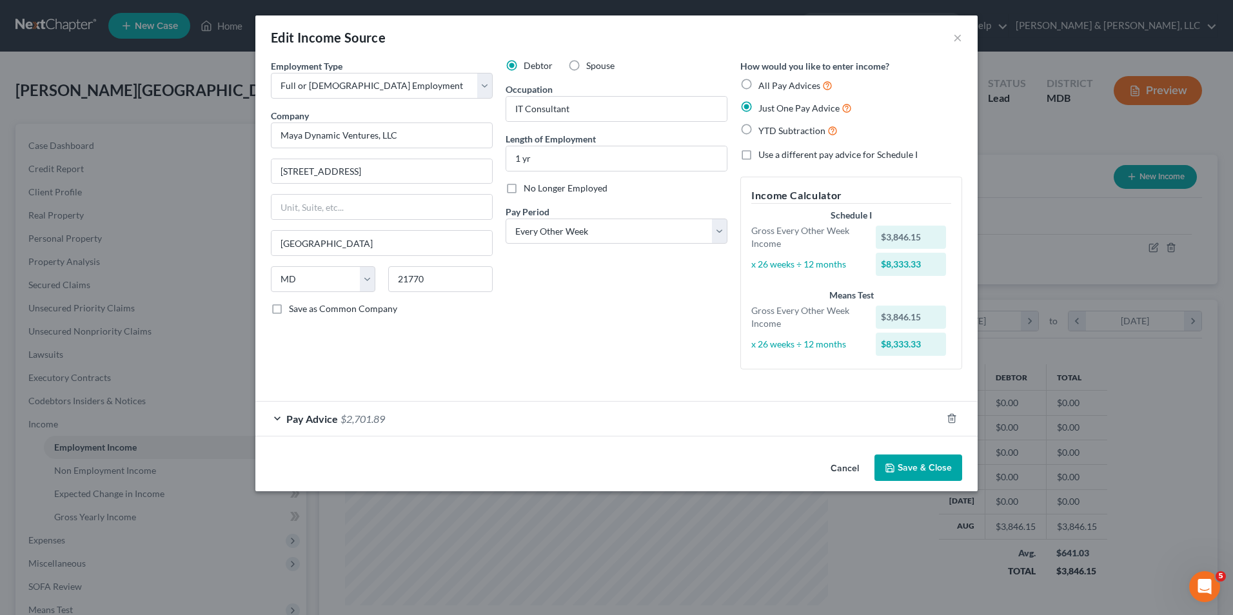
click at [276, 416] on div "Pay Advice $2,701.89" at bounding box center [598, 419] width 686 height 34
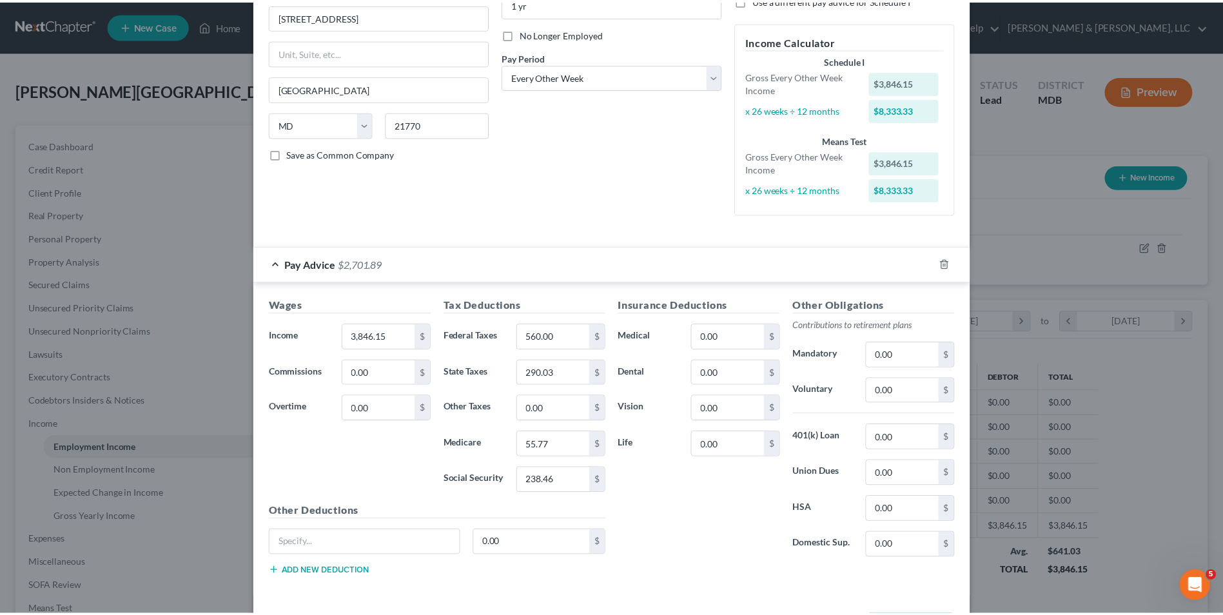
scroll to position [207, 0]
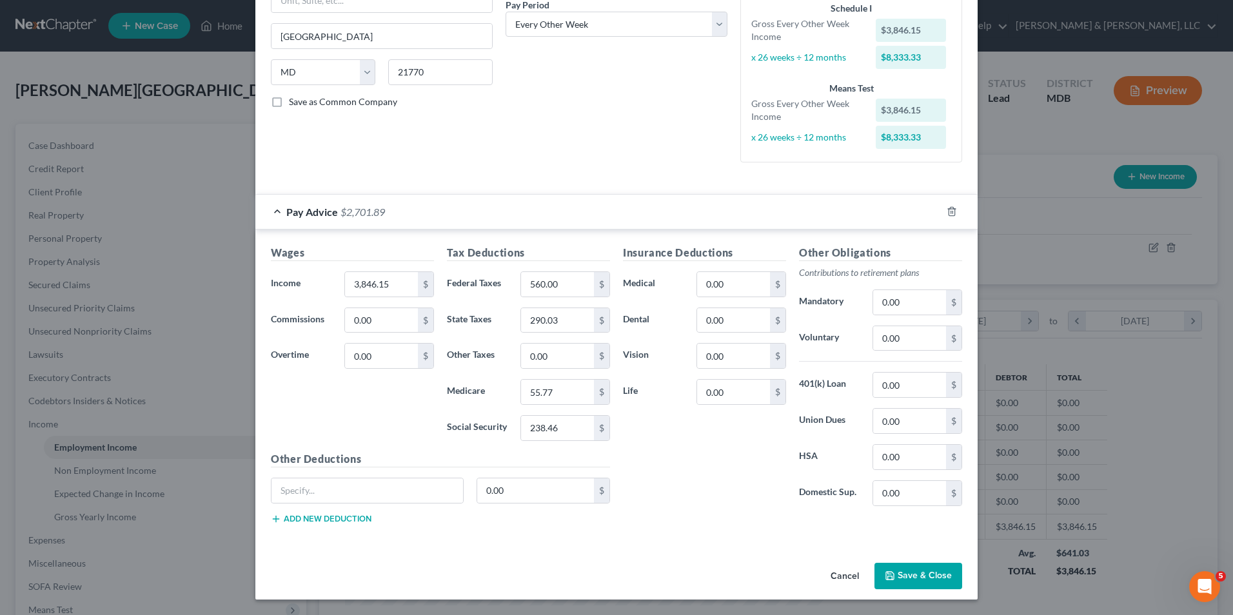
click at [898, 576] on button "Save & Close" at bounding box center [918, 576] width 88 height 27
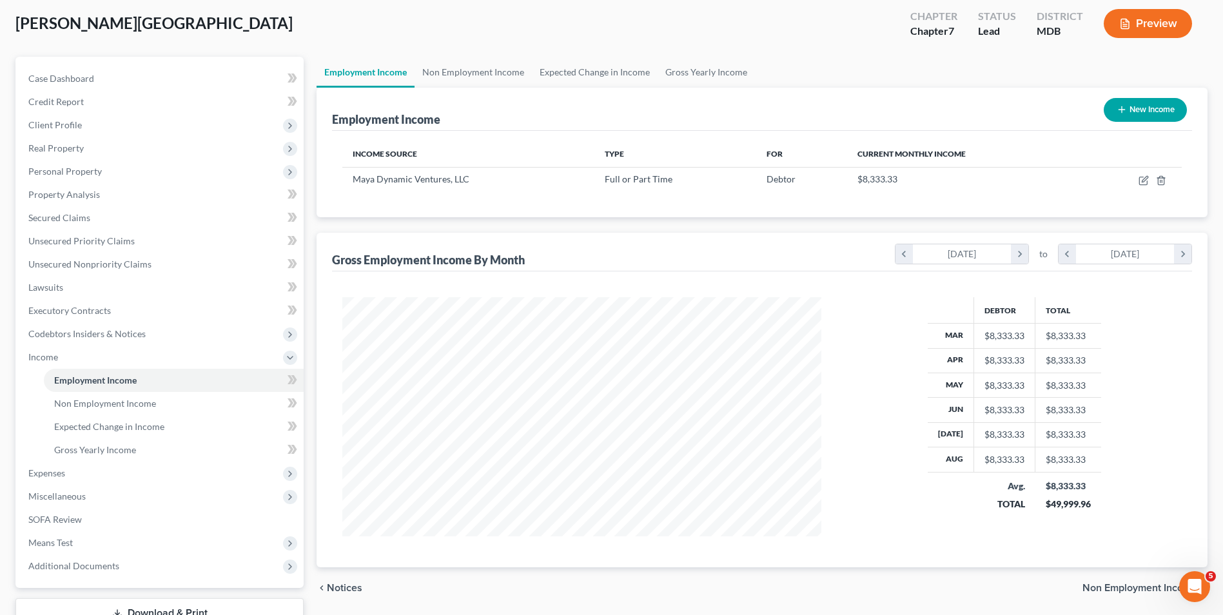
scroll to position [163, 0]
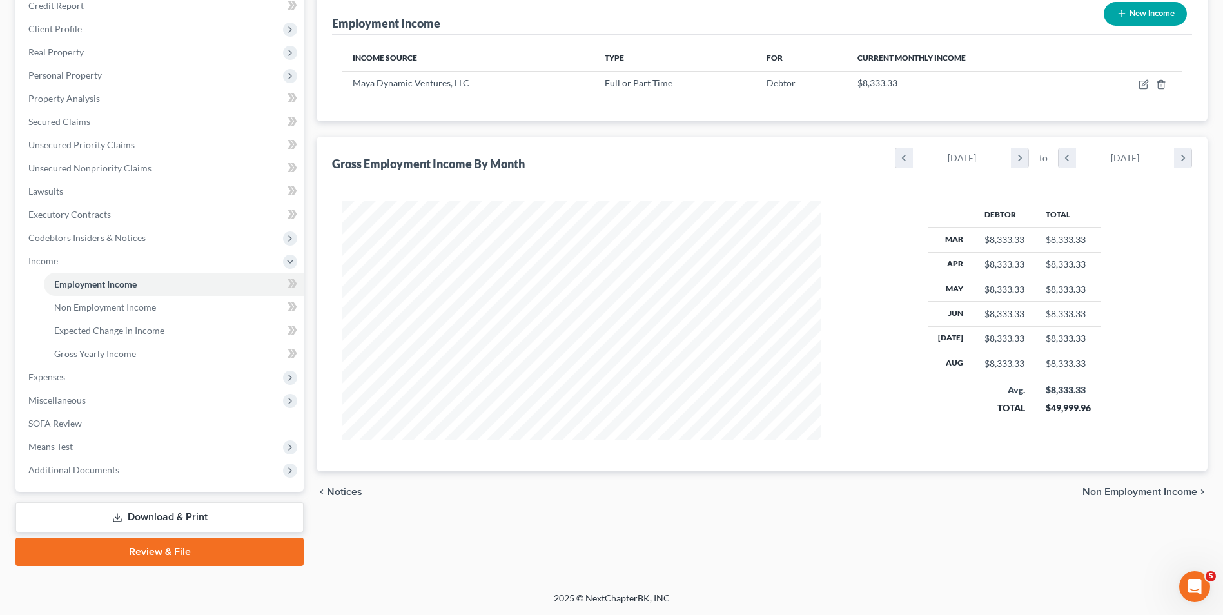
click at [1128, 488] on span "Non Employment Income" at bounding box center [1140, 492] width 115 height 10
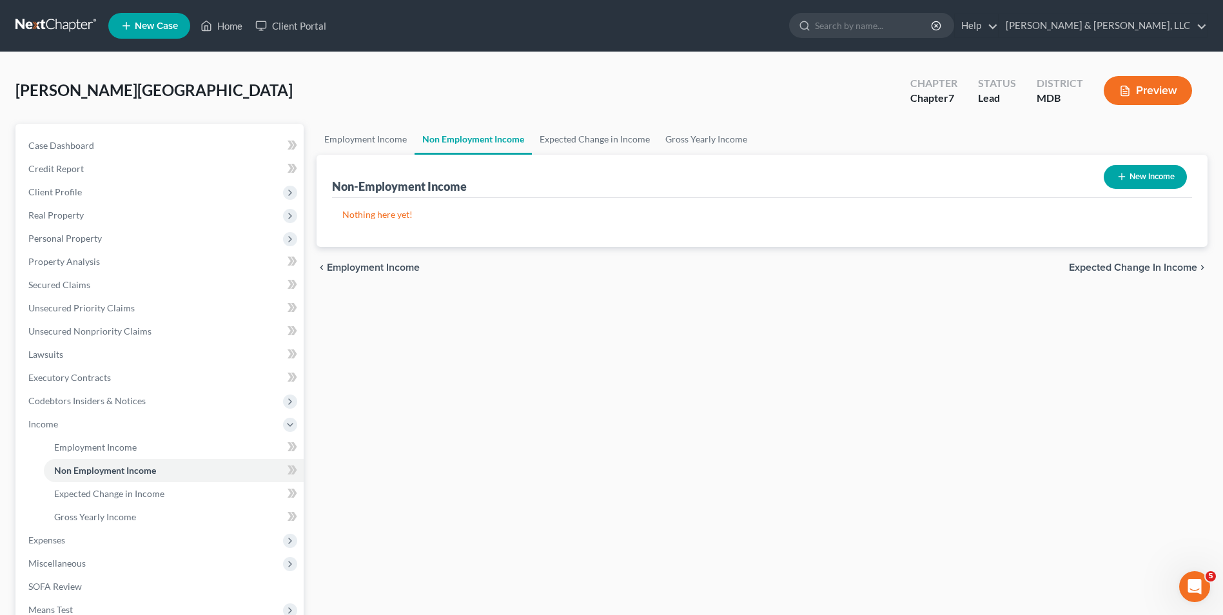
click at [1094, 266] on span "Expected Change in Income" at bounding box center [1133, 267] width 128 height 10
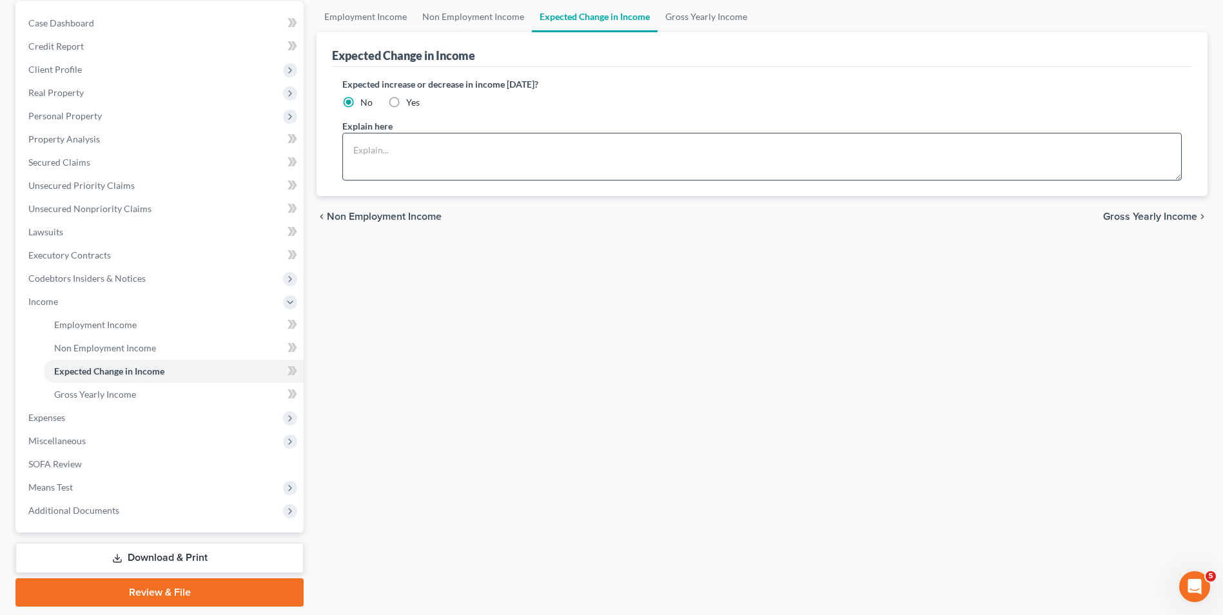
scroll to position [163, 0]
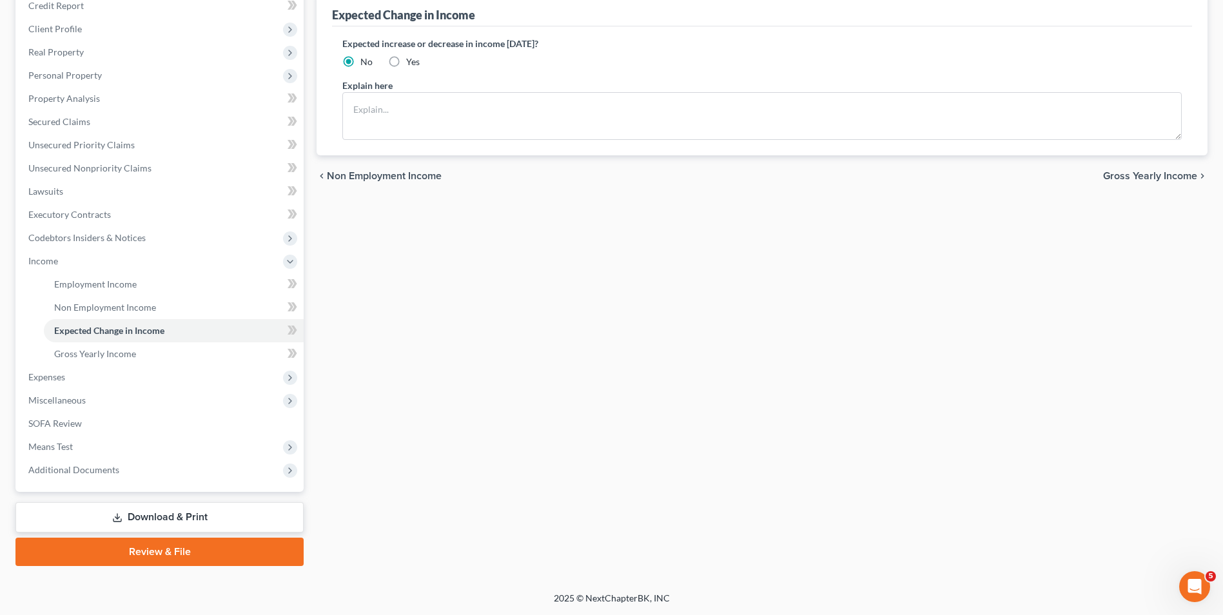
click at [1177, 171] on span "Gross Yearly Income" at bounding box center [1150, 176] width 94 height 10
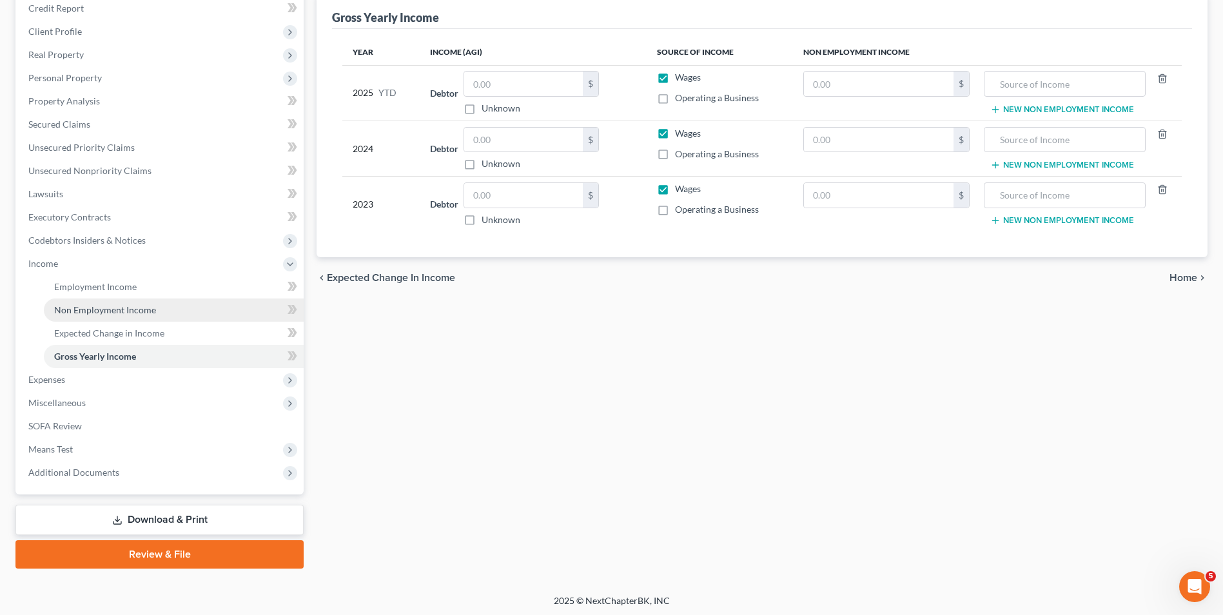
scroll to position [163, 0]
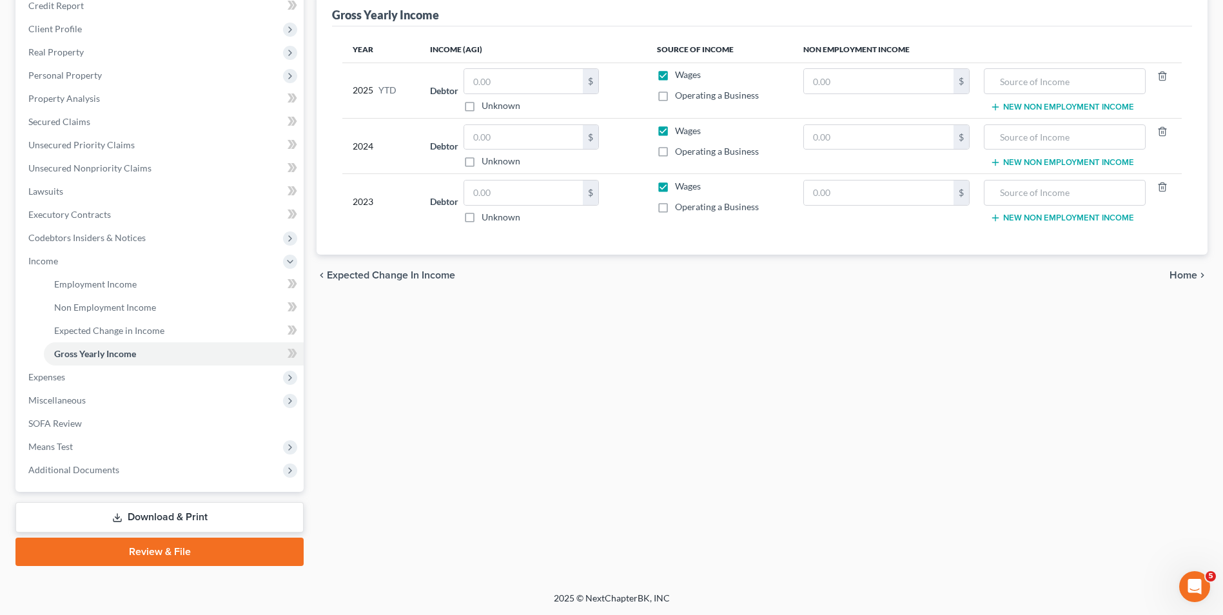
click at [124, 513] on link "Download & Print" at bounding box center [159, 517] width 288 height 30
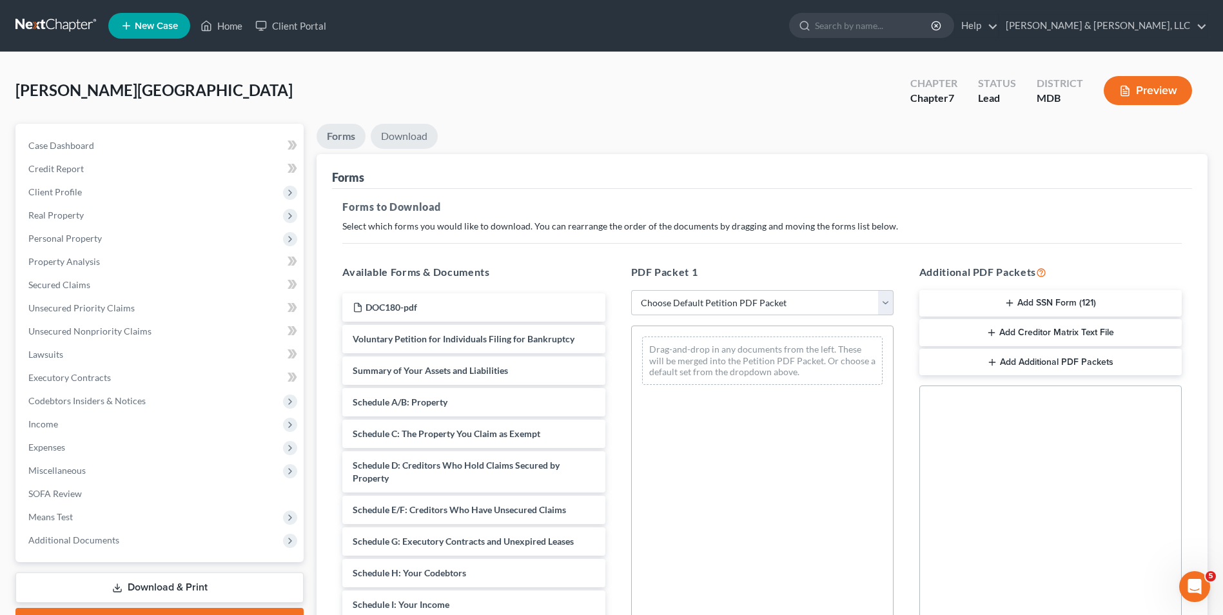
click at [409, 137] on link "Download" at bounding box center [404, 136] width 67 height 25
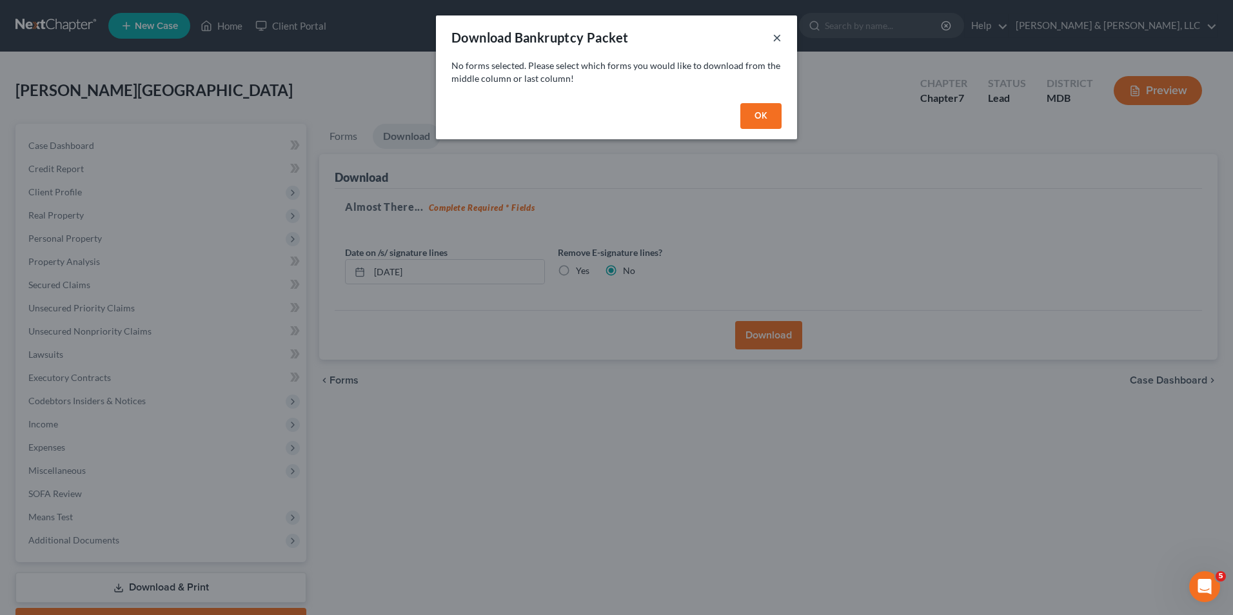
click at [776, 39] on button "×" at bounding box center [777, 37] width 9 height 15
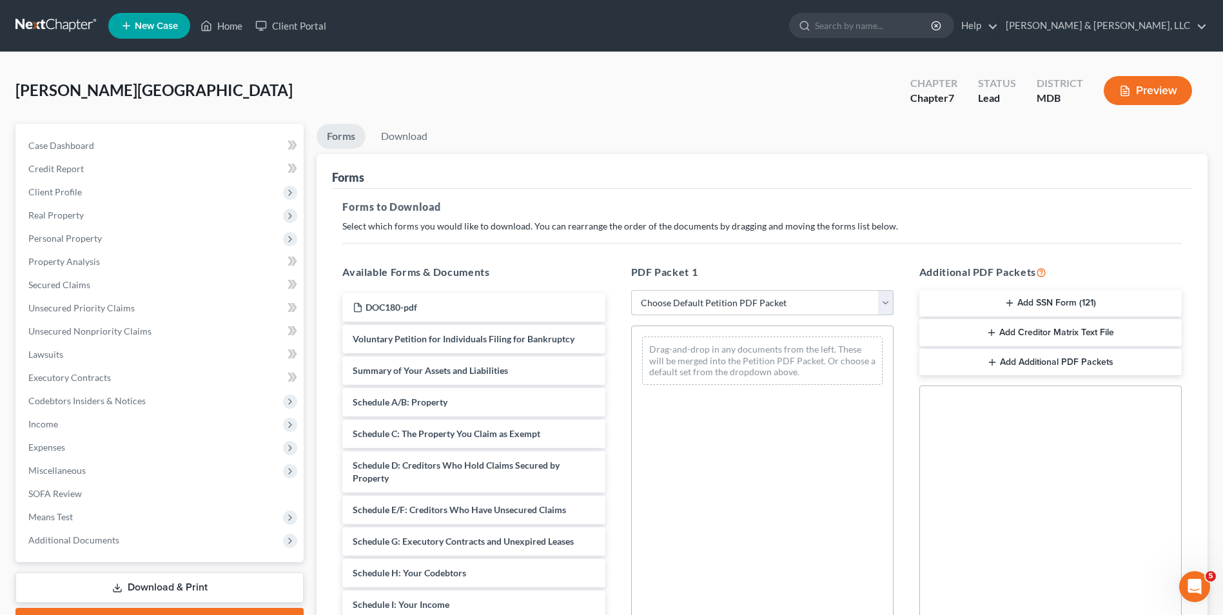
click at [842, 301] on select "Choose Default Petition PDF Packet Complete Bankruptcy Petition (all forms and …" at bounding box center [762, 303] width 262 height 26
select select "0"
click at [631, 290] on select "Choose Default Petition PDF Packet Complete Bankruptcy Petition (all forms and …" at bounding box center [762, 303] width 262 height 26
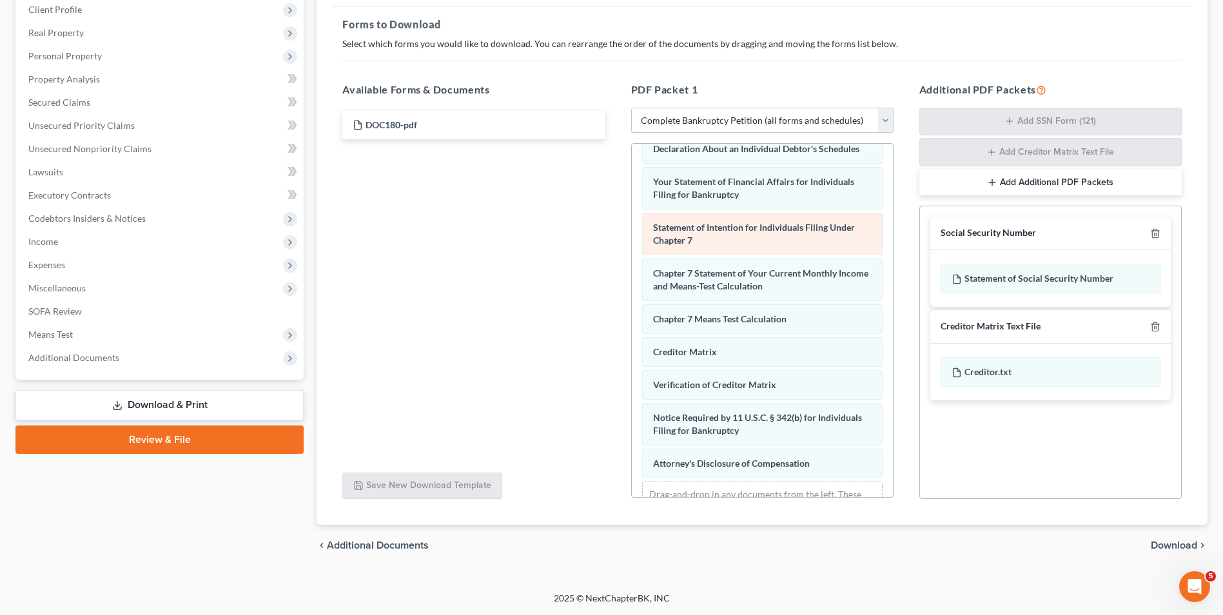
scroll to position [444, 0]
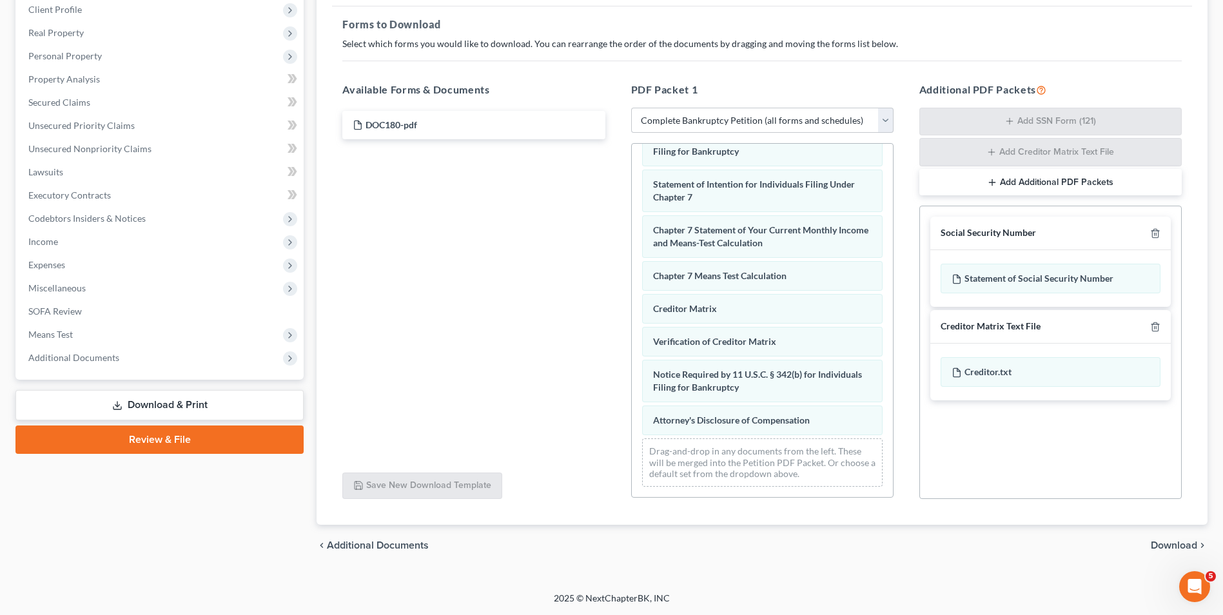
click at [1170, 540] on span "Download" at bounding box center [1174, 545] width 46 height 10
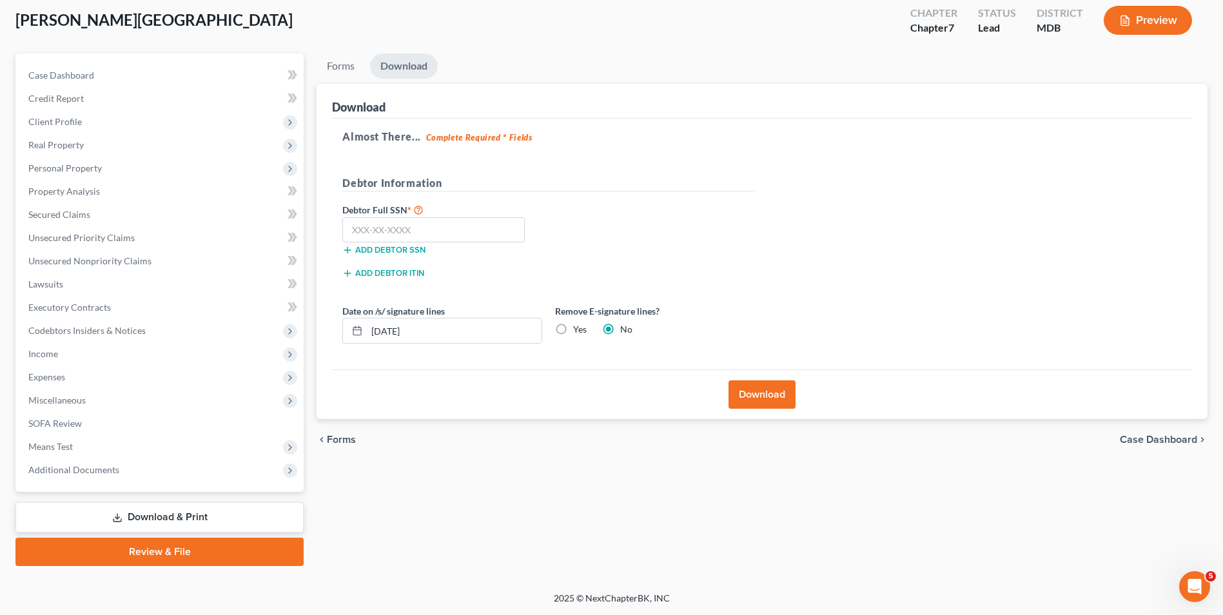
scroll to position [70, 0]
click at [463, 241] on input "text" at bounding box center [433, 230] width 182 height 26
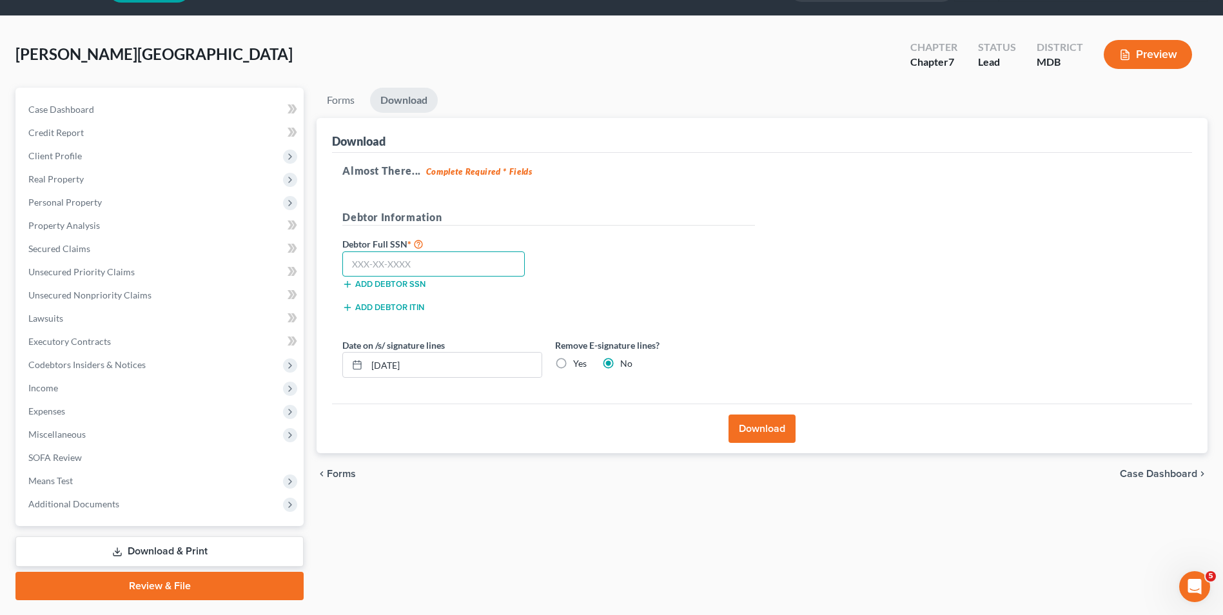
scroll to position [6, 0]
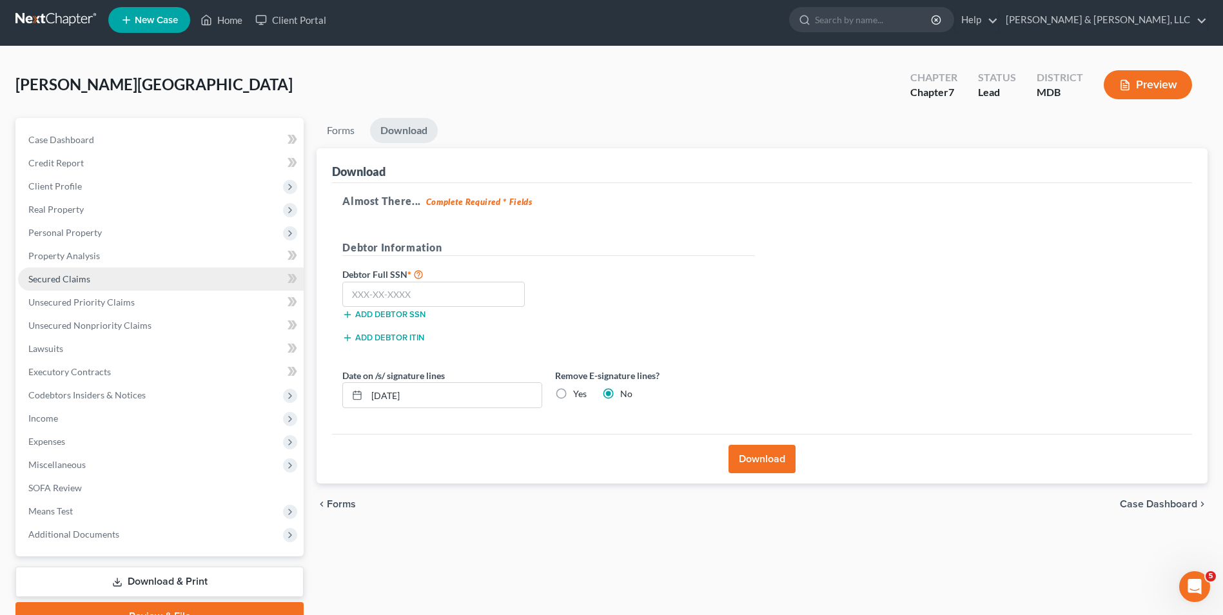
click at [138, 285] on link "Secured Claims" at bounding box center [161, 279] width 286 height 23
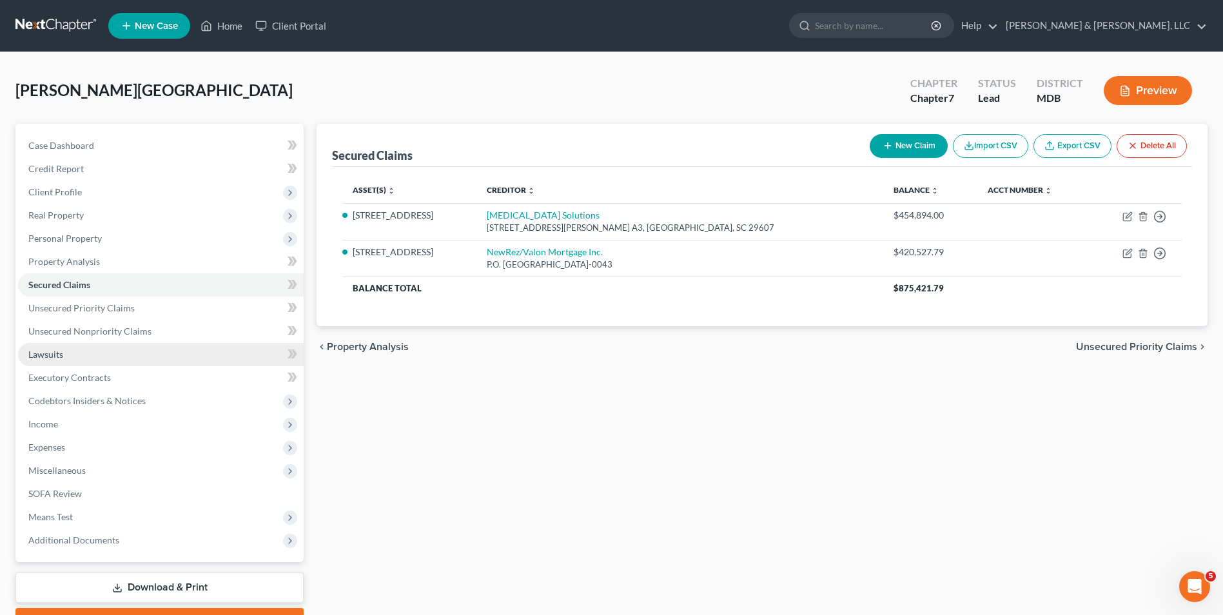
click at [155, 355] on link "Lawsuits" at bounding box center [161, 354] width 286 height 23
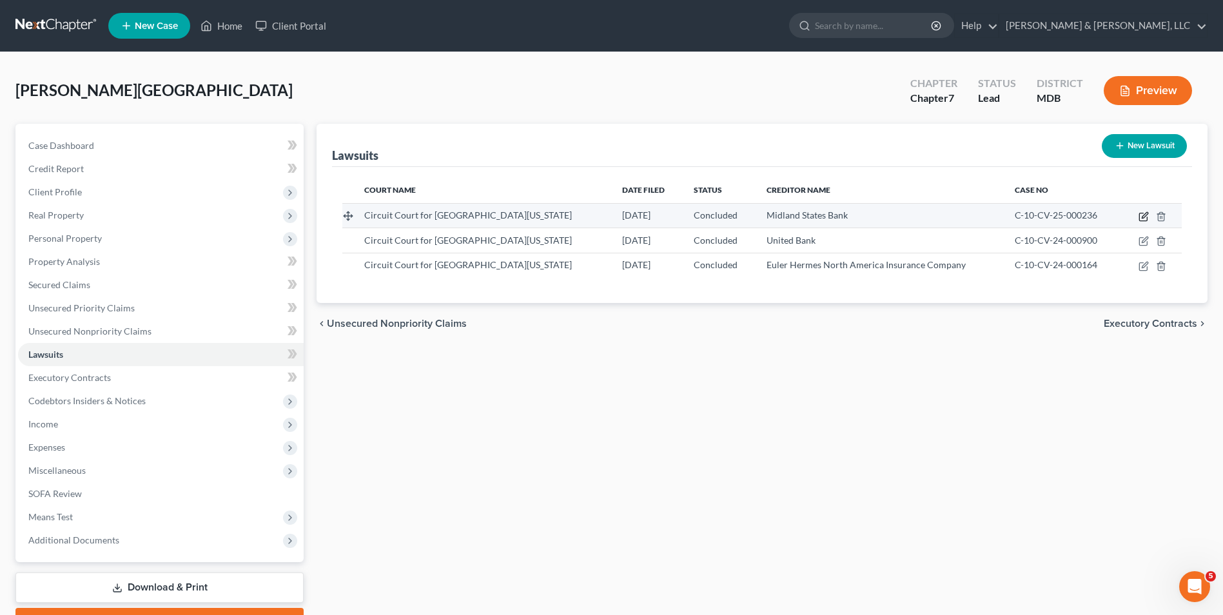
click at [1147, 220] on icon "button" at bounding box center [1144, 217] width 10 height 10
select select "21"
select select "2"
select select "4"
select select "26"
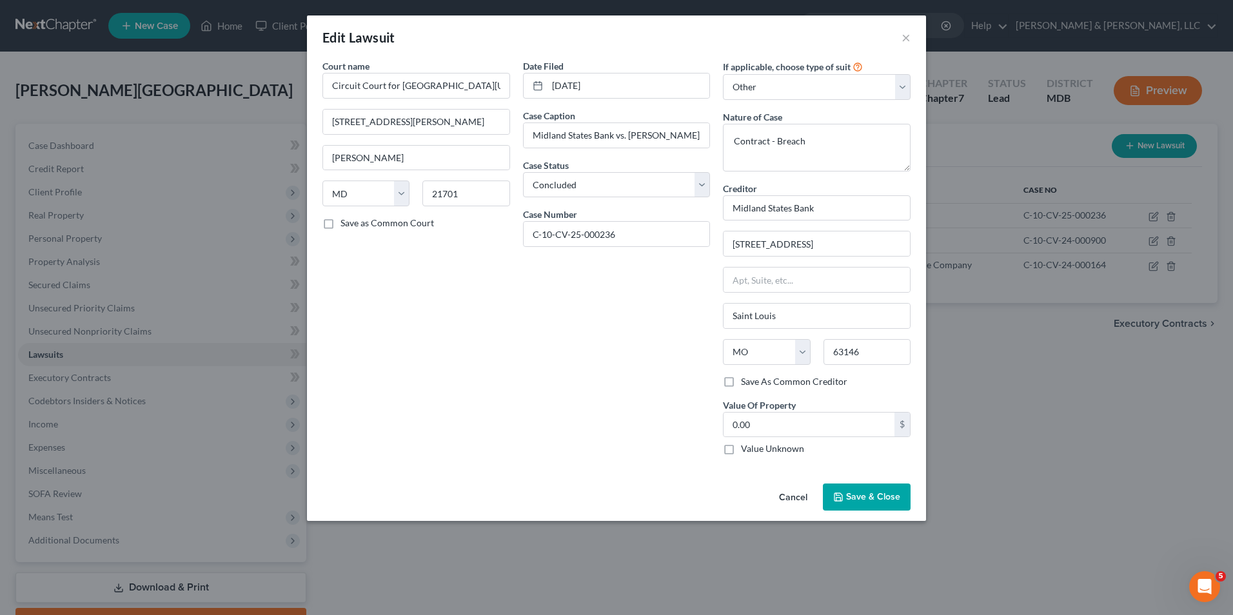
click at [840, 488] on button "Save & Close" at bounding box center [867, 497] width 88 height 27
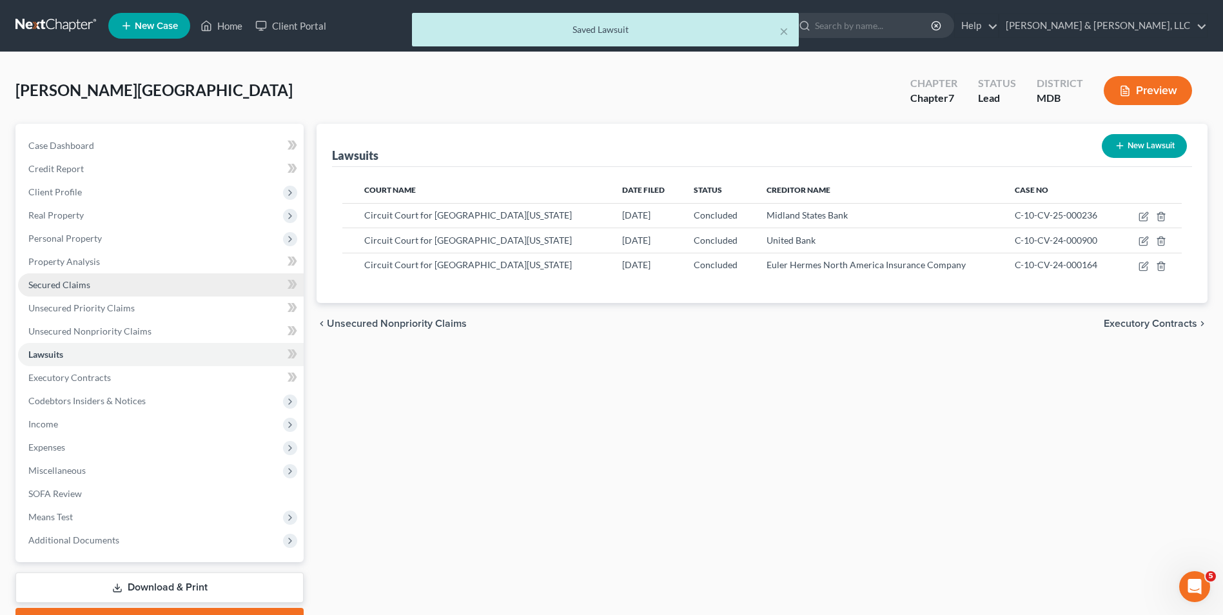
click at [141, 289] on link "Secured Claims" at bounding box center [161, 284] width 286 height 23
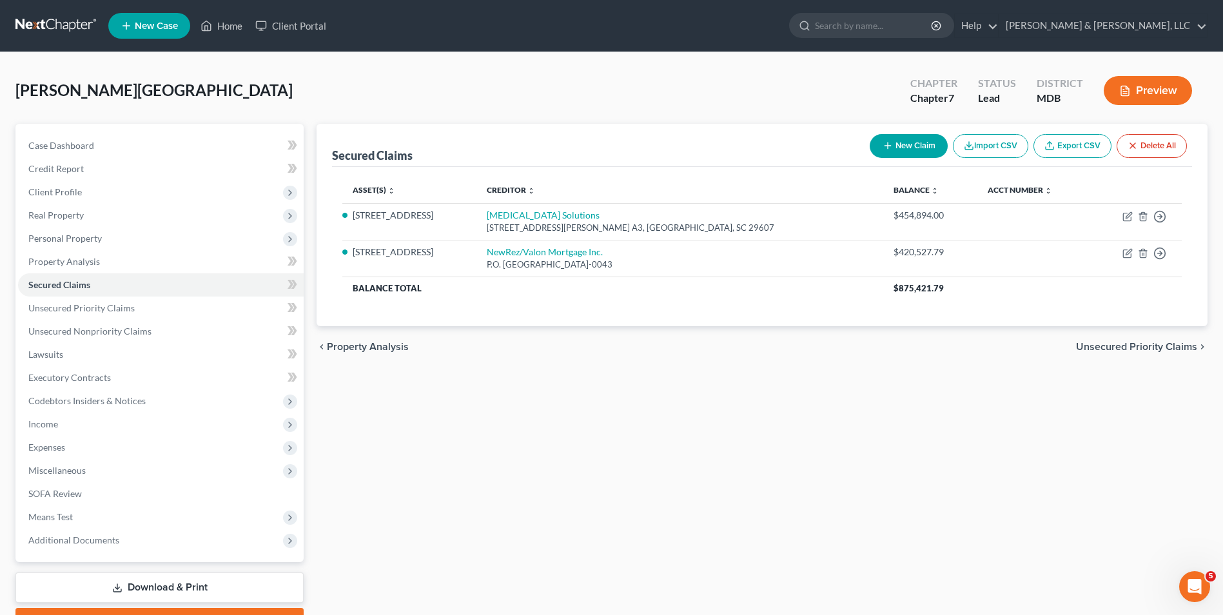
click at [903, 141] on button "New Claim" at bounding box center [909, 146] width 78 height 24
select select "0"
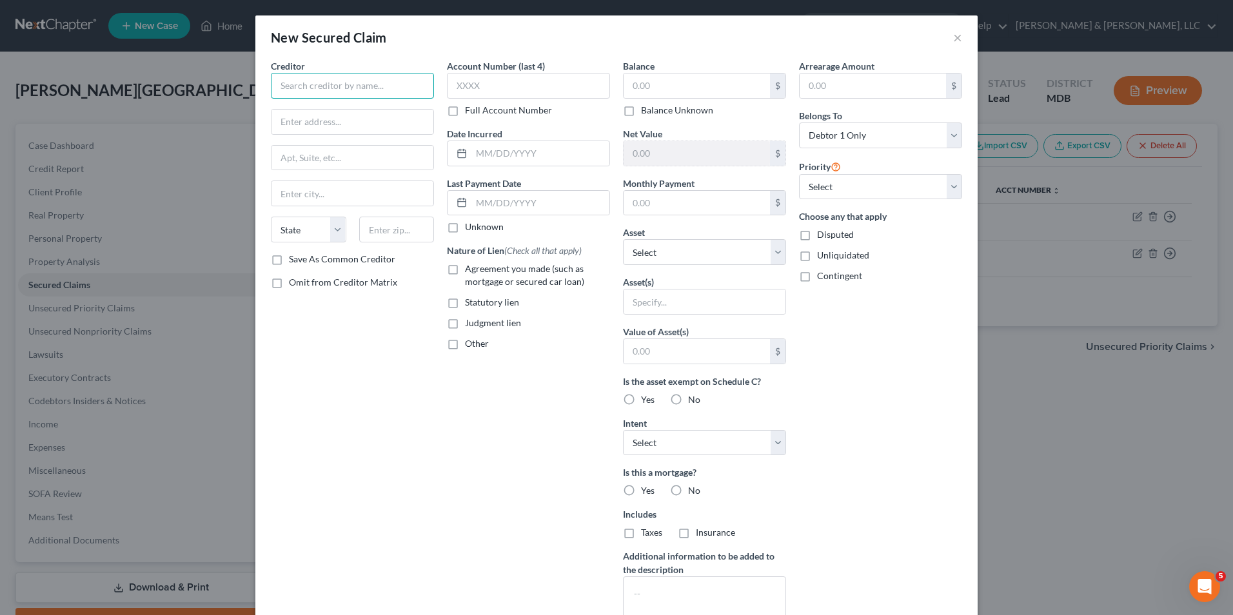
click at [284, 94] on input "text" at bounding box center [352, 86] width 163 height 26
type input "Midland States Bank"
type input "[STREET_ADDRESS]"
type input "[GEOGRAPHIC_DATA][PERSON_NAME]"
click at [330, 231] on select "State [US_STATE] AK AR AZ CA CO CT DE DC [GEOGRAPHIC_DATA] [GEOGRAPHIC_DATA] GU…" at bounding box center [308, 230] width 75 height 26
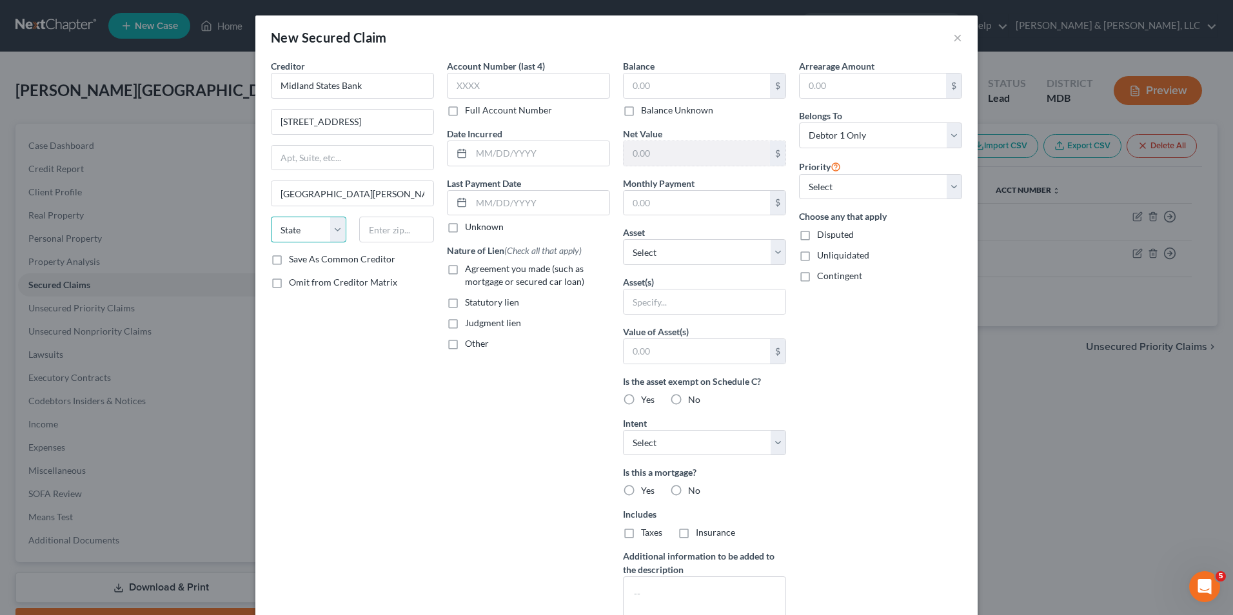
select select "26"
click at [271, 217] on select "State [US_STATE] AK AR AZ CA CO CT DE DC [GEOGRAPHIC_DATA] [GEOGRAPHIC_DATA] GU…" at bounding box center [308, 230] width 75 height 26
click at [391, 233] on input "text" at bounding box center [396, 230] width 75 height 26
type input "63146"
type input "Saint Louis"
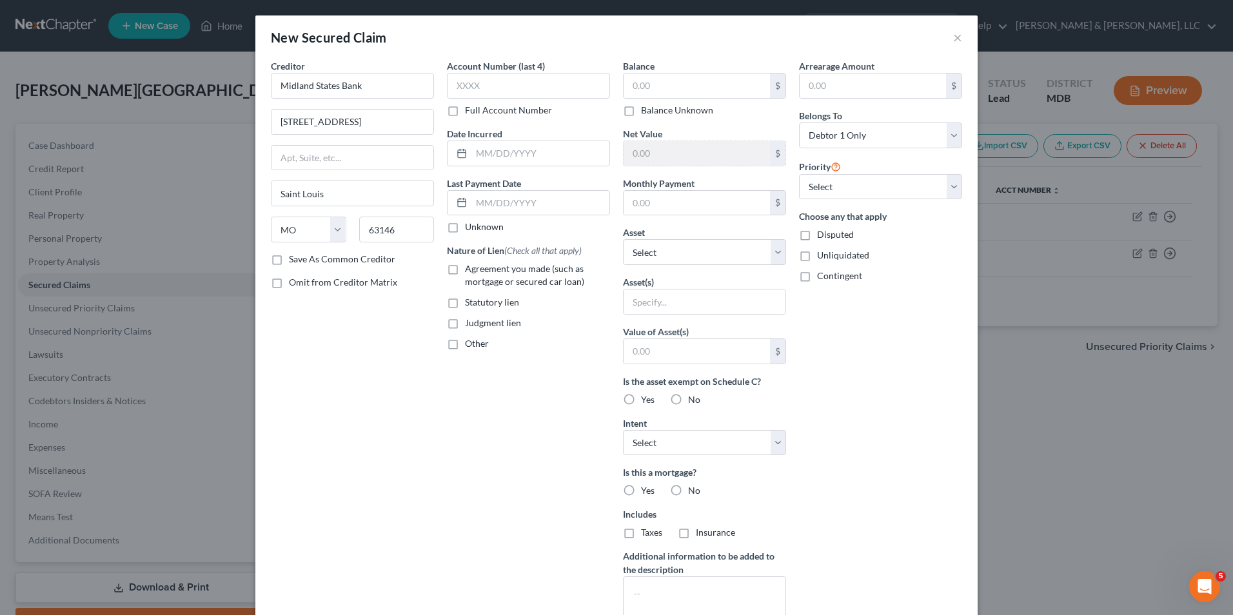
click at [713, 48] on div "New Secured Claim ×" at bounding box center [616, 37] width 722 height 44
click at [466, 159] on div at bounding box center [460, 153] width 24 height 25
click at [471, 157] on input "text" at bounding box center [540, 153] width 138 height 25
click at [630, 90] on input "text" at bounding box center [697, 86] width 146 height 25
type input "87,497.39"
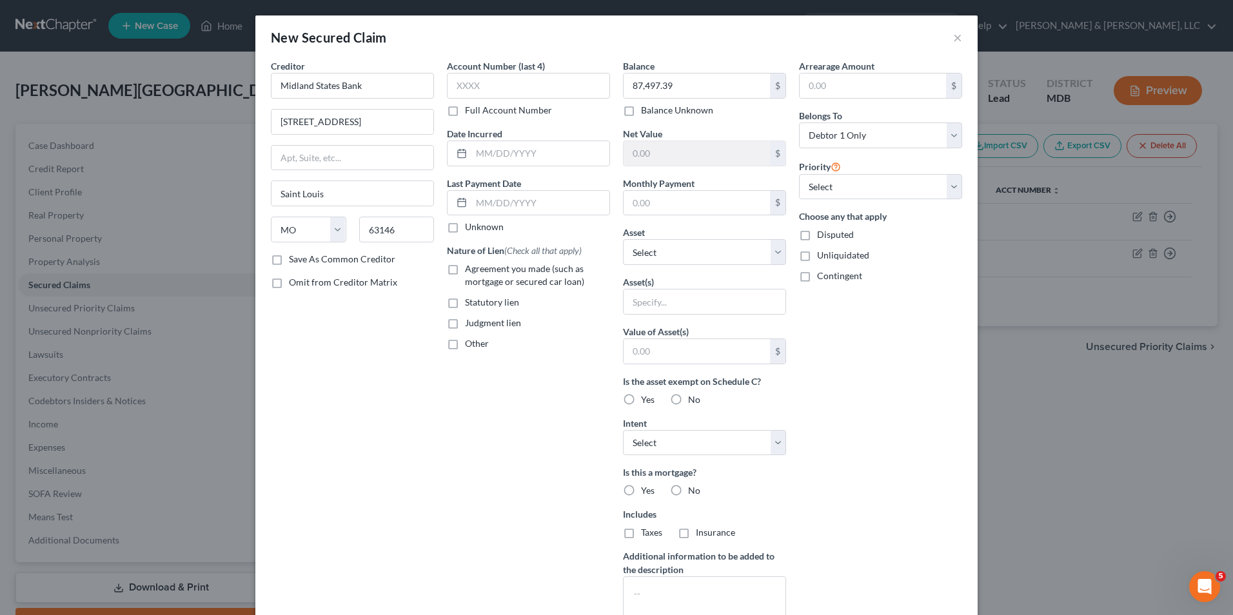
click at [465, 325] on label "Judgment lien" at bounding box center [493, 323] width 56 height 13
click at [470, 325] on input "Judgment lien" at bounding box center [474, 321] width 8 height 8
checkbox input "true"
click at [665, 305] on input "text" at bounding box center [705, 302] width 162 height 25
click at [658, 304] on input "General lien" at bounding box center [705, 302] width 162 height 25
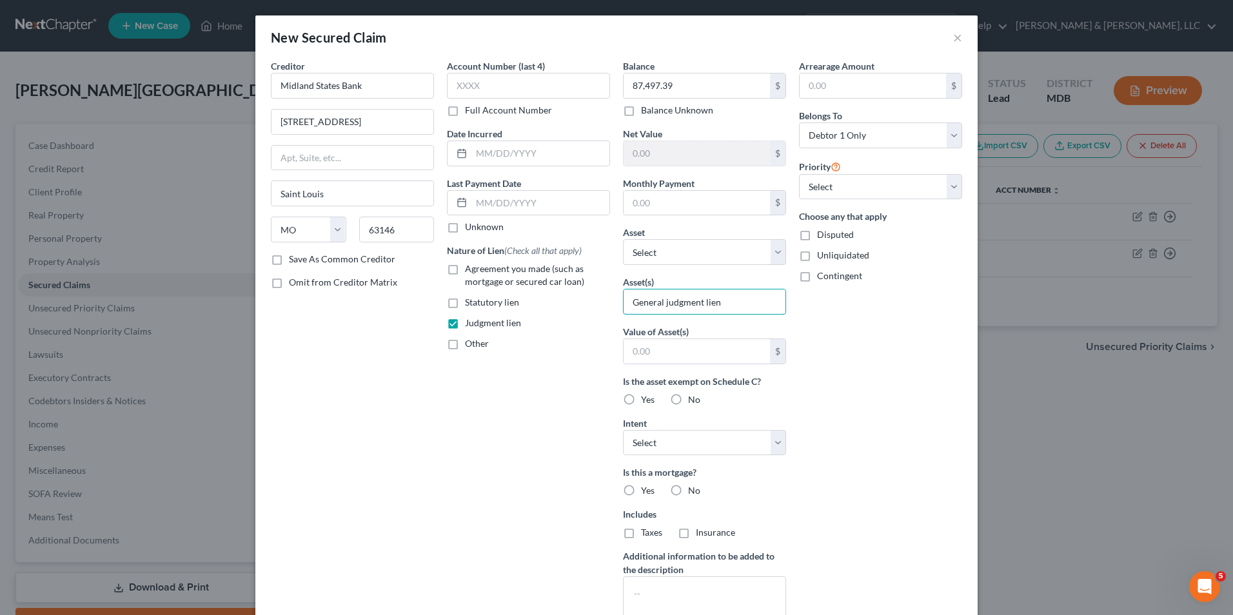
type input "General judgment lien"
click at [641, 397] on label "Yes" at bounding box center [648, 399] width 14 height 13
click at [646, 397] on input "Yes" at bounding box center [650, 397] width 8 height 8
radio input "true"
click at [770, 440] on select "Select Surrender Redeem Reaffirm Avoid Other" at bounding box center [704, 443] width 163 height 26
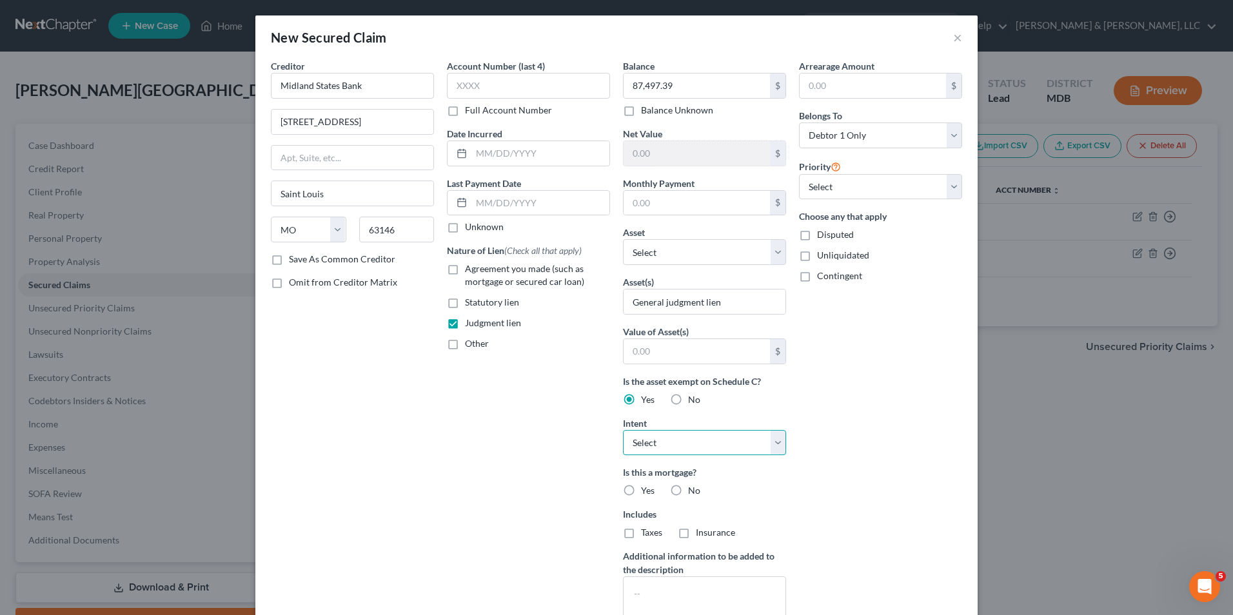
select select "3"
click at [623, 430] on select "Select Surrender Redeem Reaffirm Avoid Other" at bounding box center [704, 443] width 163 height 26
click at [624, 308] on input "General judgment lien" at bounding box center [705, 302] width 162 height 25
type input "n"
type input "Residence"
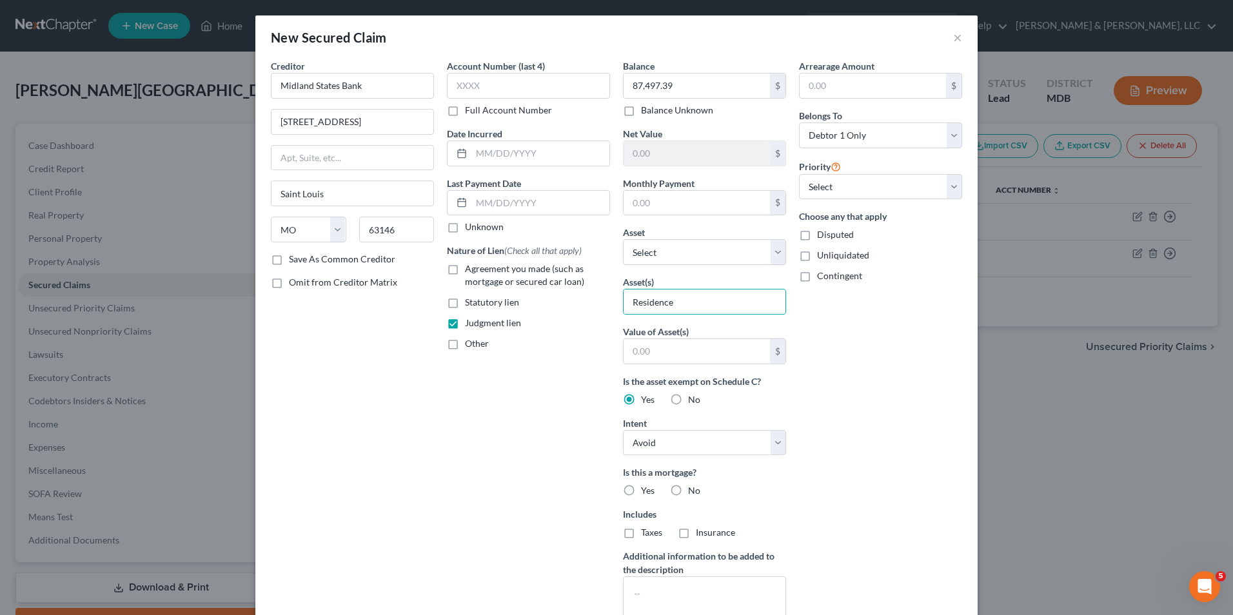
click at [579, 362] on div "Account Number (last 4) Full Account Number Date Incurred Last Payment Date Unk…" at bounding box center [528, 346] width 176 height 575
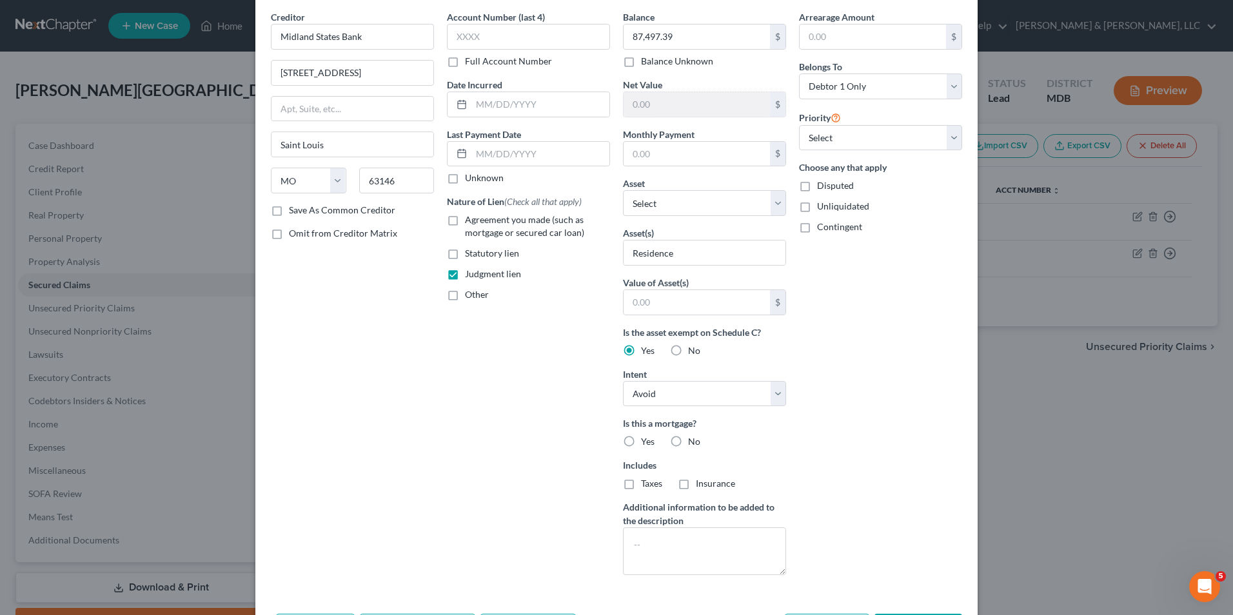
scroll to position [101, 0]
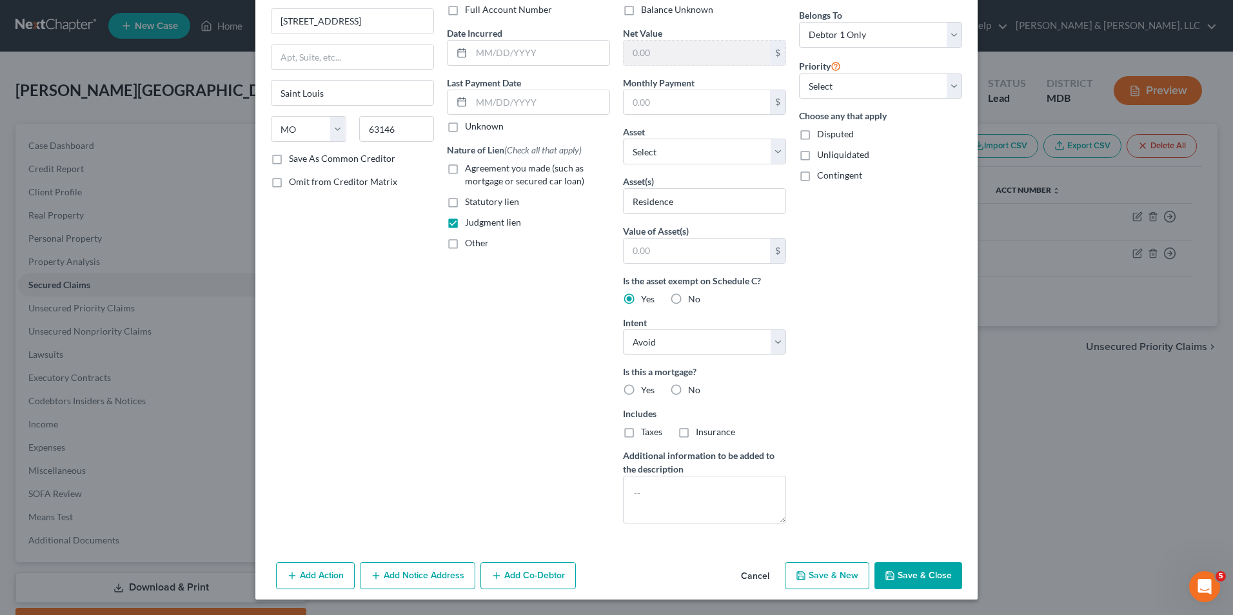
click at [688, 389] on label "No" at bounding box center [694, 390] width 12 height 13
click at [693, 389] on input "No" at bounding box center [697, 388] width 8 height 8
radio input "true"
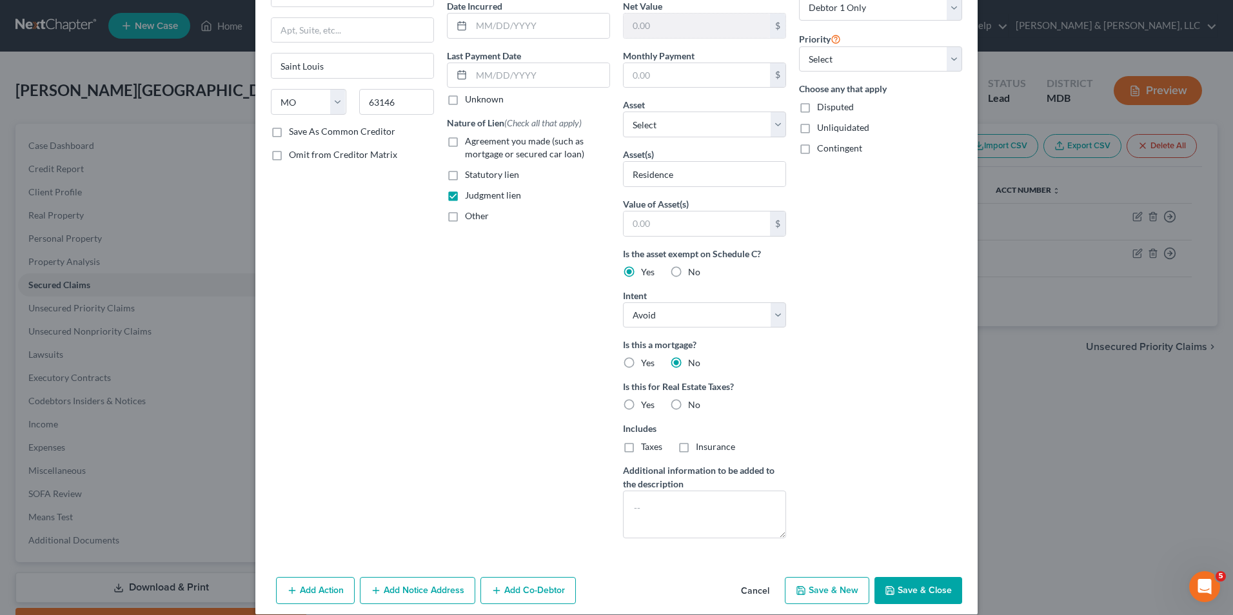
scroll to position [143, 0]
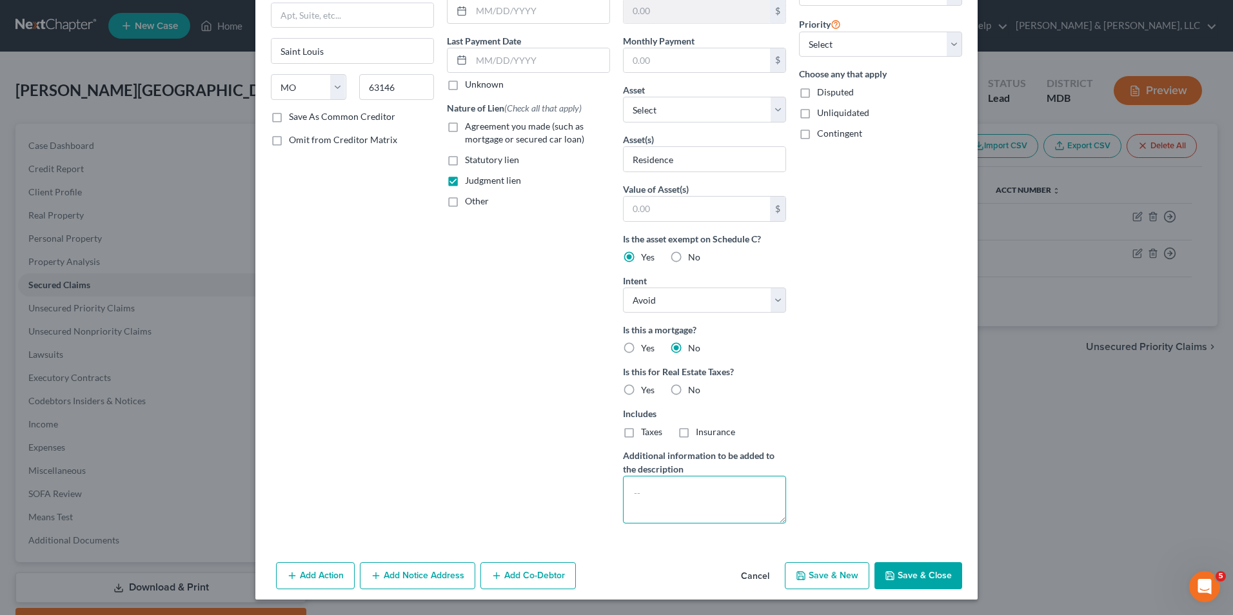
click at [633, 494] on textarea at bounding box center [704, 500] width 163 height 48
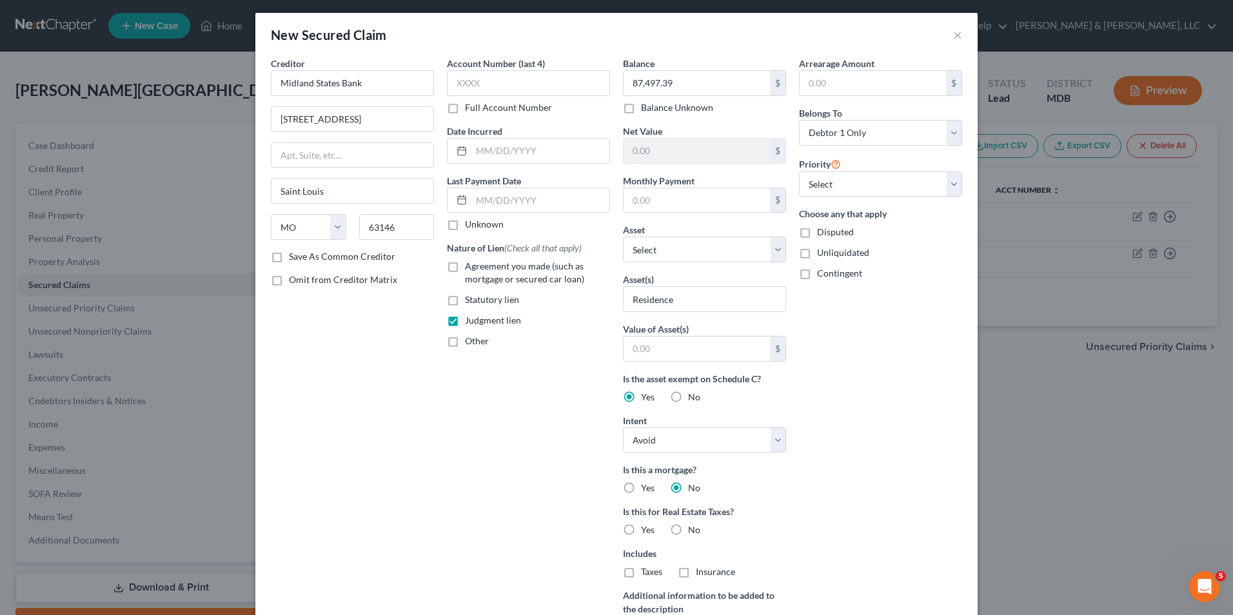
scroll to position [0, 0]
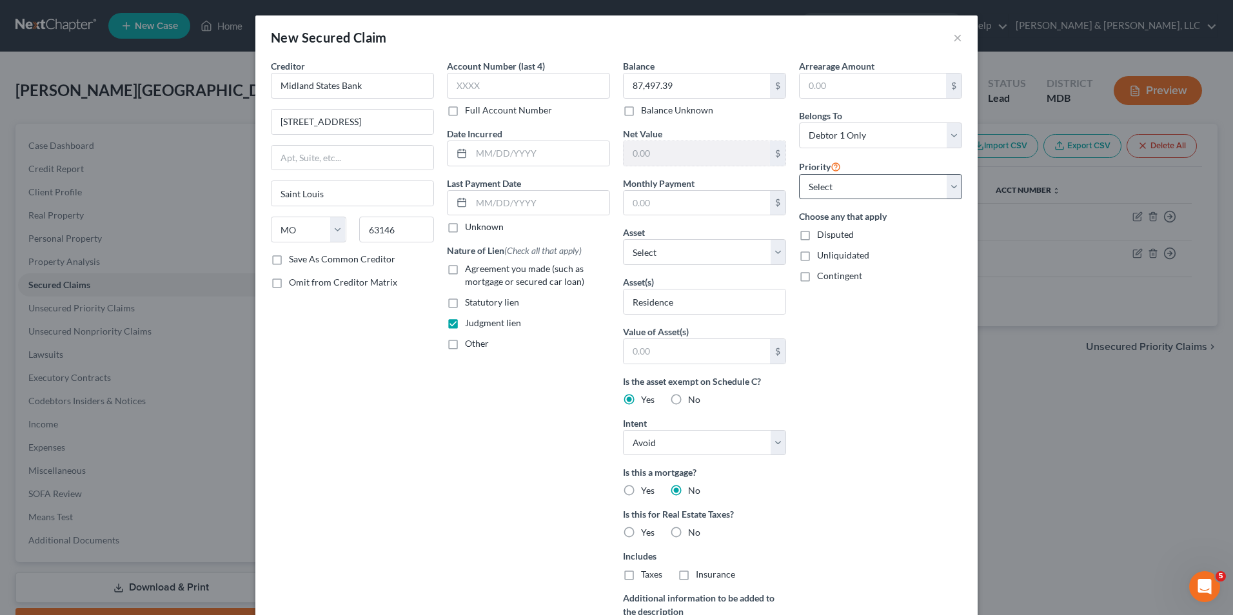
type textarea "Judgment lien"
click at [951, 184] on select "Select 1st 2nd 3rd 4th 5th 6th 7th 8th 9th 10th 11th 12th 13th 14th 15th 16th 1…" at bounding box center [880, 187] width 163 height 26
select select "3"
click at [799, 174] on select "Select 1st 2nd 3rd 4th 5th 6th 7th 8th 9th 10th 11th 12th 13th 14th 15th 16th 1…" at bounding box center [880, 187] width 163 height 26
click at [496, 437] on div "Account Number (last 4) Full Account Number Date Incurred Last Payment Date Unk…" at bounding box center [528, 367] width 176 height 617
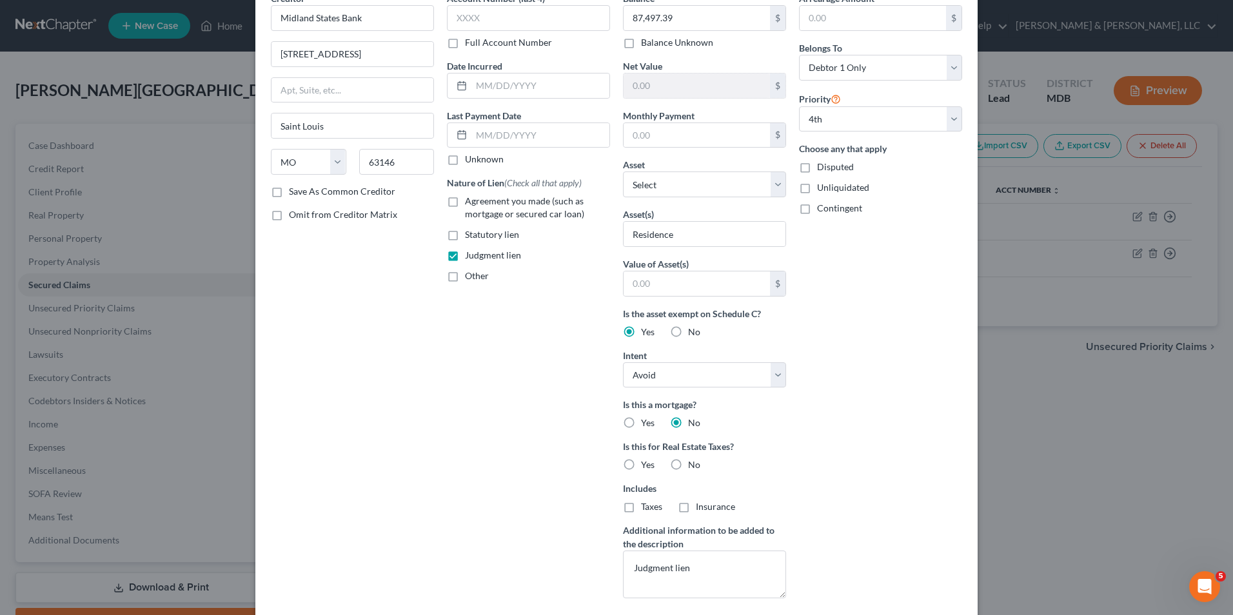
scroll to position [143, 0]
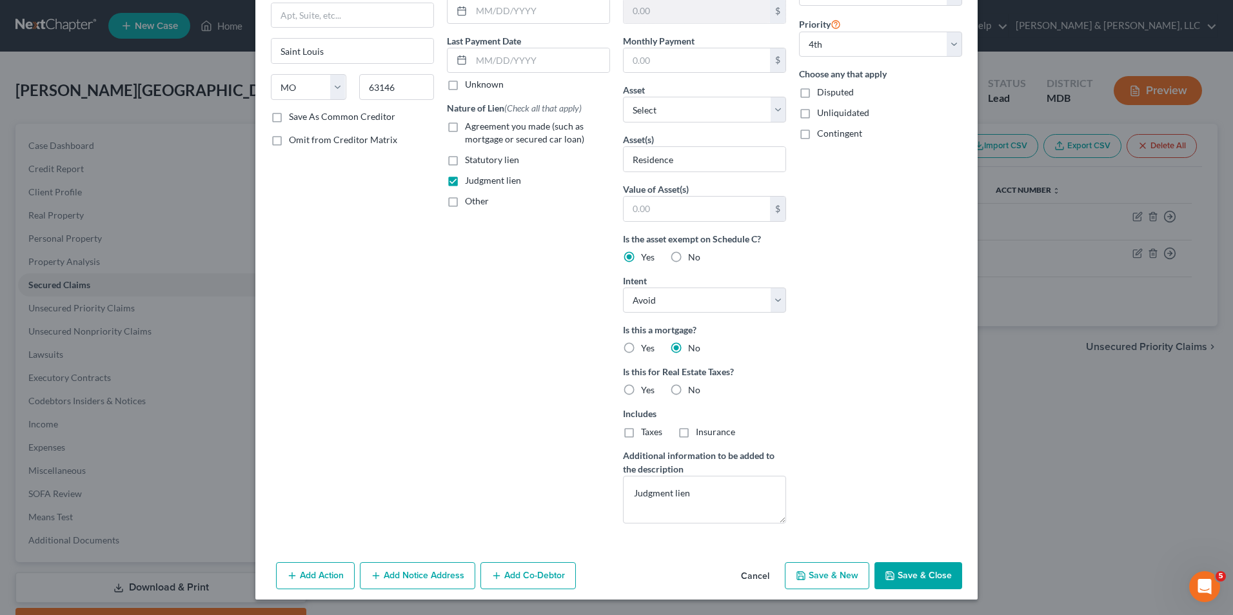
click at [688, 386] on label "No" at bounding box center [694, 390] width 12 height 13
click at [693, 386] on input "No" at bounding box center [697, 388] width 8 height 8
radio input "true"
drag, startPoint x: 897, startPoint y: 569, endPoint x: 705, endPoint y: 520, distance: 197.5
click at [892, 558] on div "Add Action Add Notice Address Add Co-Debtor Cancel Save & New Save & Close" at bounding box center [616, 578] width 722 height 43
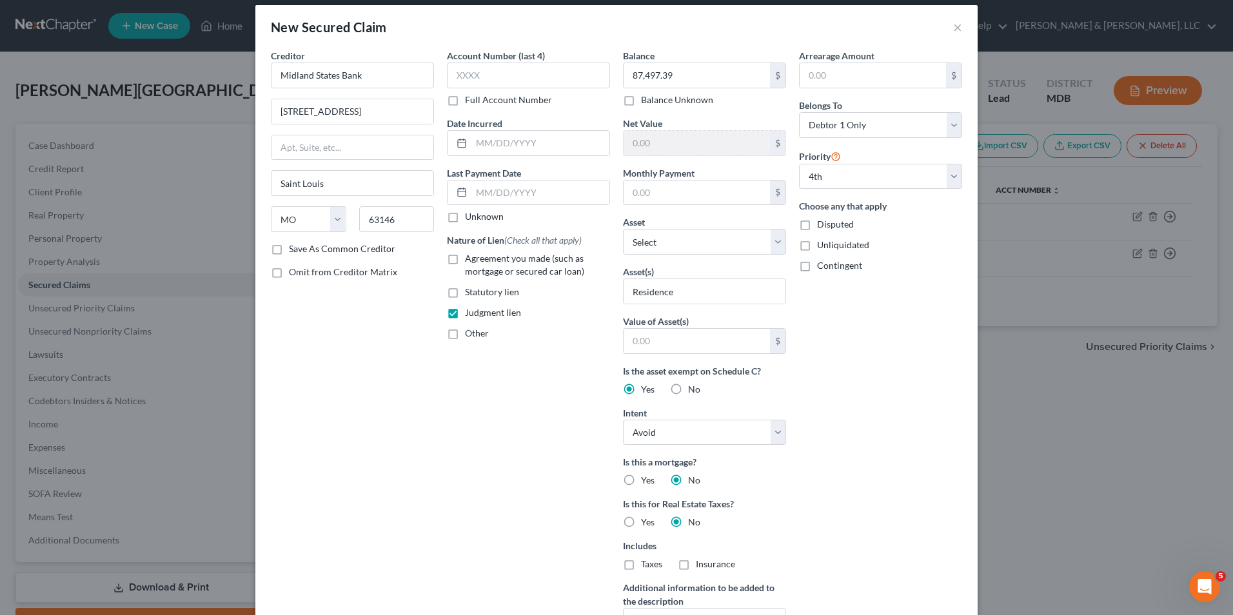
scroll to position [0, 0]
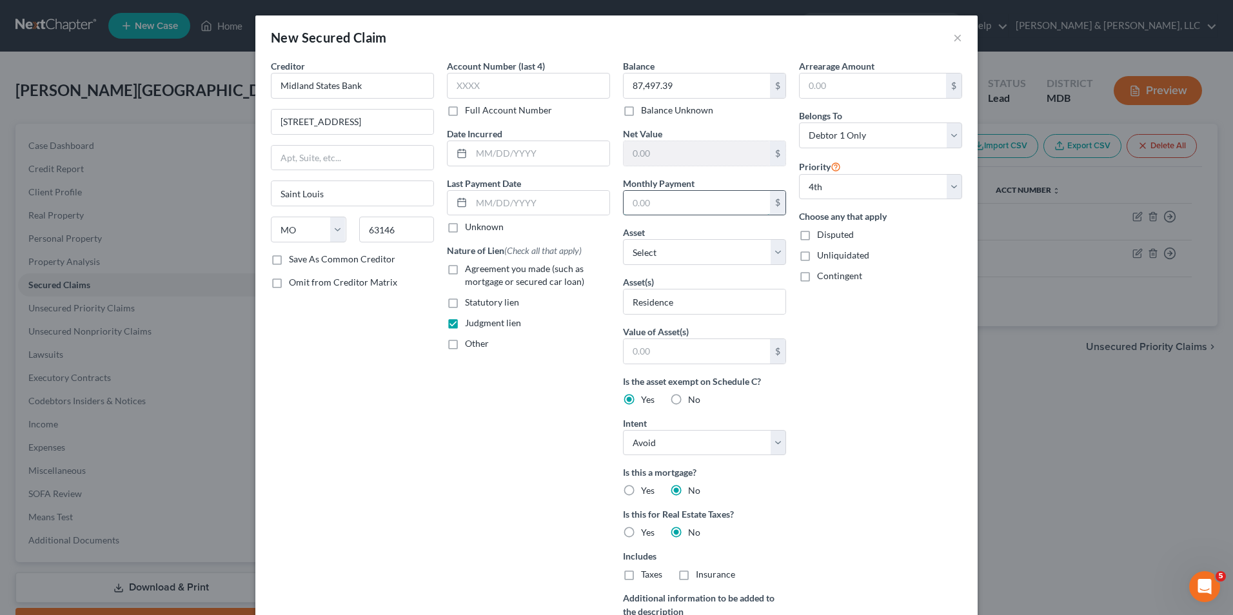
click at [762, 212] on input "text" at bounding box center [697, 203] width 146 height 25
type input "0"
click at [856, 385] on div "Arrearage Amount $ Belongs To * Select Debtor 1 Only Debtor 2 Only Debtor 1 And…" at bounding box center [881, 367] width 176 height 617
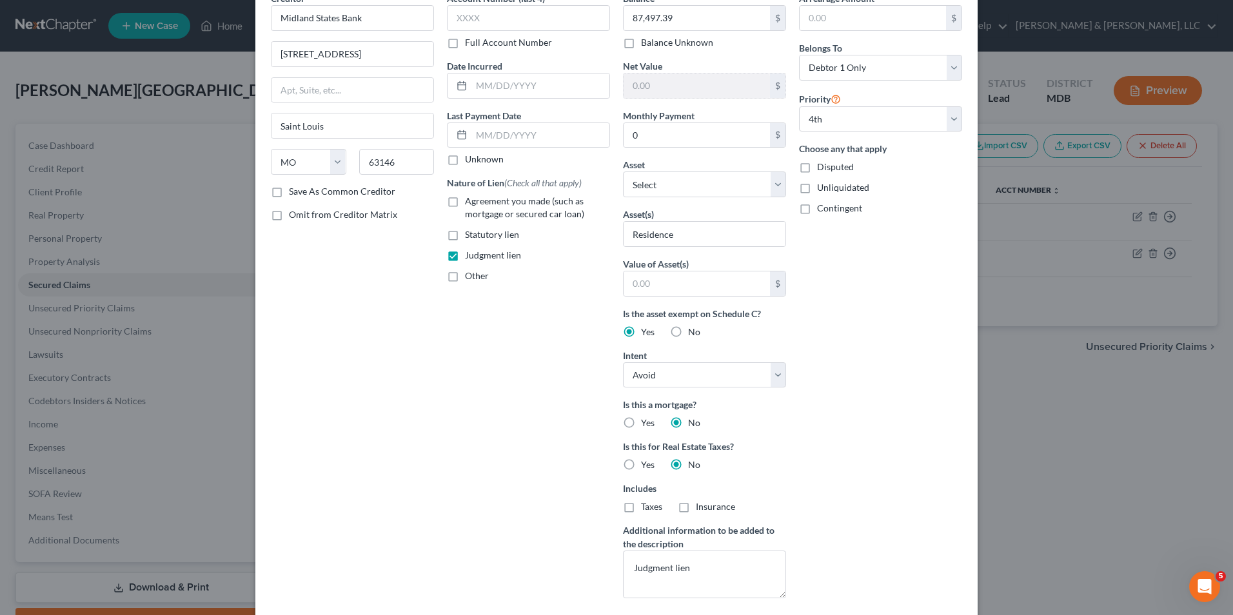
scroll to position [143, 0]
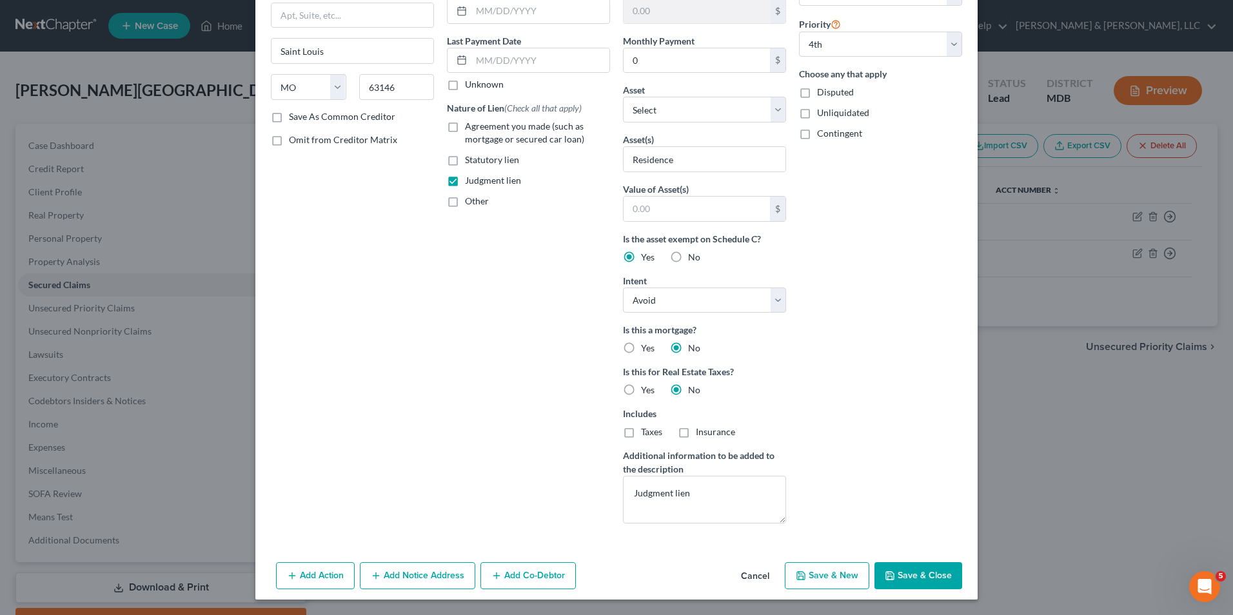
click at [916, 578] on button "Save & Close" at bounding box center [918, 575] width 88 height 27
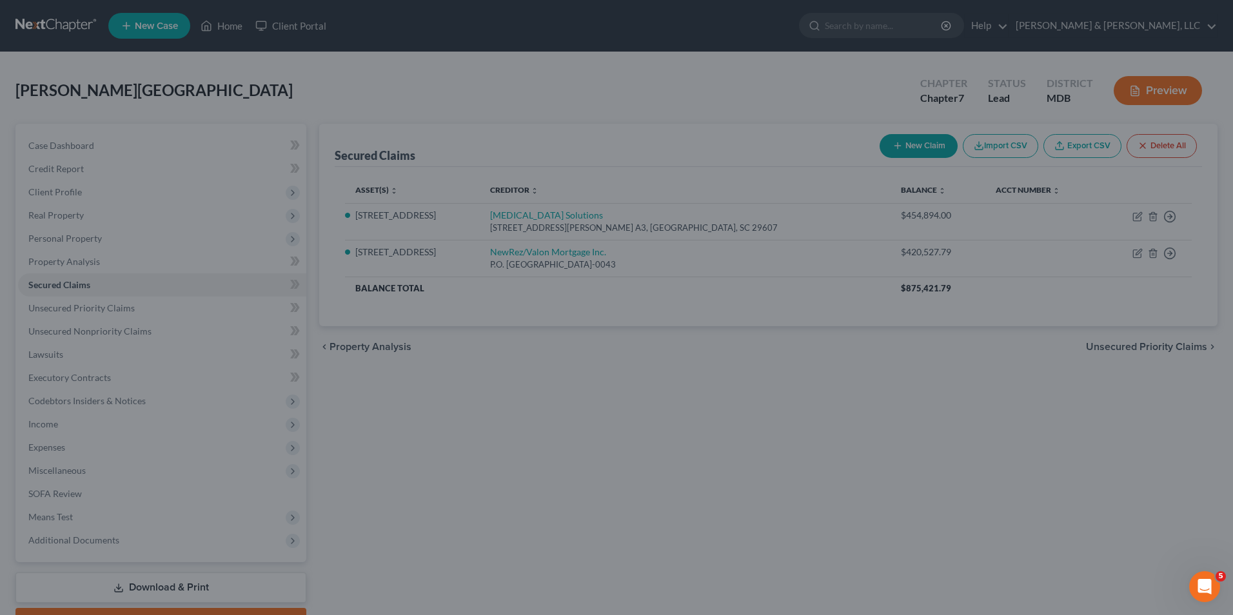
scroll to position [2, 0]
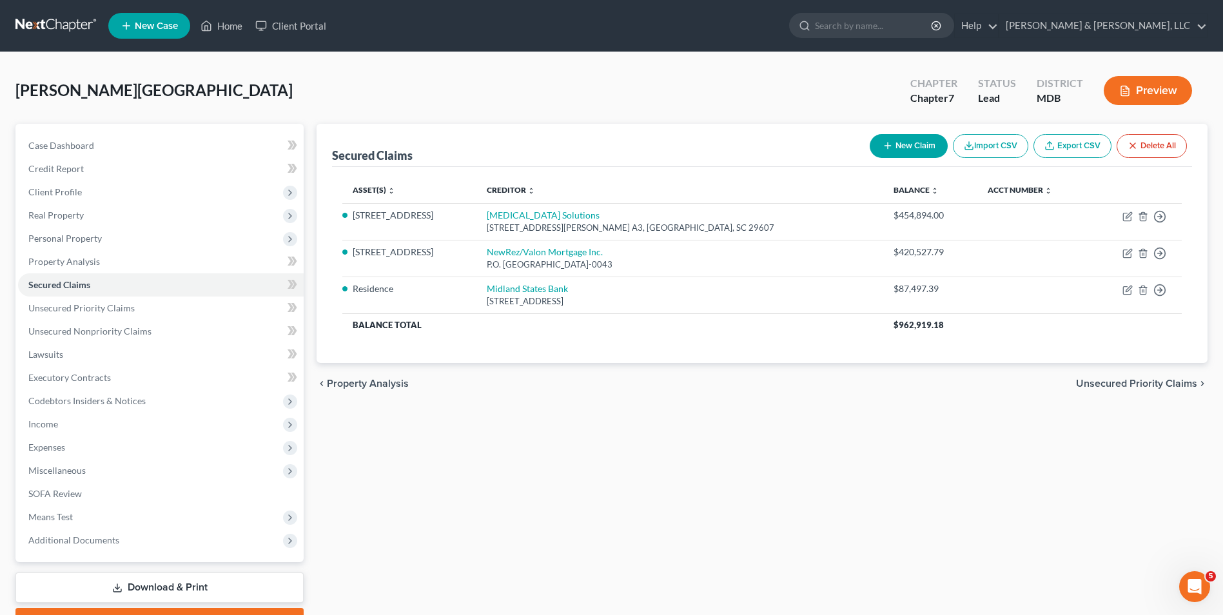
click at [887, 141] on icon "button" at bounding box center [888, 146] width 10 height 10
select select "0"
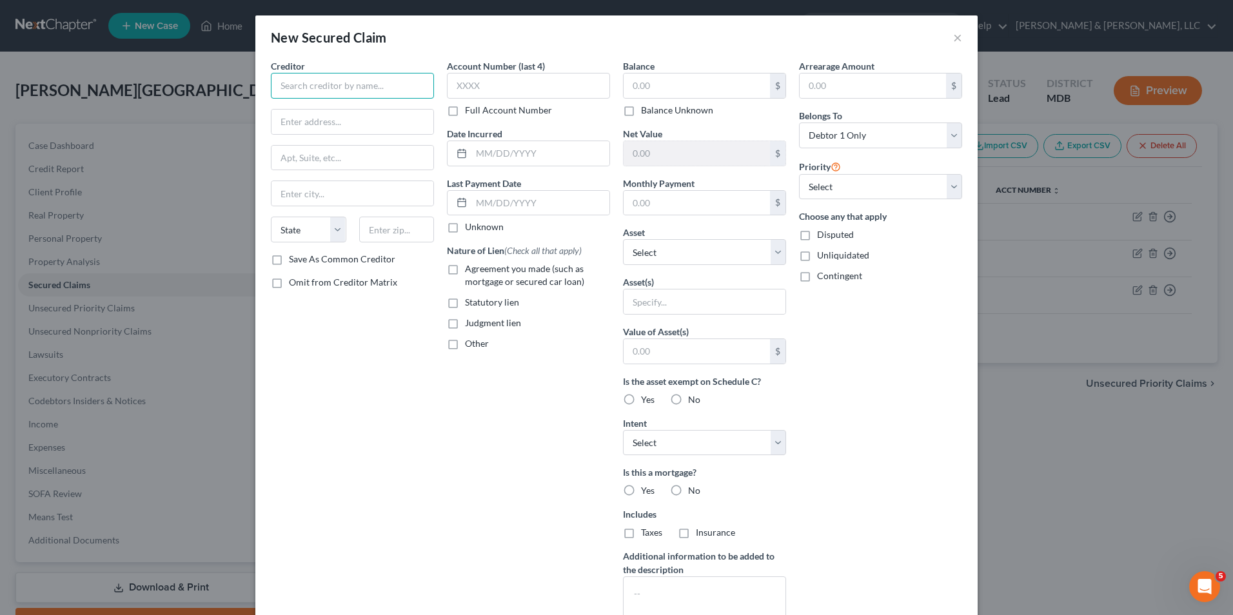
click at [346, 83] on input "text" at bounding box center [352, 86] width 163 height 26
type input "United Bank"
type input "[STREET_ADDRESS]"
type input "Rosedale"
drag, startPoint x: 331, startPoint y: 228, endPoint x: 324, endPoint y: 243, distance: 17.3
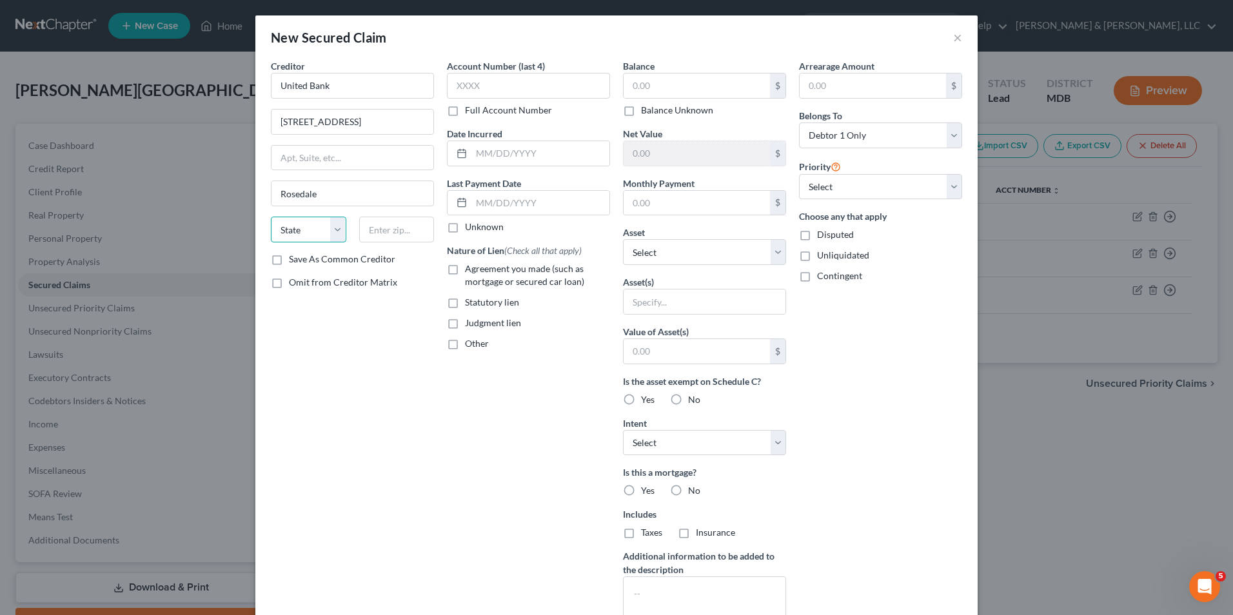
click at [331, 228] on select "State [US_STATE] AK AR AZ CA CO CT DE DC [GEOGRAPHIC_DATA] [GEOGRAPHIC_DATA] GU…" at bounding box center [308, 230] width 75 height 26
select select "21"
click at [271, 217] on select "State [US_STATE] AK AR AZ CA CO CT DE DC [GEOGRAPHIC_DATA] [GEOGRAPHIC_DATA] GU…" at bounding box center [308, 230] width 75 height 26
click at [373, 235] on input "text" at bounding box center [396, 230] width 75 height 26
type input "21237"
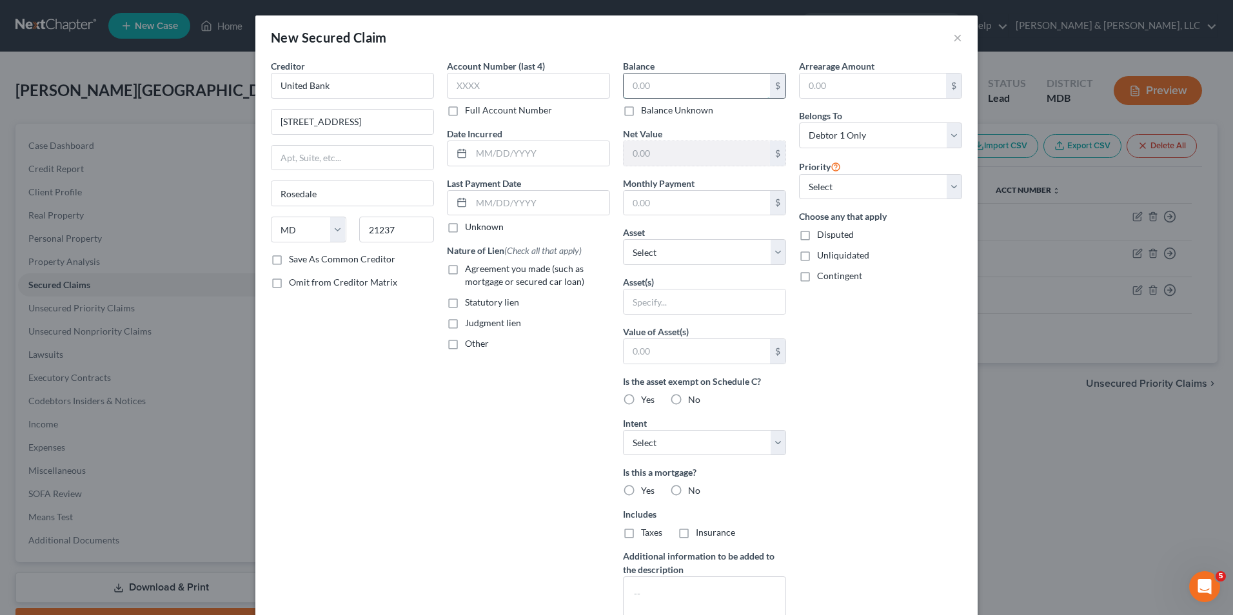
click at [640, 87] on input "text" at bounding box center [697, 86] width 146 height 25
type input "1,415,264.07"
click at [670, 298] on input "text" at bounding box center [705, 302] width 162 height 25
type input "Residence"
click at [641, 400] on label "Yes" at bounding box center [648, 399] width 14 height 13
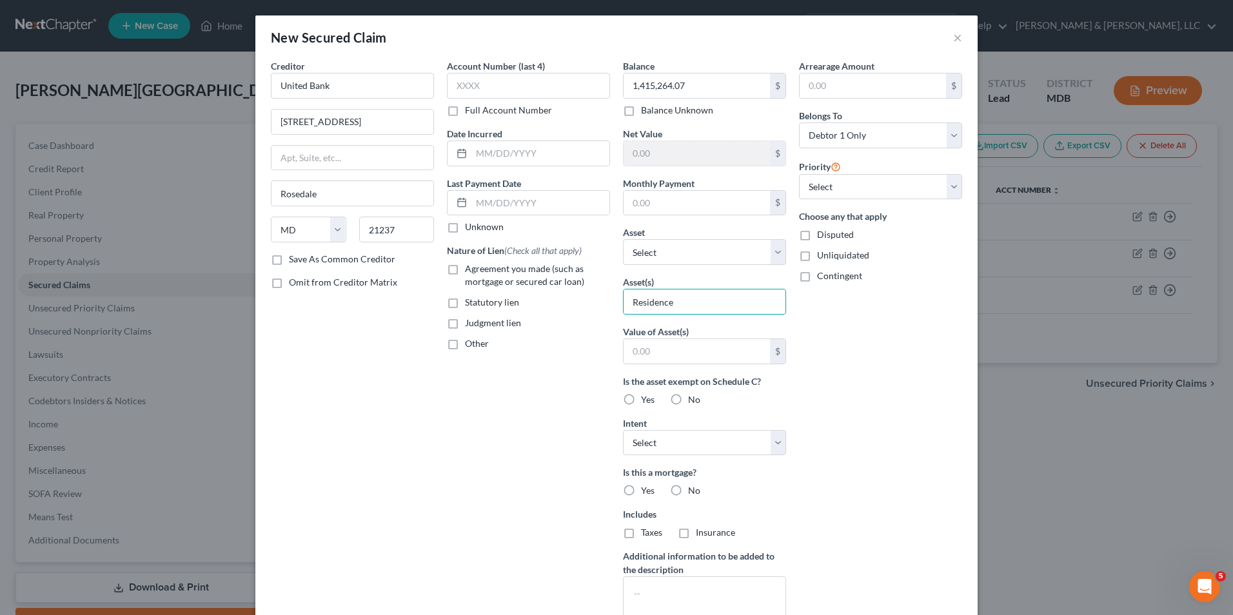
click at [646, 400] on input "Yes" at bounding box center [650, 397] width 8 height 8
radio input "true"
click at [767, 444] on select "Select Surrender Redeem Reaffirm Avoid Other" at bounding box center [704, 443] width 163 height 26
click at [623, 430] on select "Select Surrender Redeem Reaffirm Avoid Other" at bounding box center [704, 443] width 163 height 26
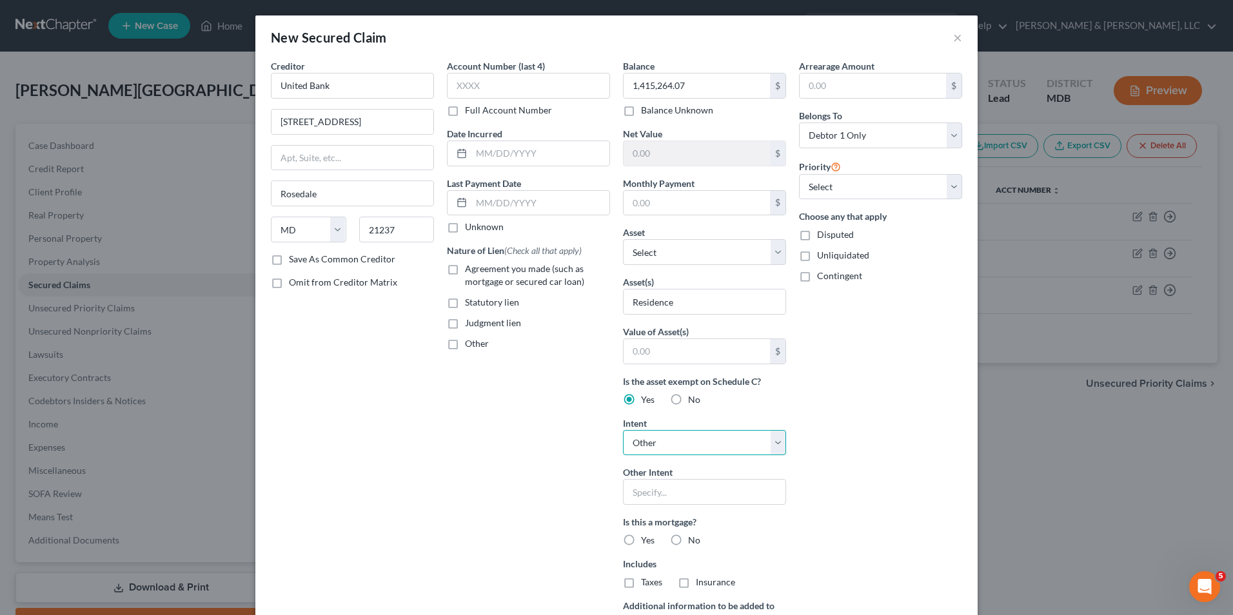
click at [779, 438] on select "Select Surrender Redeem Reaffirm Avoid Other" at bounding box center [704, 443] width 163 height 26
select select "3"
click at [623, 430] on select "Select Surrender Redeem Reaffirm Avoid Other" at bounding box center [704, 443] width 163 height 26
drag, startPoint x: 670, startPoint y: 493, endPoint x: 648, endPoint y: 503, distance: 24.2
click at [688, 493] on label "No" at bounding box center [694, 490] width 12 height 13
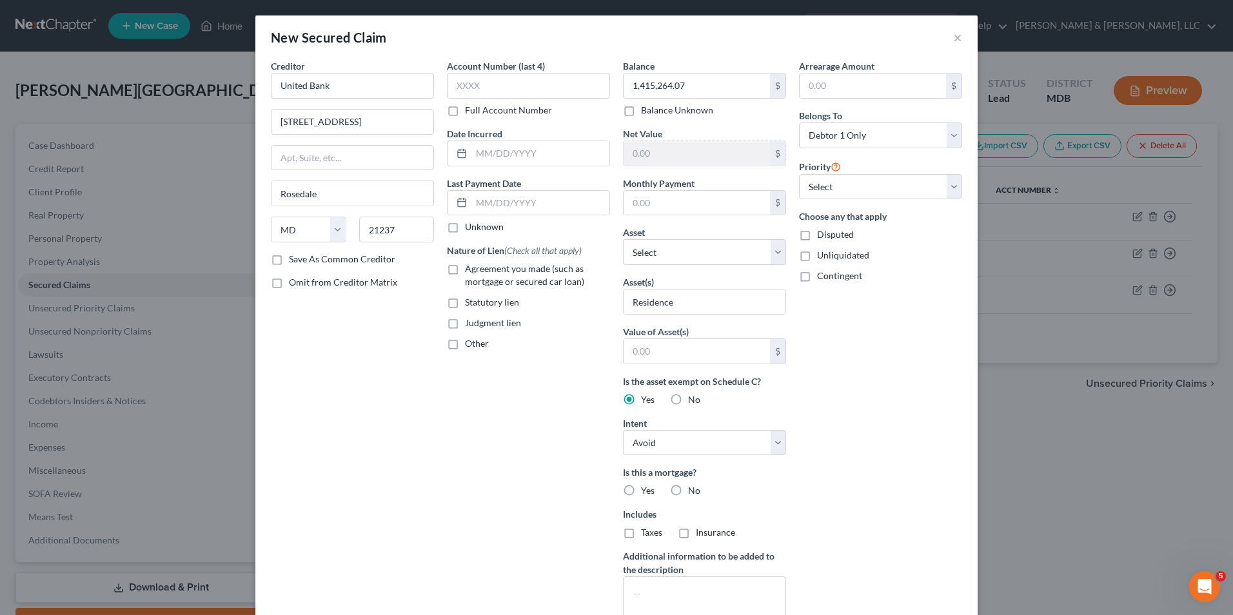
click at [693, 493] on input "No" at bounding box center [697, 488] width 8 height 8
radio input "true"
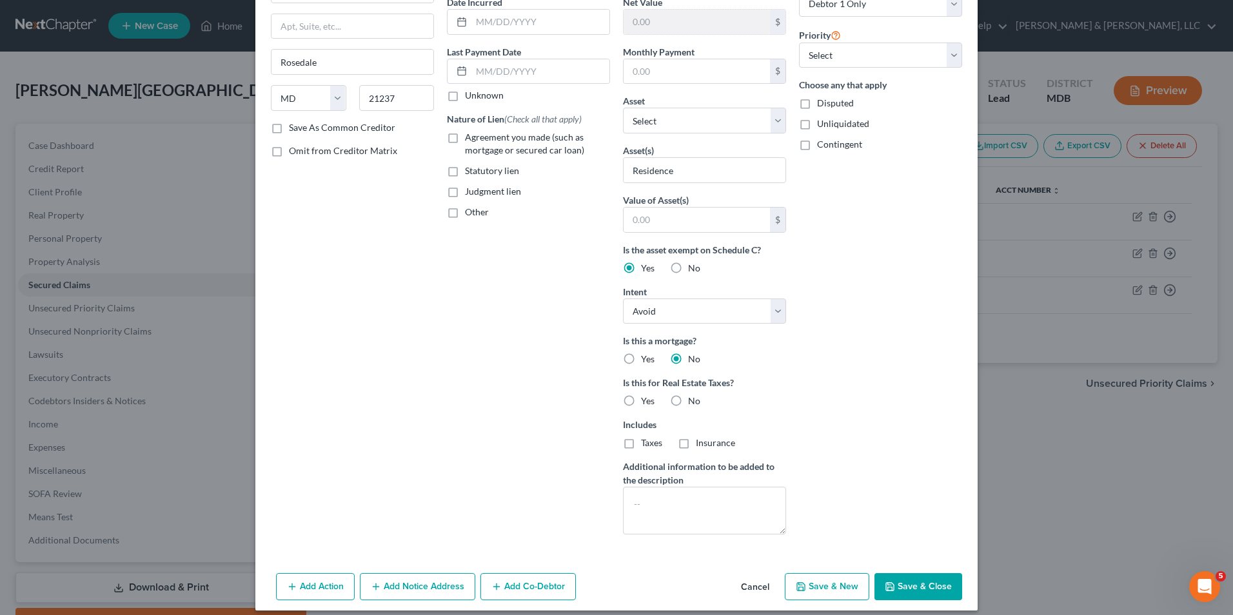
scroll to position [143, 0]
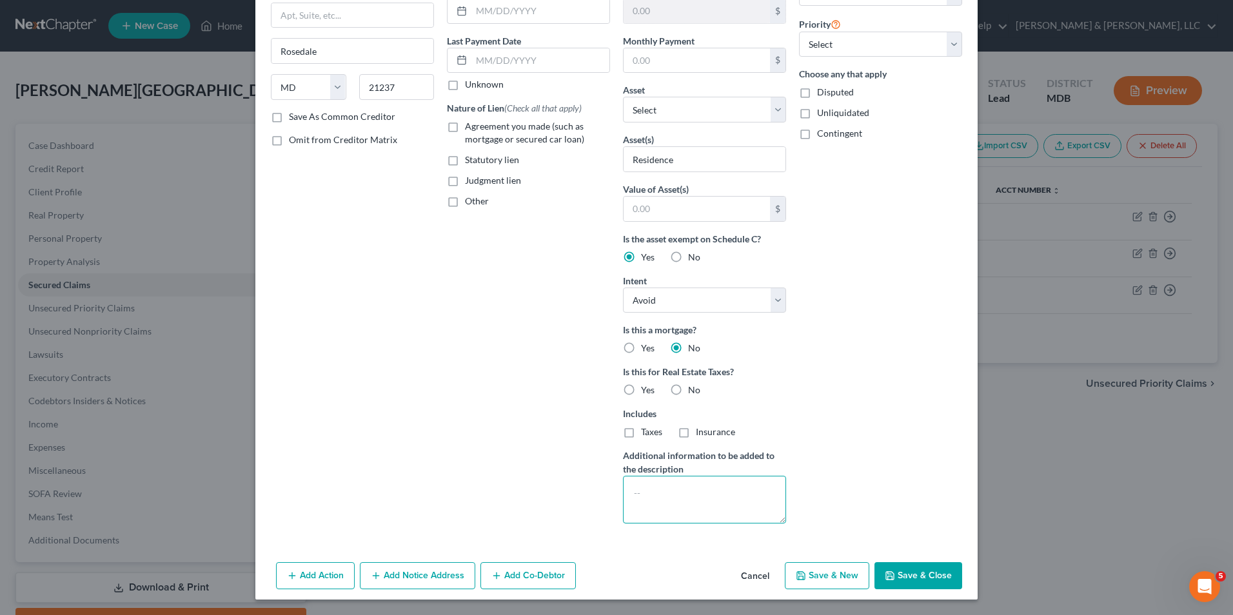
click at [639, 490] on textarea at bounding box center [704, 500] width 163 height 48
type textarea "Judgment lien"
drag, startPoint x: 914, startPoint y: 589, endPoint x: 910, endPoint y: 574, distance: 16.1
click at [914, 588] on button "Save & Close" at bounding box center [918, 575] width 88 height 27
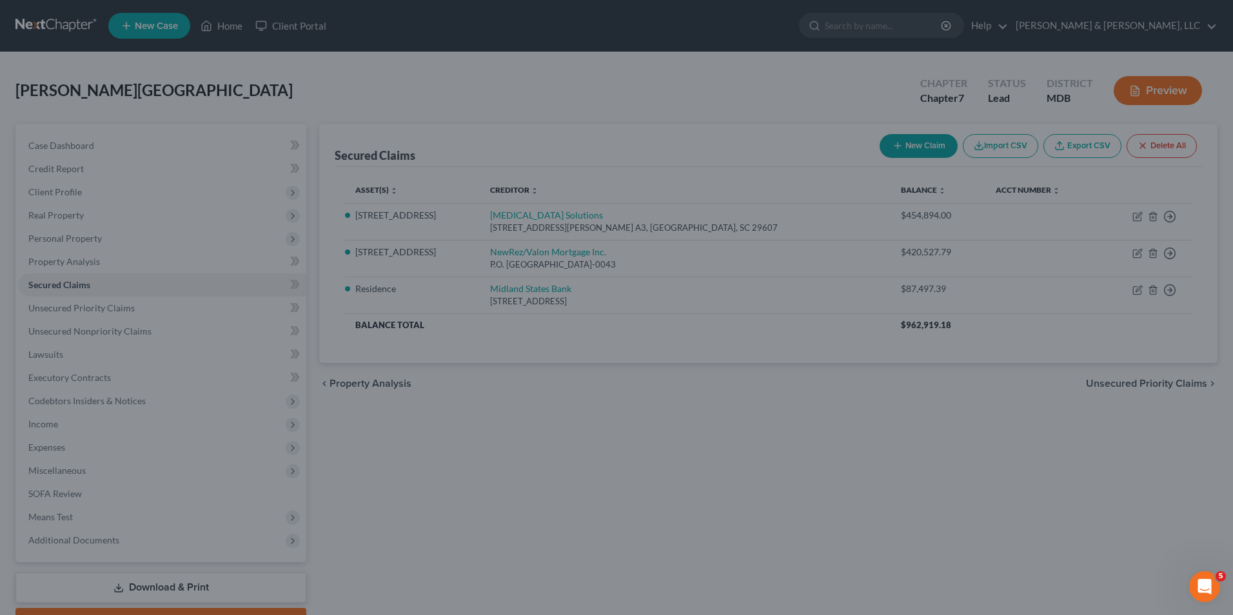
type input "0"
type input "0.00"
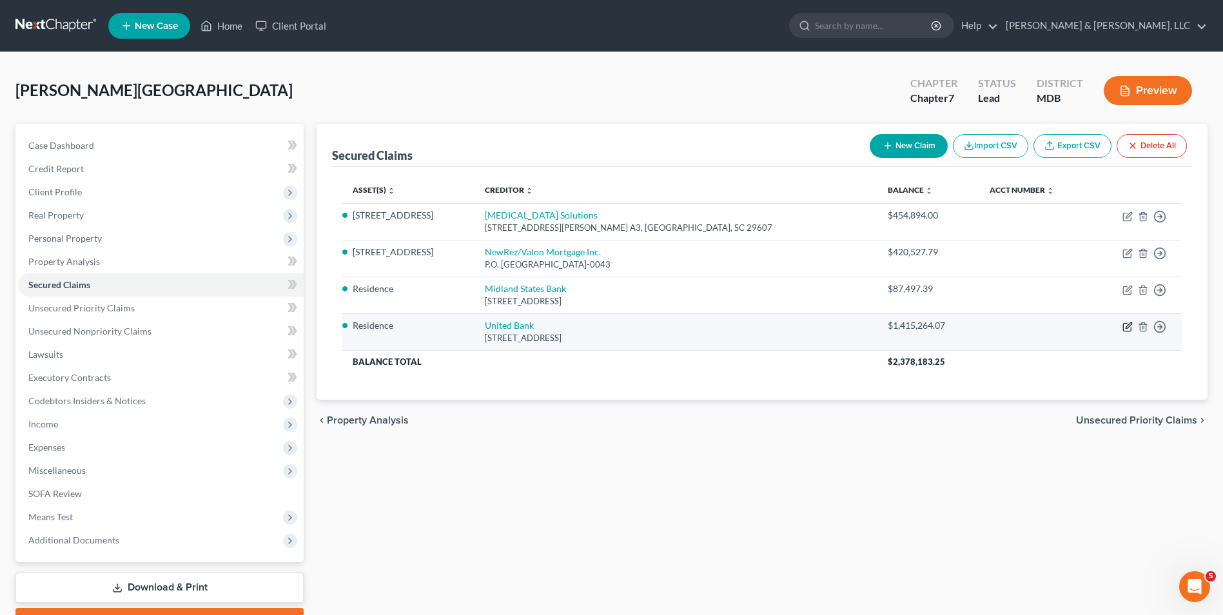
click at [1130, 326] on icon "button" at bounding box center [1129, 325] width 6 height 6
select select "21"
select select "3"
select select "0"
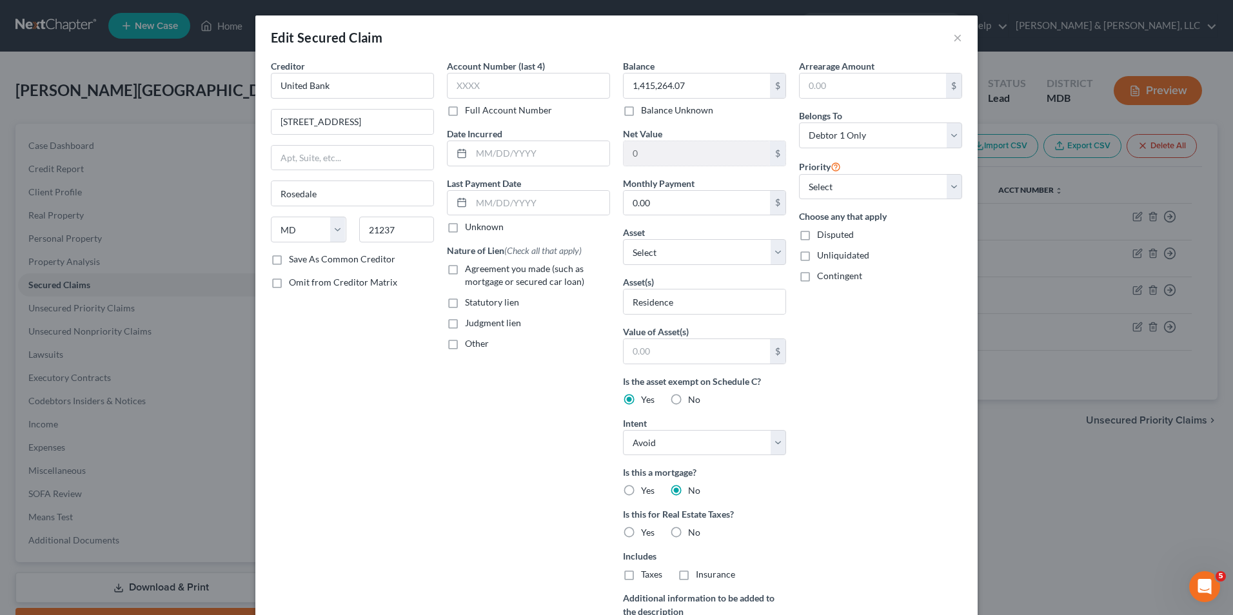
scroll to position [180, 0]
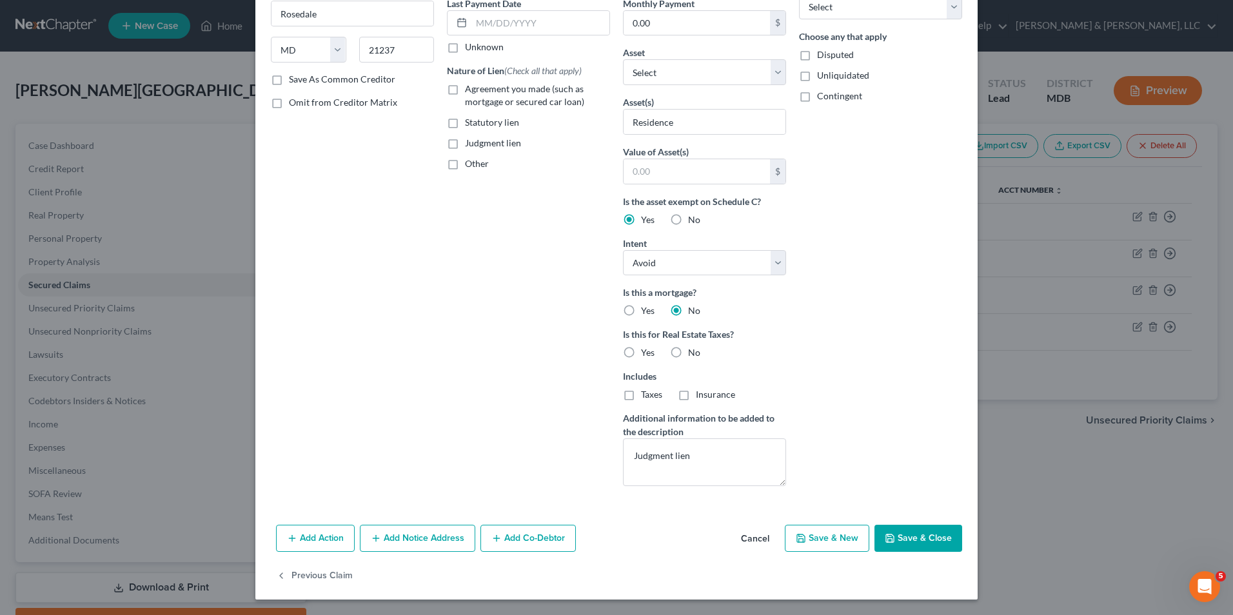
click at [382, 531] on button "Add Notice Address" at bounding box center [417, 538] width 115 height 27
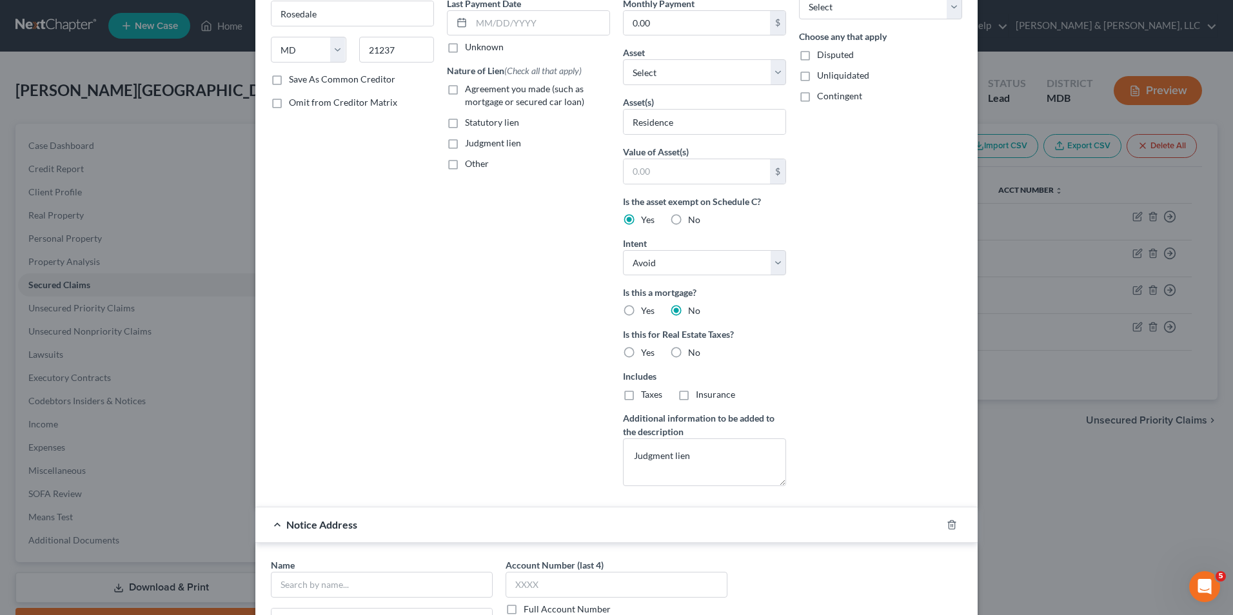
scroll to position [373, 0]
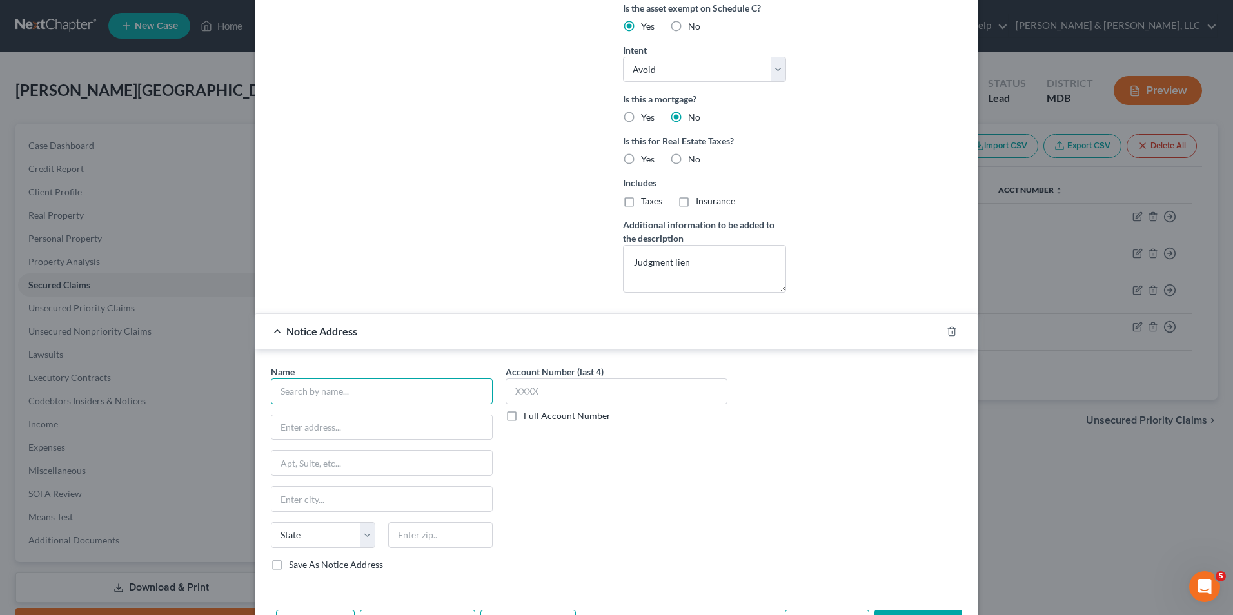
click at [300, 388] on input "text" at bounding box center [382, 392] width 222 height 26
type input "[PERSON_NAME], Esq. & [PERSON_NAME], Esq."
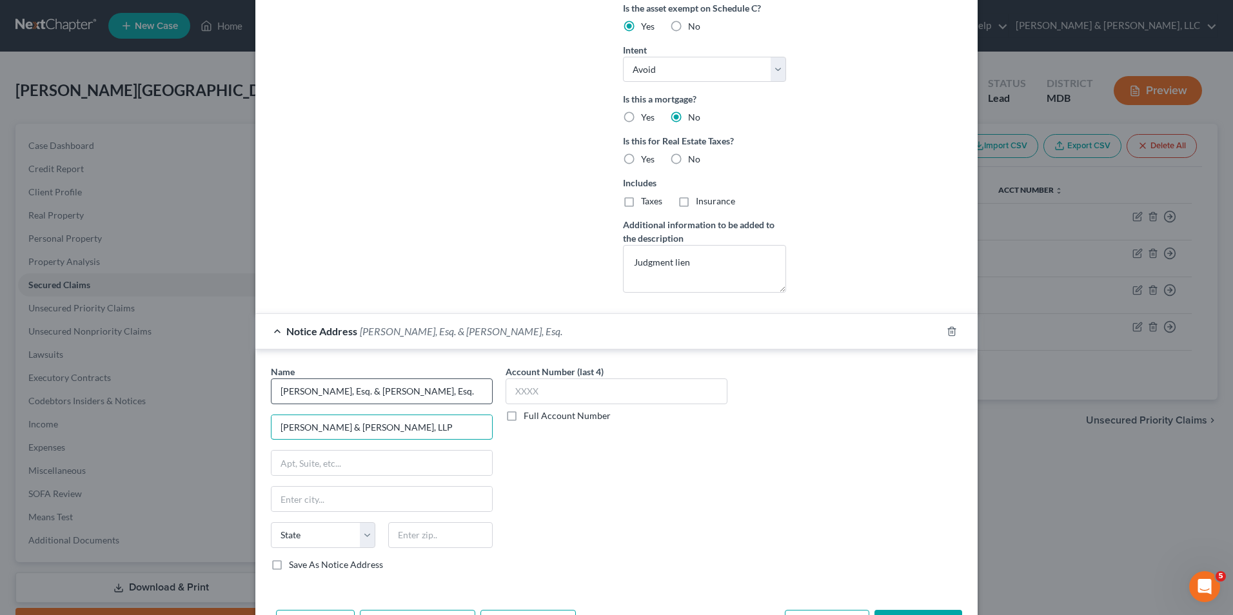
type input "[PERSON_NAME] & [PERSON_NAME], LLP"
type input "[STREET_ADDRESS]"
type input "[GEOGRAPHIC_DATA]"
drag, startPoint x: 355, startPoint y: 531, endPoint x: 354, endPoint y: 521, distance: 10.4
click at [355, 531] on select "State [US_STATE] AK AR AZ CA CO CT DE DC [GEOGRAPHIC_DATA] [GEOGRAPHIC_DATA] GU…" at bounding box center [323, 535] width 104 height 26
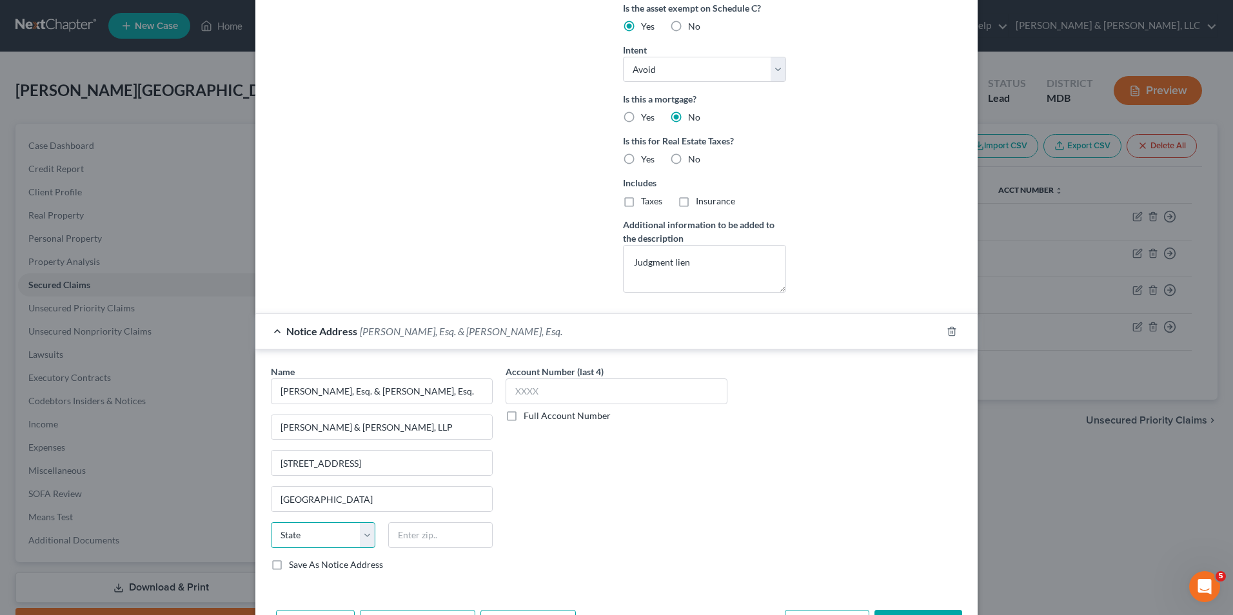
select select "21"
click at [271, 522] on select "State [US_STATE] AK AR AZ CA CO CT DE DC [GEOGRAPHIC_DATA] [GEOGRAPHIC_DATA] GU…" at bounding box center [323, 535] width 104 height 26
click at [398, 538] on input "text" at bounding box center [440, 535] width 104 height 26
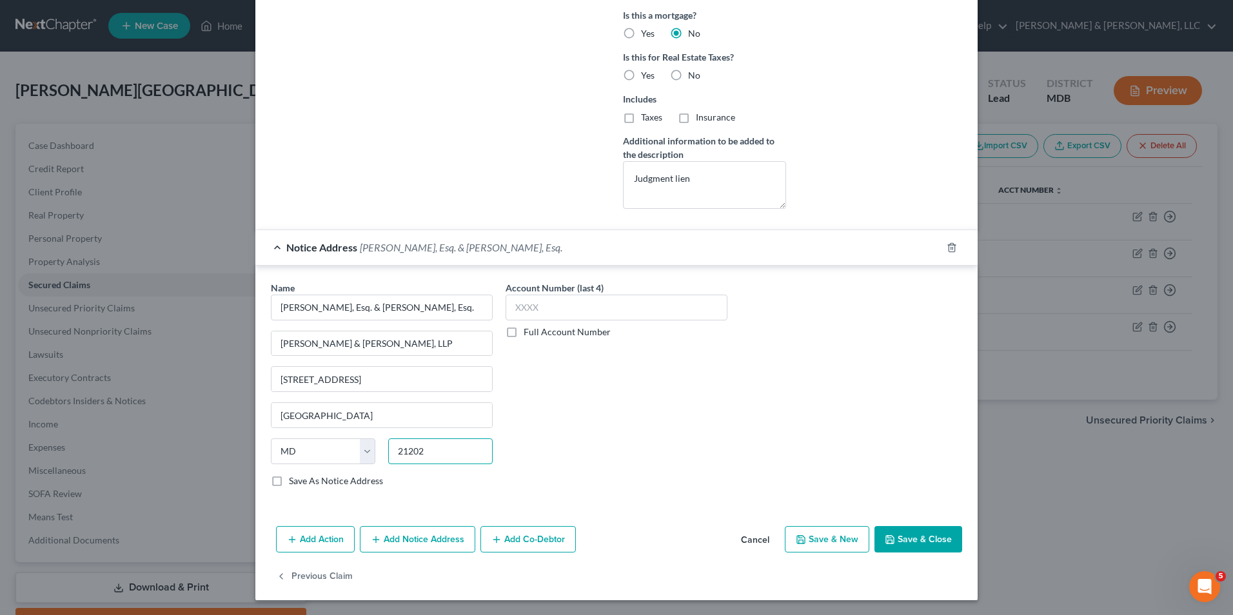
scroll to position [458, 0]
type input "21202"
drag, startPoint x: 914, startPoint y: 528, endPoint x: 623, endPoint y: 457, distance: 300.0
click at [914, 528] on button "Save & Close" at bounding box center [918, 539] width 88 height 27
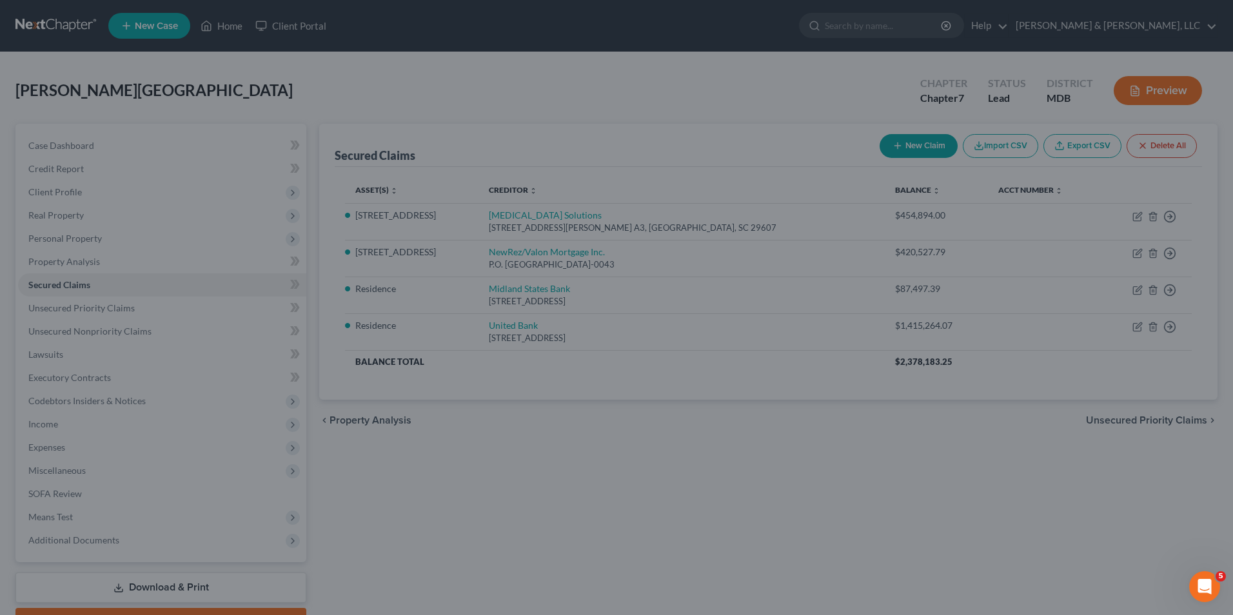
scroll to position [0, 0]
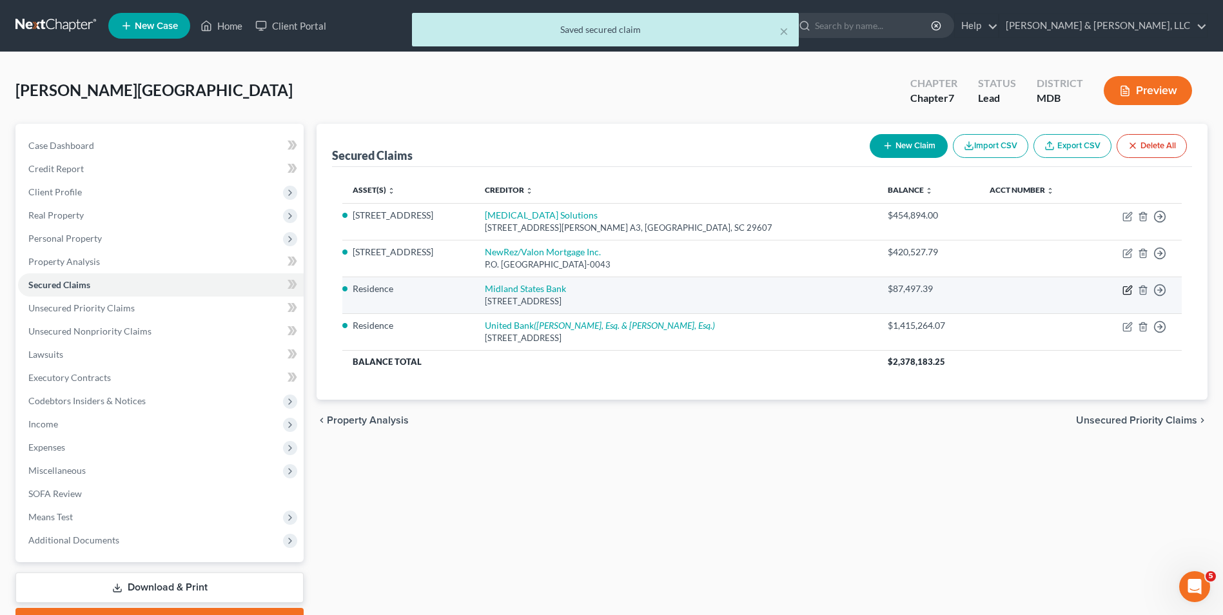
click at [1131, 290] on icon "button" at bounding box center [1128, 290] width 10 height 10
select select "26"
select select "3"
select select "0"
select select "3"
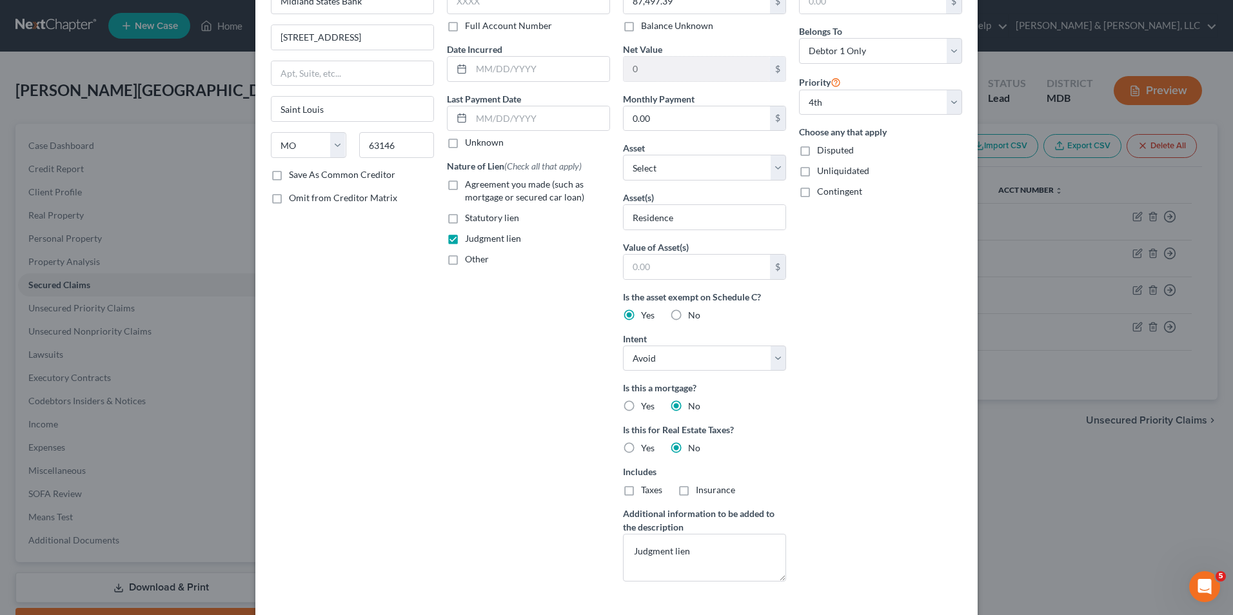
scroll to position [180, 0]
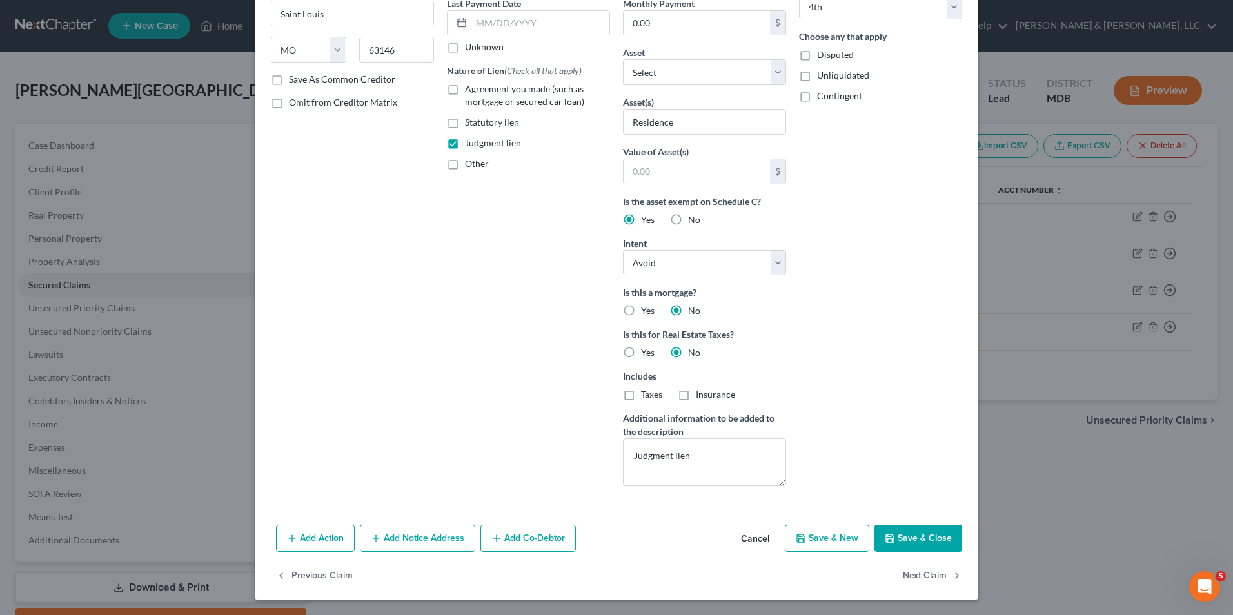
click at [372, 535] on icon "button" at bounding box center [376, 538] width 10 height 10
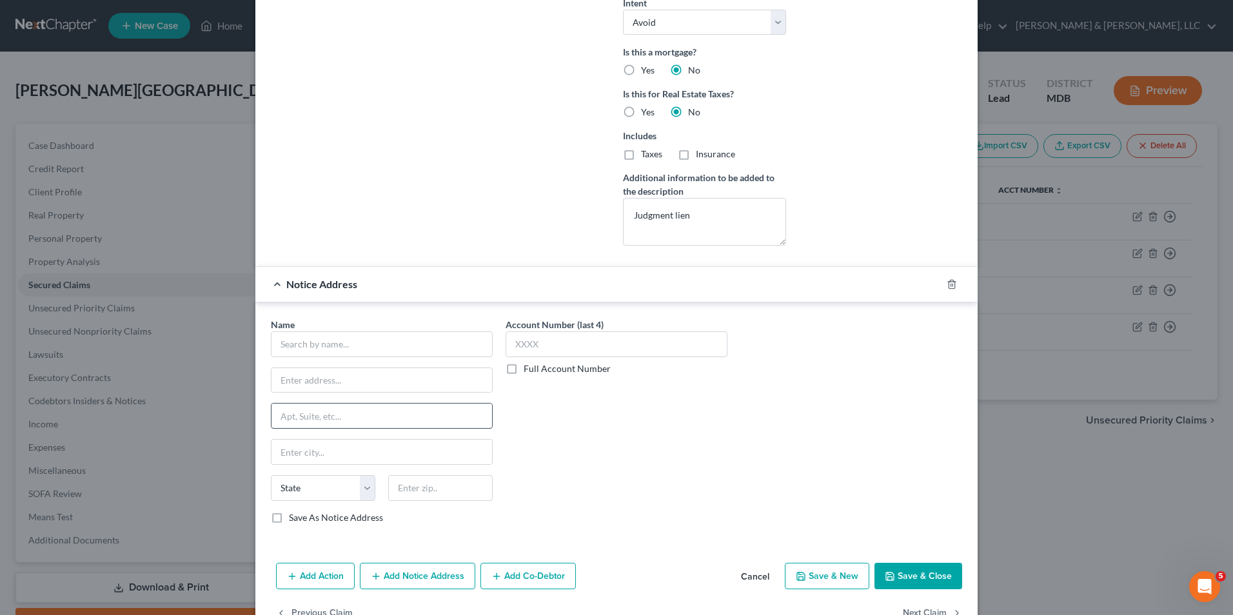
scroll to position [458, 0]
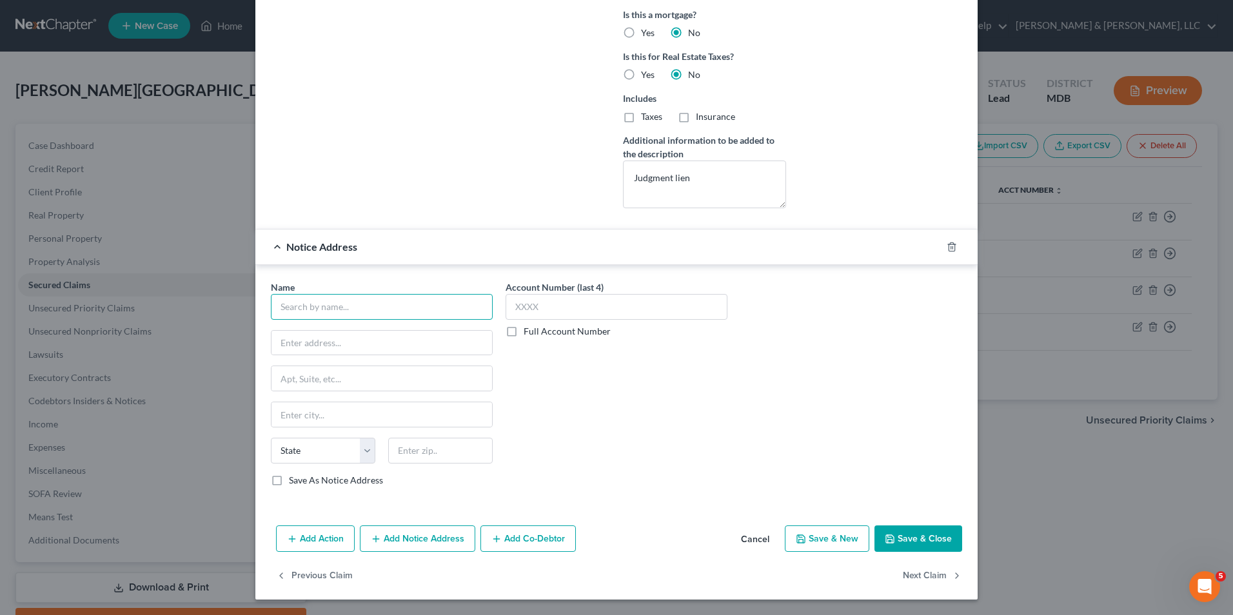
click at [275, 313] on input "text" at bounding box center [382, 307] width 222 height 26
type input "[PERSON_NAME], Esq."
drag, startPoint x: 422, startPoint y: 346, endPoint x: 480, endPoint y: 339, distance: 57.8
click at [425, 346] on input "The Law Offices of [PERSON_NAME], Esq." at bounding box center [381, 343] width 221 height 25
type input "The Law Offices of [PERSON_NAME], LLC"
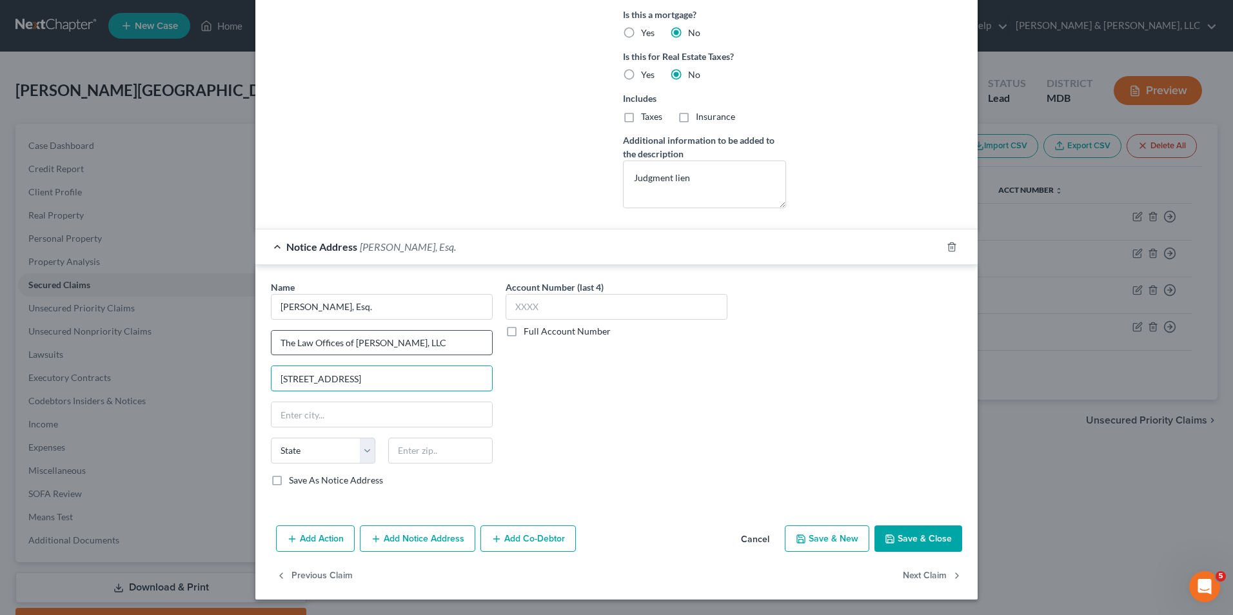
type input "[STREET_ADDRESS]"
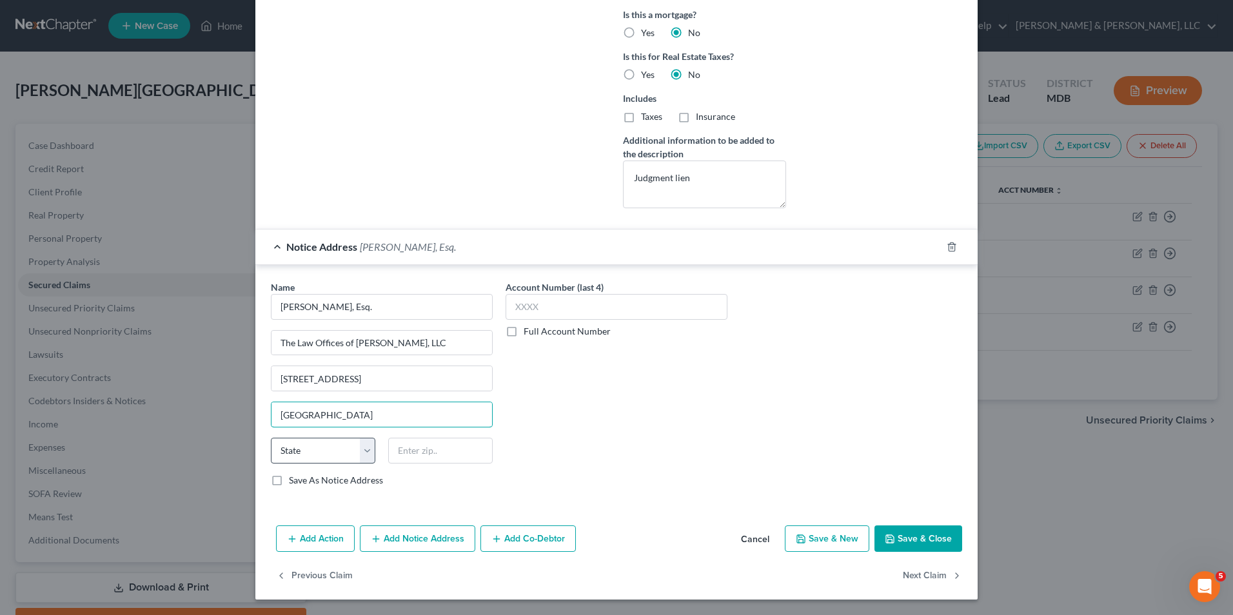
type input "[GEOGRAPHIC_DATA]"
drag, startPoint x: 366, startPoint y: 449, endPoint x: 353, endPoint y: 435, distance: 19.2
click at [366, 449] on select "State [US_STATE] AK AR AZ CA CO CT DE DC [GEOGRAPHIC_DATA] [GEOGRAPHIC_DATA] GU…" at bounding box center [323, 451] width 104 height 26
select select "22"
click at [271, 438] on select "State [US_STATE] AK AR AZ CA CO CT DE DC [GEOGRAPHIC_DATA] [GEOGRAPHIC_DATA] GU…" at bounding box center [323, 451] width 104 height 26
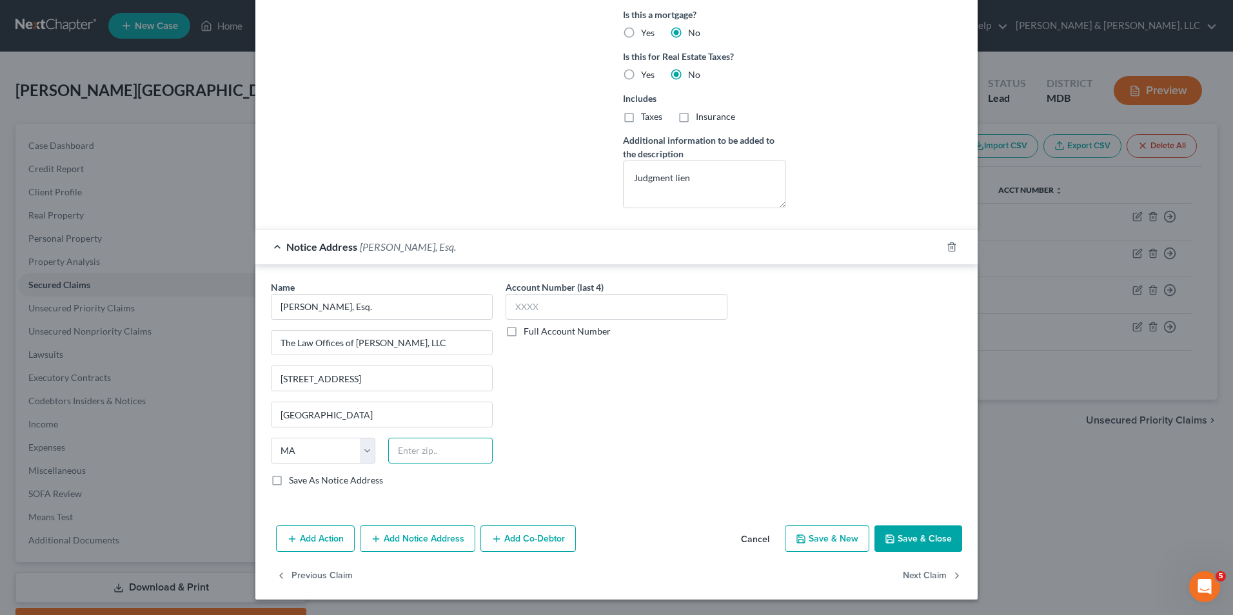
click at [413, 449] on input "text" at bounding box center [440, 451] width 104 height 26
type input "20850"
click at [874, 533] on button "Save & Close" at bounding box center [918, 539] width 88 height 27
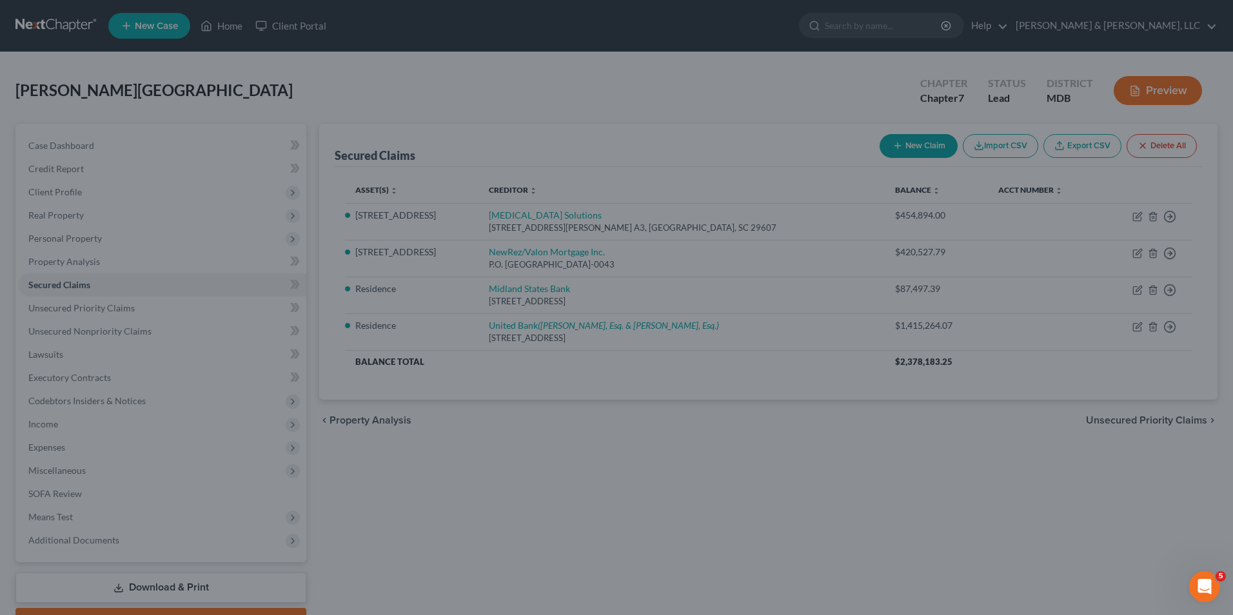
select select "21"
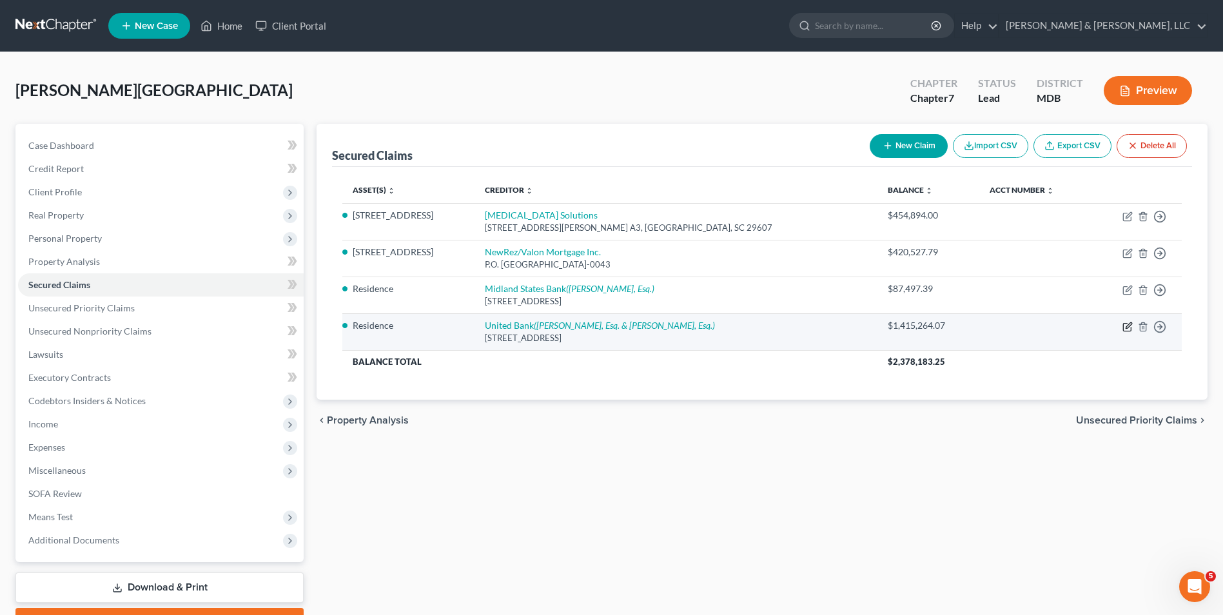
click at [1124, 327] on icon "button" at bounding box center [1127, 327] width 8 height 8
select select "21"
select select "3"
select select "0"
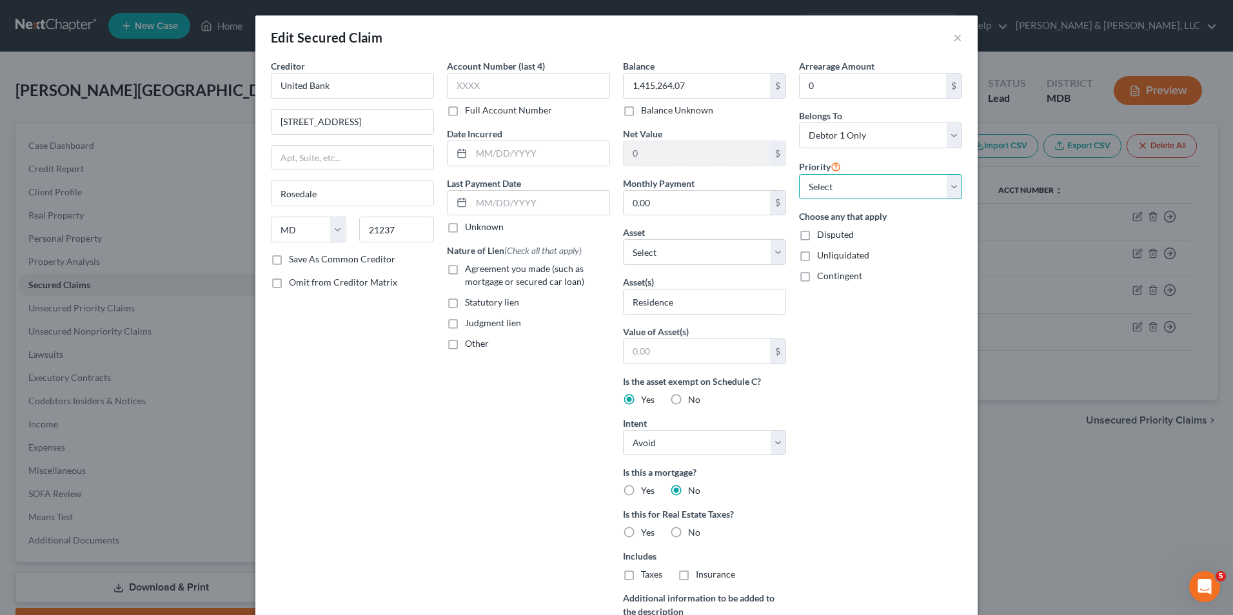
drag, startPoint x: 940, startPoint y: 184, endPoint x: 936, endPoint y: 198, distance: 14.7
click at [941, 184] on select "Select 1st 2nd 3rd 4th 5th 6th 7th 8th 9th 10th 11th 12th 13th 14th 15th 16th 1…" at bounding box center [880, 187] width 163 height 26
select select "2"
click at [799, 174] on select "Select 1st 2nd 3rd 4th 5th 6th 7th 8th 9th 10th 11th 12th 13th 14th 15th 16th 1…" at bounding box center [880, 187] width 163 height 26
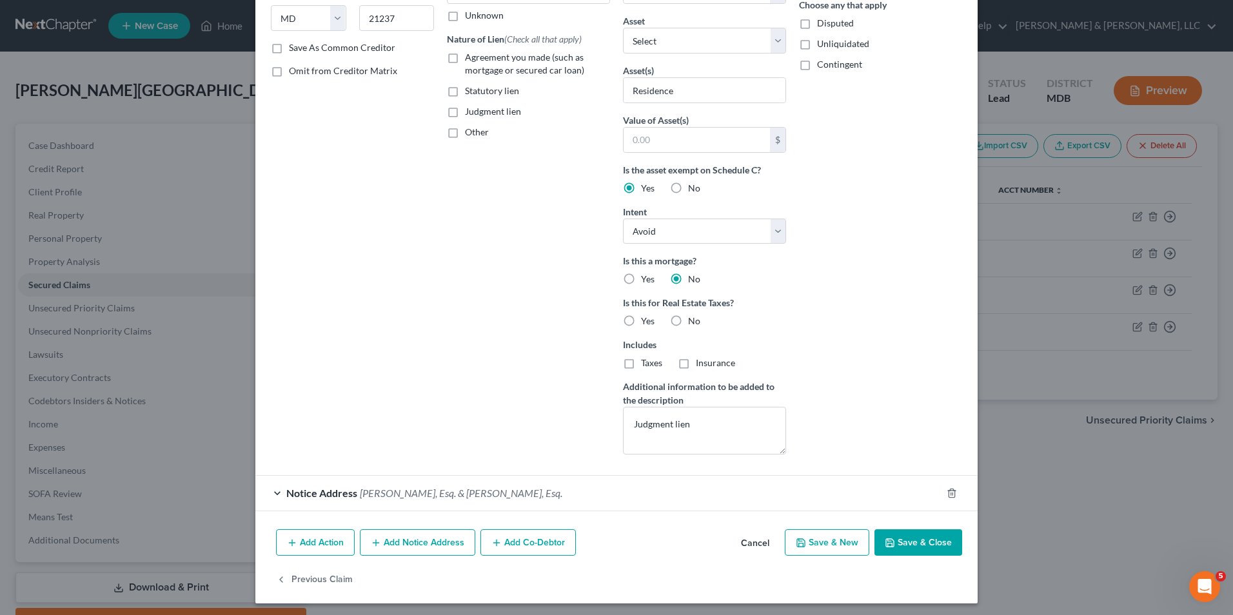
scroll to position [215, 0]
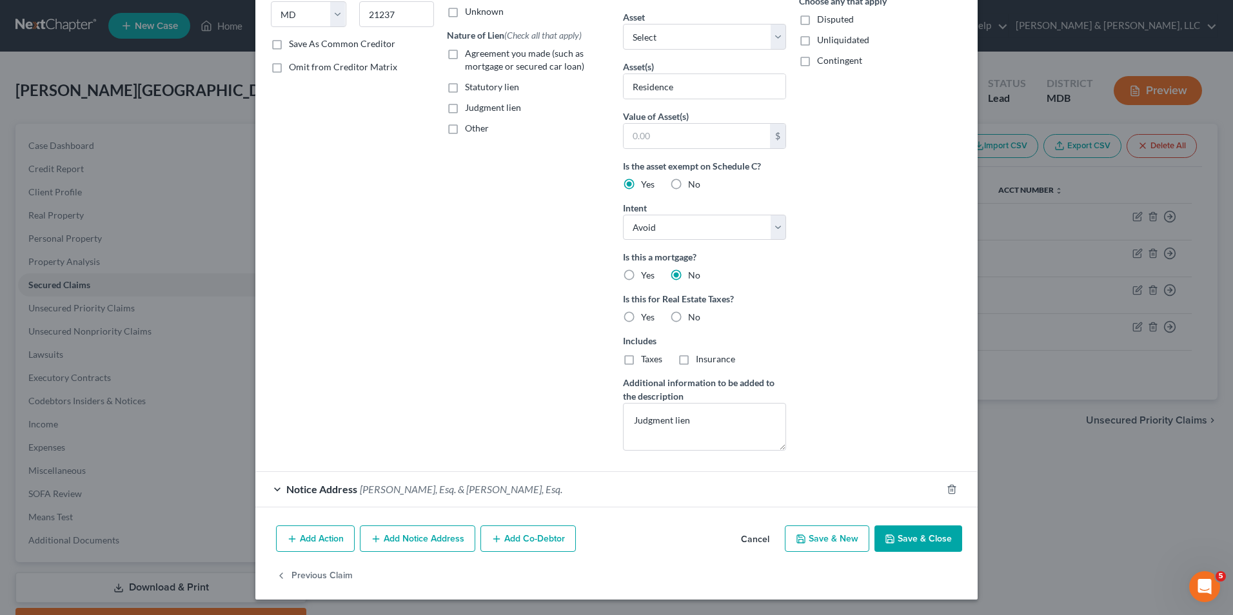
click at [920, 533] on button "Save & Close" at bounding box center [918, 539] width 88 height 27
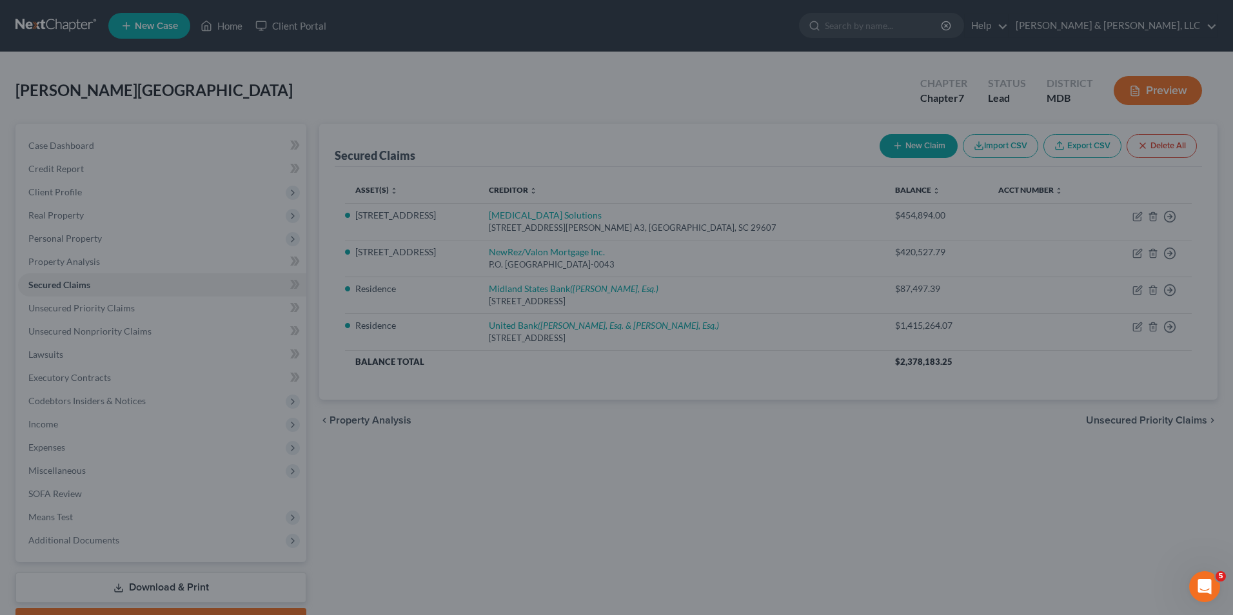
scroll to position [74, 0]
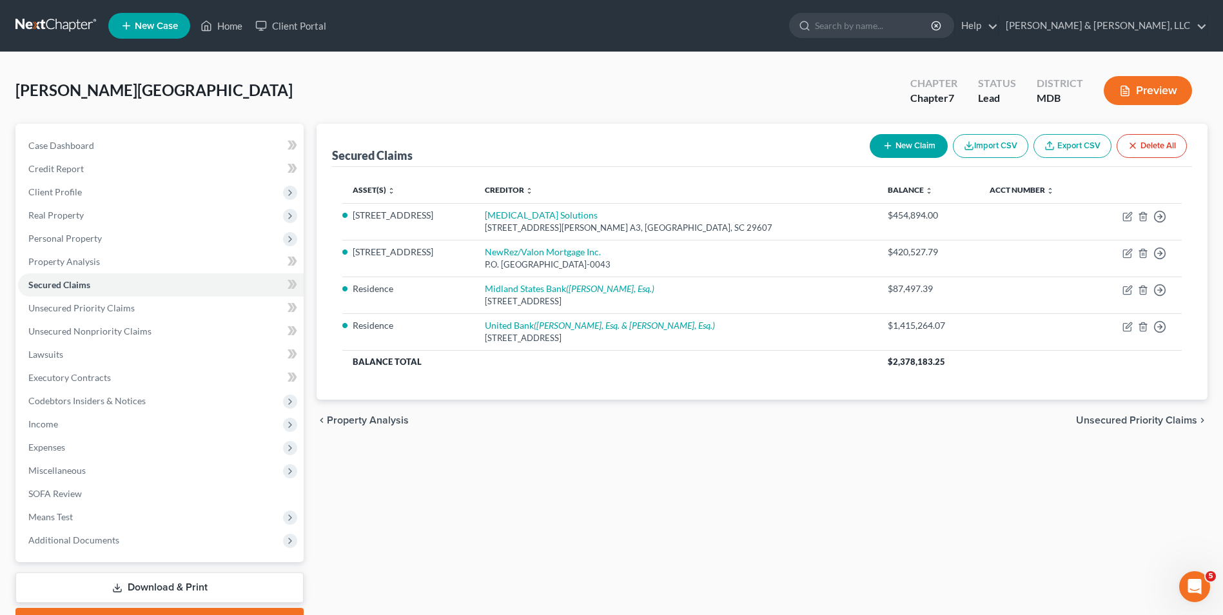
click at [911, 148] on button "New Claim" at bounding box center [909, 146] width 78 height 24
select select "0"
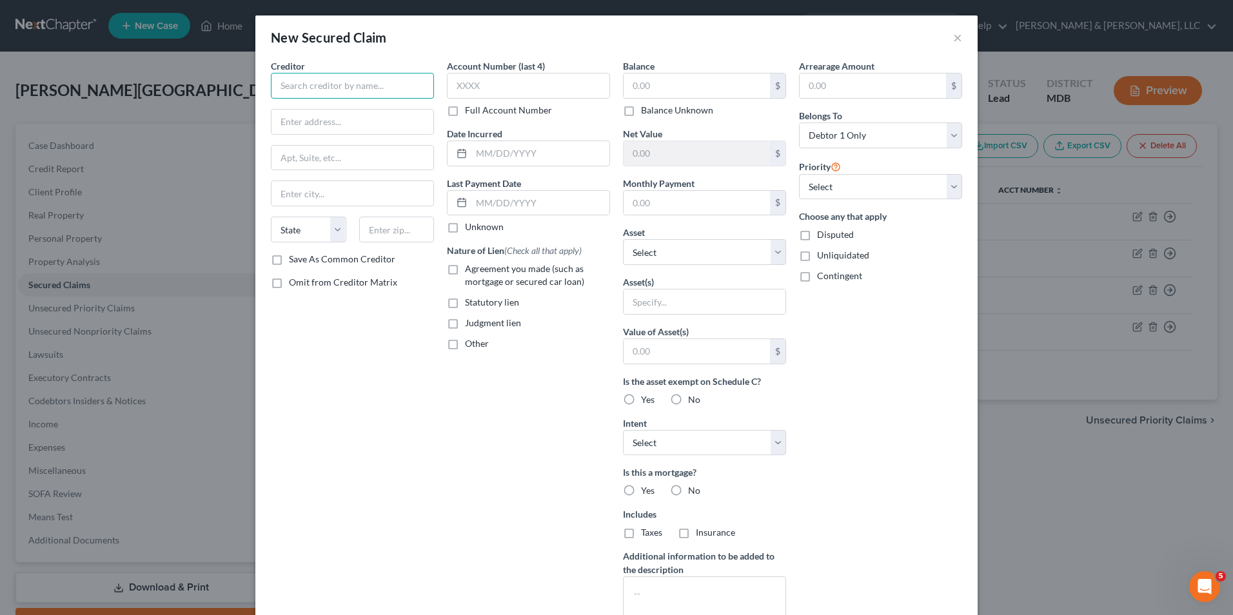
click at [280, 86] on input "text" at bounding box center [352, 86] width 163 height 26
type input "Euler Hermes North America Ins. Co."
type input "[STREET_ADDRESS]"
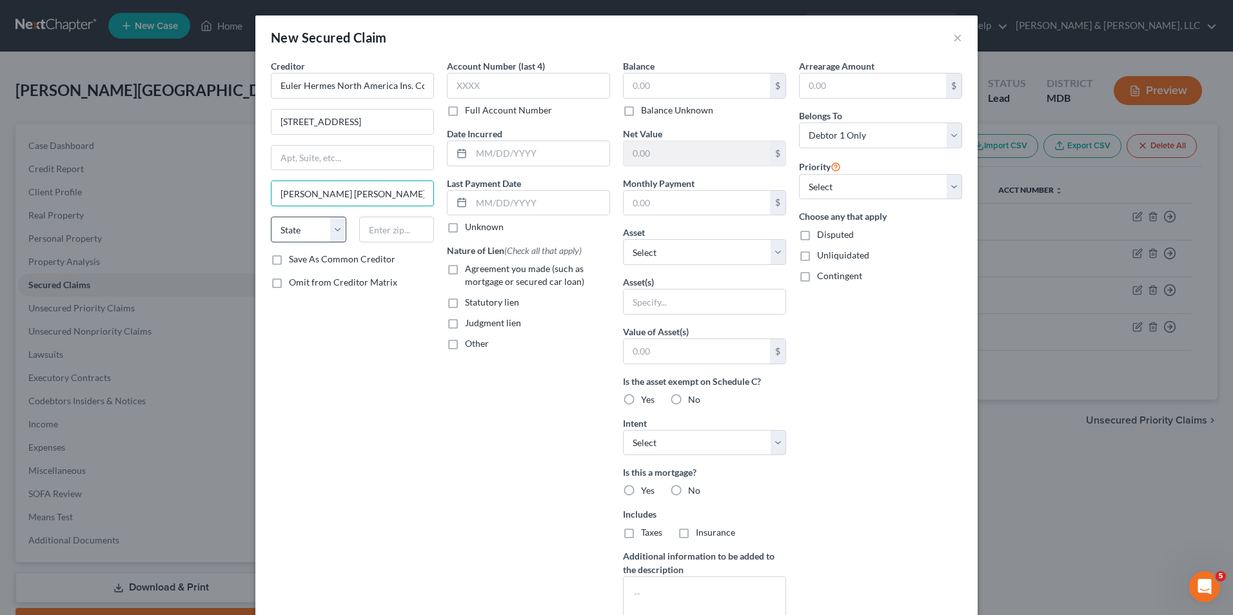
type input "[PERSON_NAME] [PERSON_NAME]"
click at [331, 231] on select "State [US_STATE] AK AR AZ CA CO CT DE DC [GEOGRAPHIC_DATA] [GEOGRAPHIC_DATA] GU…" at bounding box center [308, 230] width 75 height 26
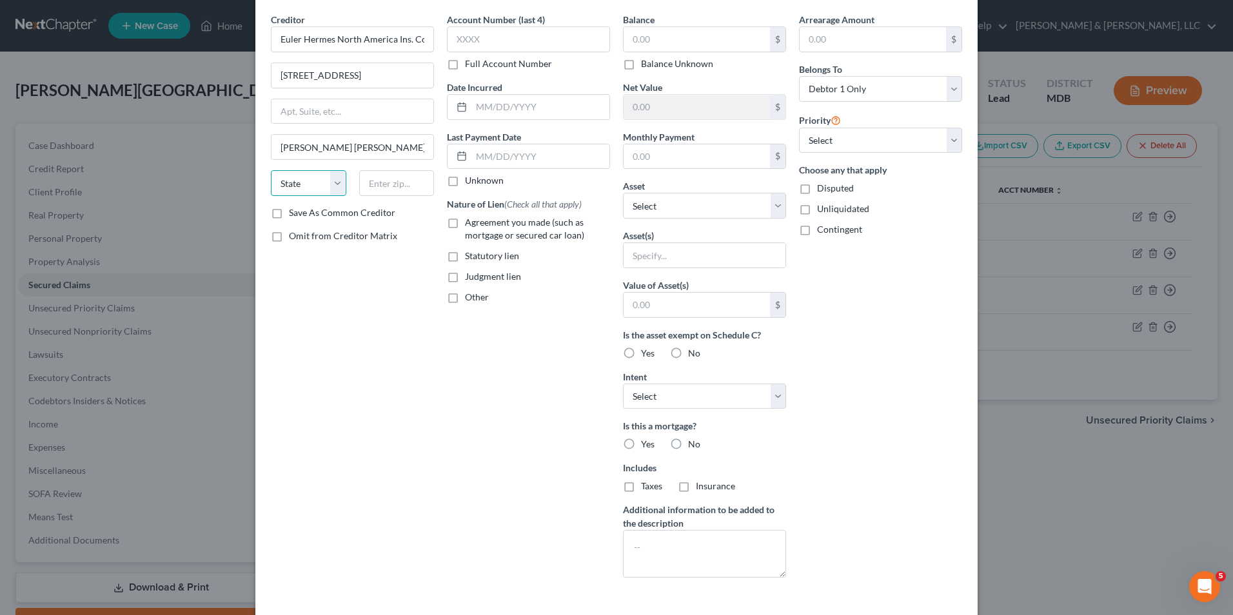
scroll to position [101, 0]
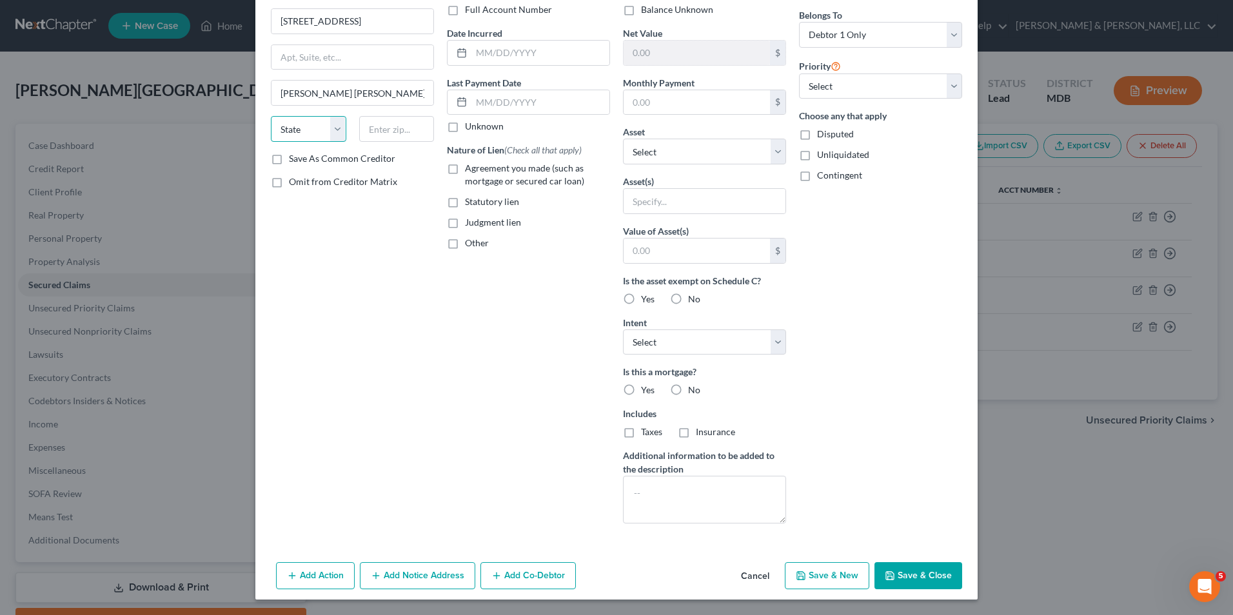
click at [335, 130] on select "State [US_STATE] AK AR AZ CA CO CT DE DC [GEOGRAPHIC_DATA] [GEOGRAPHIC_DATA] GU…" at bounding box center [308, 129] width 75 height 26
select select "21"
click at [271, 116] on select "State [US_STATE] AK AR AZ CA CO CT DE DC [GEOGRAPHIC_DATA] [GEOGRAPHIC_DATA] GU…" at bounding box center [308, 129] width 75 height 26
click at [377, 139] on input "text" at bounding box center [396, 129] width 75 height 26
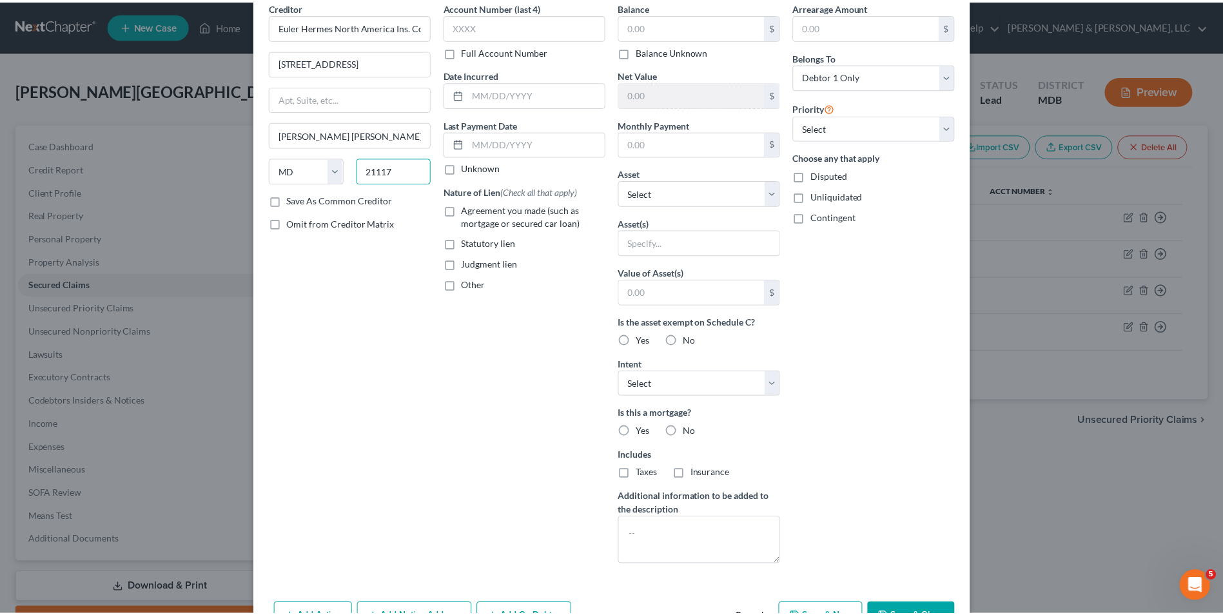
scroll to position [36, 0]
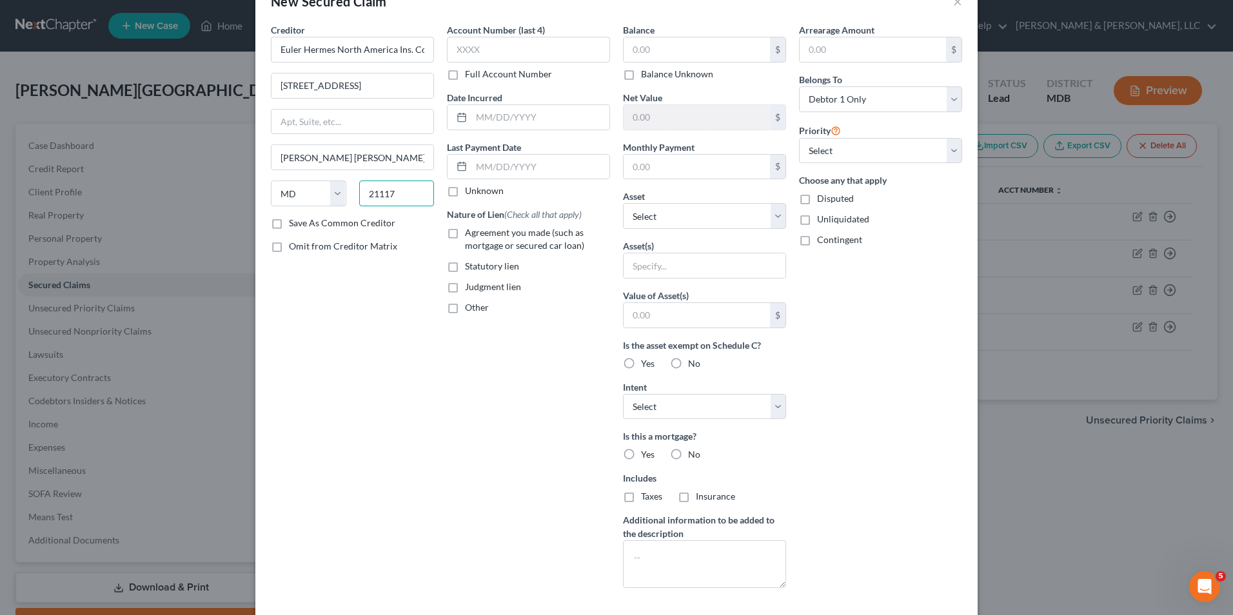
type input "21117"
drag, startPoint x: 538, startPoint y: 342, endPoint x: 619, endPoint y: 144, distance: 213.8
click at [550, 320] on div "Account Number (last 4) Full Account Number Date Incurred Last Payment Date Unk…" at bounding box center [528, 310] width 176 height 575
click at [631, 57] on input "text" at bounding box center [697, 49] width 146 height 25
type input "367,726.70"
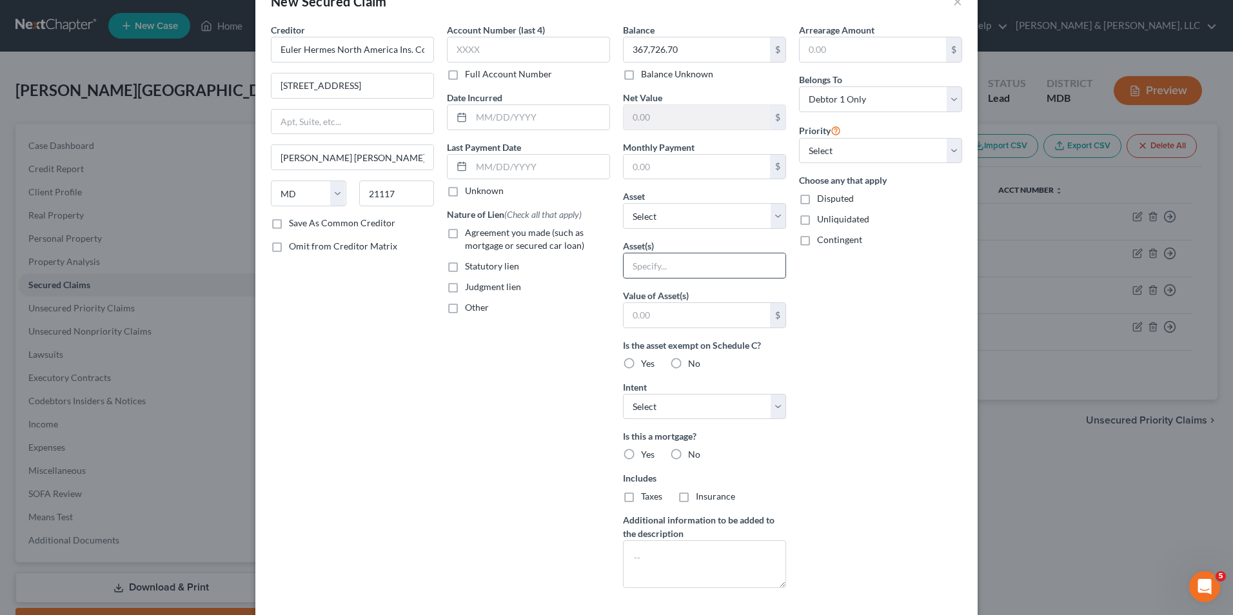
click at [649, 271] on input "text" at bounding box center [705, 265] width 162 height 25
type input "Residence"
drag, startPoint x: 620, startPoint y: 364, endPoint x: 629, endPoint y: 366, distance: 9.2
click at [641, 364] on label "Yes" at bounding box center [648, 363] width 14 height 13
click at [646, 364] on input "Yes" at bounding box center [650, 361] width 8 height 8
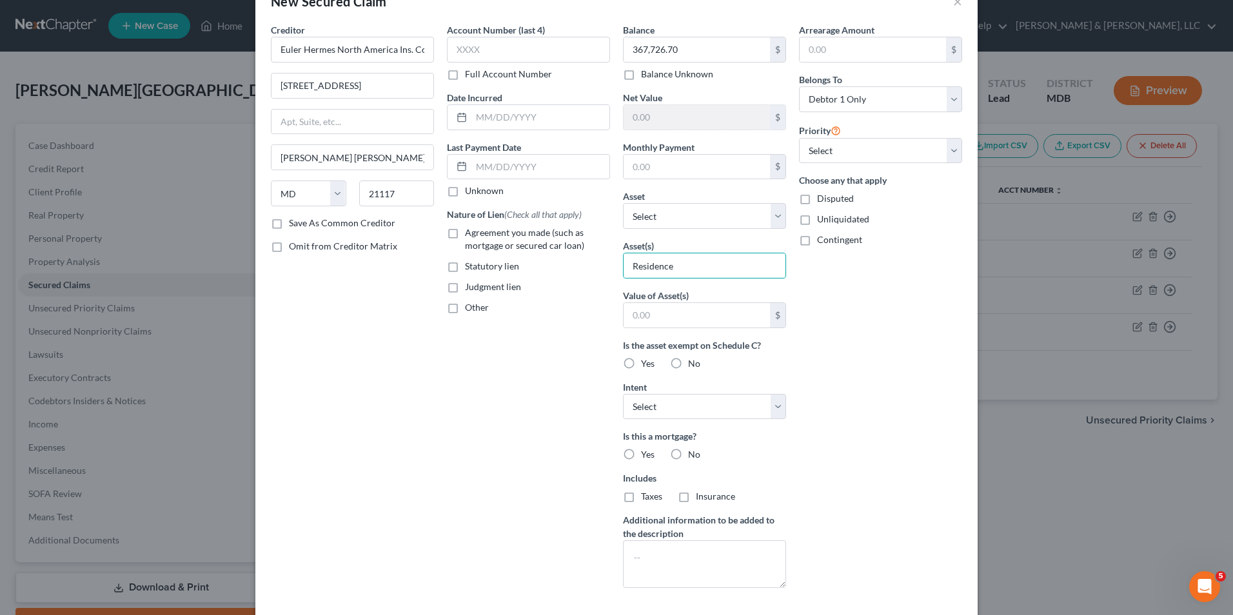
radio input "true"
click at [758, 404] on select "Select Surrender Redeem Reaffirm Avoid Other" at bounding box center [704, 407] width 163 height 26
select select "3"
click at [623, 394] on select "Select Surrender Redeem Reaffirm Avoid Other" at bounding box center [704, 407] width 163 height 26
click at [688, 455] on label "No" at bounding box center [694, 454] width 12 height 13
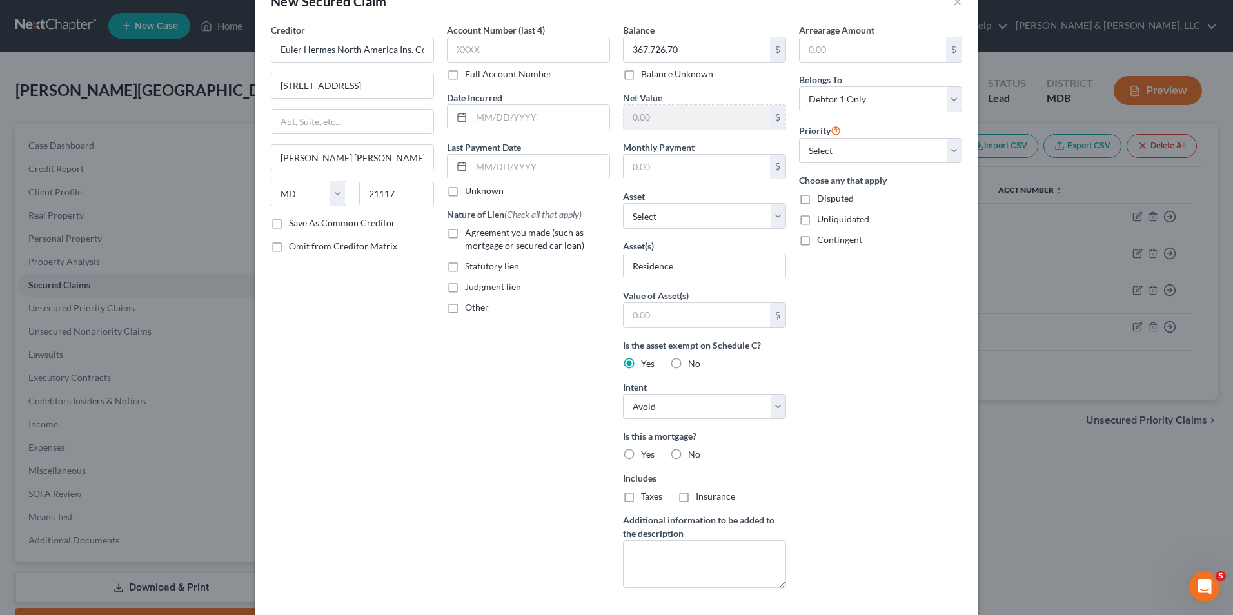
click at [693, 455] on input "No" at bounding box center [697, 452] width 8 height 8
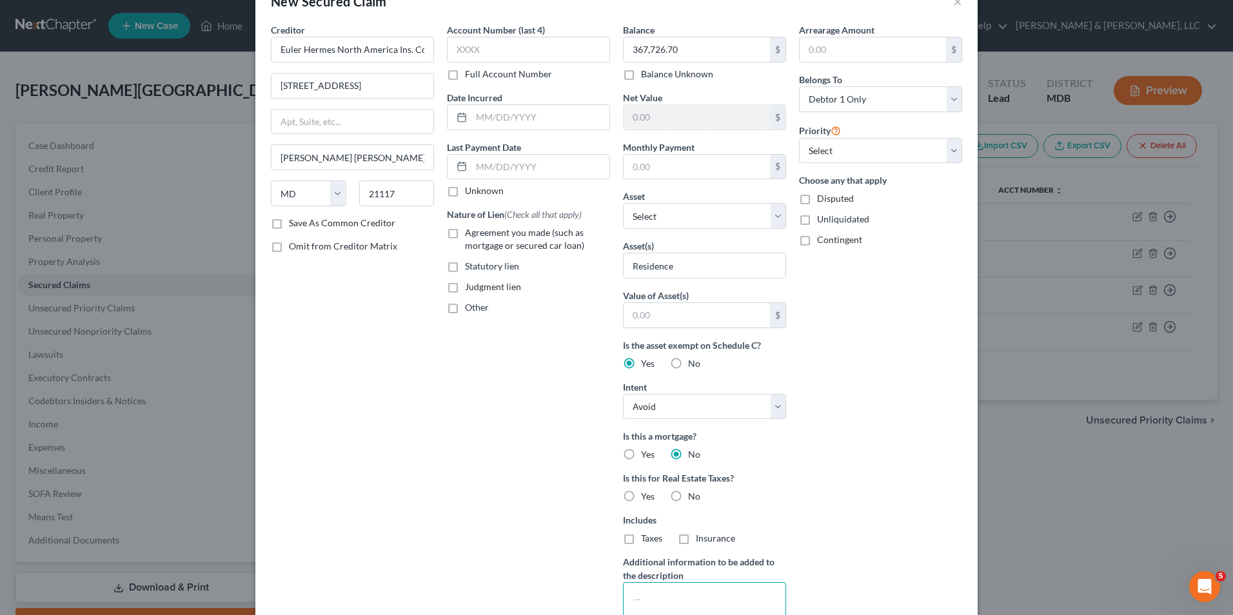
click at [623, 590] on textarea at bounding box center [704, 606] width 163 height 48
drag, startPoint x: 943, startPoint y: 155, endPoint x: 935, endPoint y: 153, distance: 8.0
click at [943, 155] on select "Select 1st 2nd 3rd 4th 5th 6th 7th 8th 9th 10th 11th 12th 13th 14th 15th 16th 1…" at bounding box center [880, 151] width 163 height 26
click at [799, 138] on select "Select 1st 2nd 3rd 4th 5th 6th 7th 8th 9th 10th 11th 12th 13th 14th 15th 16th 1…" at bounding box center [880, 151] width 163 height 26
click at [1050, 460] on div "New Secured Claim × Creditor * Euler Hermes [GEOGRAPHIC_DATA] Ins. Co. [STREET_…" at bounding box center [616, 307] width 1233 height 615
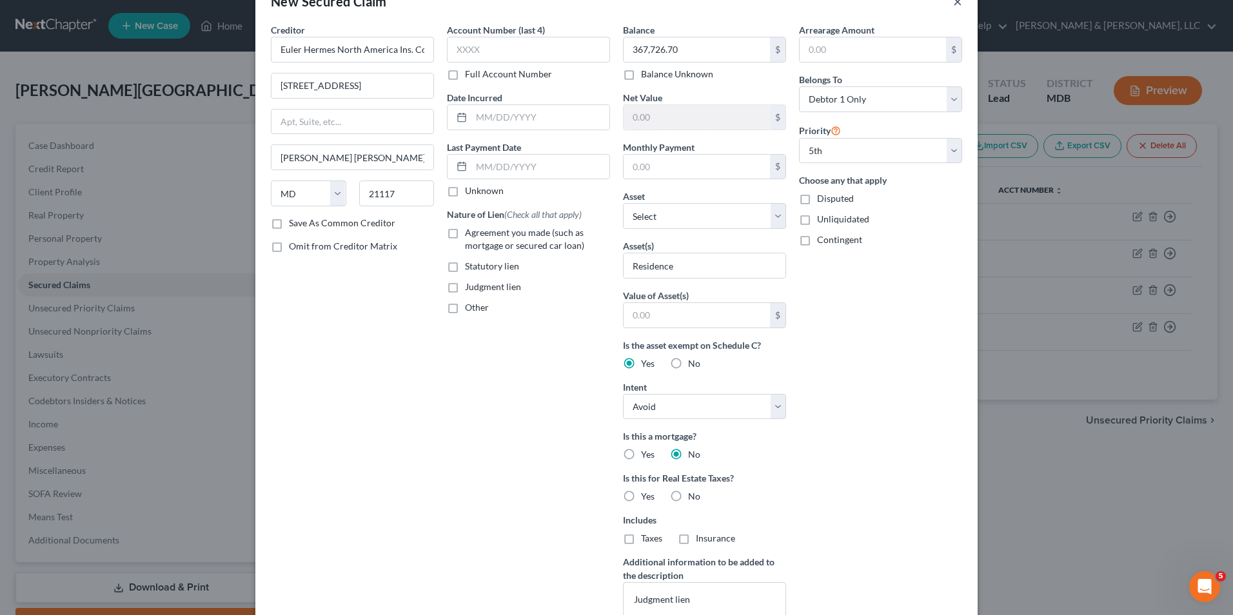
click at [953, 3] on button "×" at bounding box center [957, 1] width 9 height 15
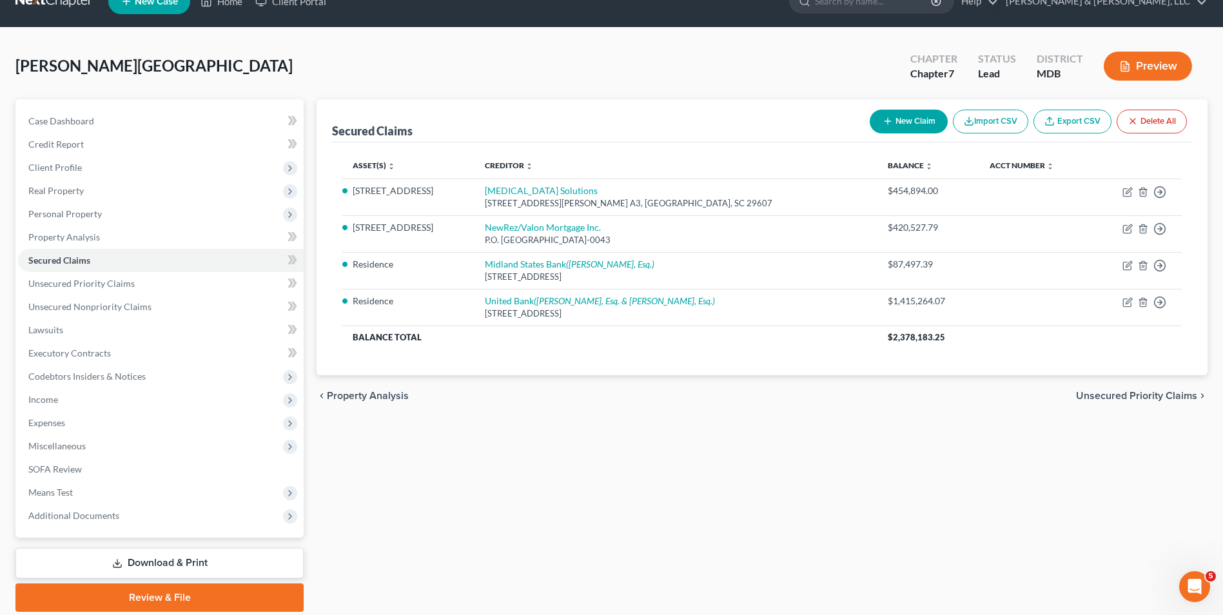
scroll to position [0, 0]
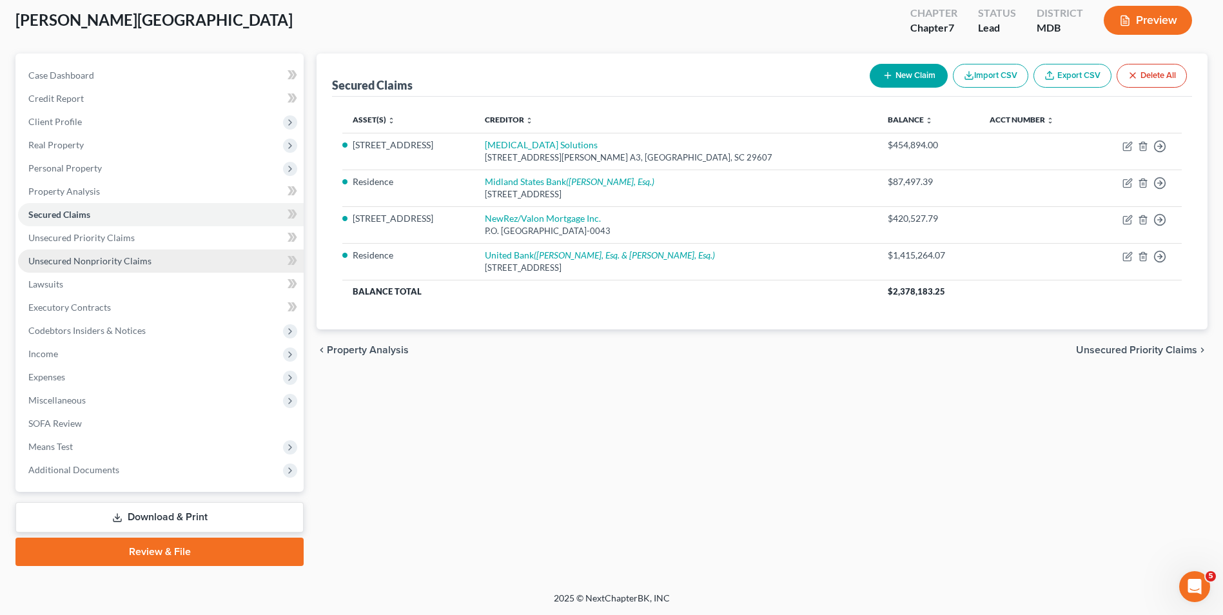
click at [139, 253] on link "Unsecured Nonpriority Claims" at bounding box center [161, 261] width 286 height 23
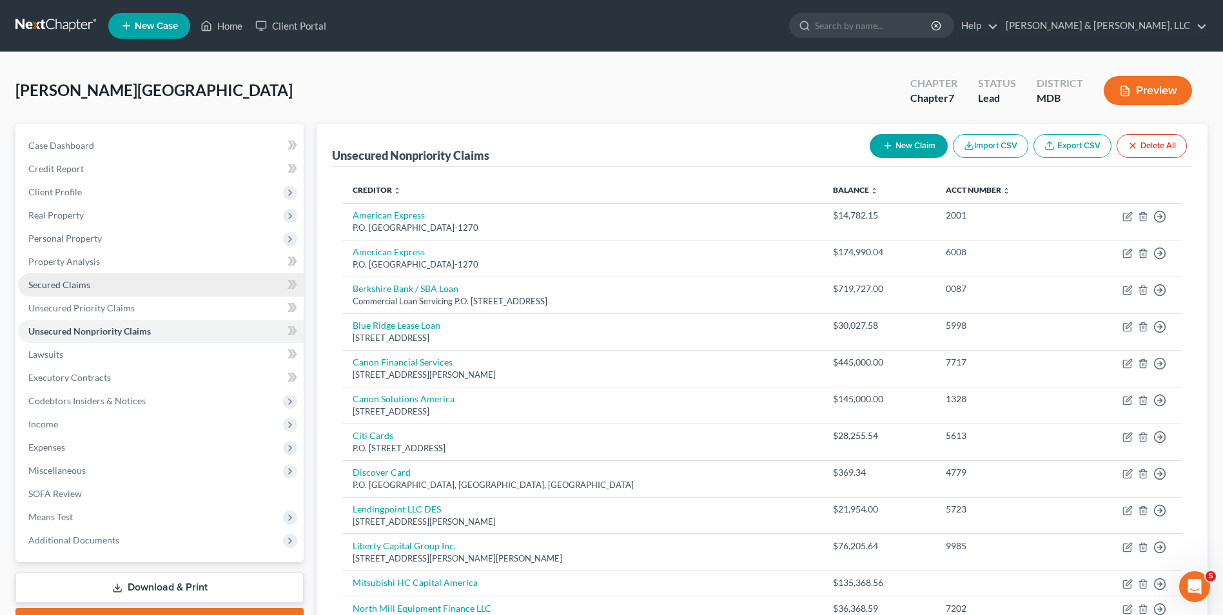
click at [127, 286] on link "Secured Claims" at bounding box center [161, 284] width 286 height 23
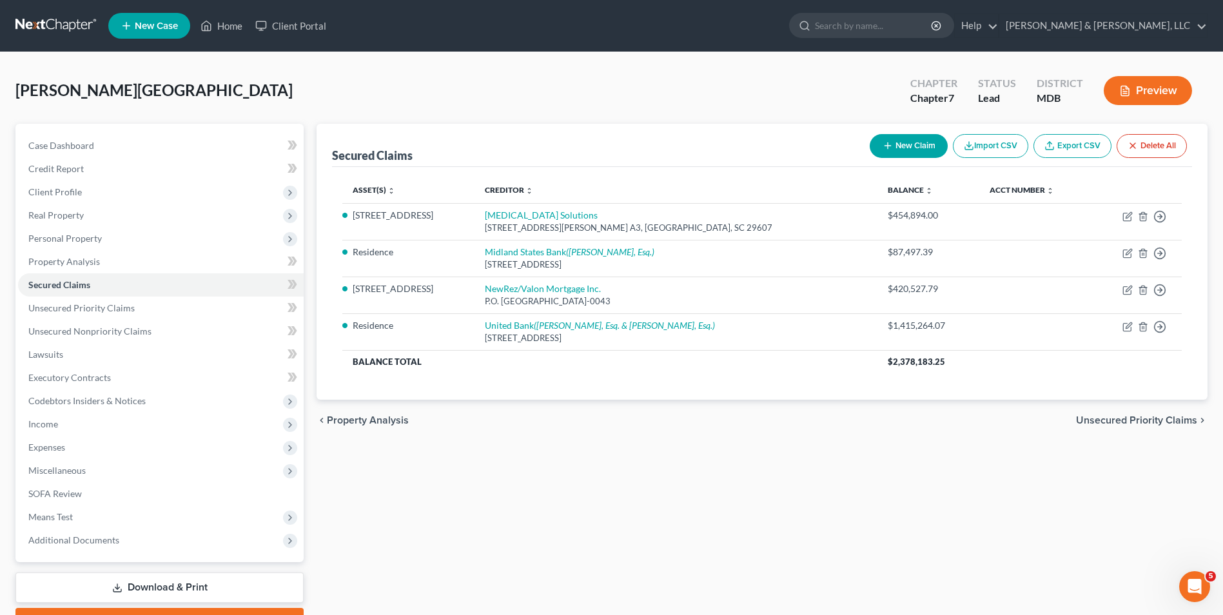
click at [907, 147] on button "New Claim" at bounding box center [909, 146] width 78 height 24
select select "0"
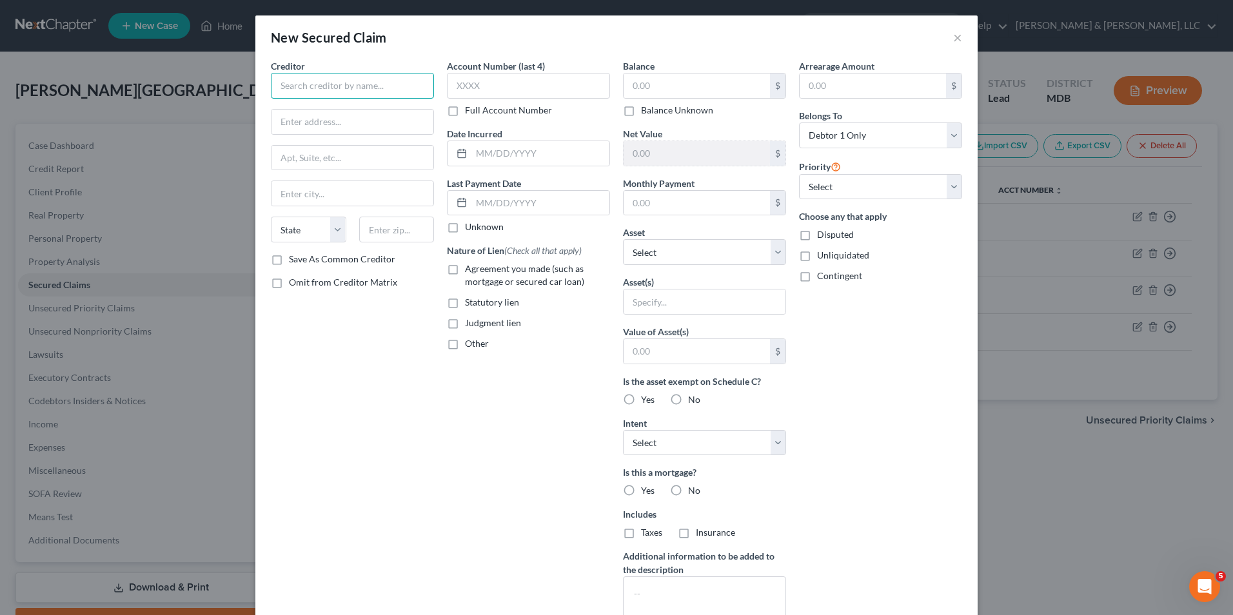
click at [326, 88] on input "text" at bounding box center [352, 86] width 163 height 26
type input "Euler Hermes North America Ins. Co."
drag, startPoint x: 274, startPoint y: 119, endPoint x: 287, endPoint y: 124, distance: 13.9
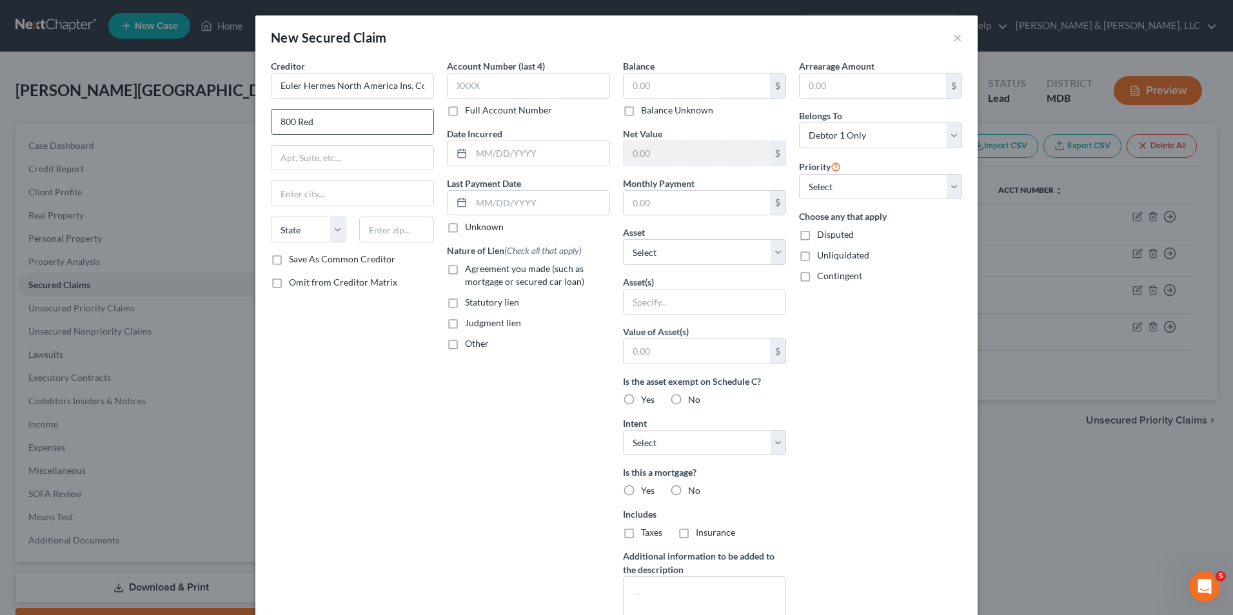
click at [278, 121] on input "800 Red" at bounding box center [352, 122] width 162 height 25
type input "[STREET_ADDRESS]"
type input "[PERSON_NAME] [PERSON_NAME]"
type input "21117"
type input "367,726.70"
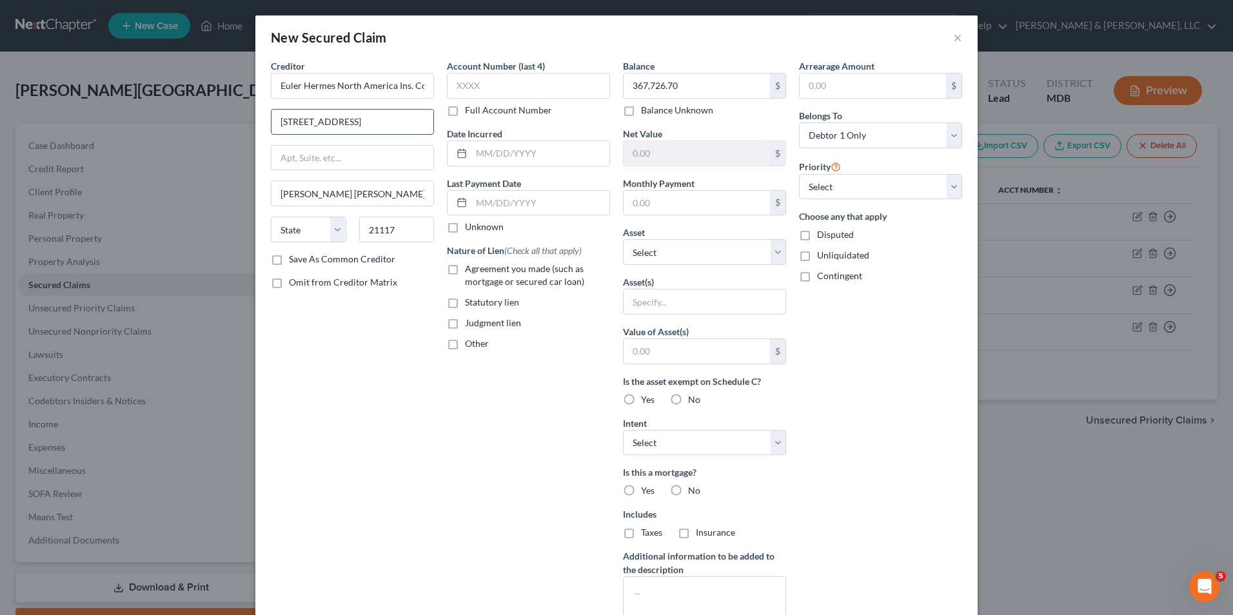
type input "Residence"
select select "21"
select select
click at [872, 363] on div "Arrearage Amount $ Belongs To * Select Debtor 1 Only Debtor 2 Only Debtor 1 And…" at bounding box center [881, 346] width 176 height 575
click at [641, 398] on label "Yes" at bounding box center [648, 399] width 14 height 13
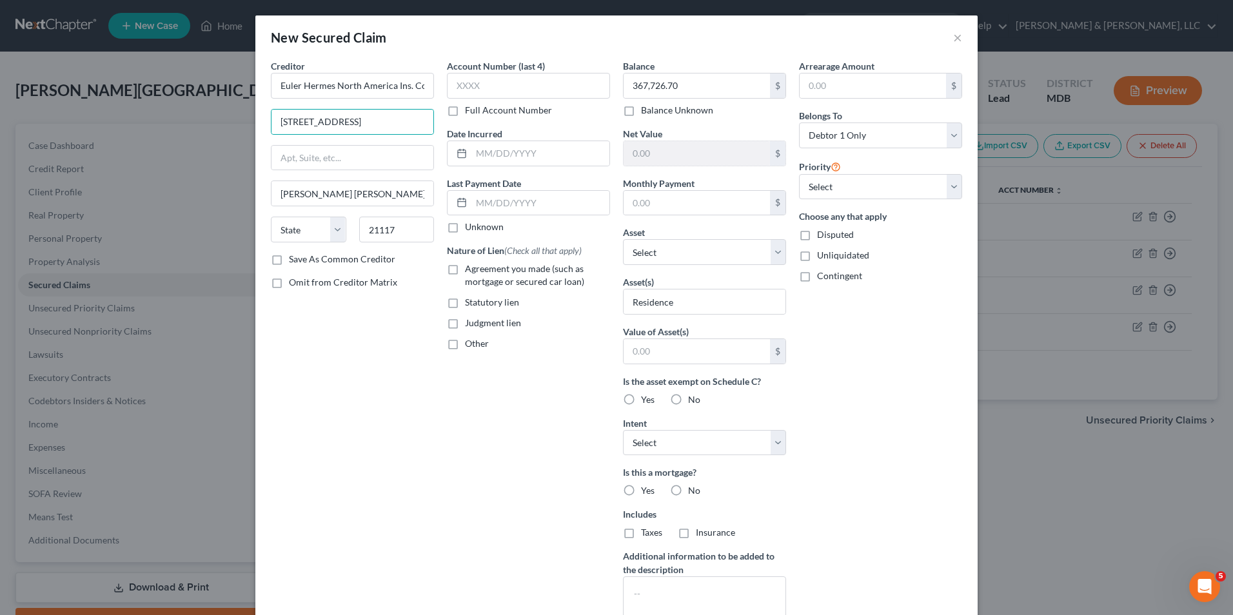
click at [646, 398] on input "Yes" at bounding box center [650, 397] width 8 height 8
radio input "true"
click at [714, 452] on select "Select Surrender Redeem Reaffirm Avoid Other" at bounding box center [704, 443] width 163 height 26
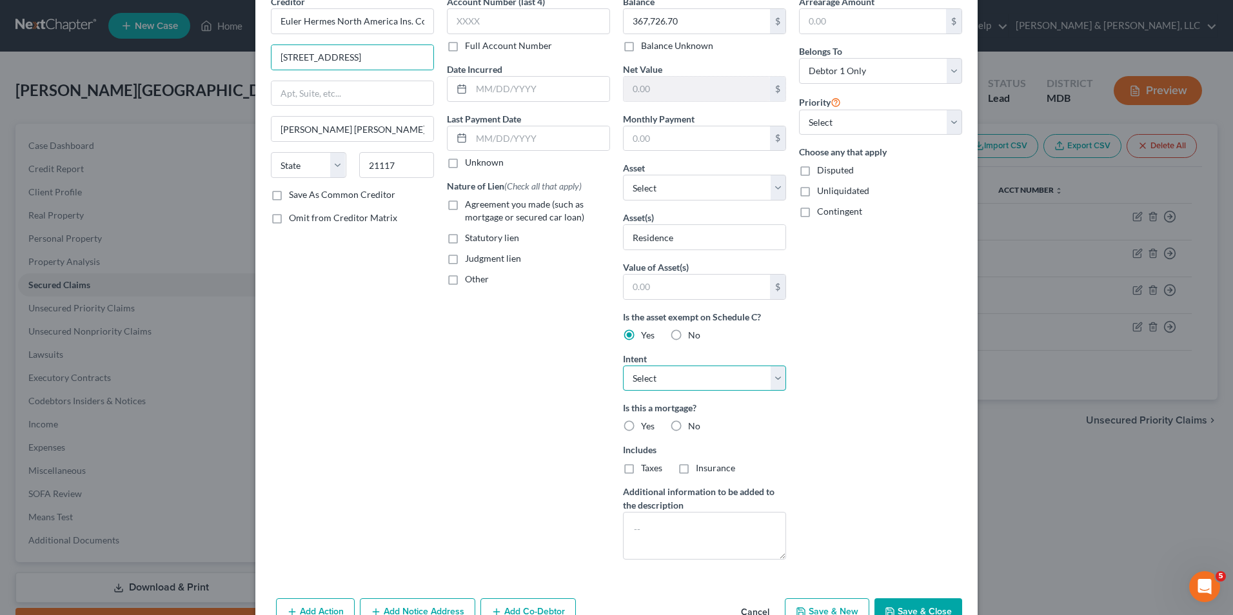
drag, startPoint x: 780, startPoint y: 380, endPoint x: 764, endPoint y: 388, distance: 17.6
click at [778, 380] on select "Select Surrender Redeem Reaffirm Avoid Other" at bounding box center [704, 379] width 163 height 26
select select "3"
click at [623, 366] on select "Select Surrender Redeem Reaffirm Avoid Other" at bounding box center [704, 379] width 163 height 26
click at [688, 425] on label "No" at bounding box center [694, 426] width 12 height 13
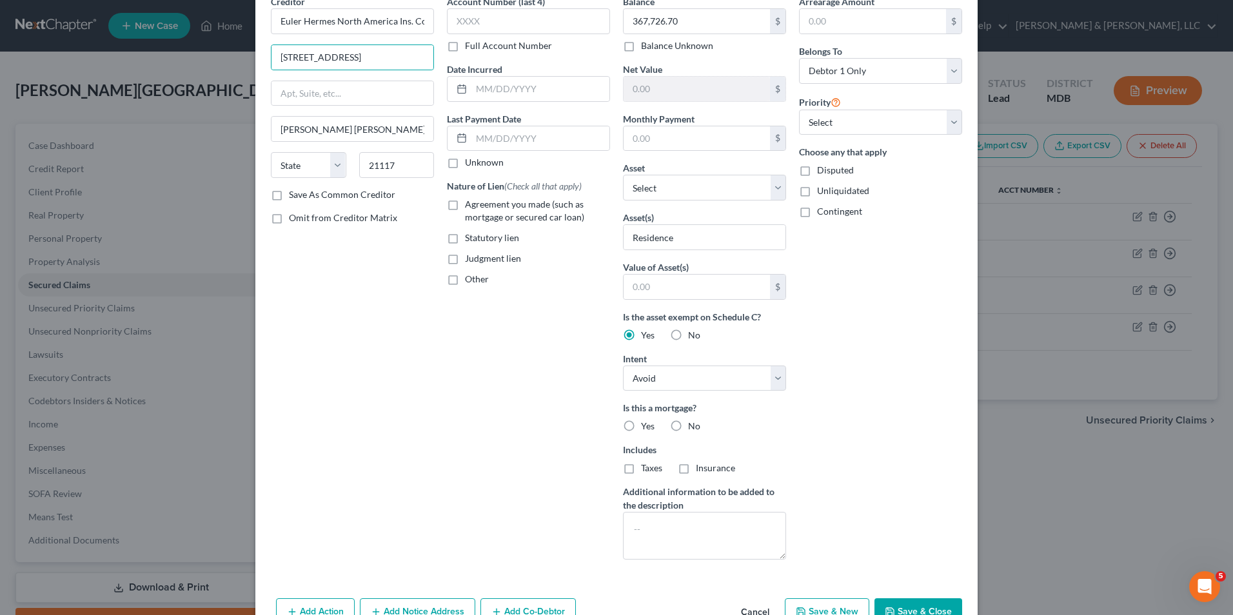
click at [693, 425] on input "No" at bounding box center [697, 424] width 8 height 8
radio input "true"
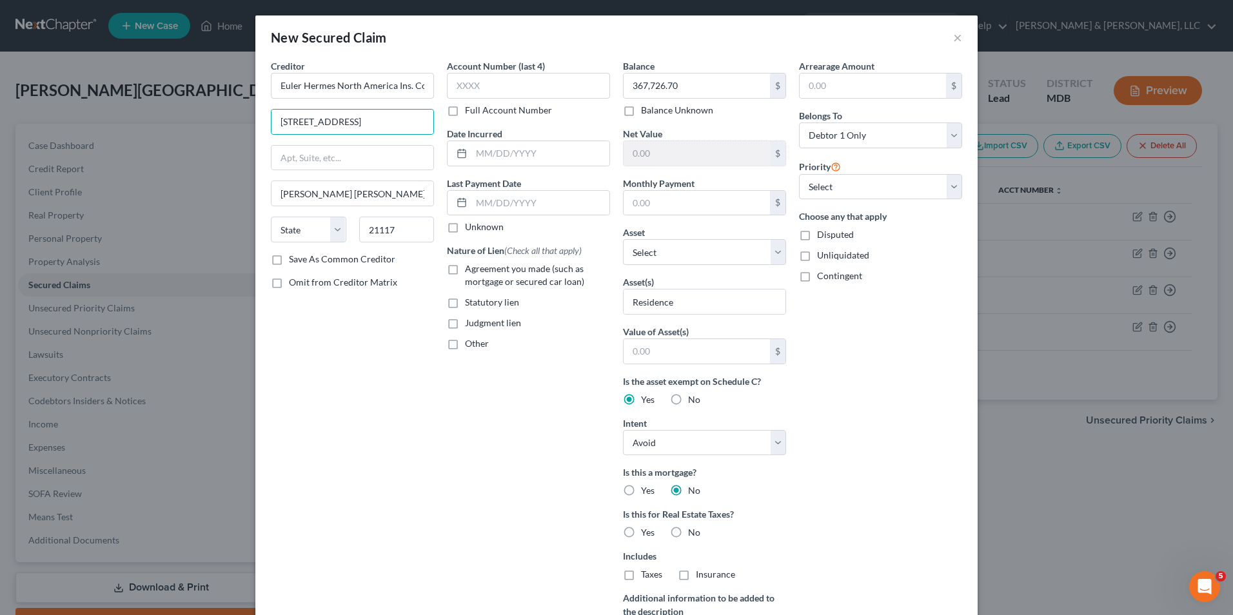
scroll to position [143, 0]
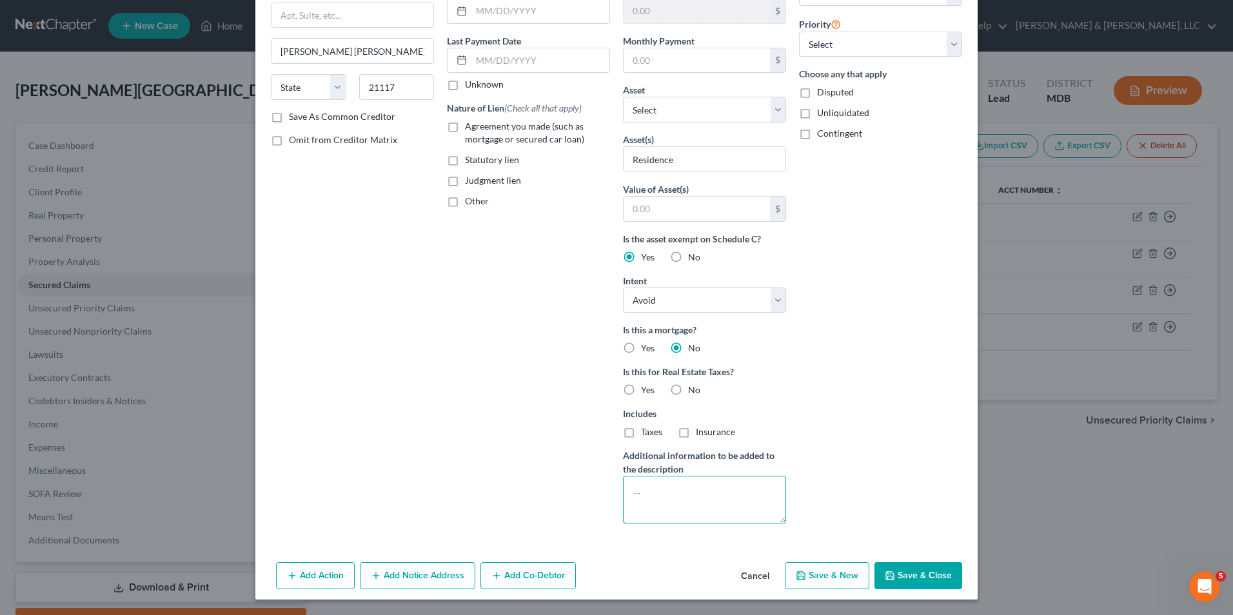
click at [734, 478] on textarea at bounding box center [704, 500] width 163 height 48
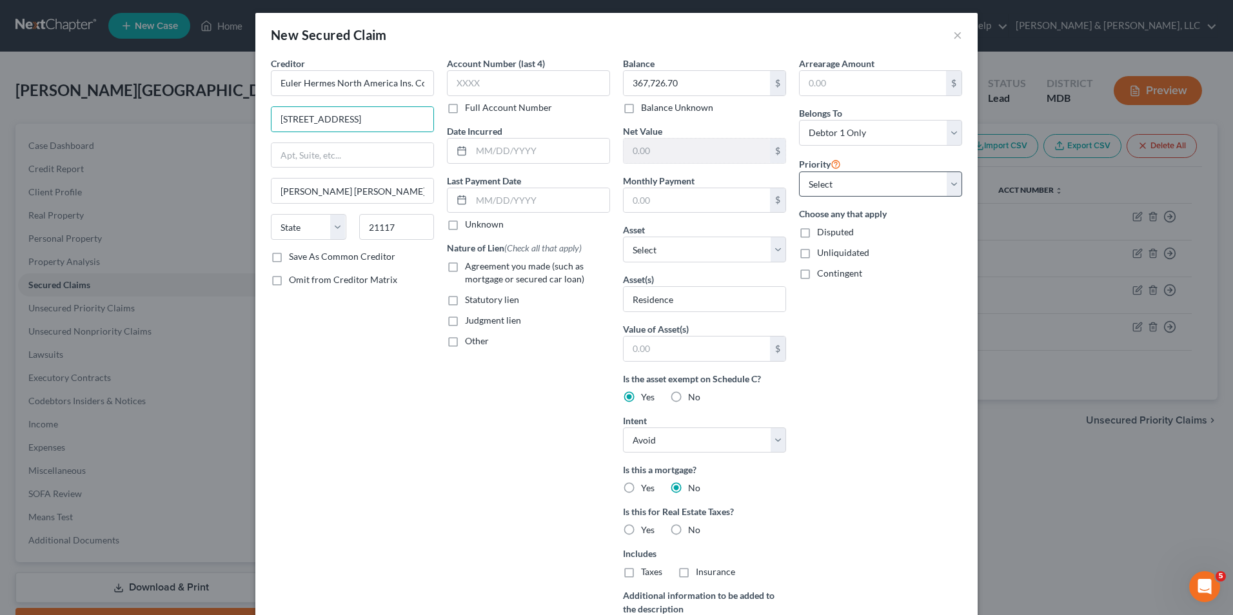
scroll to position [0, 0]
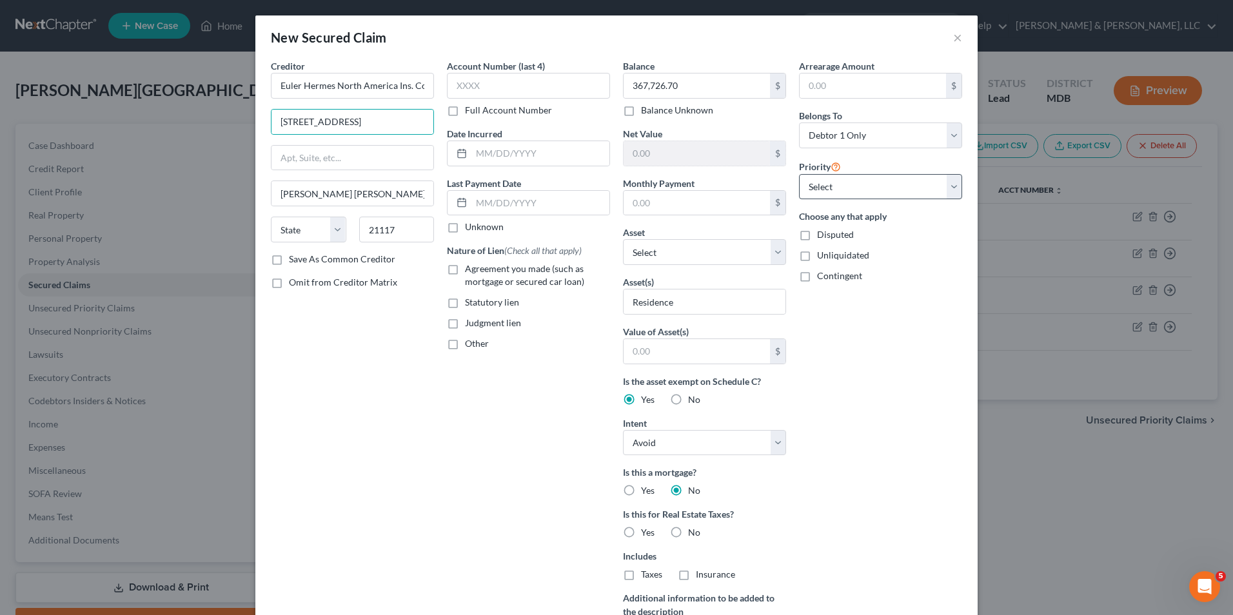
type textarea "Judgment lien"
click at [947, 184] on select "Select 1st 2nd 3rd 4th 5th 6th 7th 8th 9th 10th 11th 12th 13th 14th 15th 16th 1…" at bounding box center [880, 187] width 163 height 26
click at [799, 174] on select "Select 1st 2nd 3rd 4th 5th 6th 7th 8th 9th 10th 11th 12th 13th 14th 15th 16th 1…" at bounding box center [880, 187] width 163 height 26
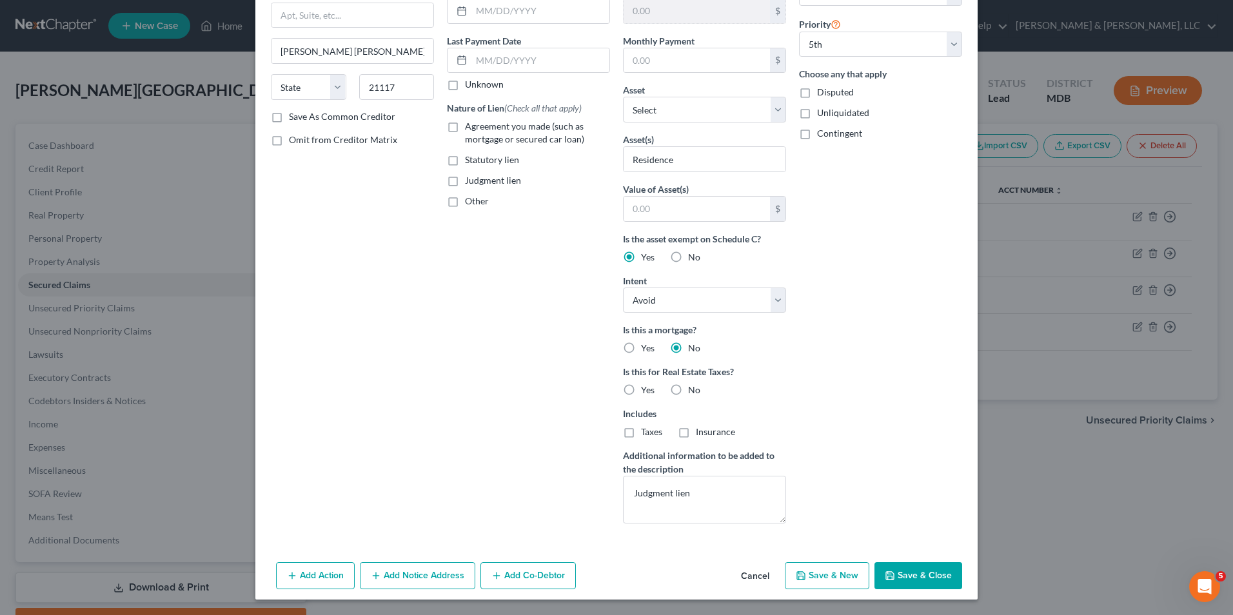
drag, startPoint x: 916, startPoint y: 566, endPoint x: 884, endPoint y: 466, distance: 105.4
click at [913, 564] on button "Save & Close" at bounding box center [918, 575] width 88 height 27
select select "2"
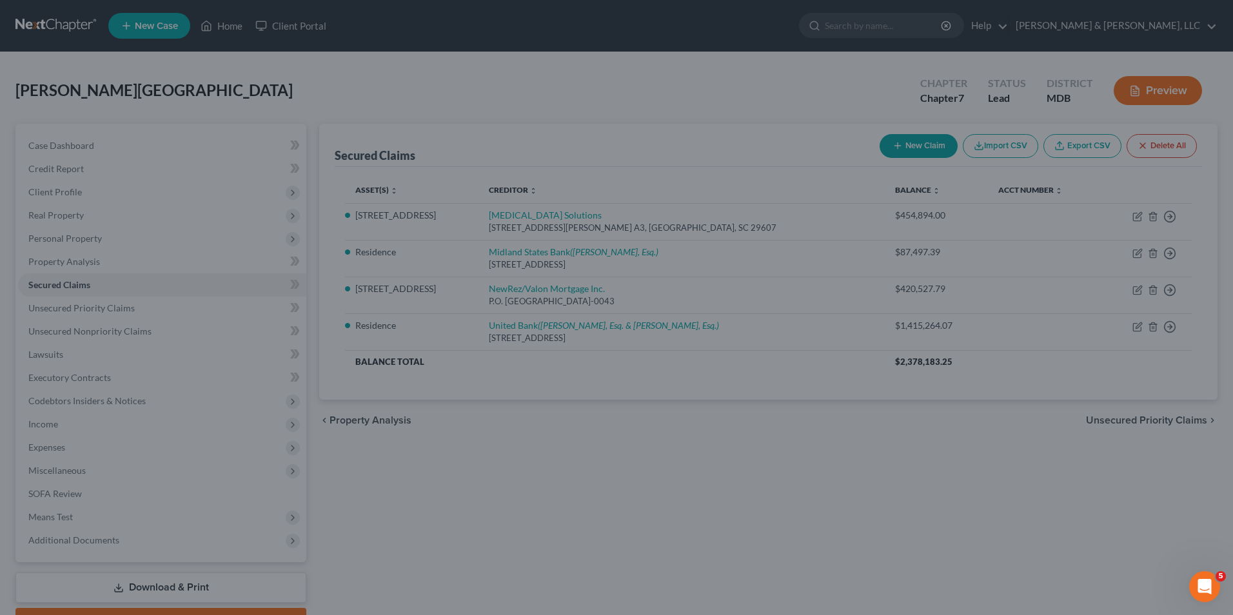
scroll to position [2, 0]
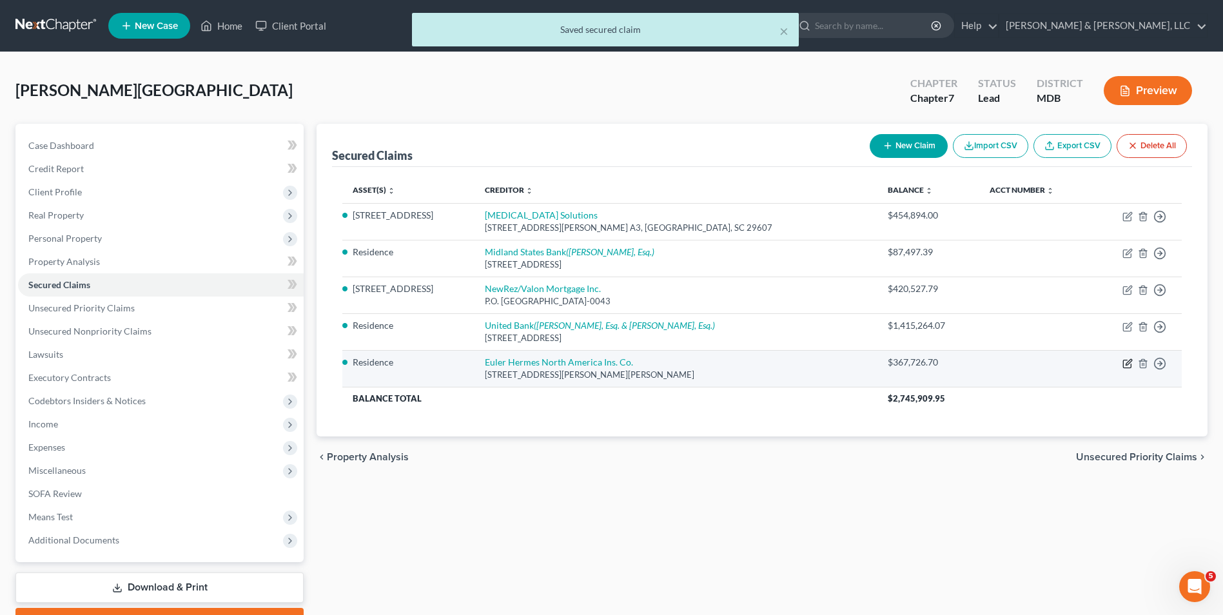
click at [1127, 362] on icon "button" at bounding box center [1128, 364] width 10 height 10
select select "3"
select select "0"
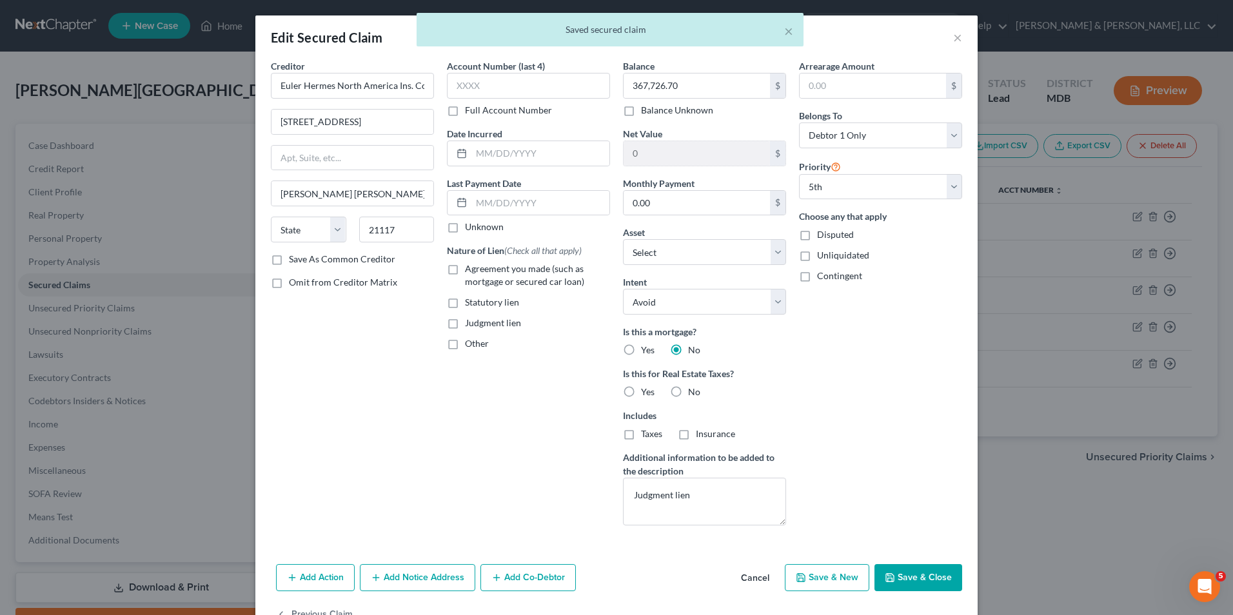
select select "4"
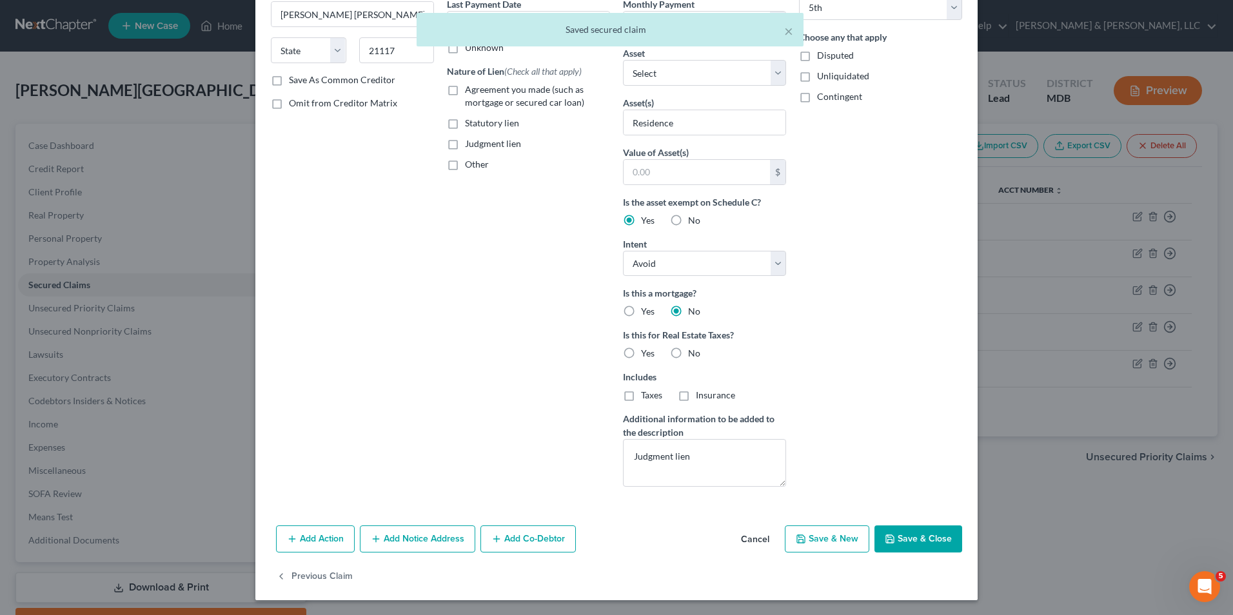
scroll to position [180, 0]
drag, startPoint x: 422, startPoint y: 537, endPoint x: 438, endPoint y: 380, distance: 157.5
click at [421, 536] on button "Add Notice Address" at bounding box center [417, 538] width 115 height 27
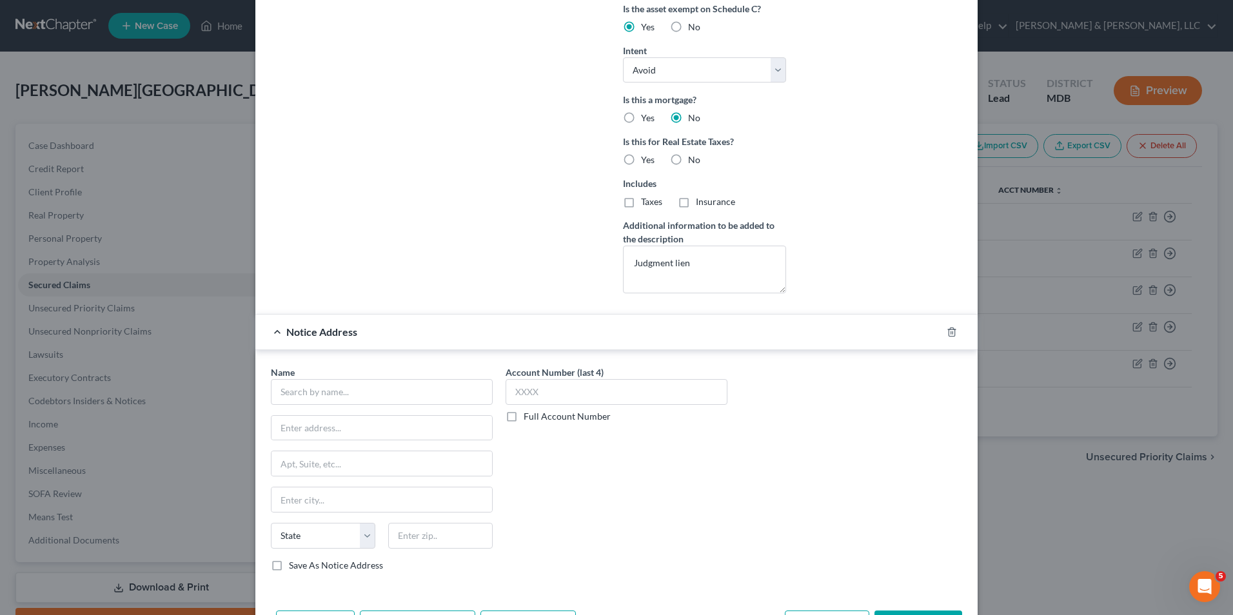
scroll to position [373, 0]
click at [348, 398] on input "text" at bounding box center [382, 392] width 222 height 26
type input "Joel D. Seledee, Esq."
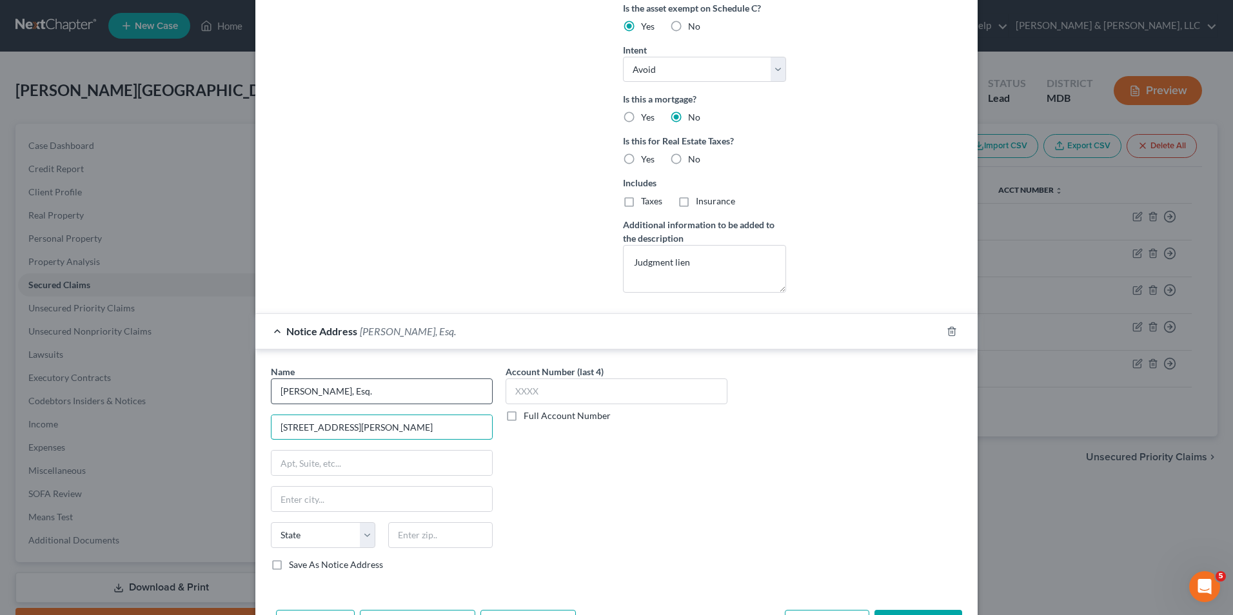
type input "One North Charles St., Ste. 2300"
type input "[GEOGRAPHIC_DATA]"
click at [369, 524] on select "State [US_STATE] AK AR AZ CA CO CT DE DC [GEOGRAPHIC_DATA] [GEOGRAPHIC_DATA] GU…" at bounding box center [323, 535] width 104 height 26
select select "21"
click at [271, 522] on select "State [US_STATE] AK AR AZ CA CO CT DE DC [GEOGRAPHIC_DATA] [GEOGRAPHIC_DATA] GU…" at bounding box center [323, 535] width 104 height 26
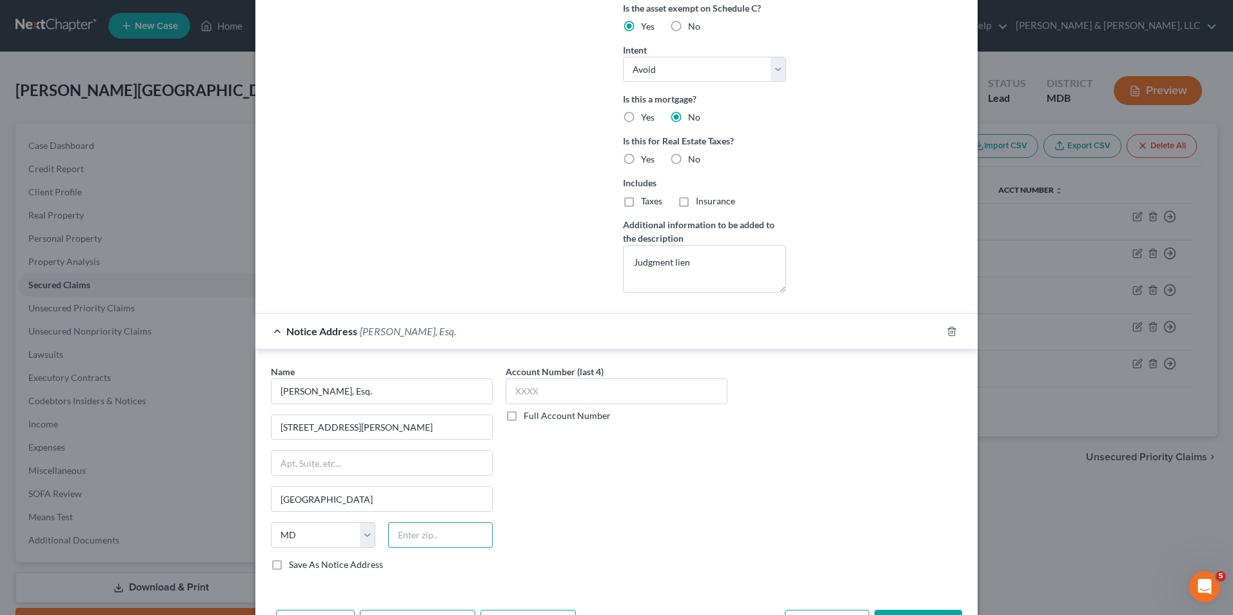
click at [388, 531] on input "text" at bounding box center [440, 535] width 104 height 26
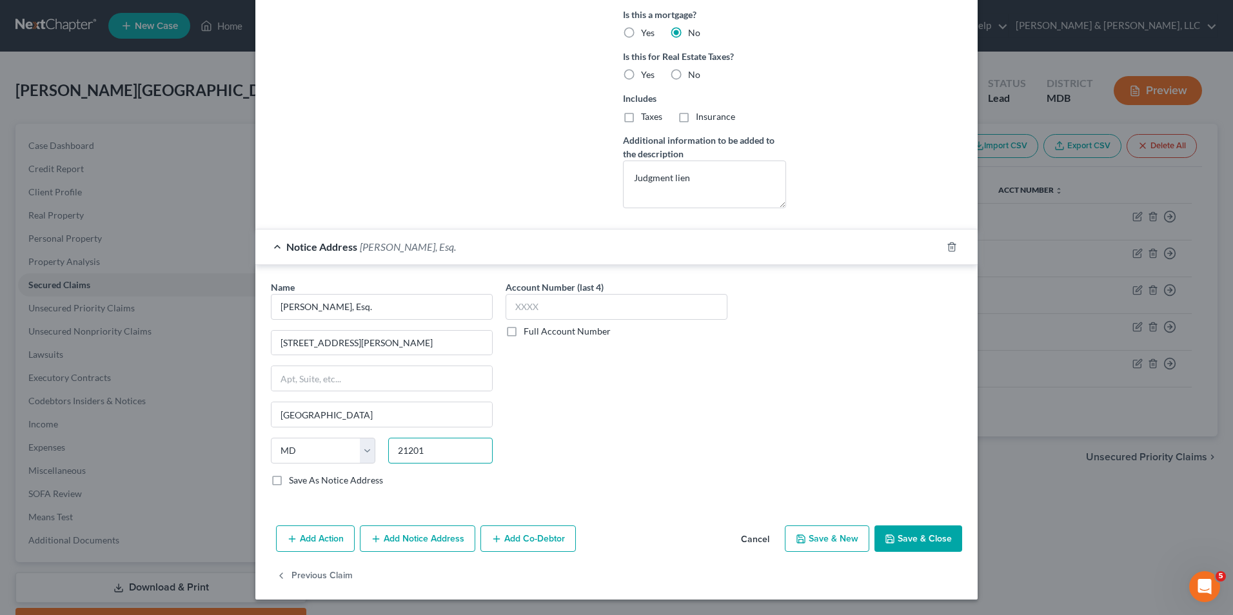
type input "21201"
drag, startPoint x: 922, startPoint y: 546, endPoint x: 893, endPoint y: 533, distance: 31.8
click at [916, 540] on button "Save & Close" at bounding box center [918, 539] width 88 height 27
select select "2"
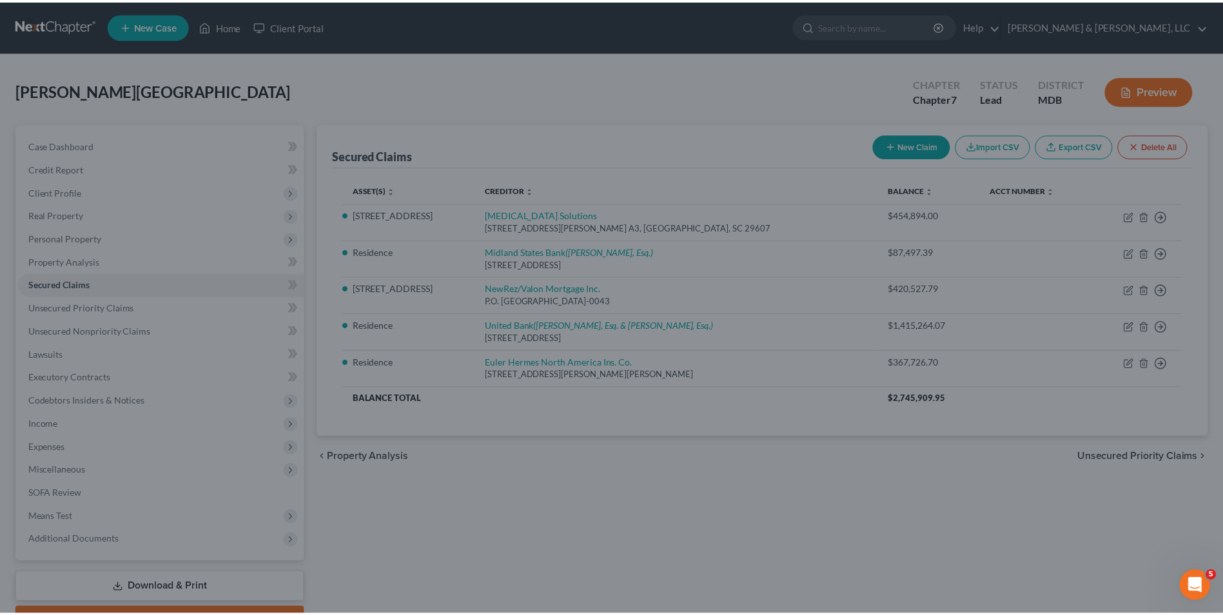
scroll to position [317, 0]
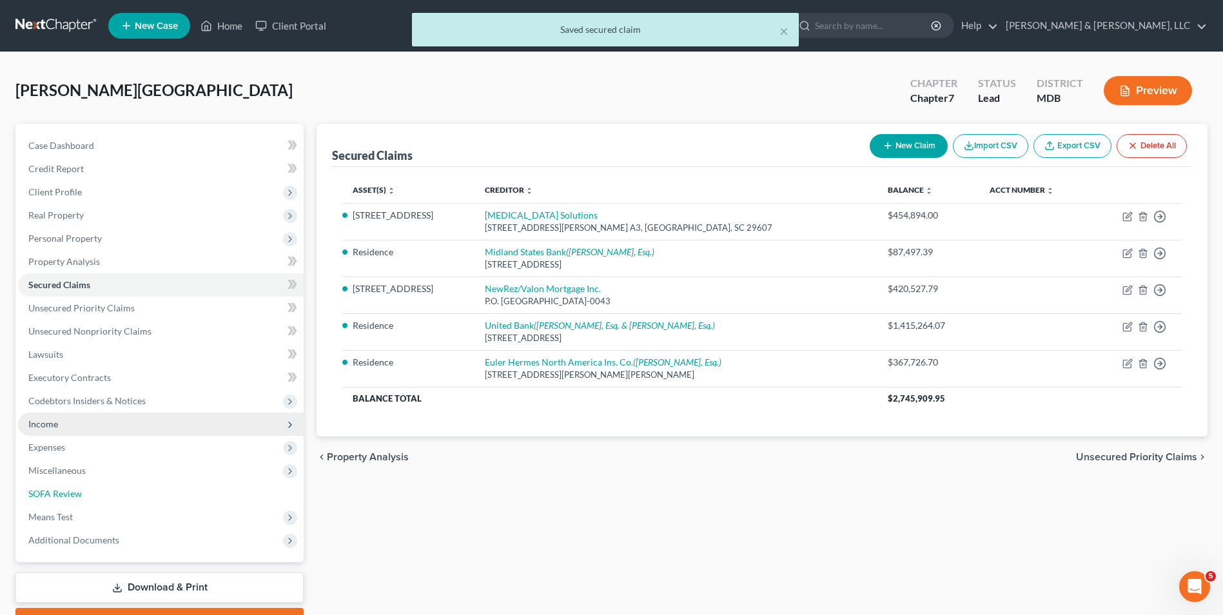
drag, startPoint x: 95, startPoint y: 491, endPoint x: 236, endPoint y: 419, distance: 158.6
click at [97, 490] on link "SOFA Review" at bounding box center [161, 493] width 286 height 23
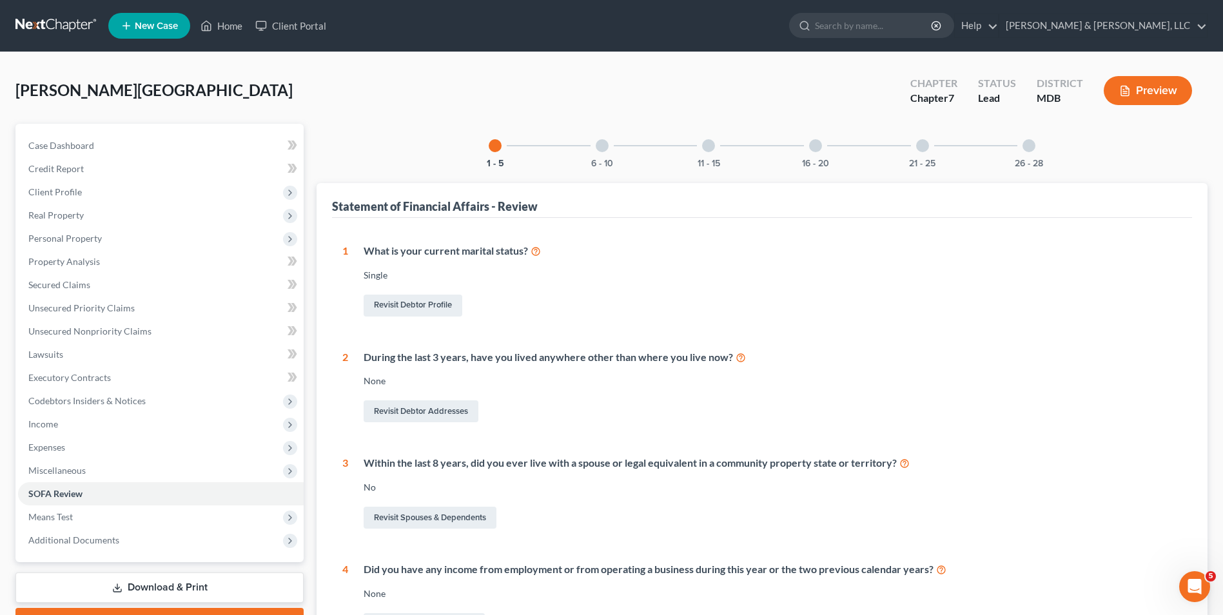
drag, startPoint x: 1030, startPoint y: 149, endPoint x: 972, endPoint y: 166, distance: 60.6
click at [1029, 150] on div at bounding box center [1029, 145] width 13 height 13
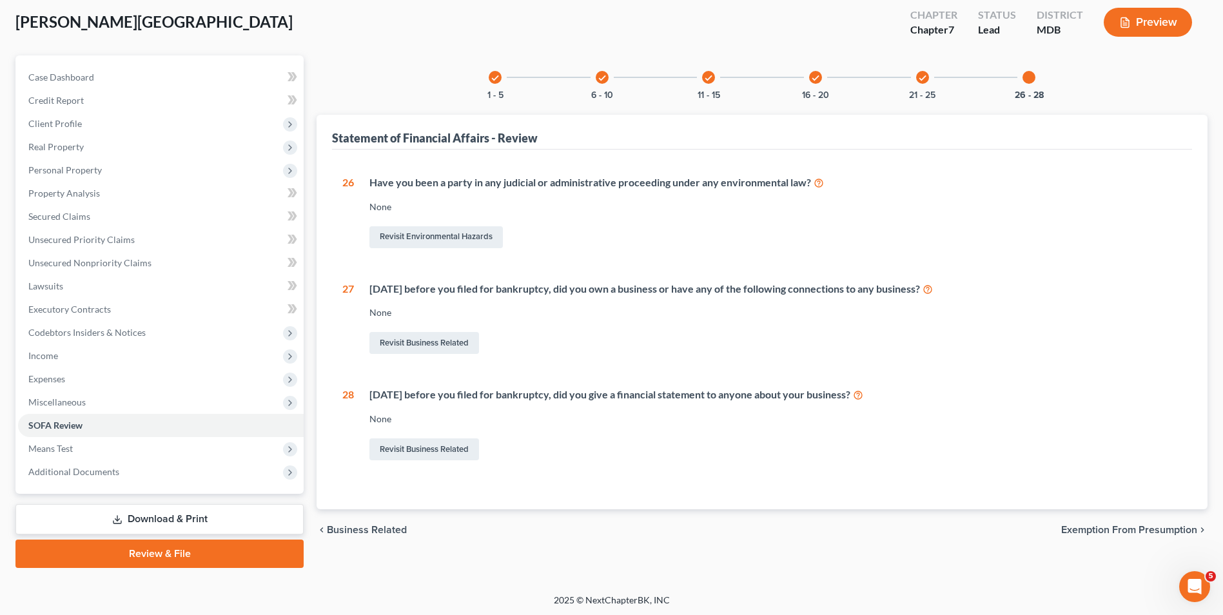
scroll to position [70, 0]
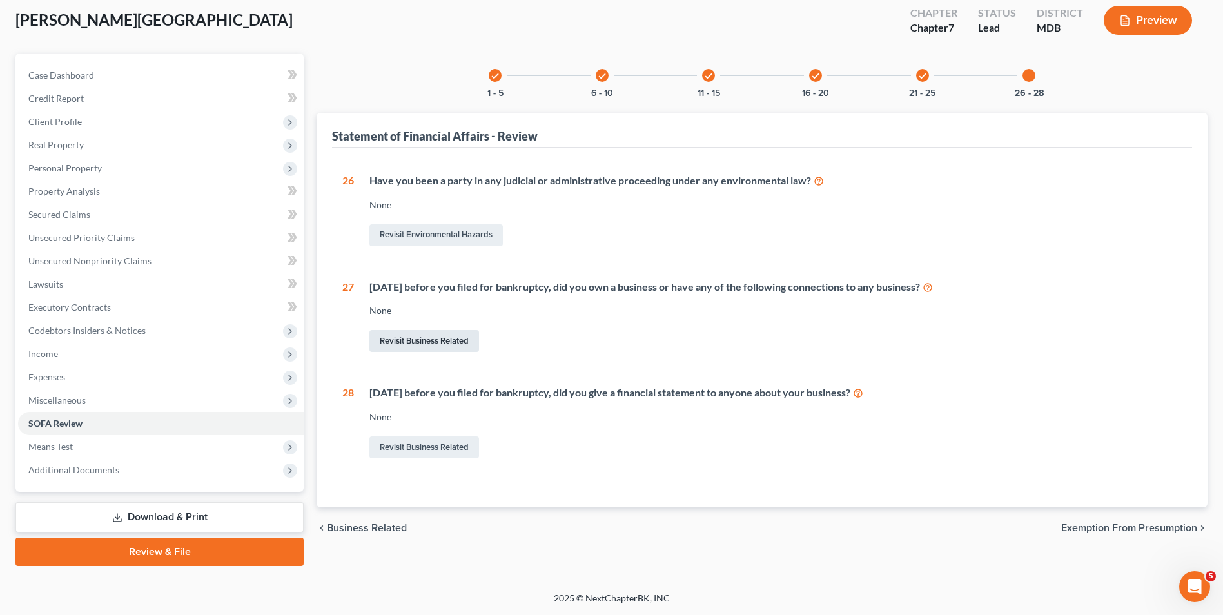
drag, startPoint x: 462, startPoint y: 342, endPoint x: 452, endPoint y: 337, distance: 11.3
click at [462, 341] on link "Revisit Business Related" at bounding box center [425, 341] width 110 height 22
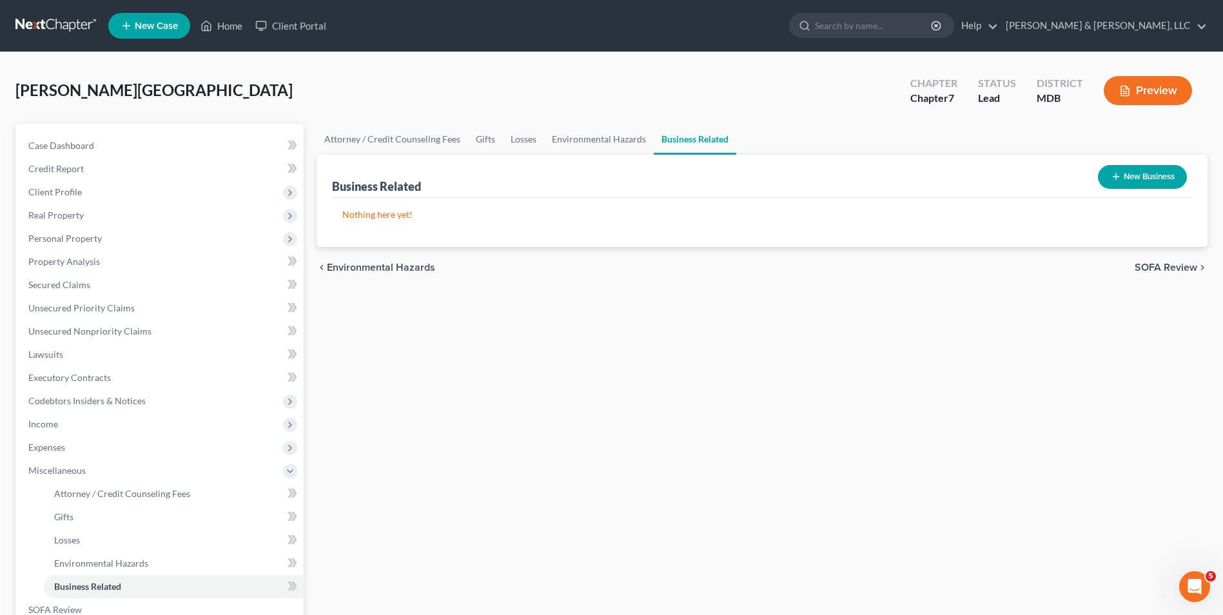
drag, startPoint x: 1129, startPoint y: 181, endPoint x: 987, endPoint y: 175, distance: 142.0
click at [1087, 181] on div "Business Related New Business" at bounding box center [762, 176] width 860 height 43
click at [1142, 179] on button "New Business" at bounding box center [1142, 177] width 89 height 24
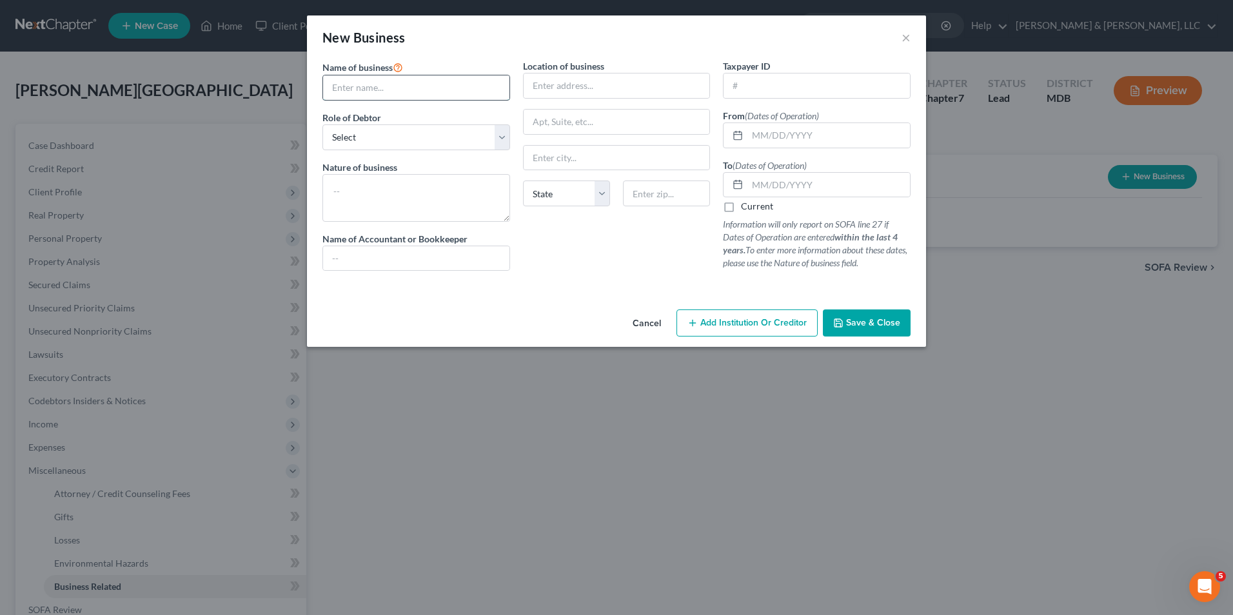
click at [430, 93] on input "text" at bounding box center [416, 87] width 186 height 25
type input "Image Direct Group LLC"
click at [504, 132] on select "Select A member of a limited liability company (LLC) or limited liability partn…" at bounding box center [416, 137] width 188 height 26
select select "member"
click at [322, 124] on select "Select A member of a limited liability company (LLC) or limited liability partn…" at bounding box center [416, 137] width 188 height 26
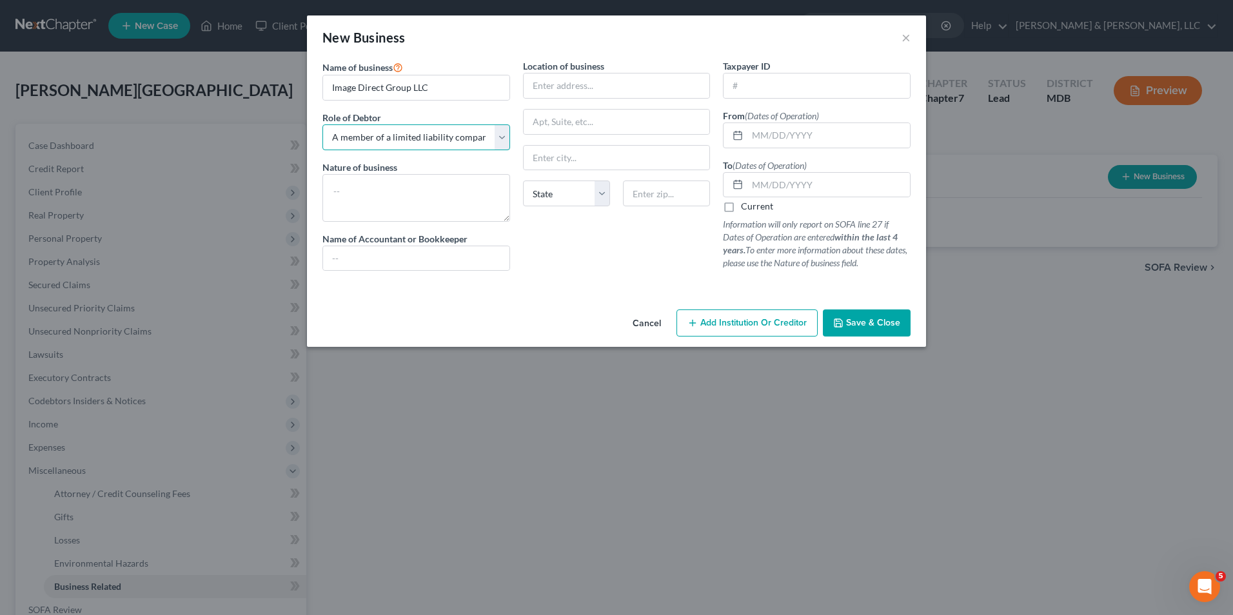
click at [506, 141] on select "Select A member of a limited liability company (LLC) or limited liability partn…" at bounding box center [416, 137] width 188 height 26
click at [322, 124] on select "Select A member of a limited liability company (LLC) or limited liability partn…" at bounding box center [416, 137] width 188 height 26
click at [374, 196] on textarea at bounding box center [416, 198] width 188 height 48
type textarea "Printing and mailing"
click at [562, 91] on input "text" at bounding box center [617, 86] width 186 height 25
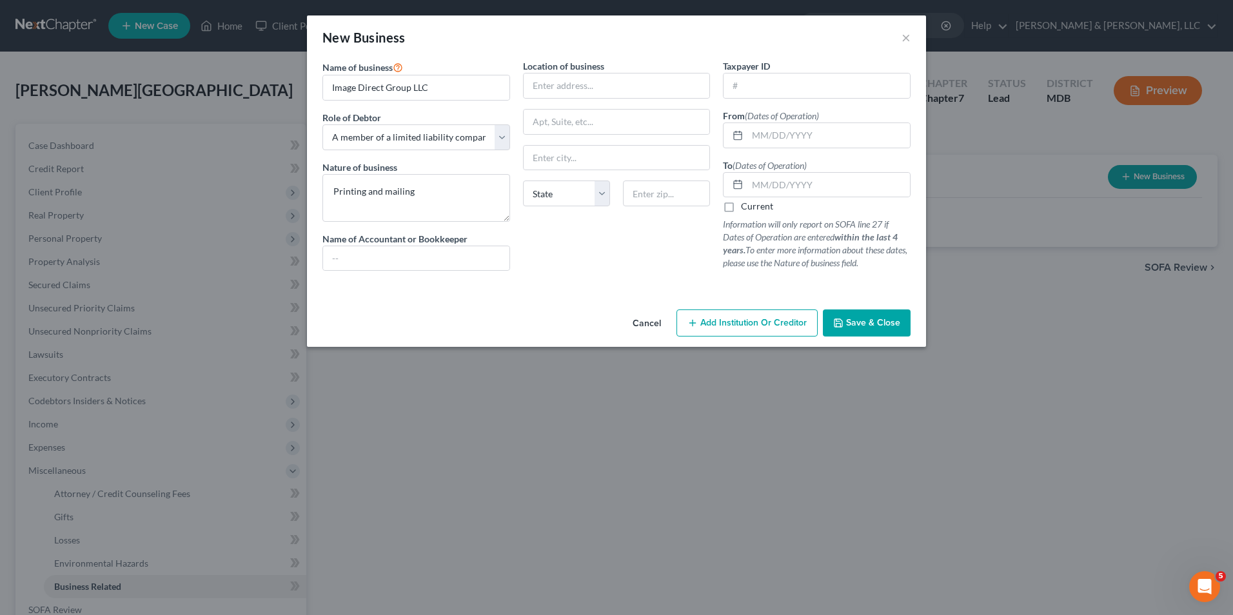
click at [891, 331] on button "Save & Close" at bounding box center [867, 323] width 88 height 27
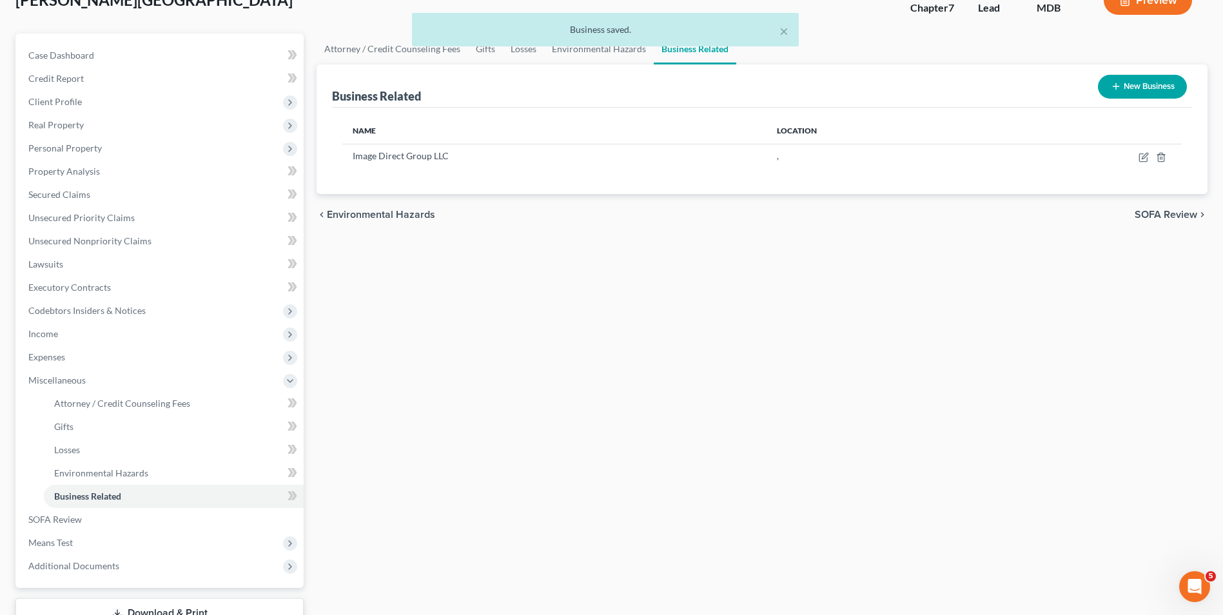
scroll to position [186, 0]
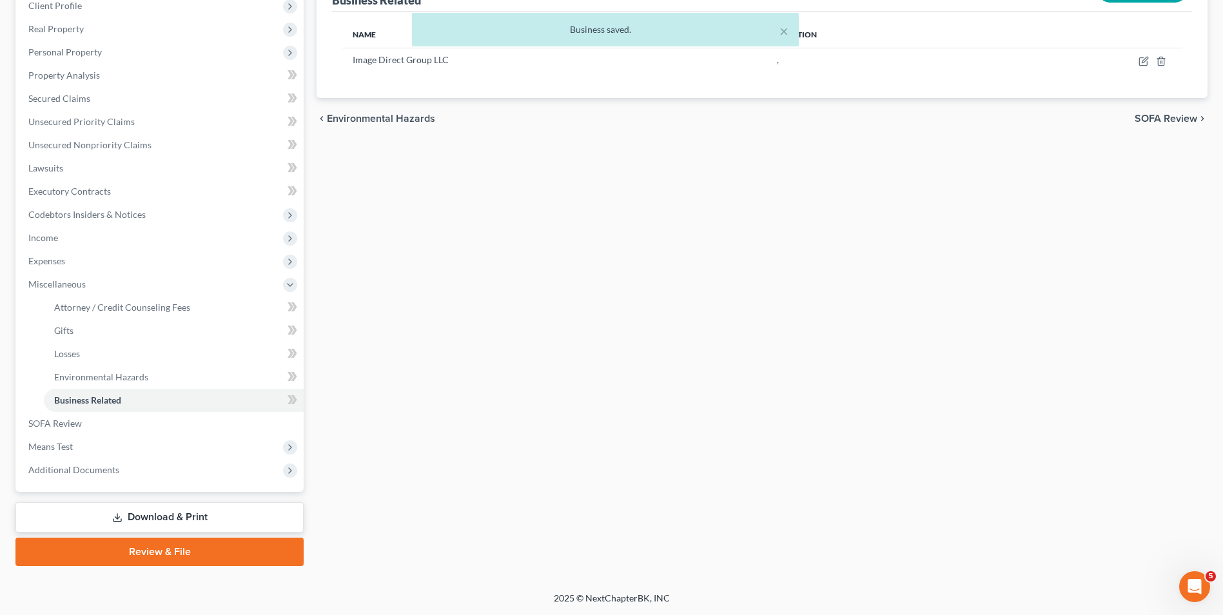
drag, startPoint x: 166, startPoint y: 524, endPoint x: 165, endPoint y: 517, distance: 7.1
click at [166, 522] on link "Download & Print" at bounding box center [159, 517] width 288 height 30
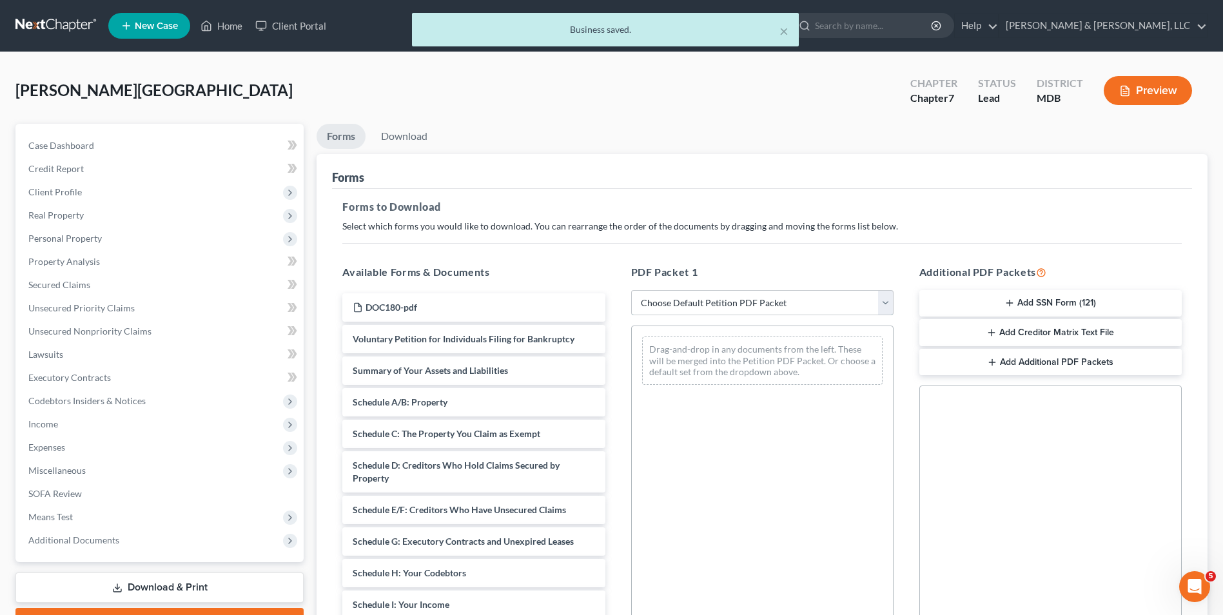
click at [771, 300] on select "Choose Default Petition PDF Packet Complete Bankruptcy Petition (all forms and …" at bounding box center [762, 303] width 262 height 26
select select "0"
click at [631, 290] on select "Choose Default Petition PDF Packet Complete Bankruptcy Petition (all forms and …" at bounding box center [762, 303] width 262 height 26
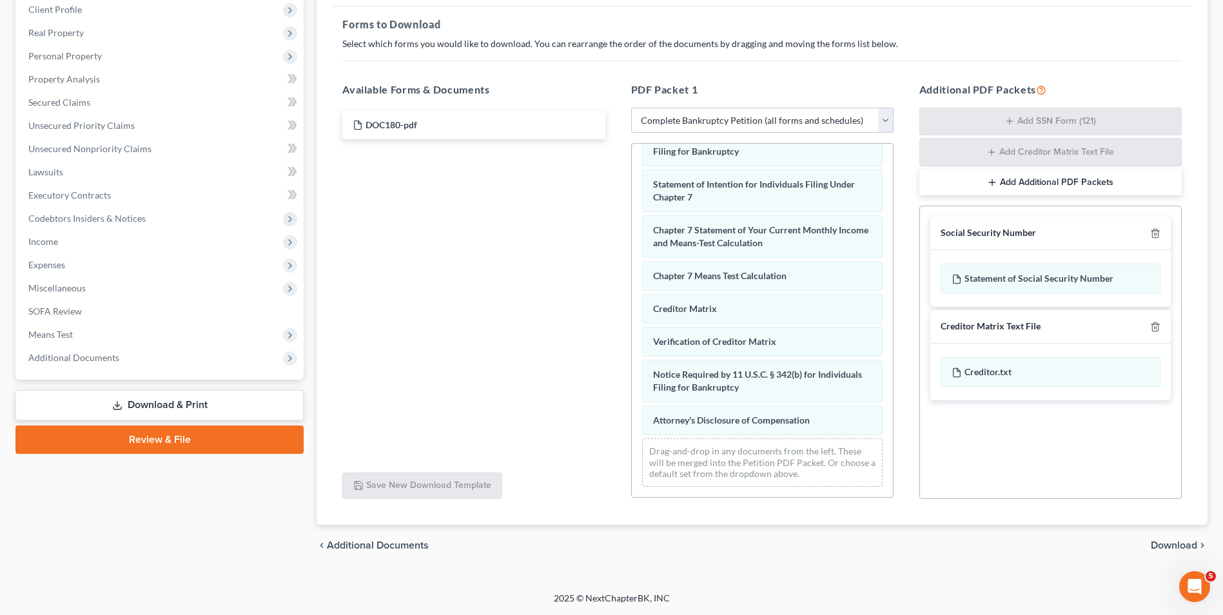
scroll to position [444, 0]
drag, startPoint x: 1176, startPoint y: 544, endPoint x: 1098, endPoint y: 533, distance: 78.8
click at [1170, 545] on span "Download" at bounding box center [1174, 545] width 46 height 10
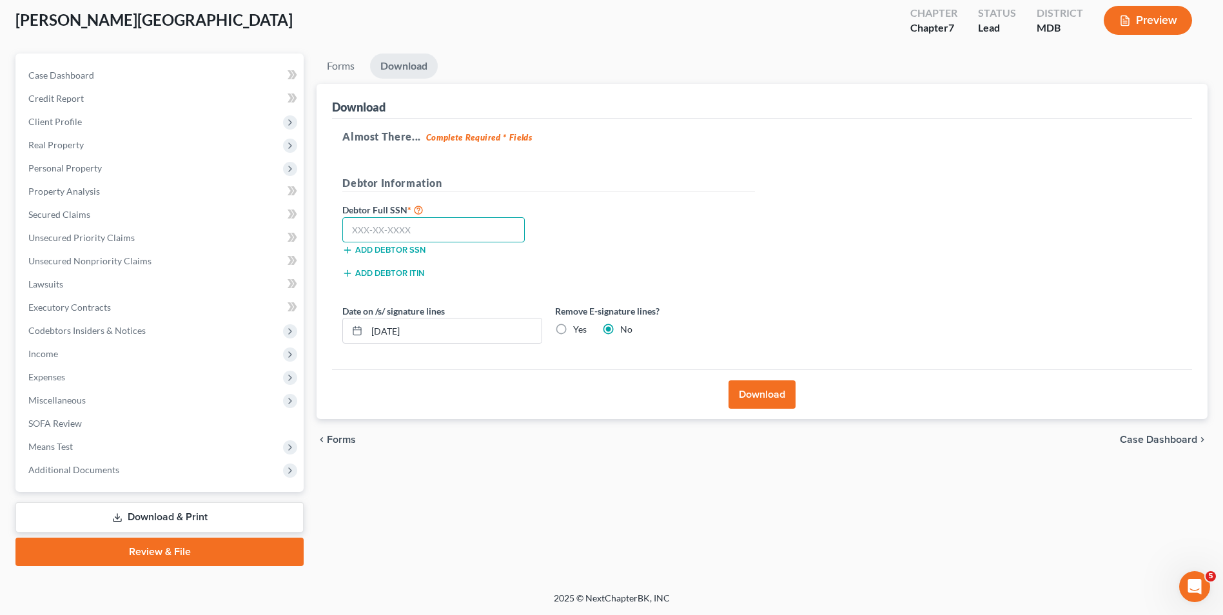
click at [448, 235] on input "text" at bounding box center [433, 230] width 182 height 26
type input "509-25-8258"
click at [738, 395] on button "Download" at bounding box center [762, 394] width 67 height 28
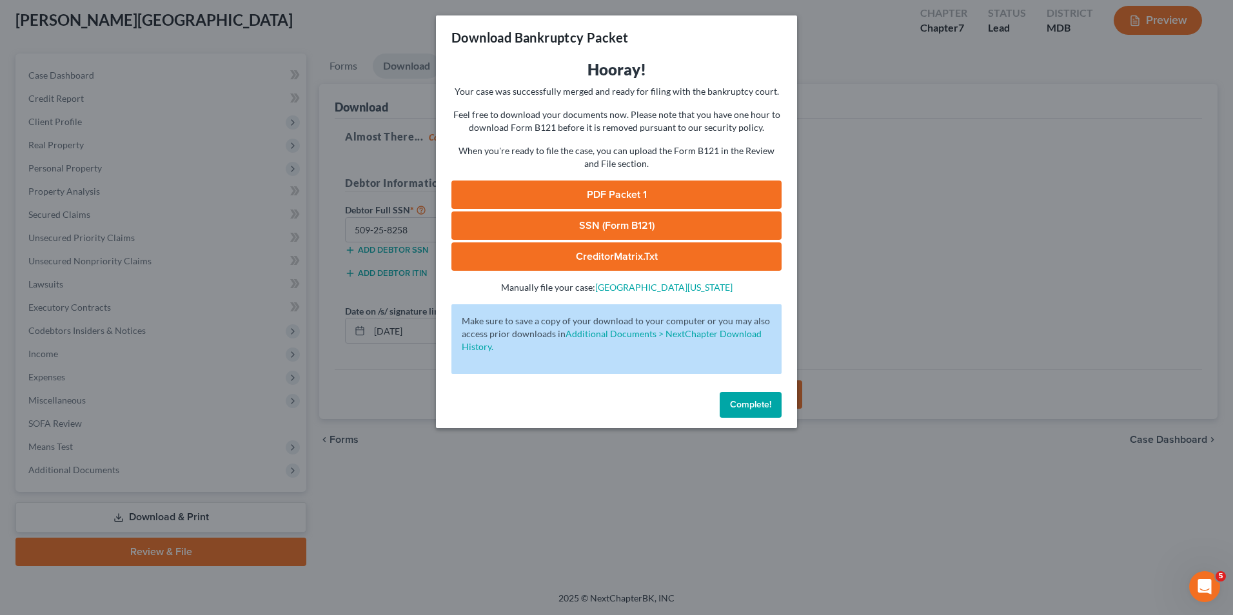
click at [615, 187] on link "PDF Packet 1" at bounding box center [616, 195] width 330 height 28
click at [636, 224] on link "SSN (Form B121)" at bounding box center [616, 226] width 330 height 28
click at [622, 251] on link "CreditorMatrix.txt" at bounding box center [616, 256] width 330 height 28
